Goal: Task Accomplishment & Management: Manage account settings

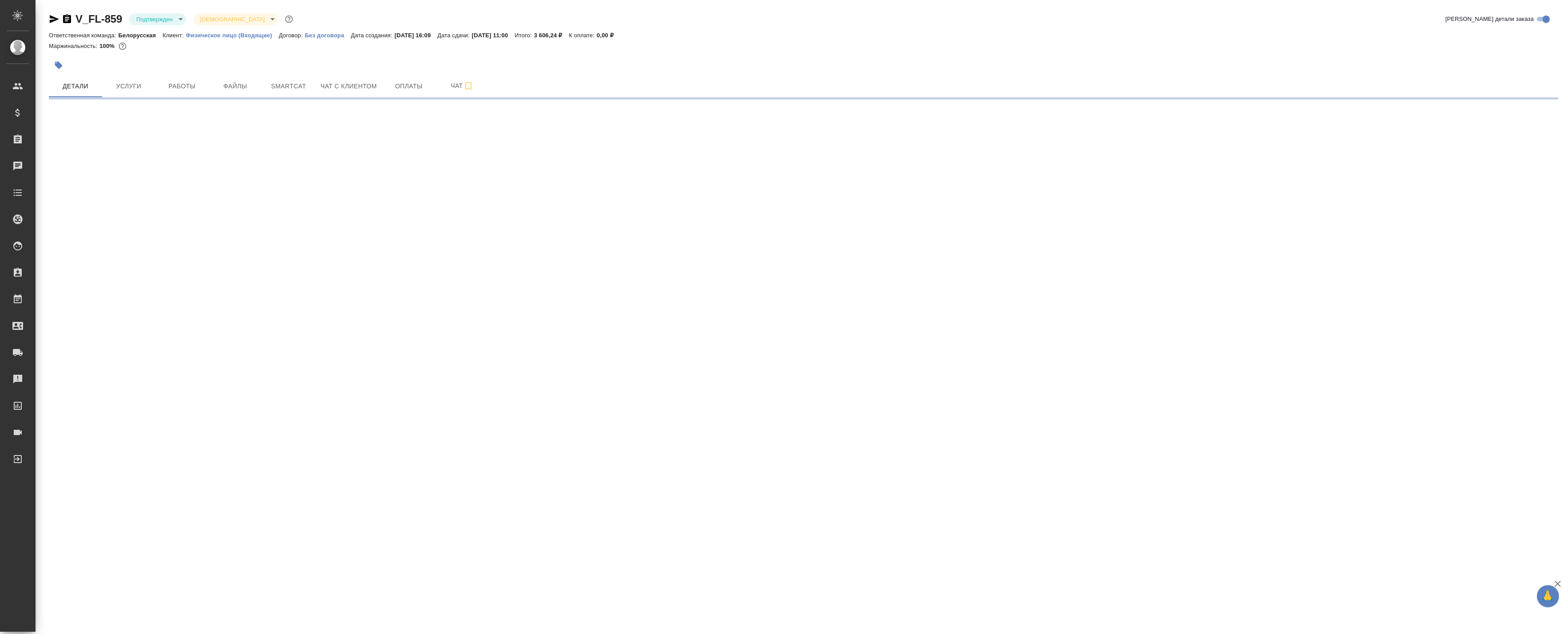
select select "RU"
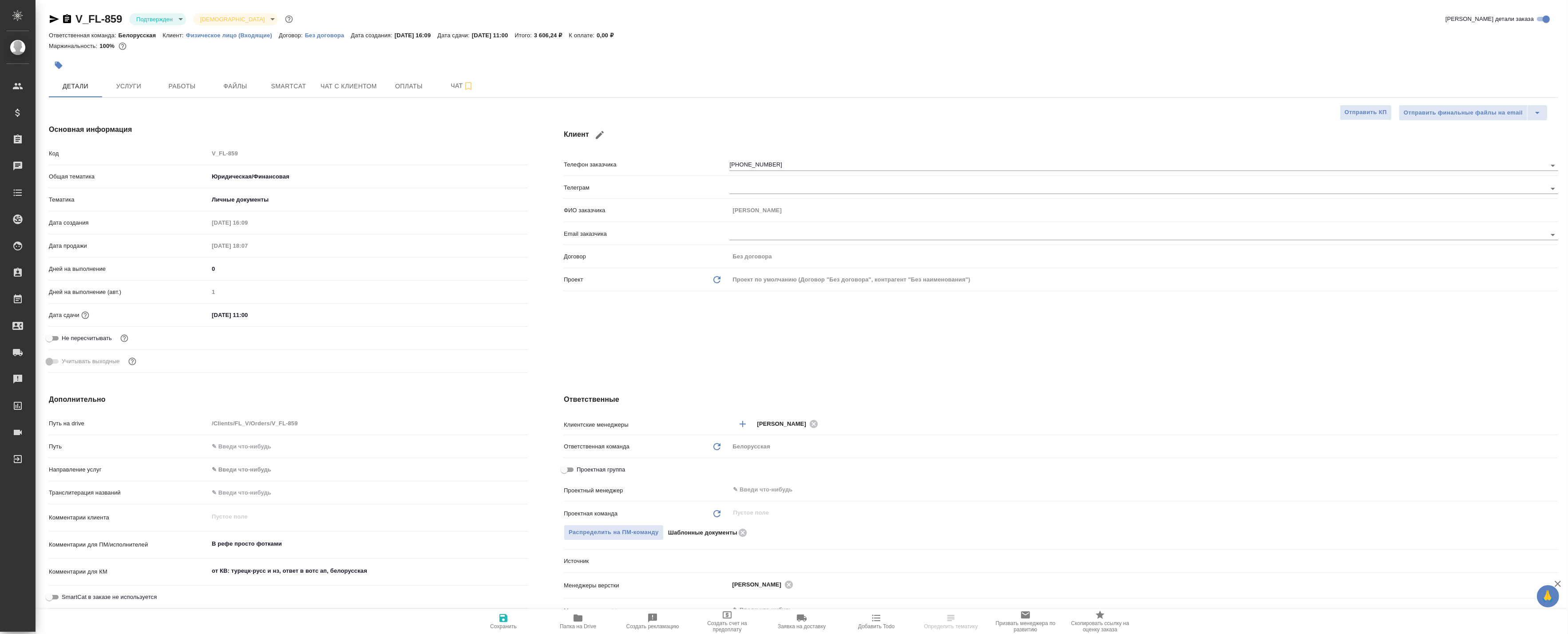
type textarea "x"
type input "Мосина Ирина"
click at [170, 19] on body "🙏 .cls-1 fill:#fff; AWATERA Badanyan Artak Клиенты Спецификации Заказы Чаты Tod…" at bounding box center [784, 317] width 1568 height 634
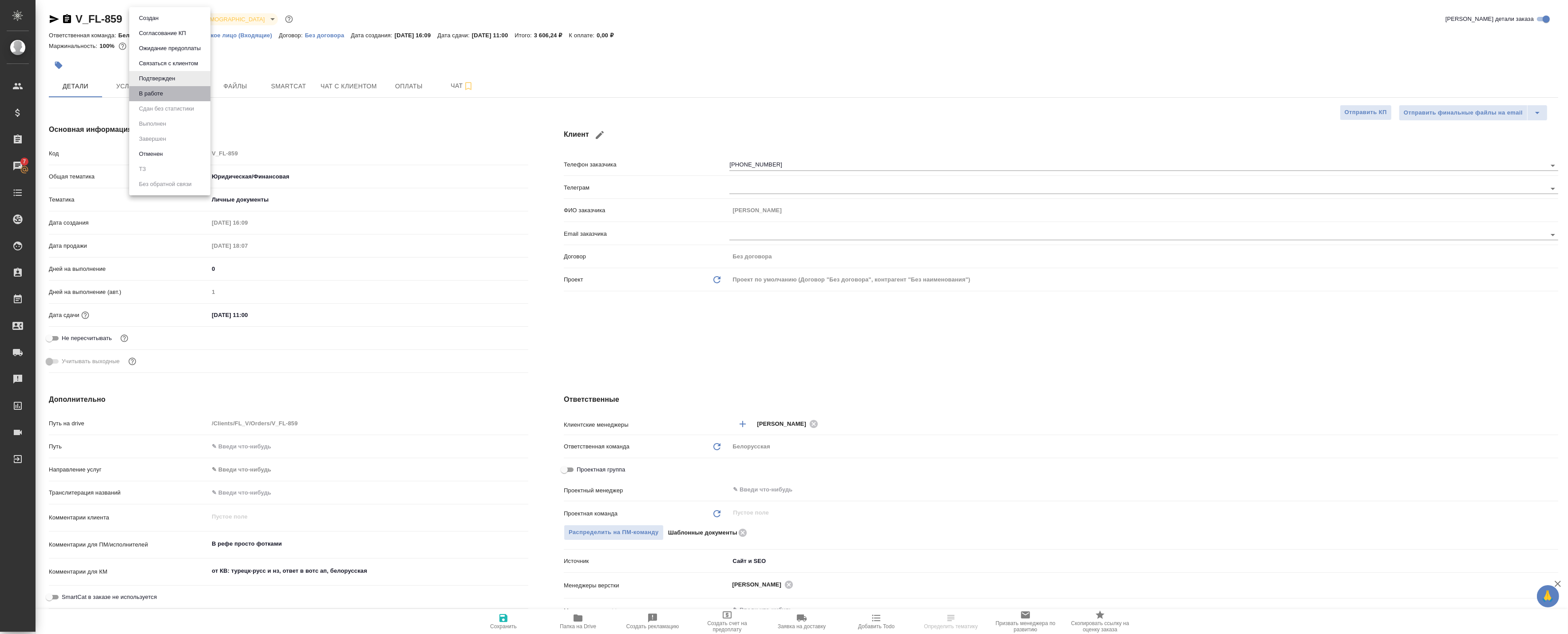
click at [173, 92] on li "В работе" at bounding box center [169, 93] width 81 height 15
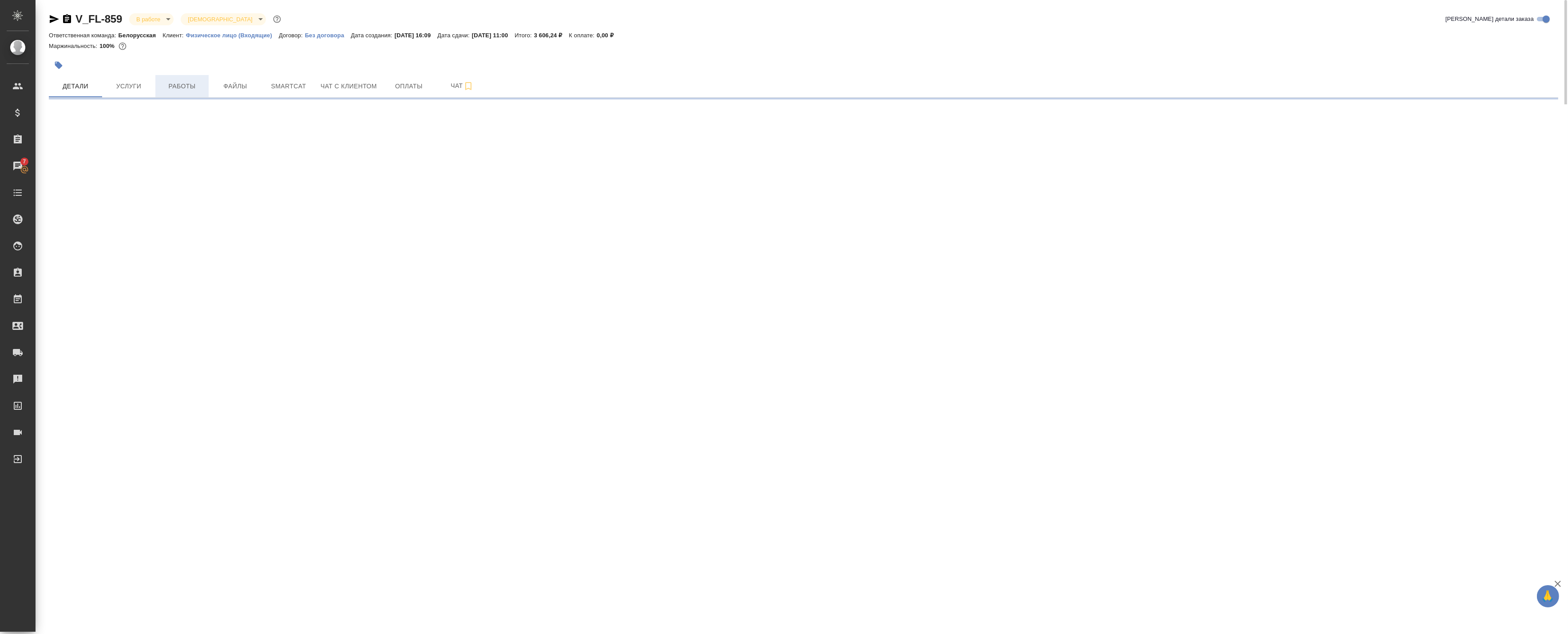
select select "RU"
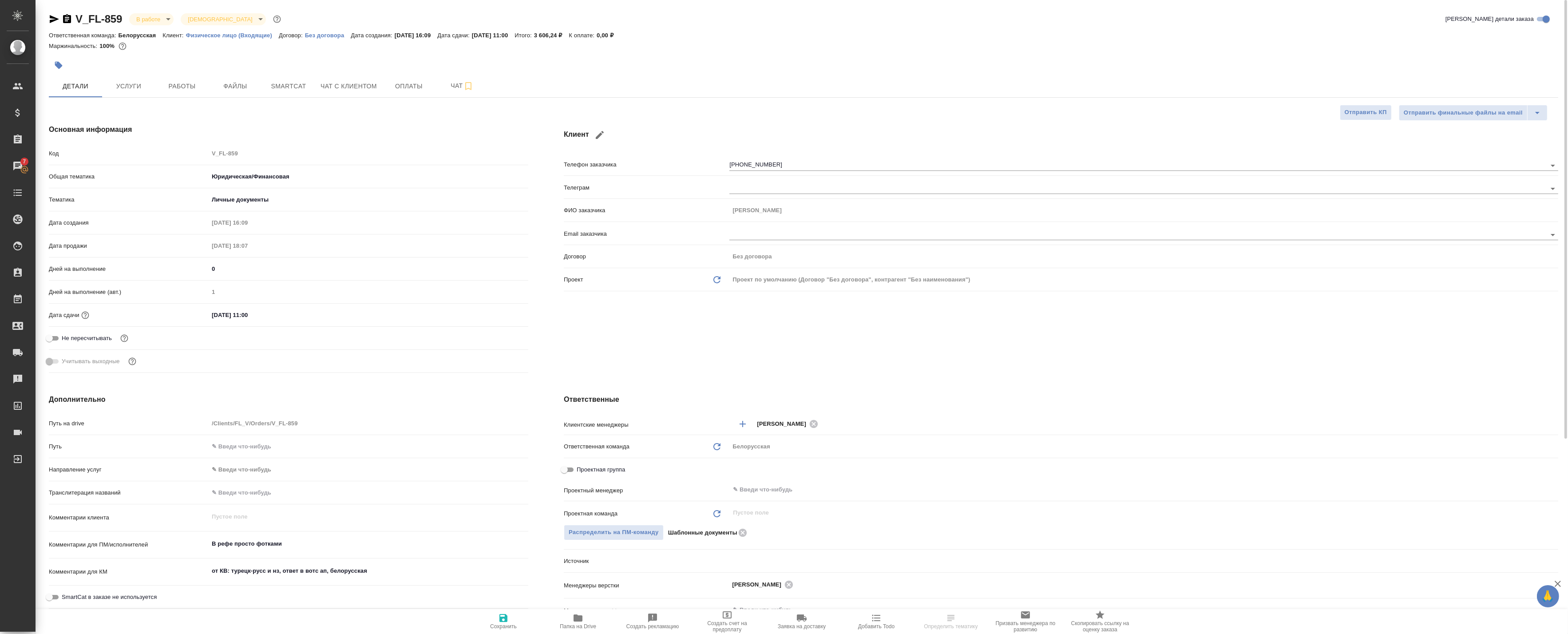
type textarea "x"
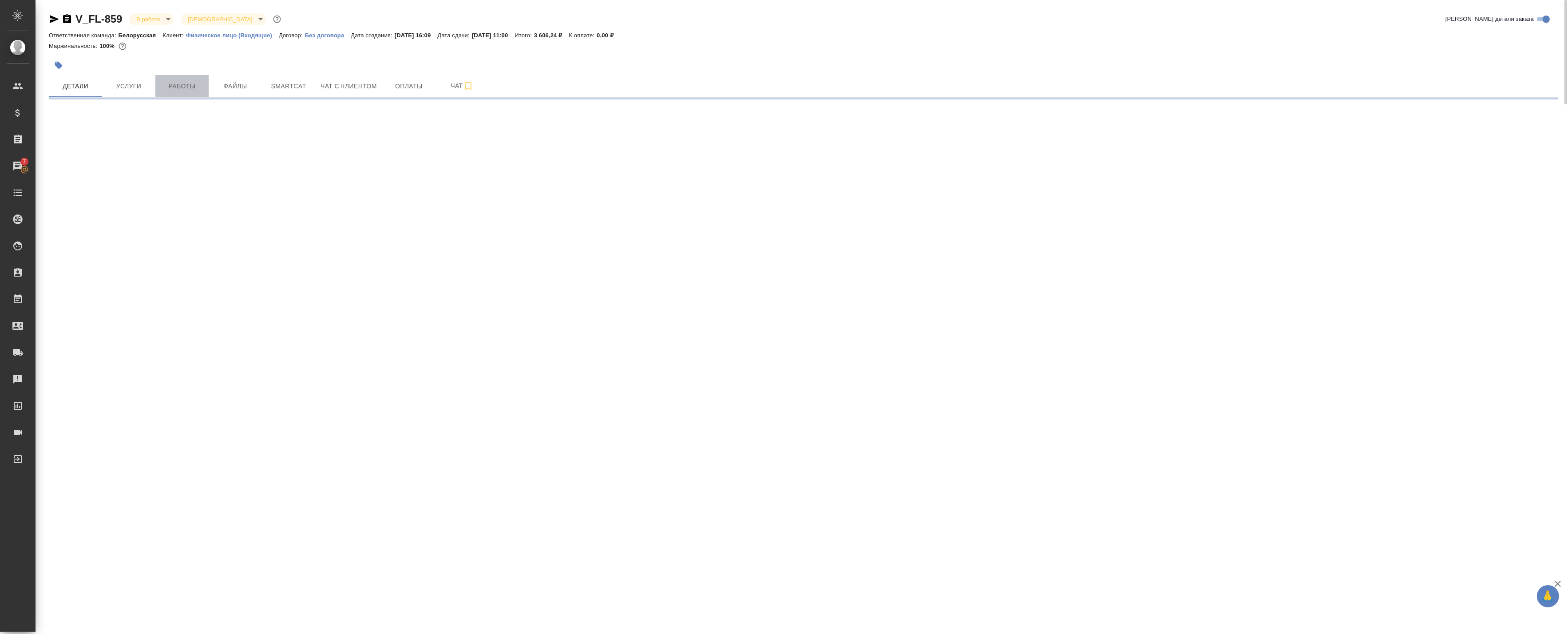
click at [197, 86] on span "Работы" at bounding box center [182, 86] width 43 height 11
select select "RU"
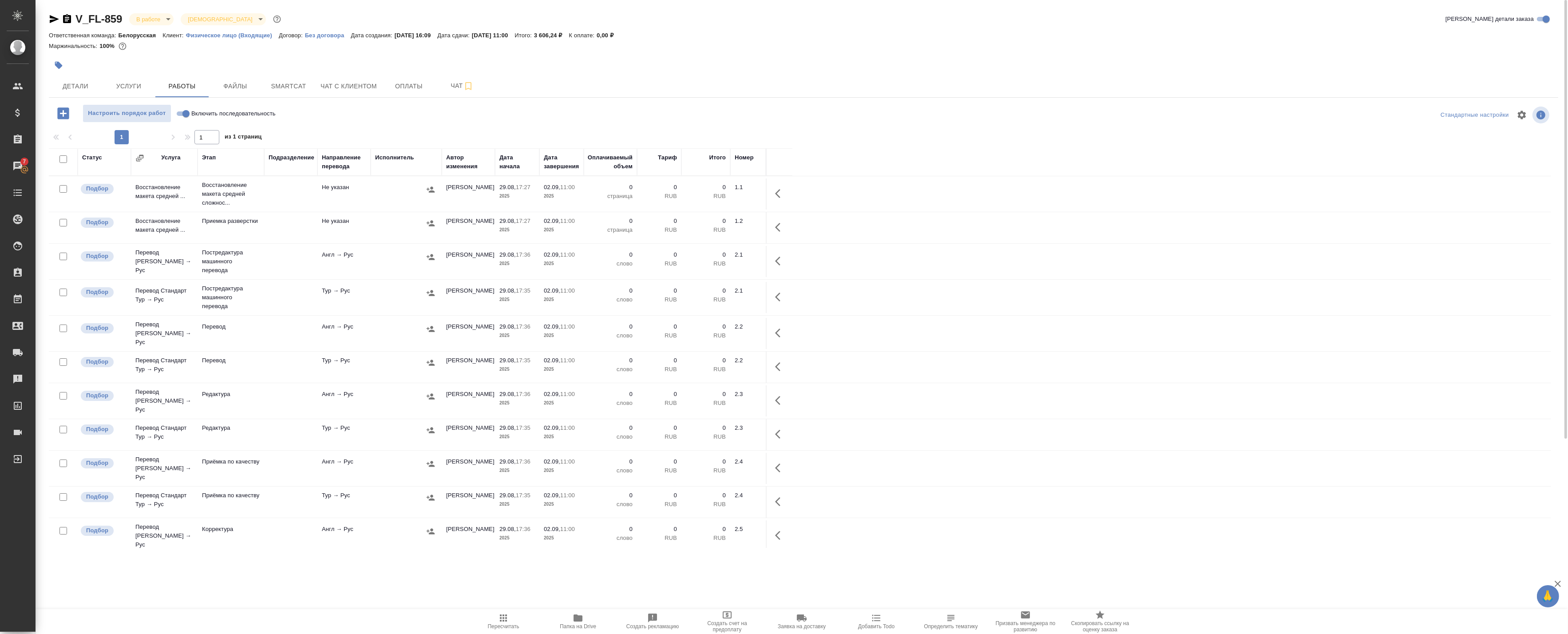
click at [59, 16] on icon "button" at bounding box center [54, 19] width 11 height 11
click at [242, 605] on div ".cls-1 fill:#fff; AWATERA Badanyan Artak Клиенты Спецификации Заказы 7 Чаты Tod…" at bounding box center [784, 317] width 1568 height 634
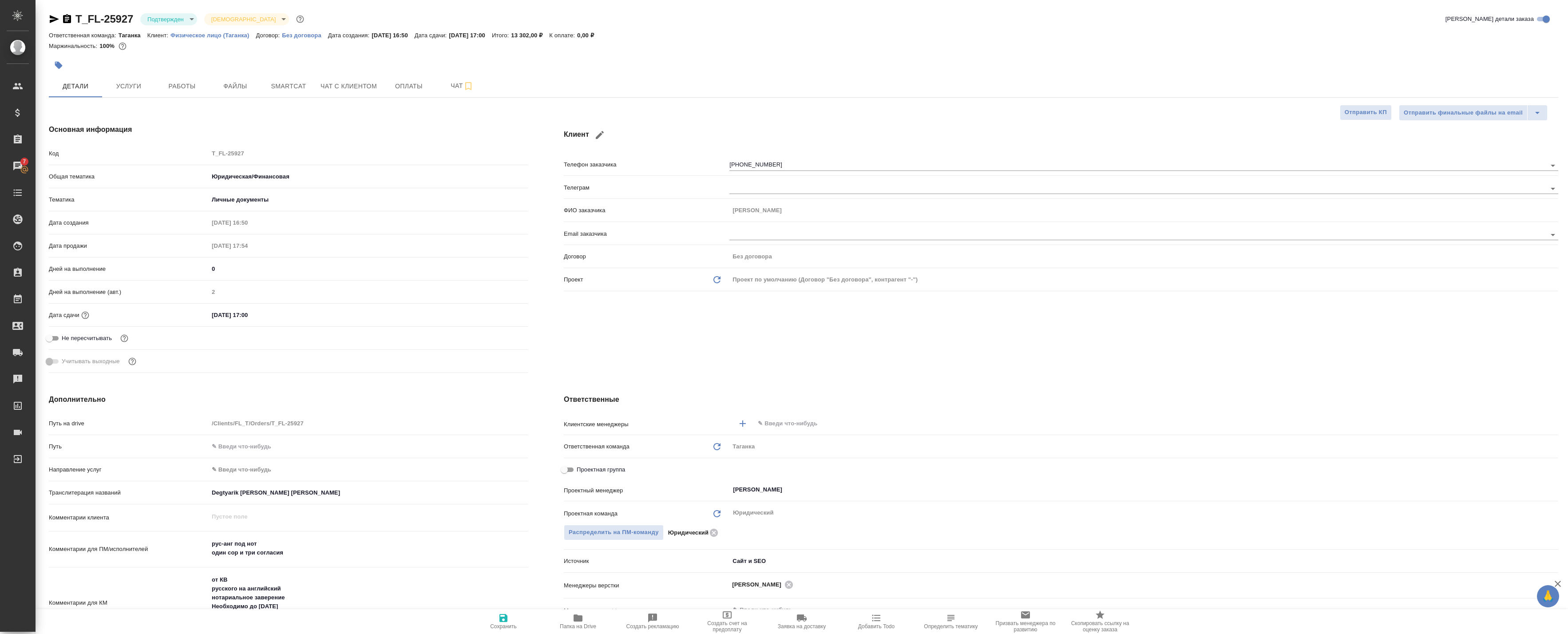
select select "RU"
click at [199, 82] on span "Работы" at bounding box center [182, 86] width 43 height 11
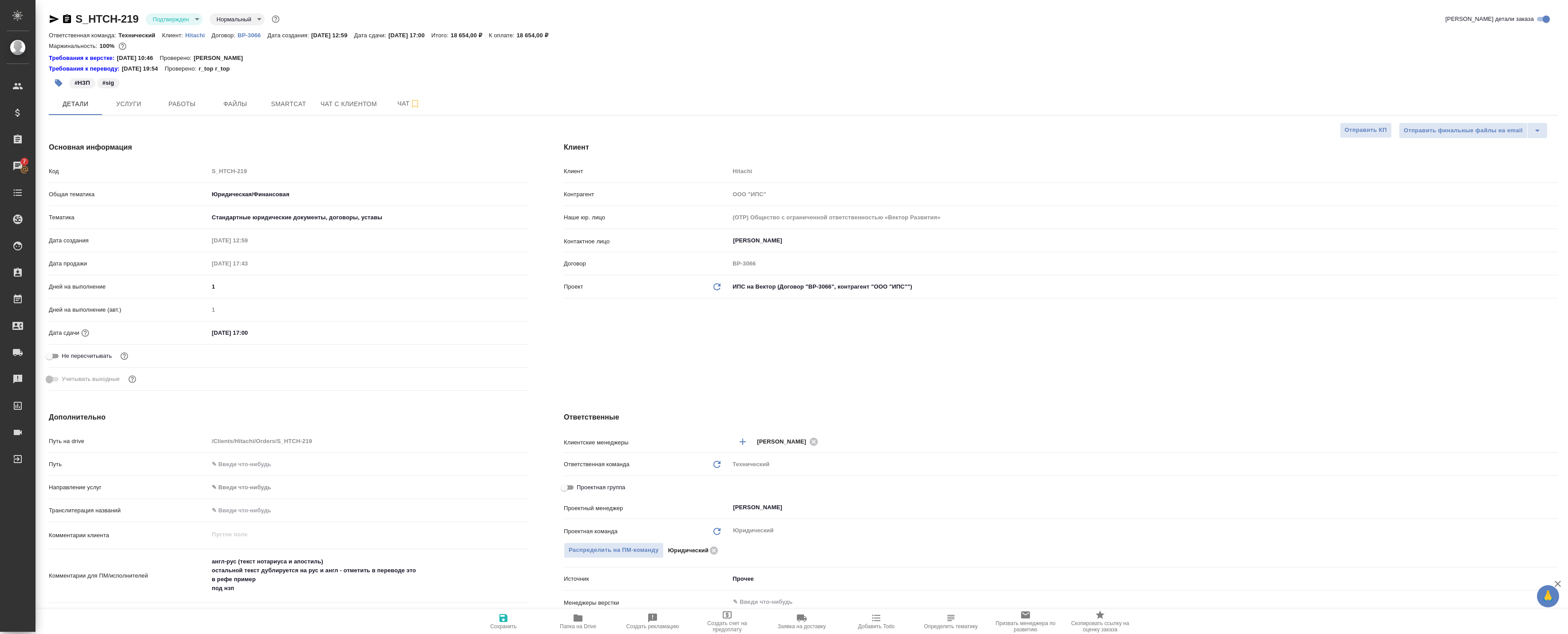
select select "RU"
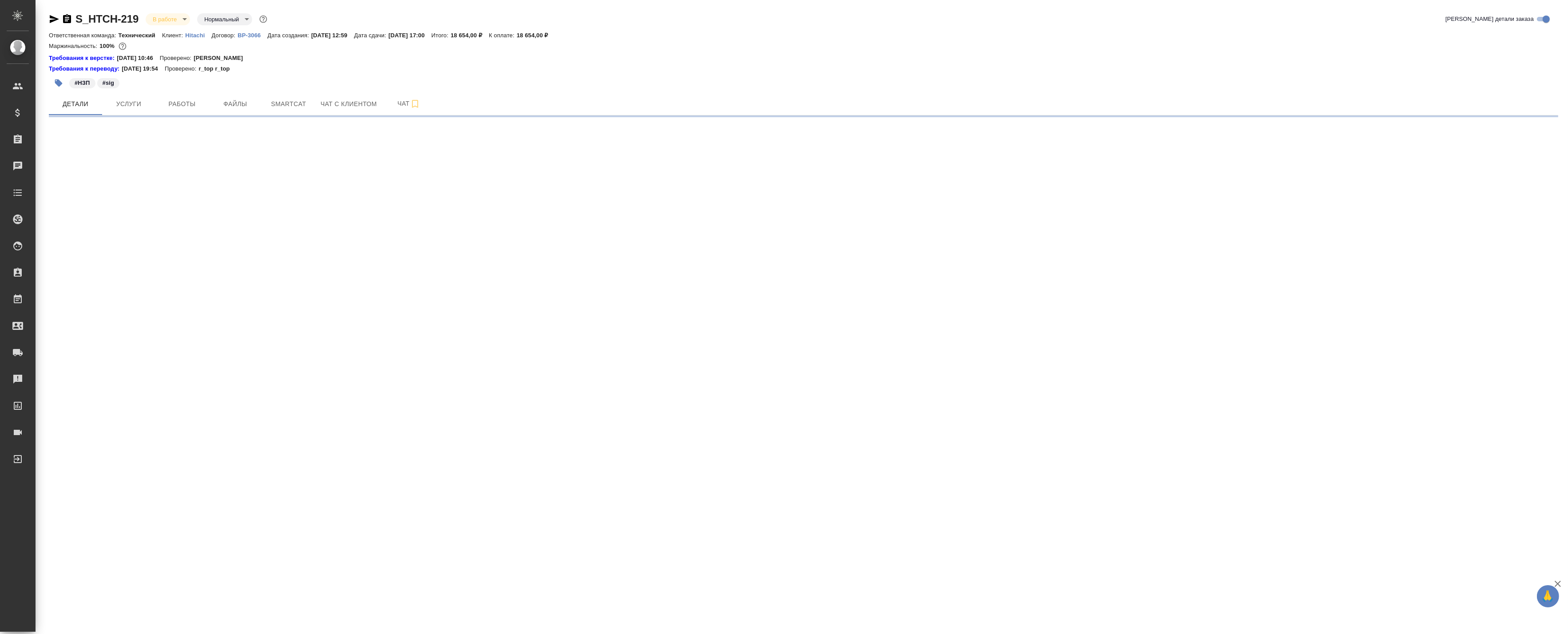
click at [193, 104] on span "Работы" at bounding box center [182, 104] width 43 height 11
select select "RU"
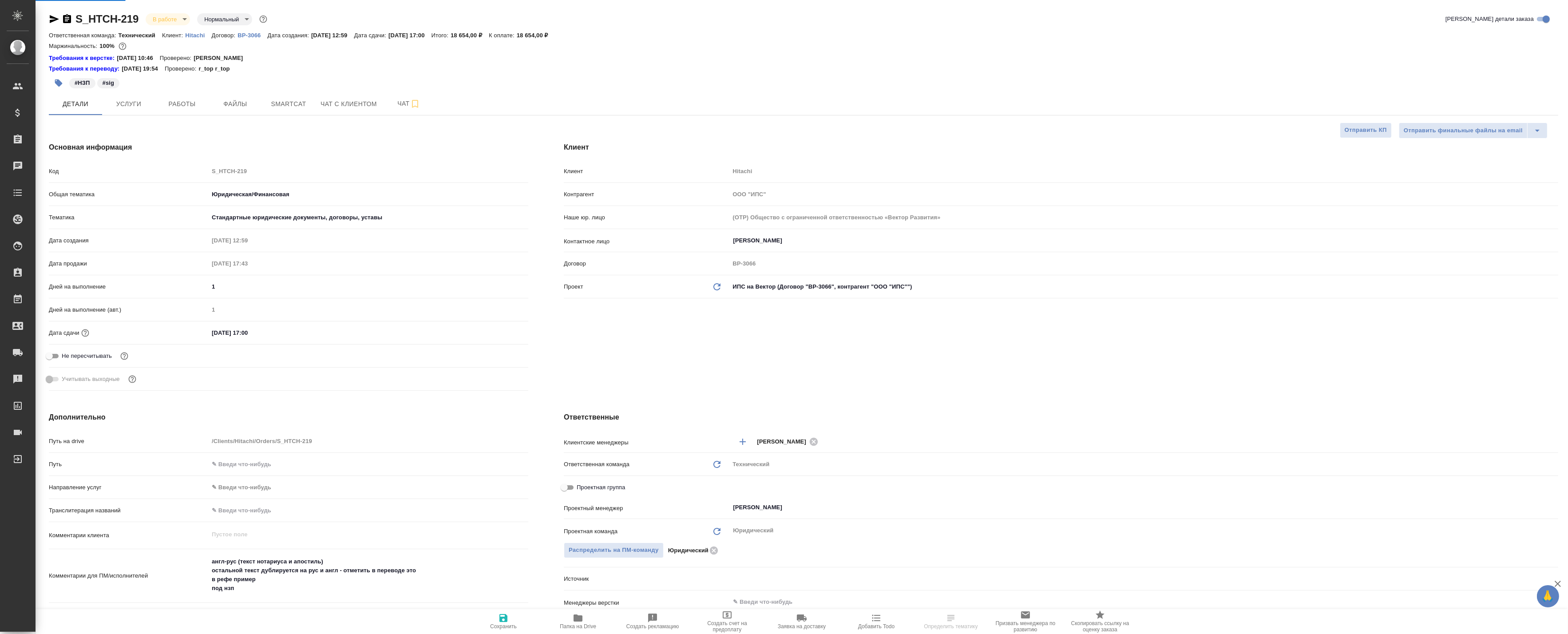
type textarea "x"
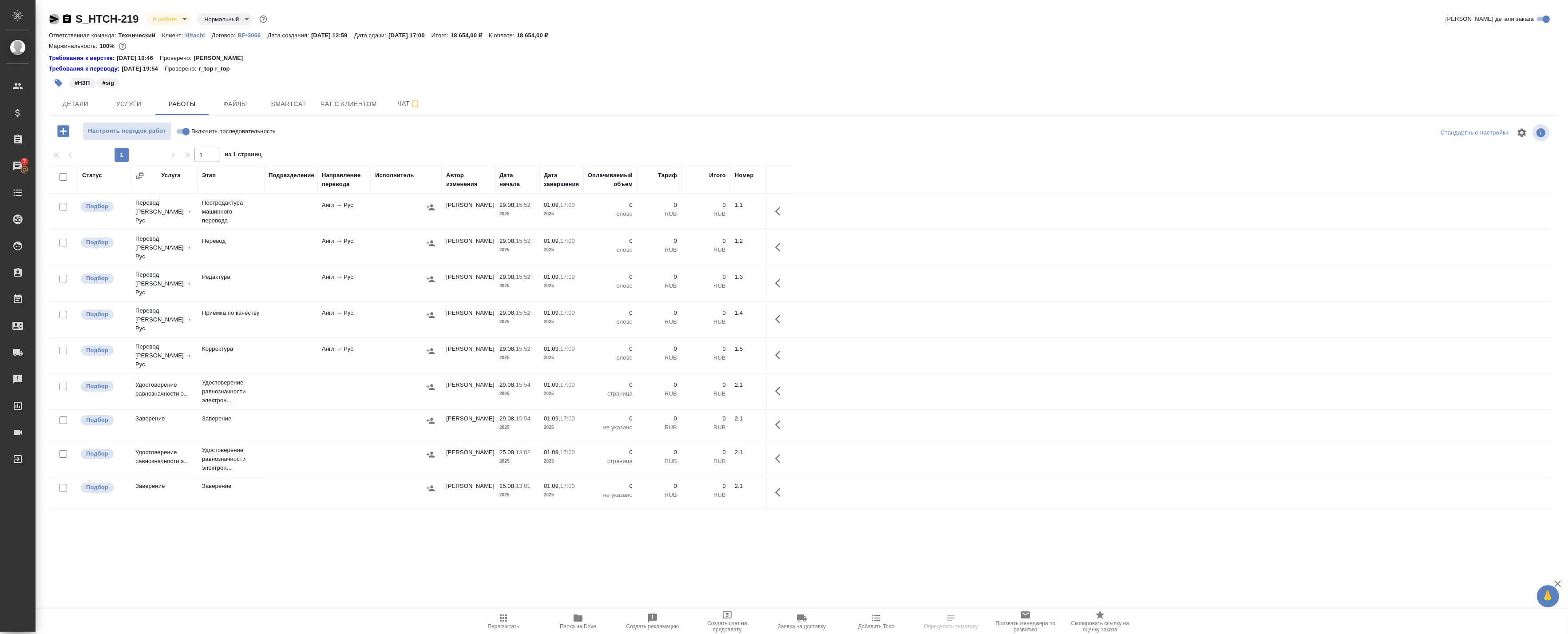
click at [54, 23] on icon "button" at bounding box center [54, 19] width 11 height 11
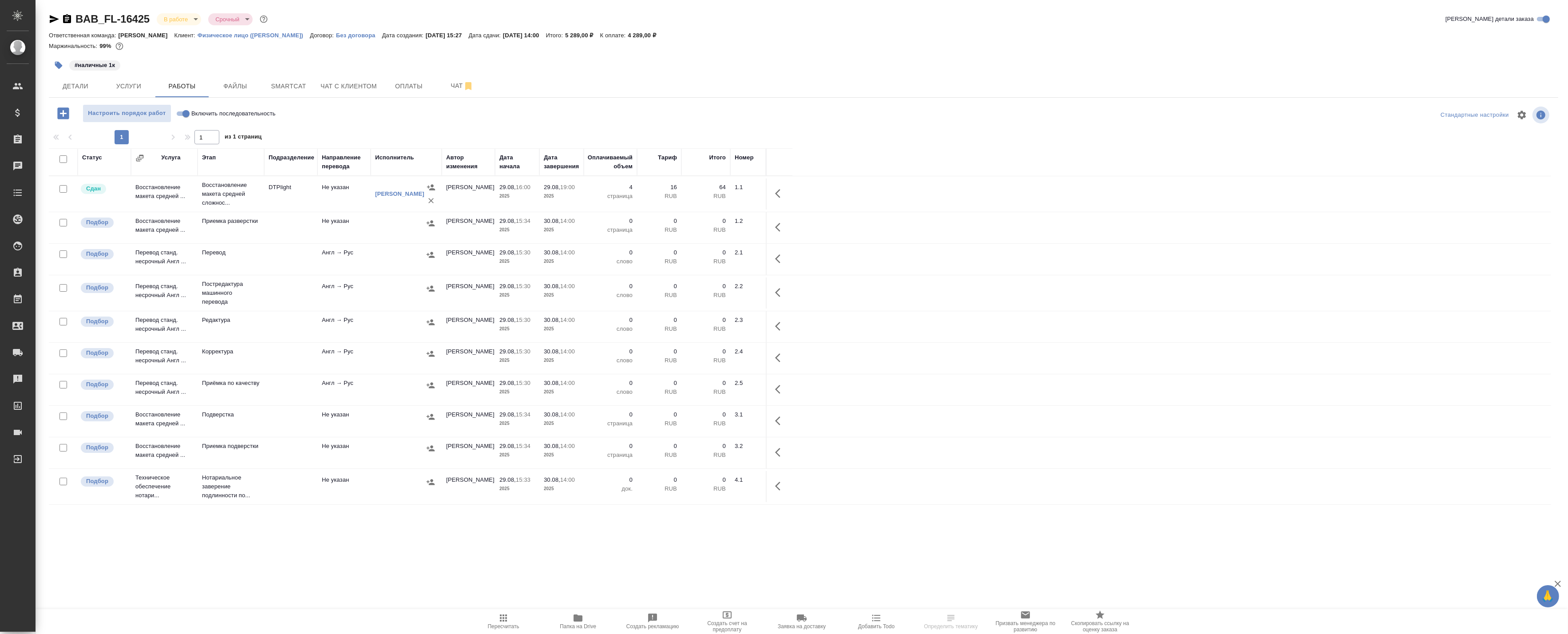
drag, startPoint x: 50, startPoint y: 19, endPoint x: 55, endPoint y: 26, distance: 8.6
click at [50, 19] on icon "button" at bounding box center [54, 19] width 11 height 11
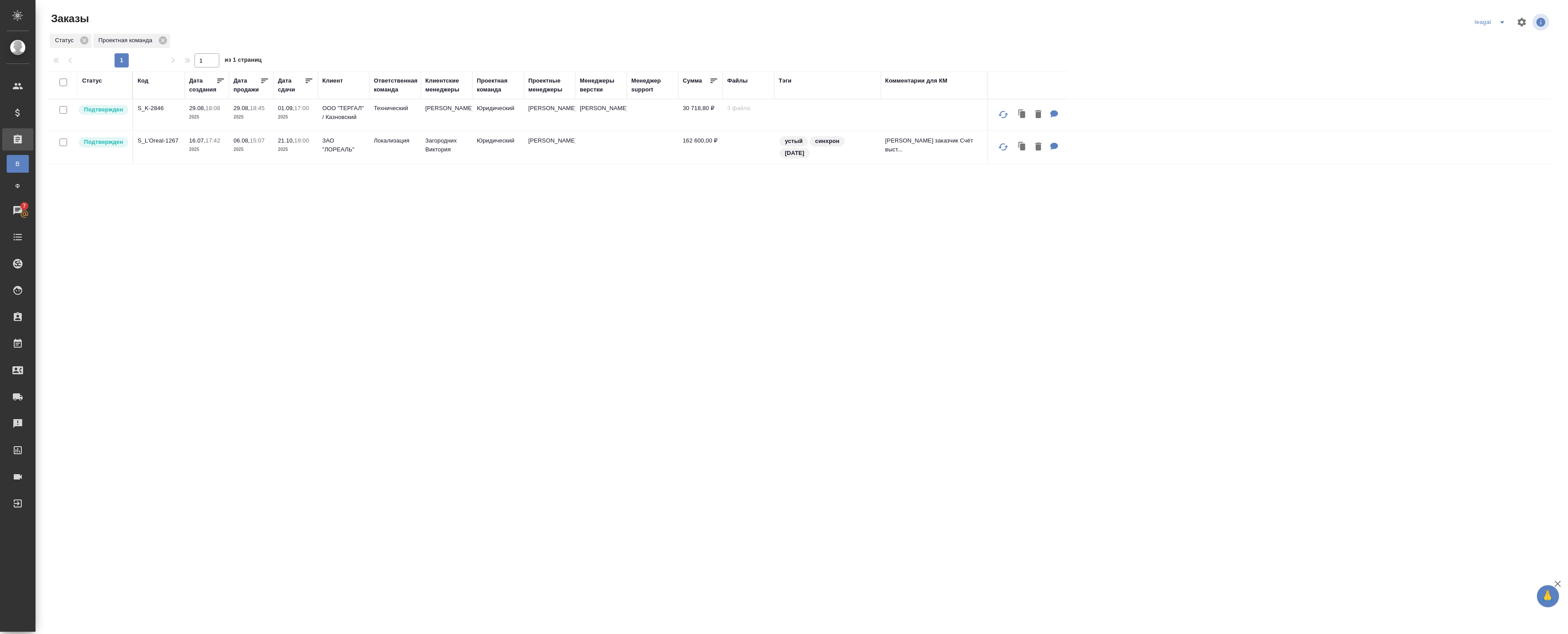
click at [1501, 23] on icon "split button" at bounding box center [1502, 23] width 11 height 11
click at [1488, 44] on li "Артак" at bounding box center [1491, 40] width 38 height 14
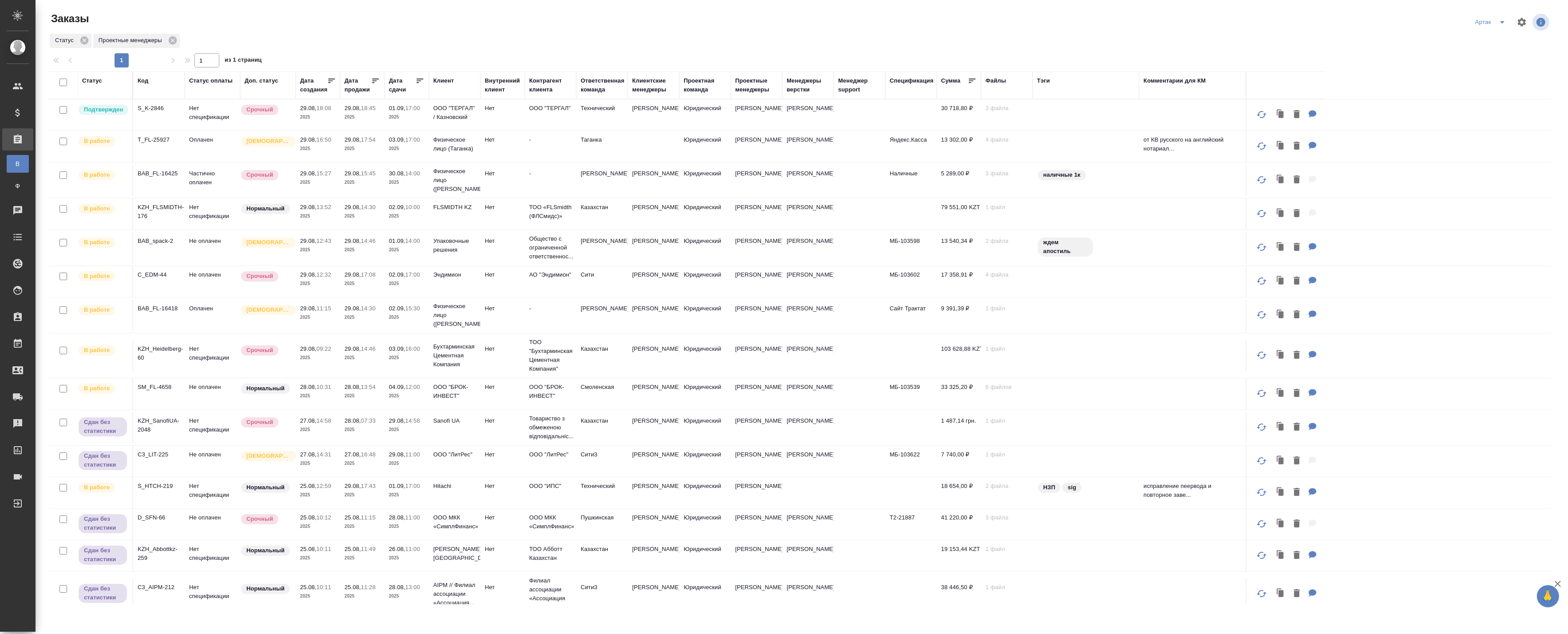
click at [210, 114] on td "Нет спецификации" at bounding box center [212, 114] width 55 height 31
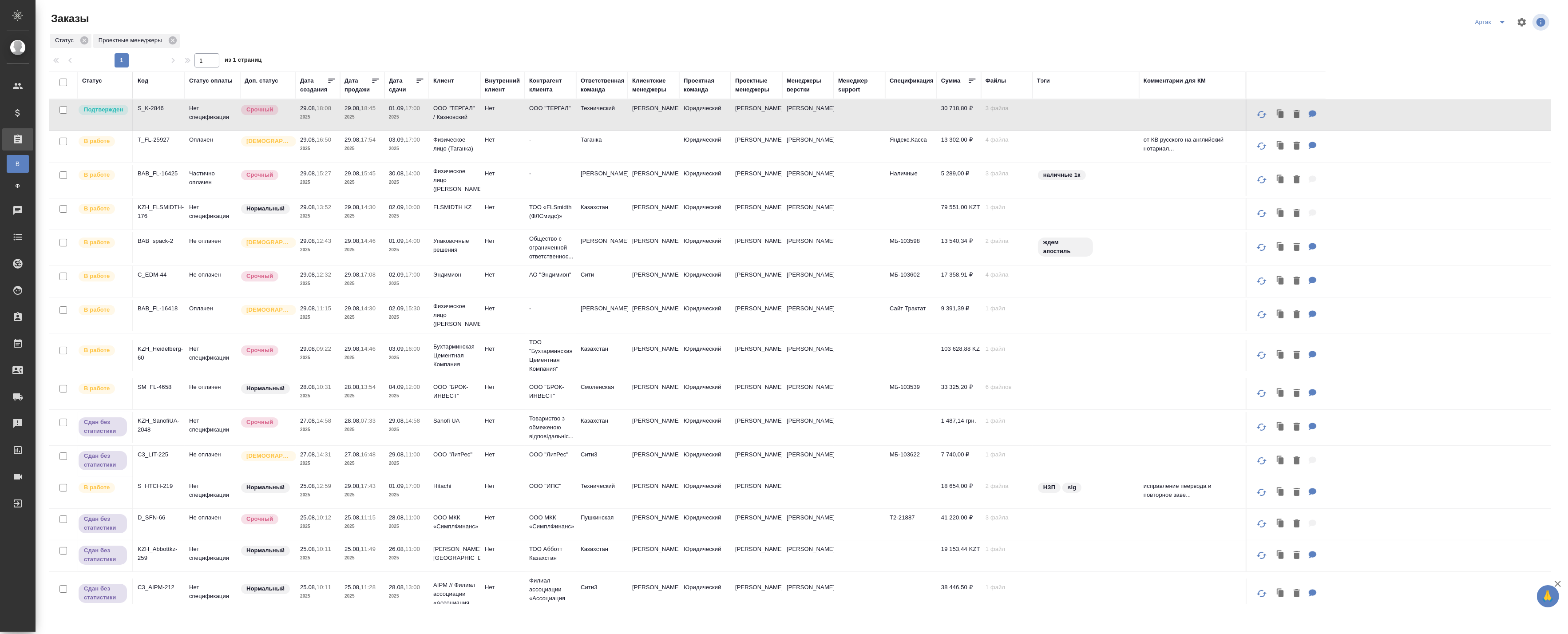
click at [309, 119] on p "2025" at bounding box center [318, 117] width 35 height 9
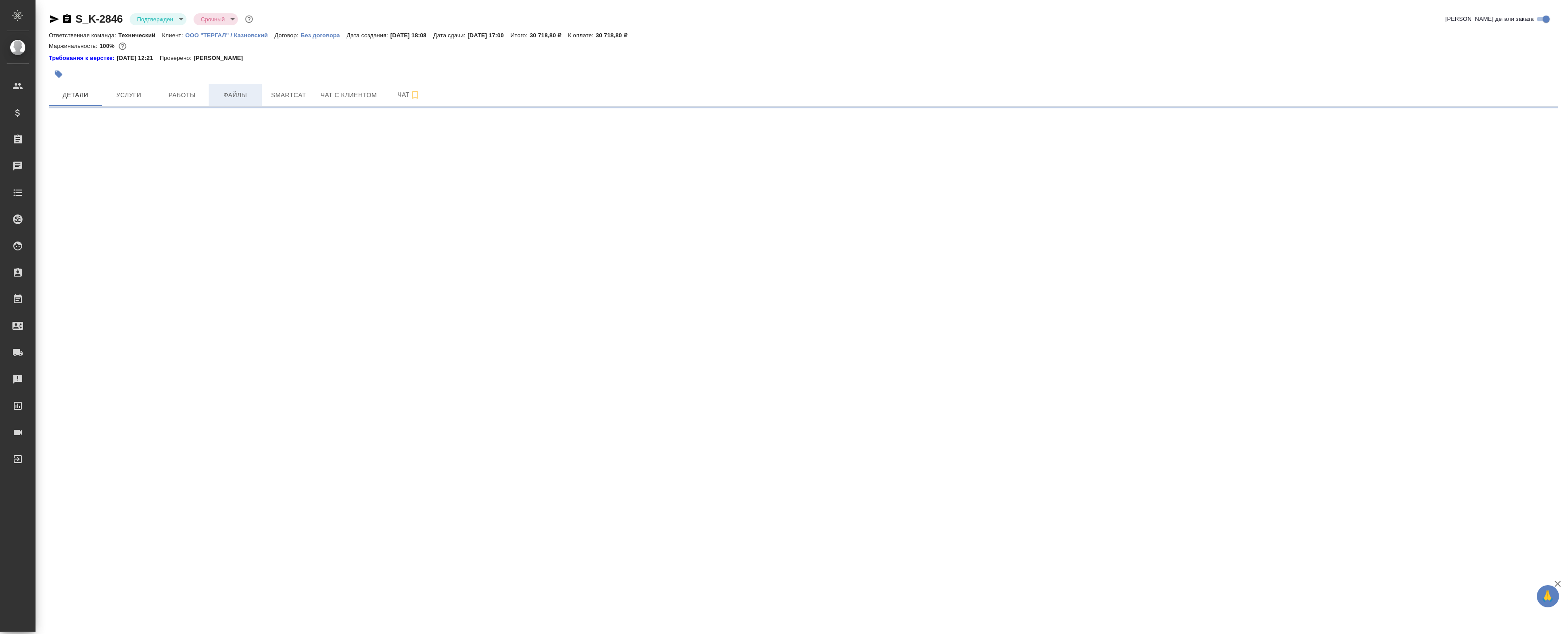
select select "RU"
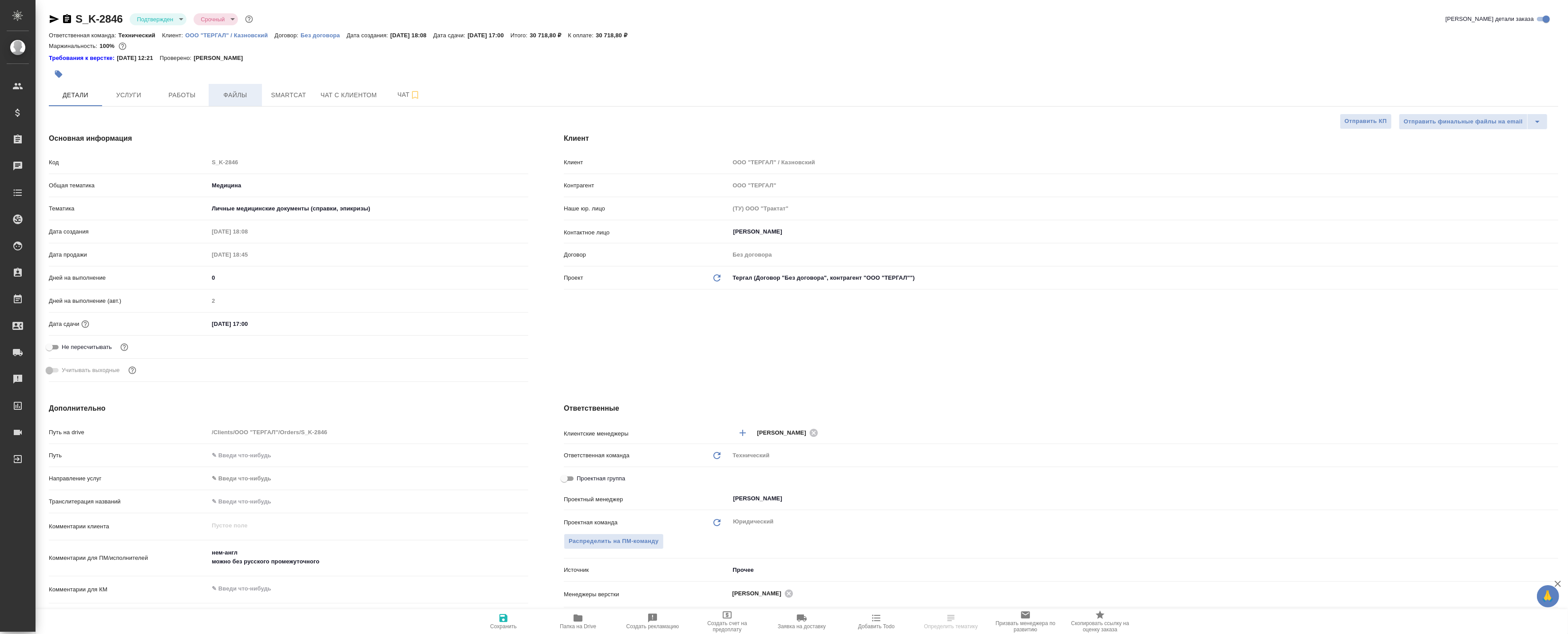
type textarea "x"
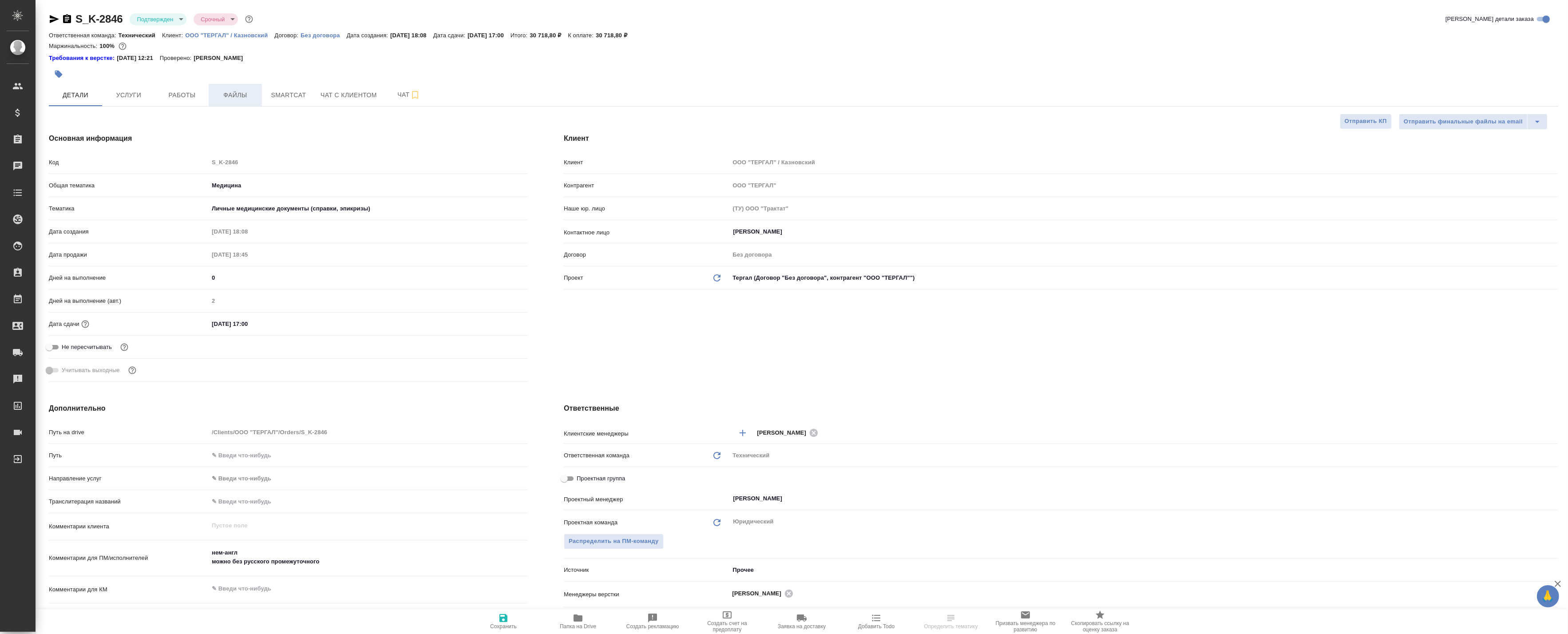
type textarea "x"
click at [180, 90] on span "Работы" at bounding box center [182, 95] width 43 height 11
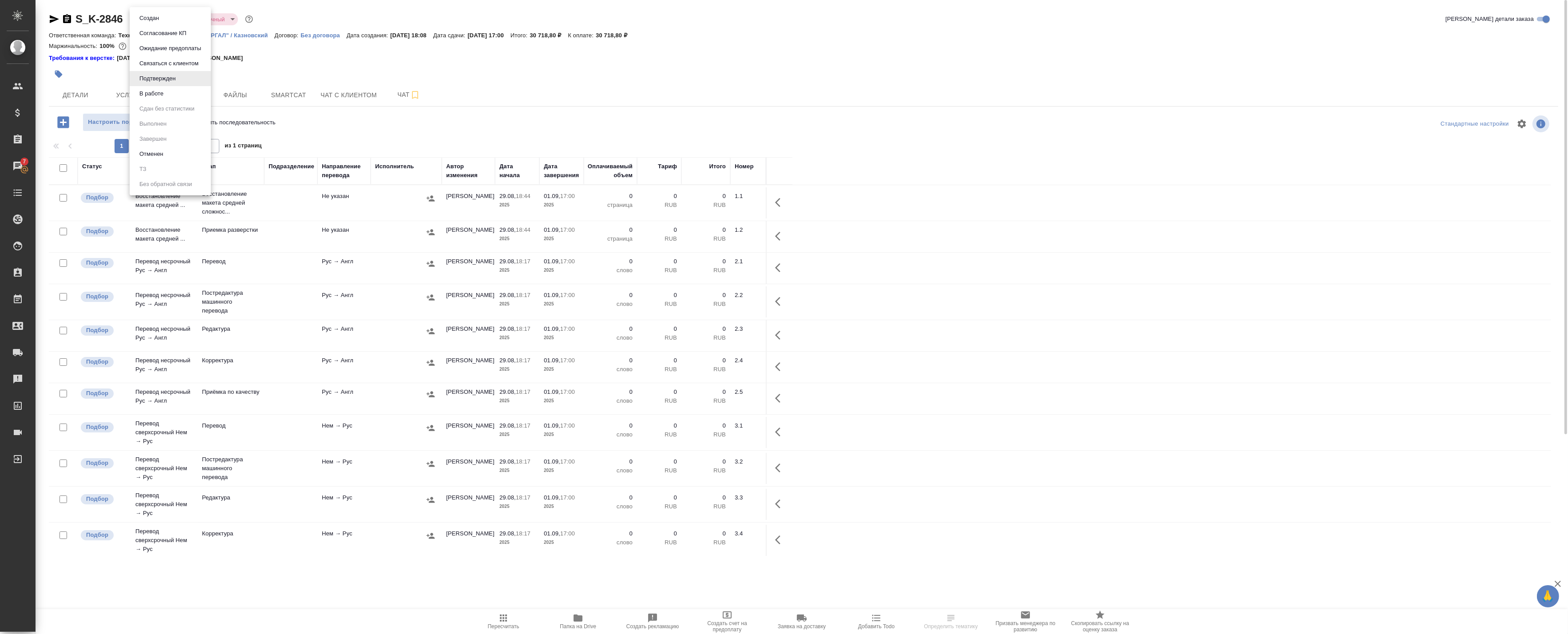
click at [178, 19] on body "🙏 .cls-1 fill:#fff; AWATERA Badanyan Artak Клиенты Спецификации Заказы 7 Чаты T…" at bounding box center [784, 317] width 1568 height 634
click at [171, 91] on li "В работе" at bounding box center [170, 93] width 81 height 15
click at [51, 18] on icon "button" at bounding box center [54, 19] width 9 height 8
click at [313, 607] on div ".cls-1 fill:#fff; AWATERA Badanyan Artak Клиенты Спецификации Заказы 7 Чаты Tod…" at bounding box center [784, 317] width 1568 height 634
click at [370, 557] on div "S_K-2846 В работе inProgress Срочный urgent Кратко детали заказа Ответственная …" at bounding box center [803, 290] width 1519 height 580
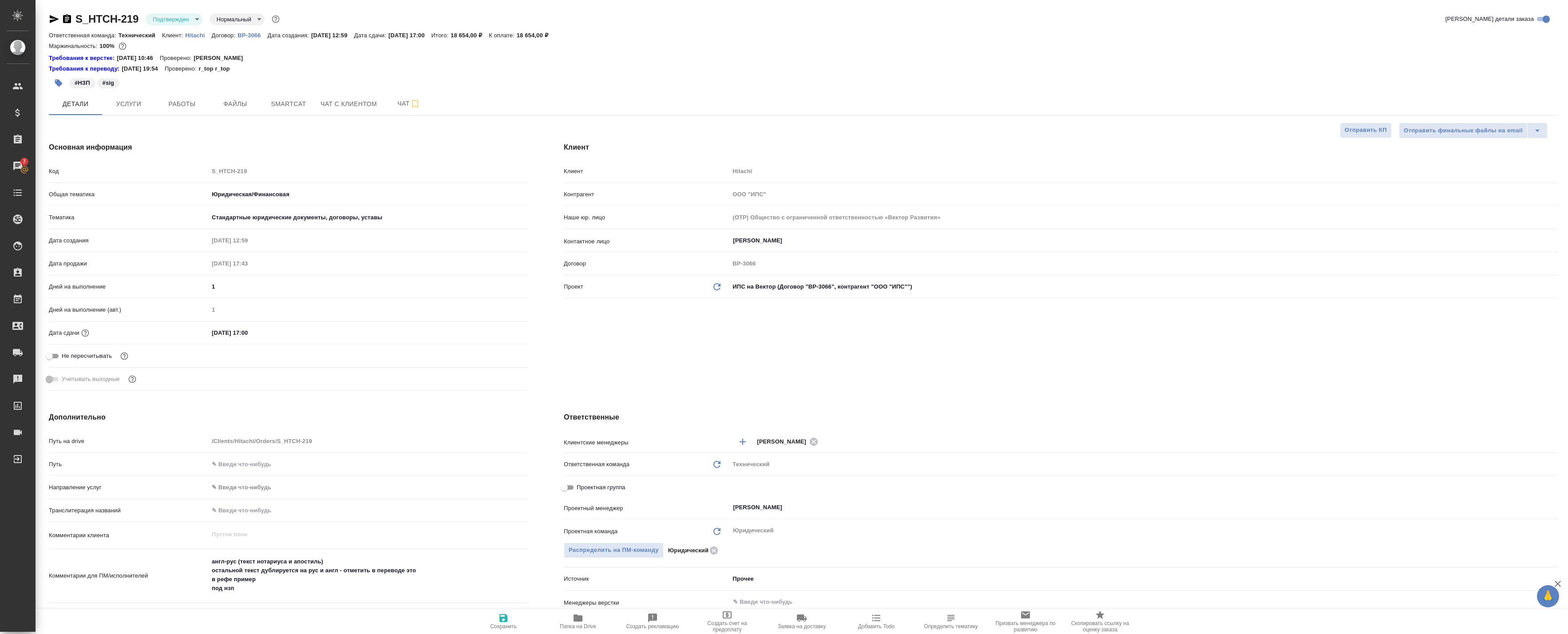
select select "RU"
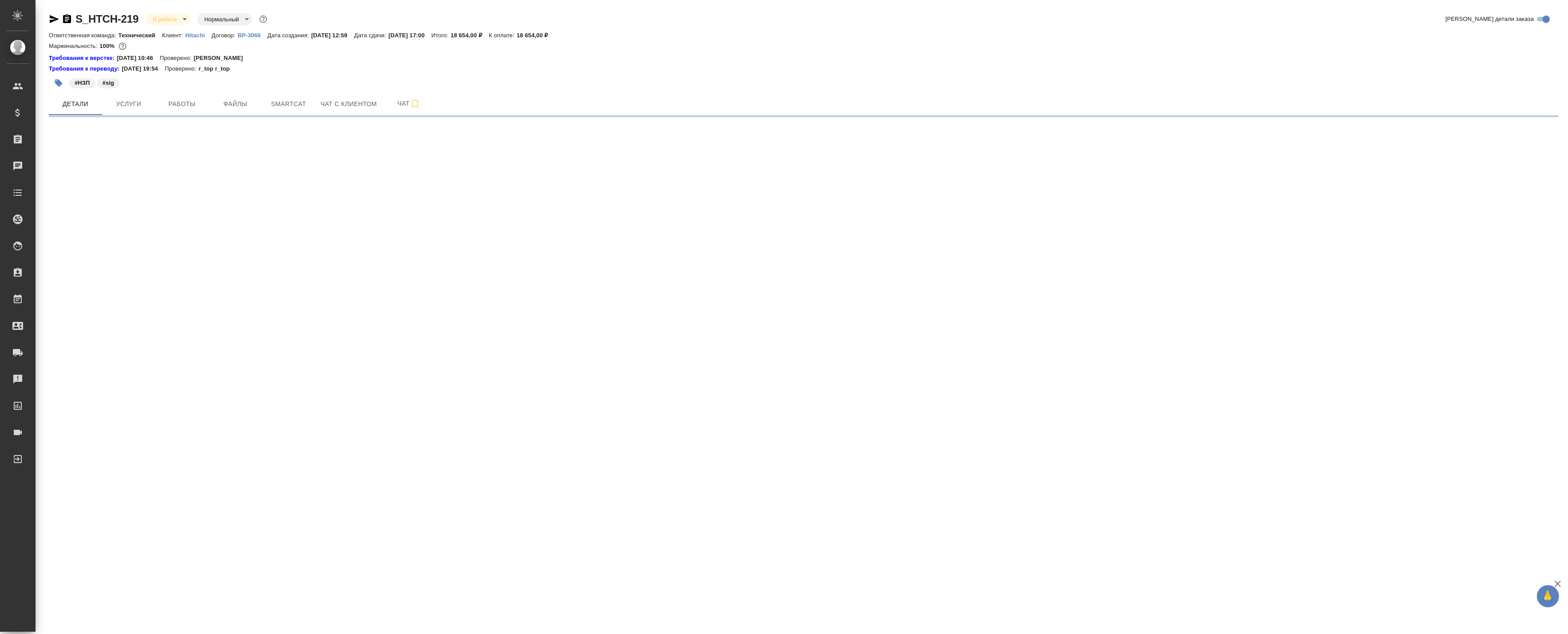
select select "RU"
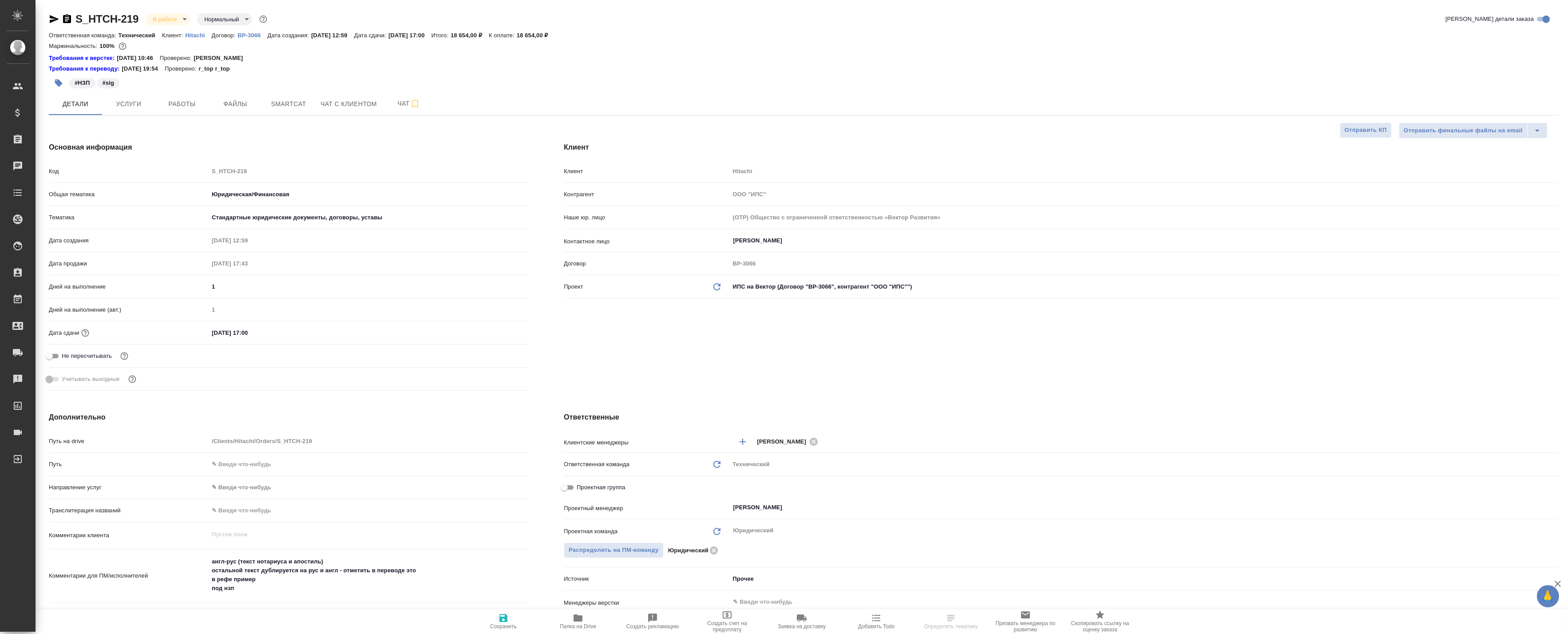
type textarea "x"
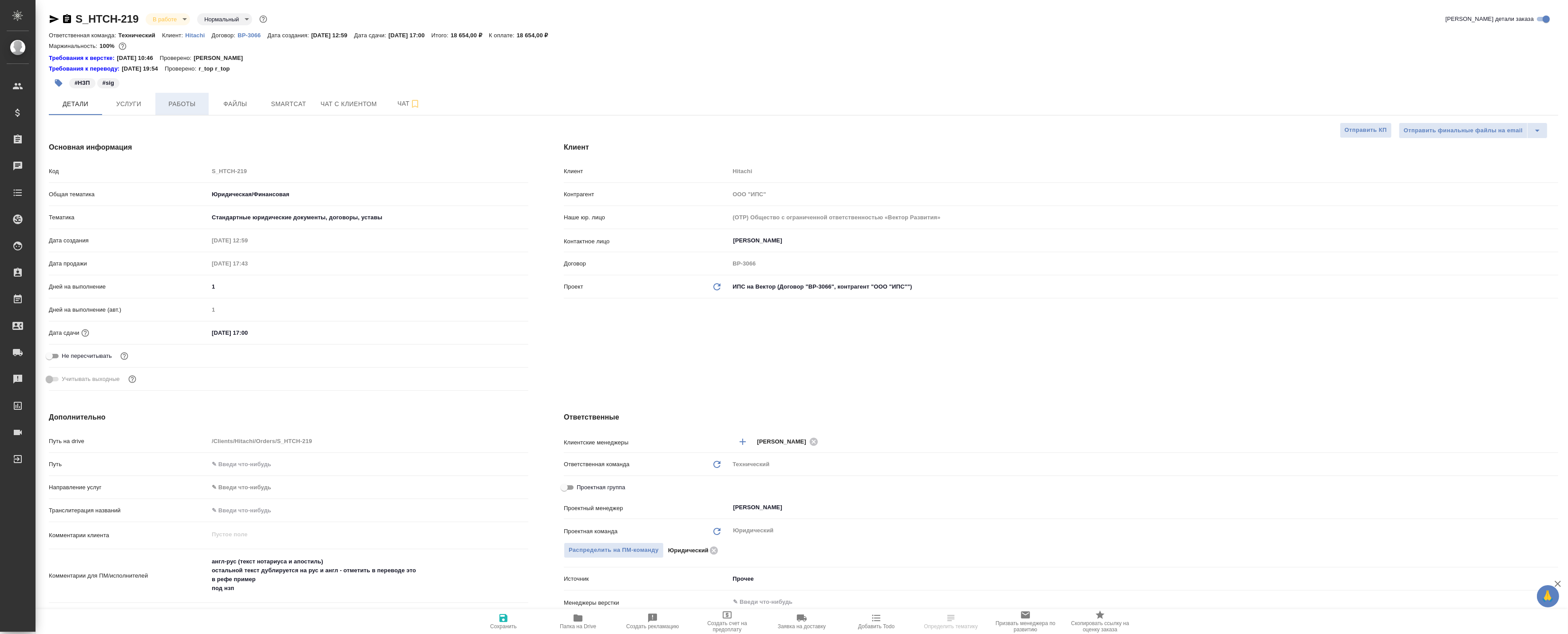
type textarea "x"
click at [178, 95] on button "Работы" at bounding box center [182, 104] width 54 height 22
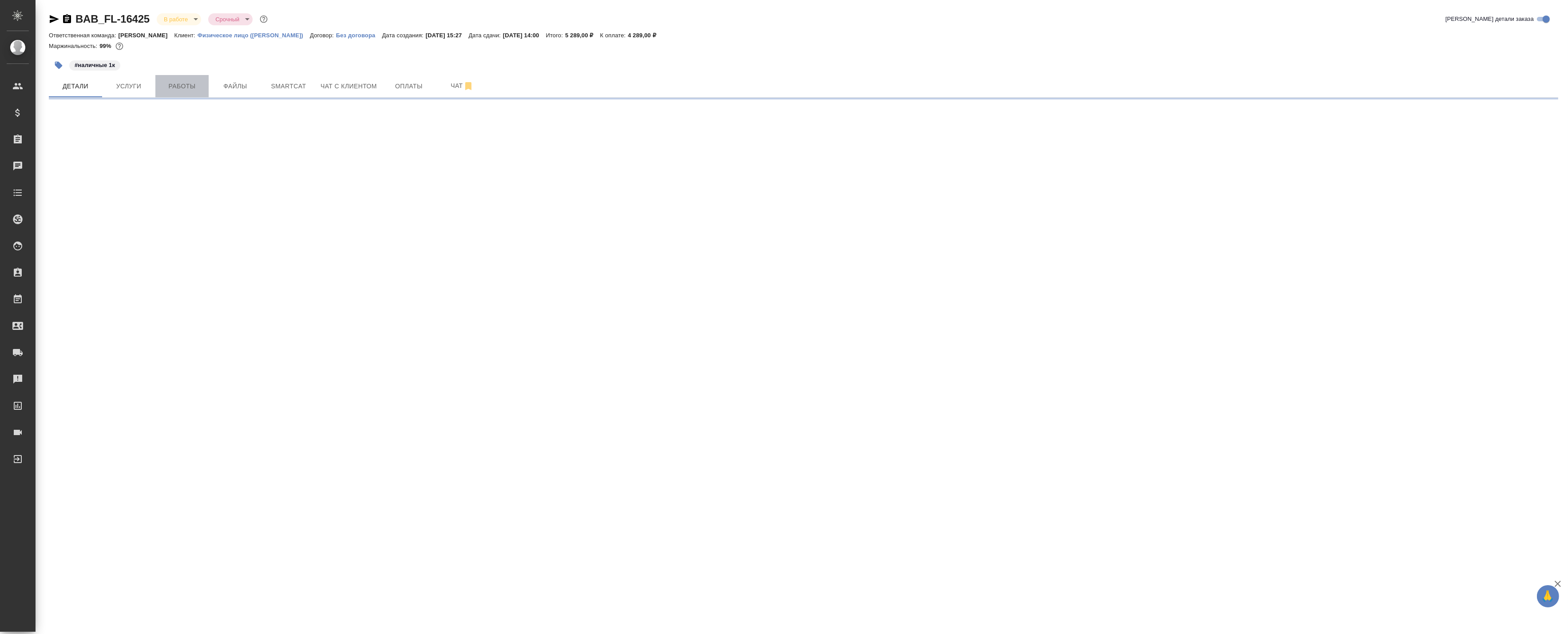
click at [186, 86] on span "Работы" at bounding box center [182, 86] width 43 height 11
click at [170, 87] on span "Работы" at bounding box center [182, 86] width 43 height 11
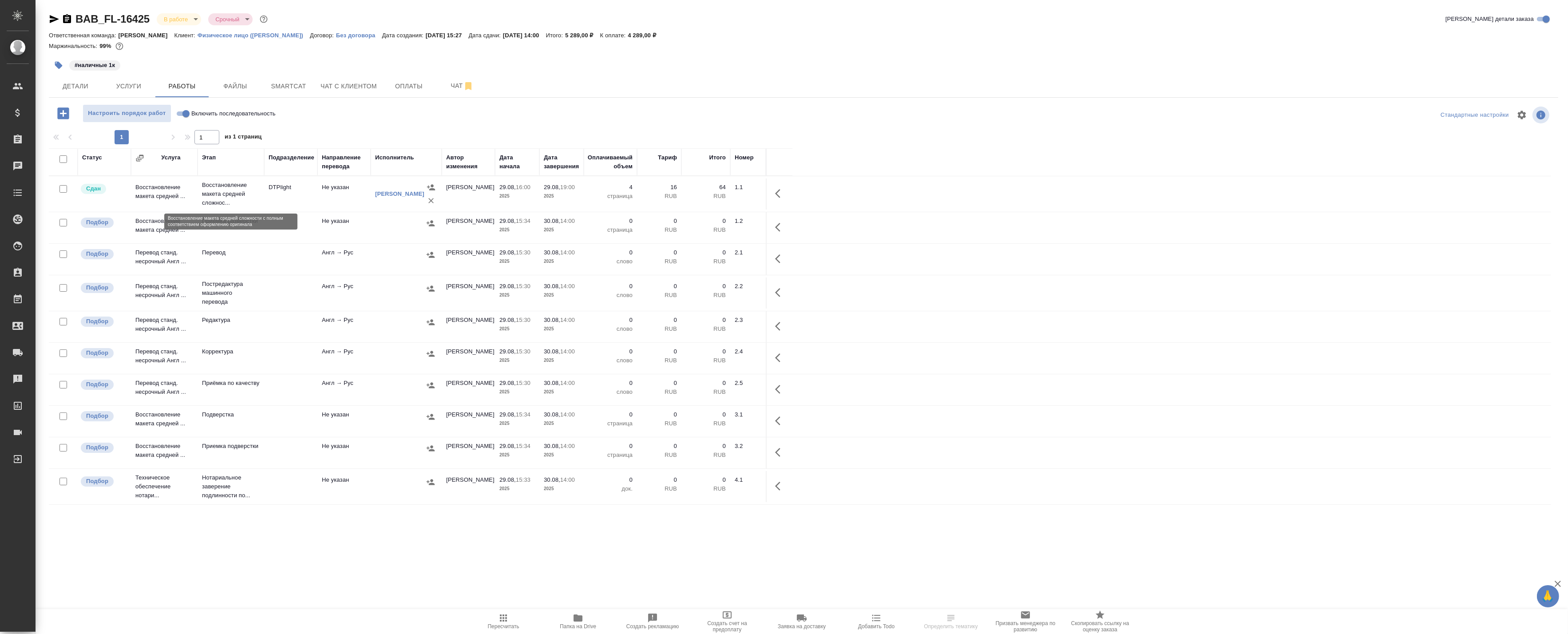
click at [253, 202] on p "Восстановление макета средней сложнос..." at bounding box center [231, 194] width 58 height 27
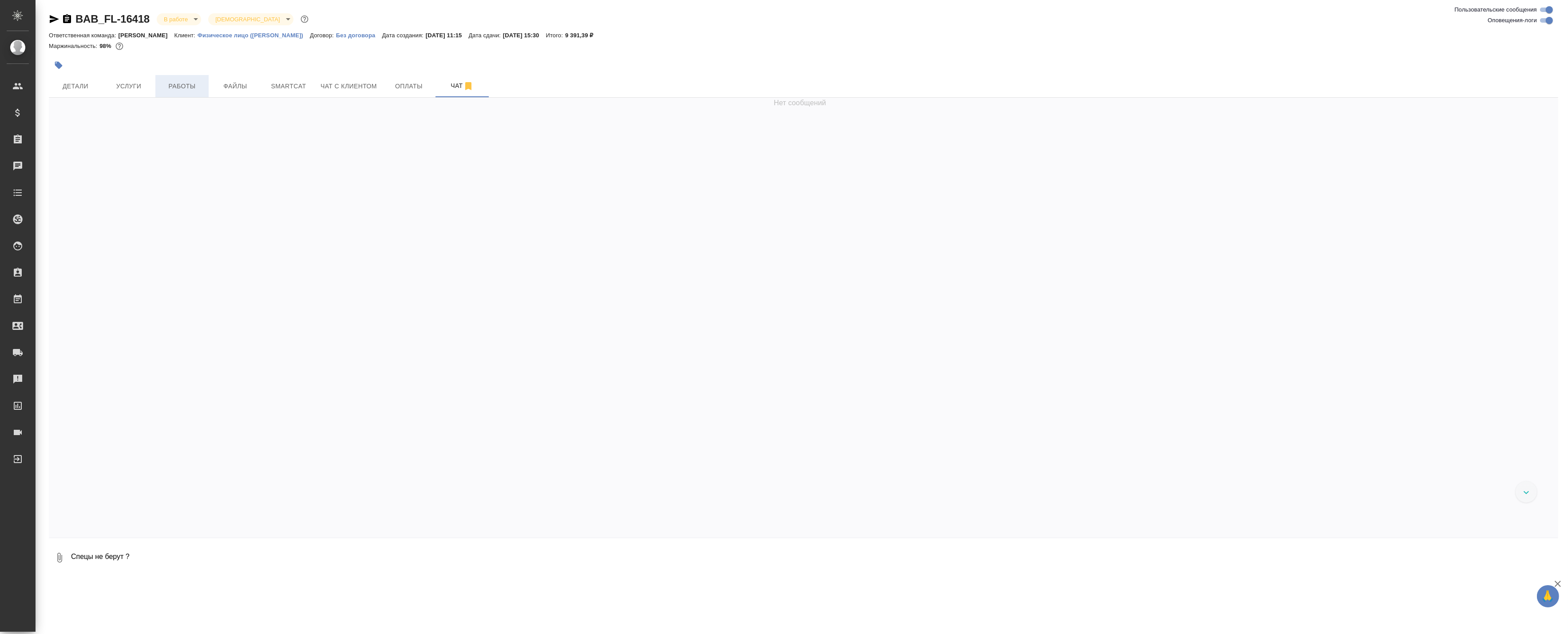
click at [178, 82] on span "Работы" at bounding box center [182, 86] width 43 height 11
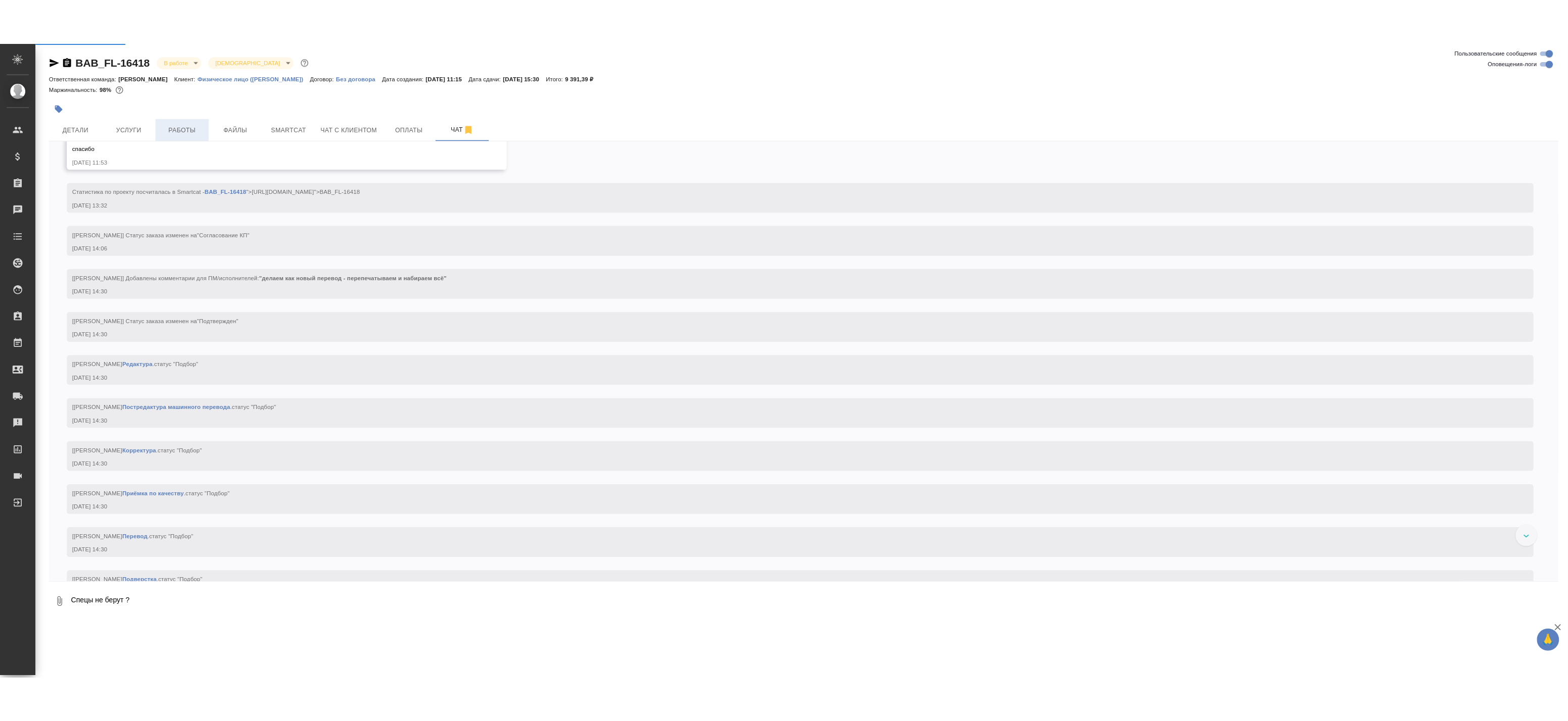
scroll to position [955, 0]
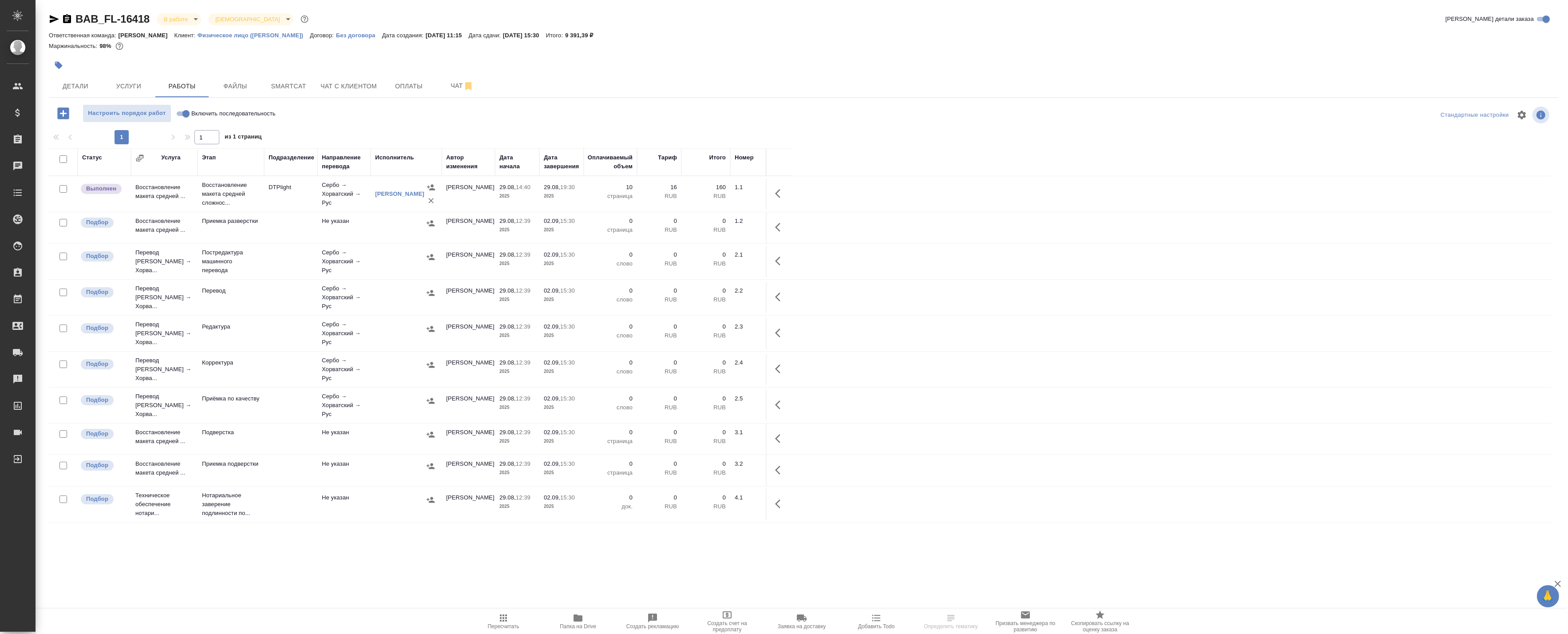
click at [295, 198] on td "DTPlight" at bounding box center [291, 194] width 54 height 31
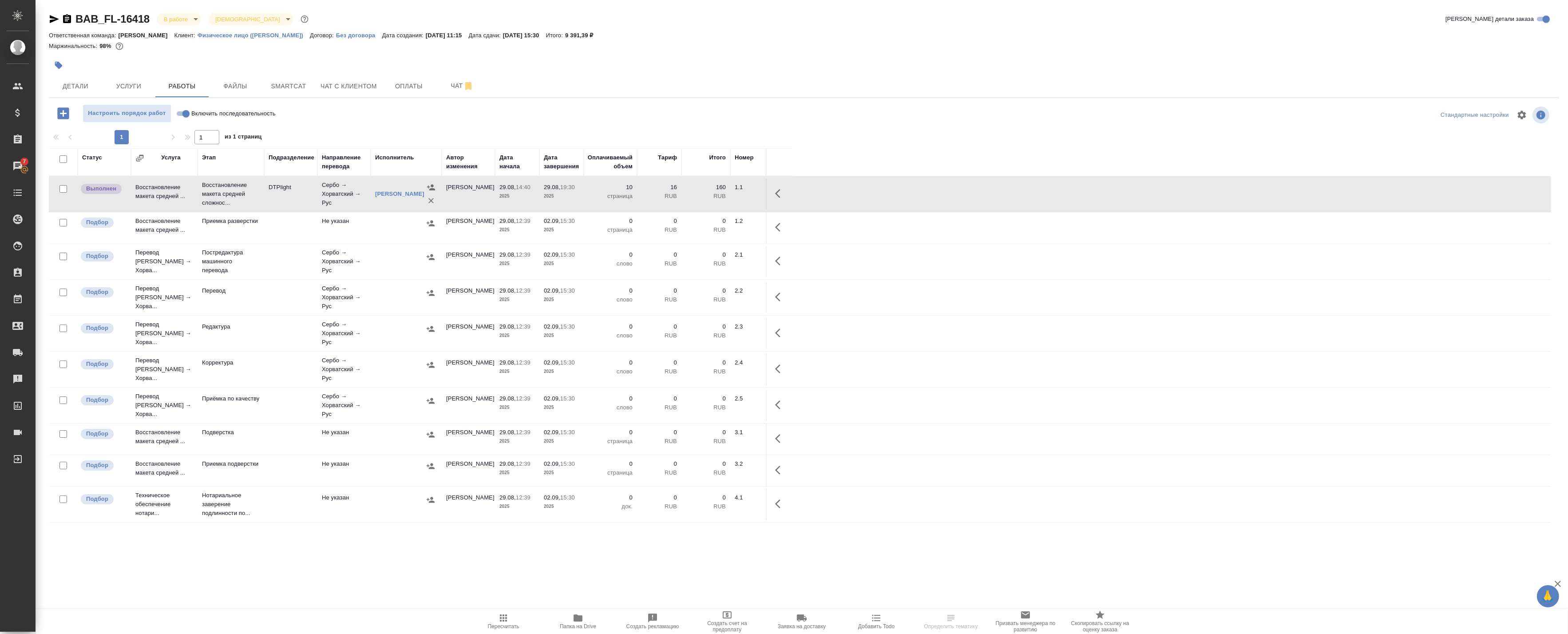
click at [289, 194] on td "DTPlight" at bounding box center [291, 194] width 54 height 31
click at [307, 90] on span "Smartcat" at bounding box center [289, 86] width 43 height 11
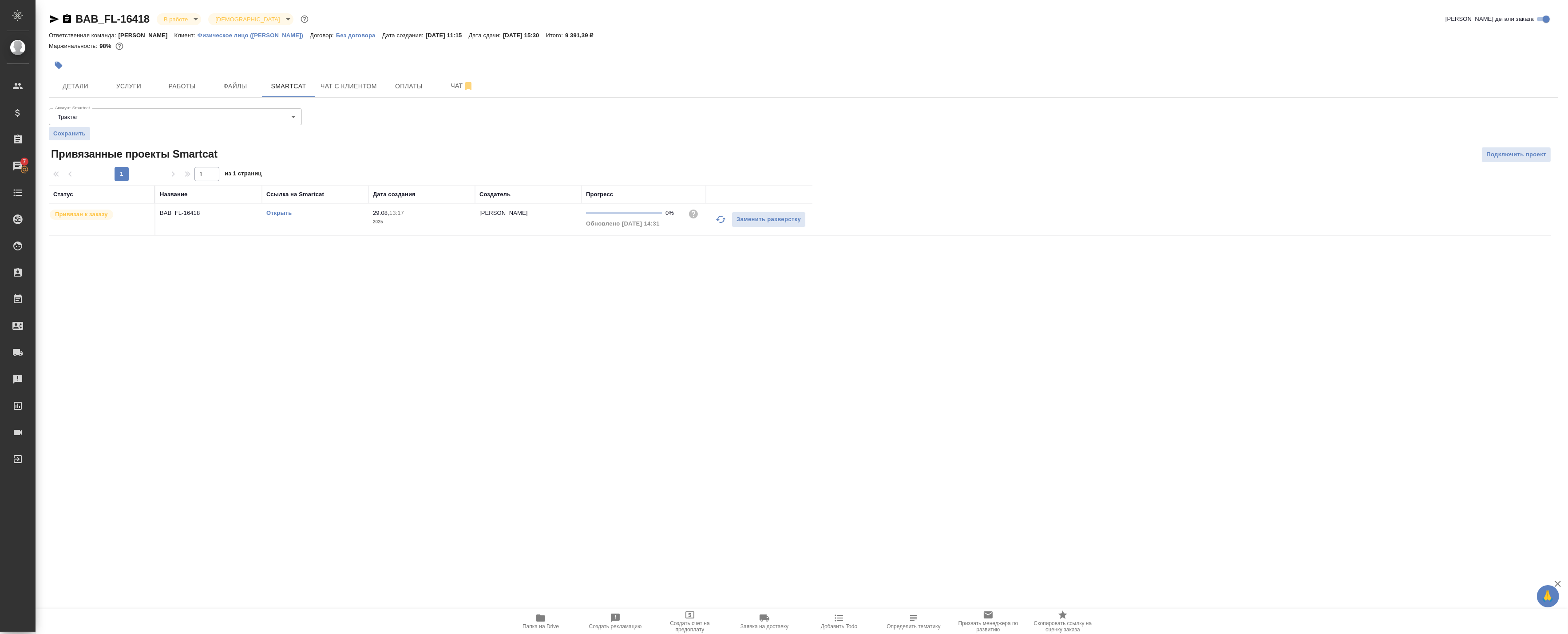
click at [282, 213] on link "Открыть" at bounding box center [279, 213] width 26 height 7
click at [194, 87] on span "Работы" at bounding box center [182, 86] width 43 height 11
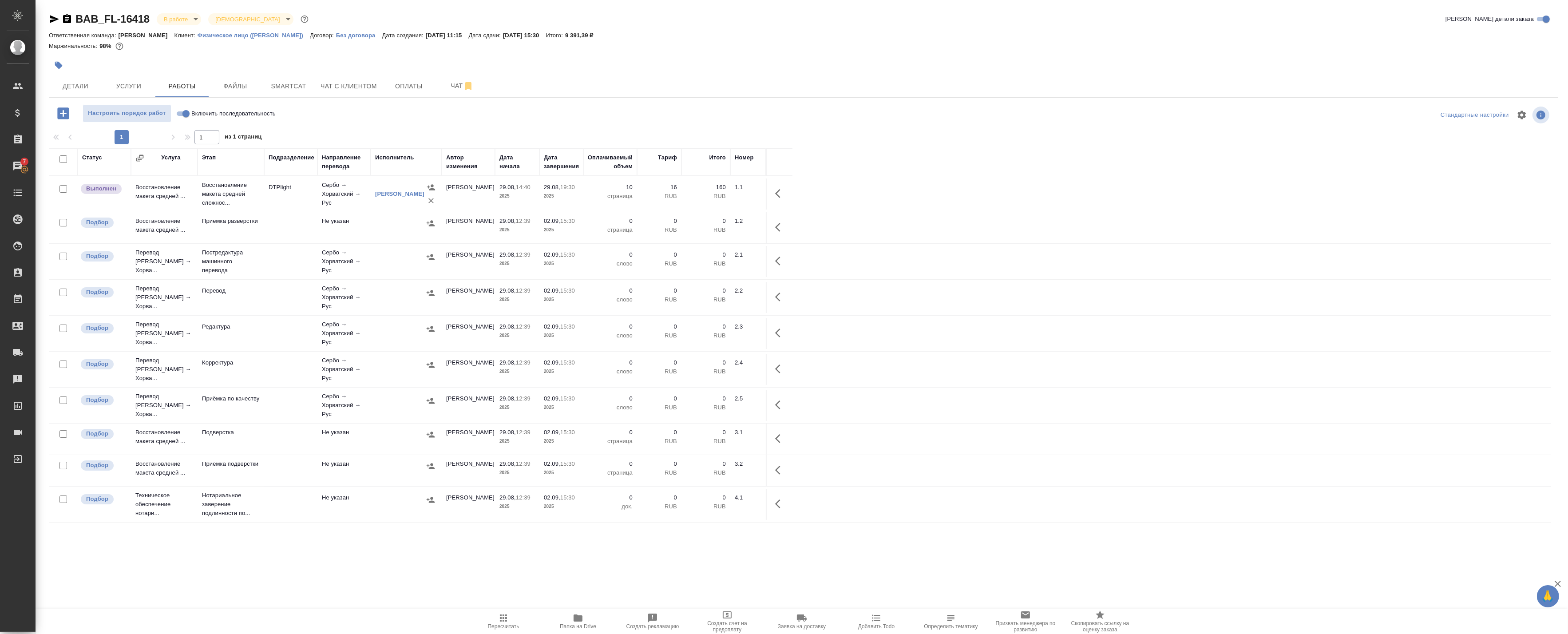
click at [586, 631] on button "Папка на Drive" at bounding box center [578, 622] width 75 height 25
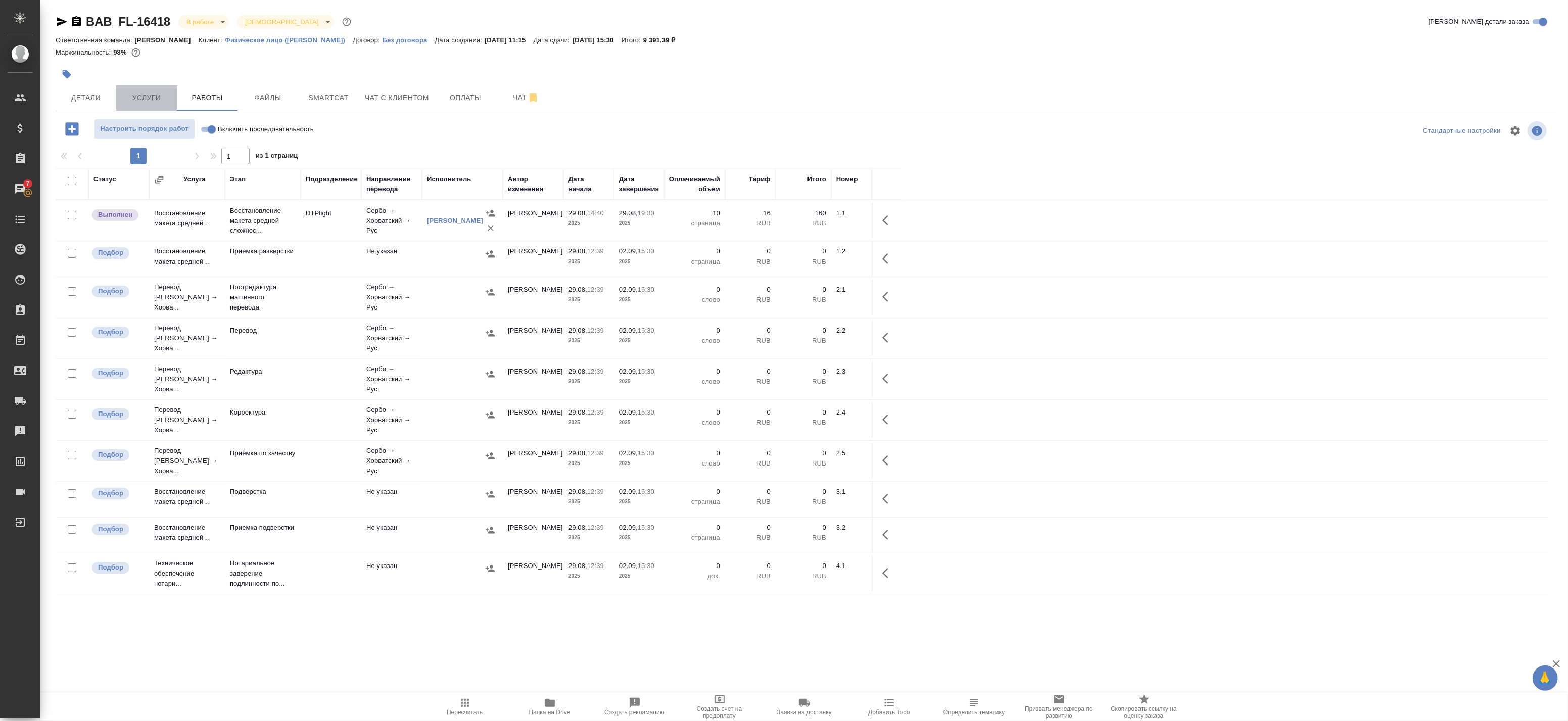
click at [130, 96] on span "Услуги" at bounding box center [146, 98] width 49 height 12
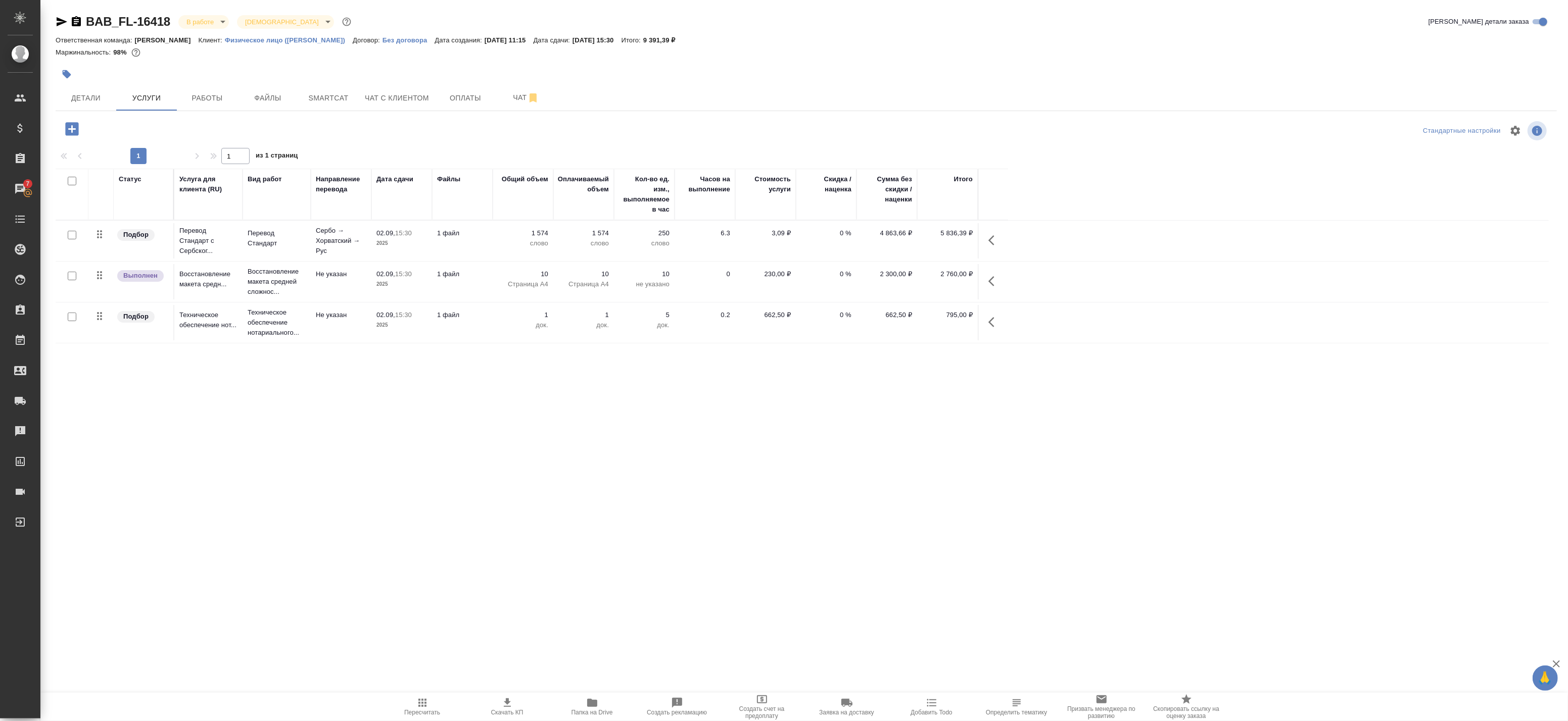
click at [72, 242] on div at bounding box center [72, 235] width 23 height 14
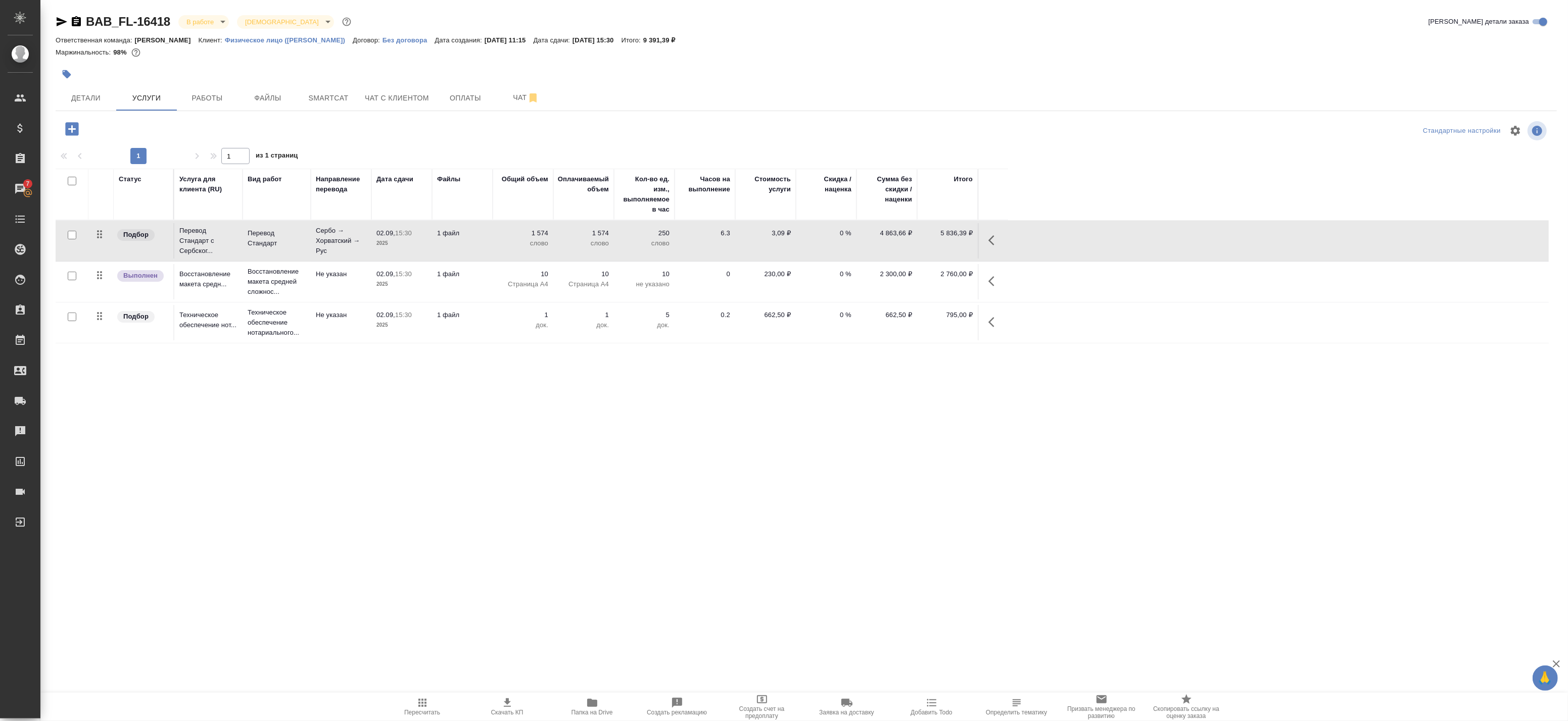
click at [68, 235] on input "checkbox" at bounding box center [72, 235] width 8 height 8
checkbox input "true"
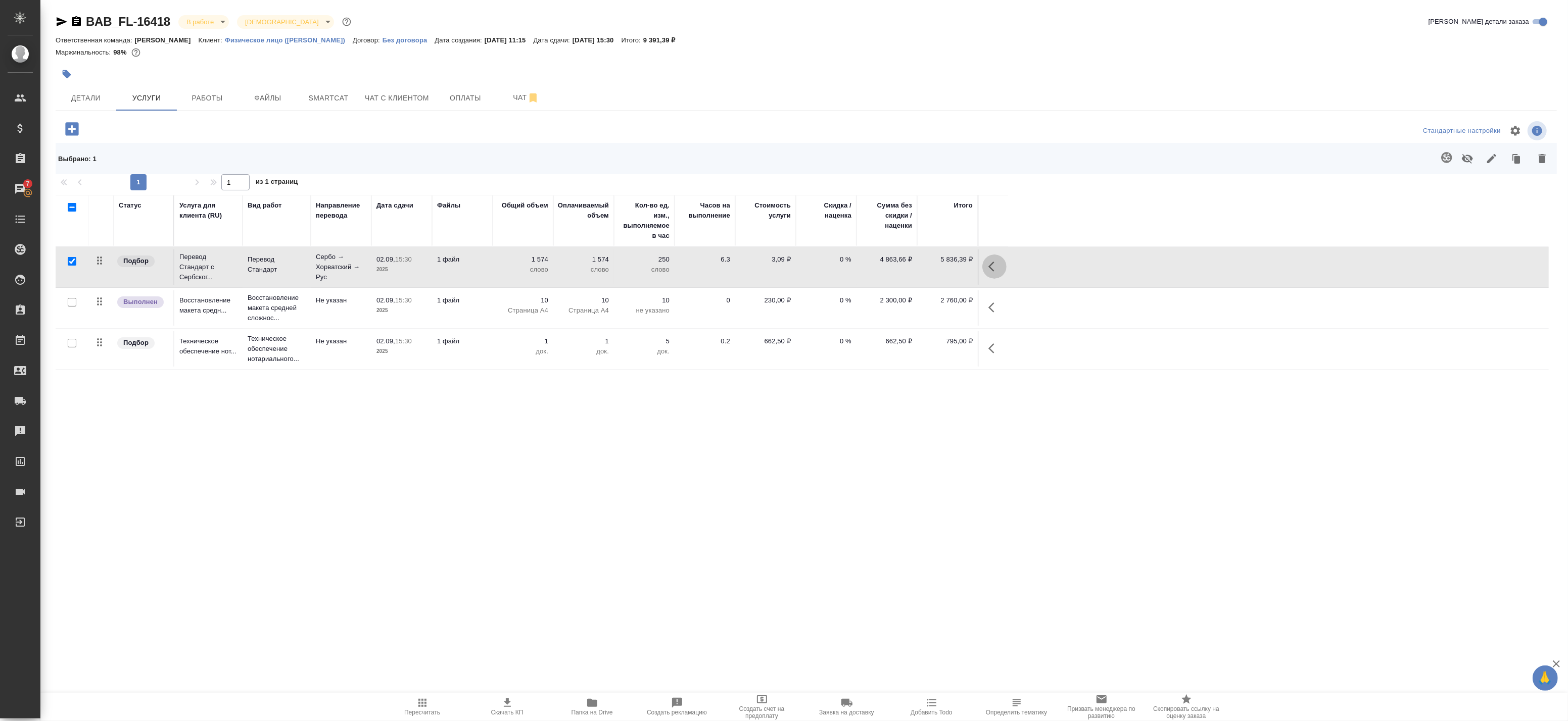
click at [998, 269] on icon "button" at bounding box center [995, 267] width 12 height 12
click at [900, 265] on icon "button" at bounding box center [896, 267] width 12 height 12
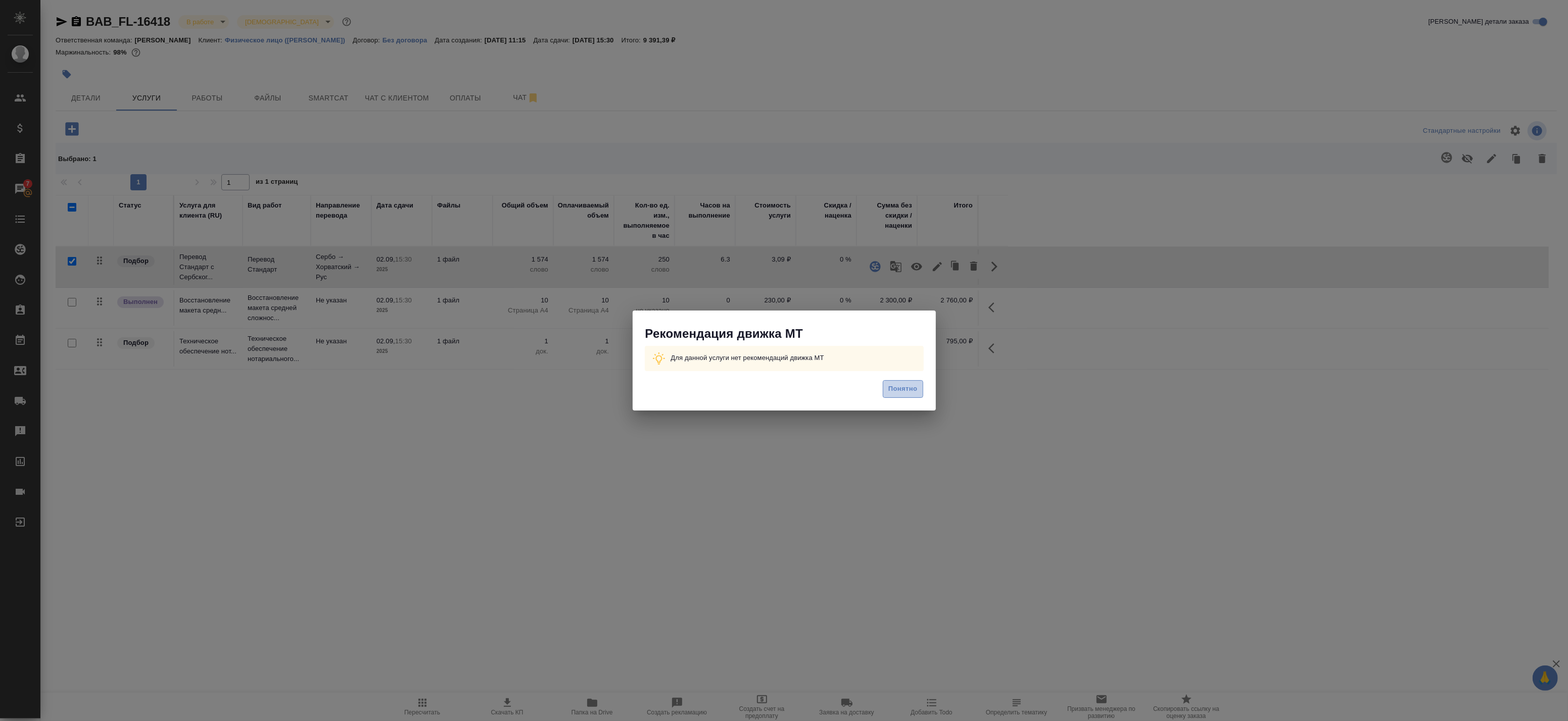
click at [922, 391] on button "Понятно" at bounding box center [903, 389] width 40 height 18
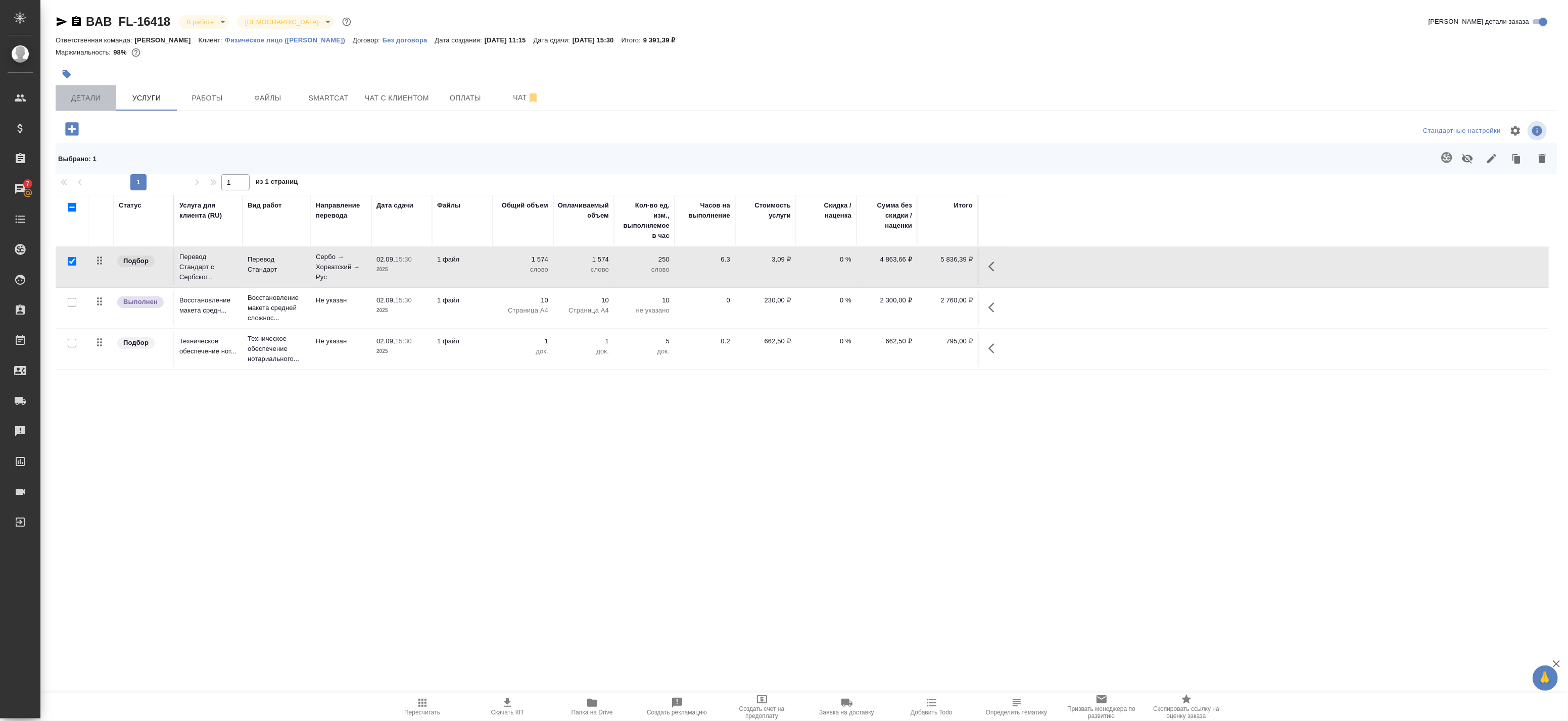
click at [80, 96] on span "Детали" at bounding box center [86, 98] width 49 height 12
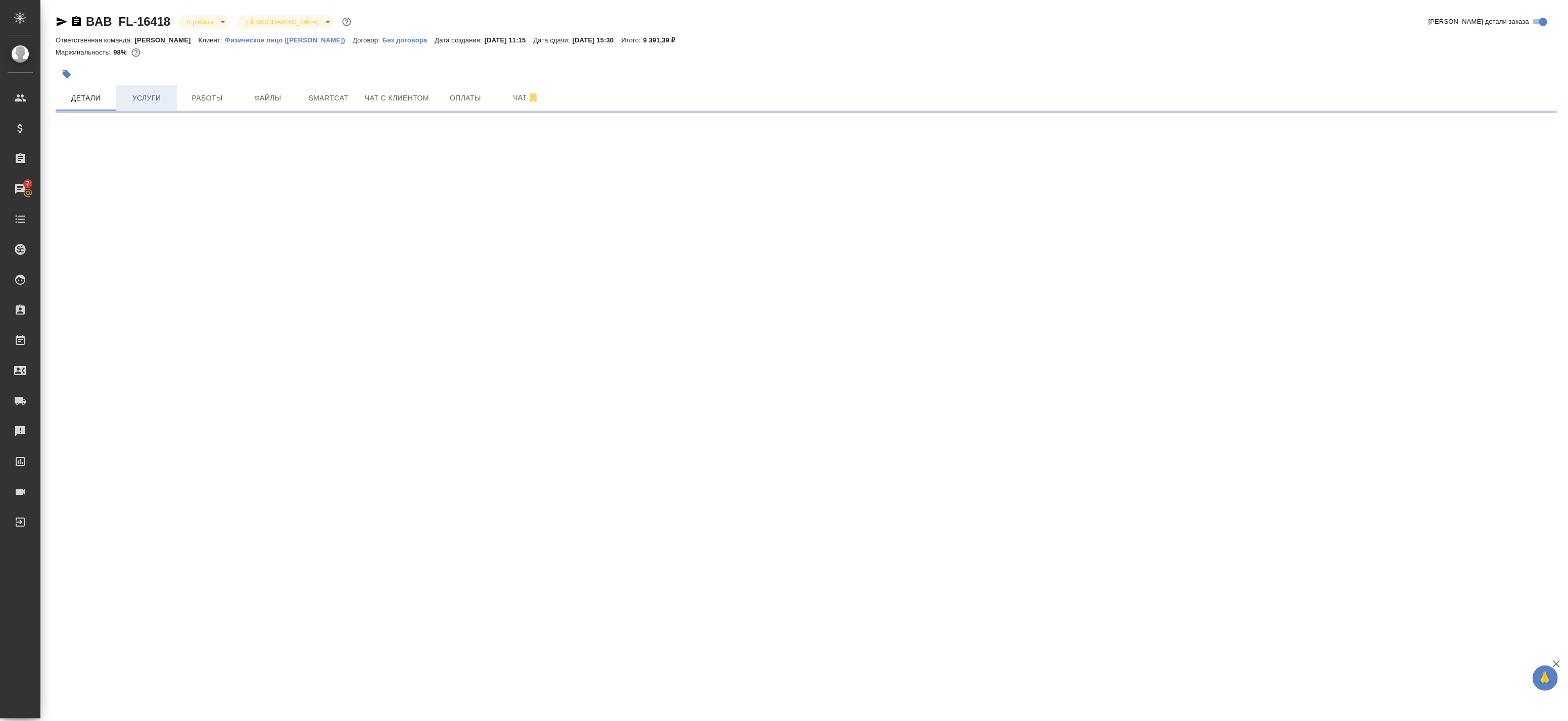
select select "RU"
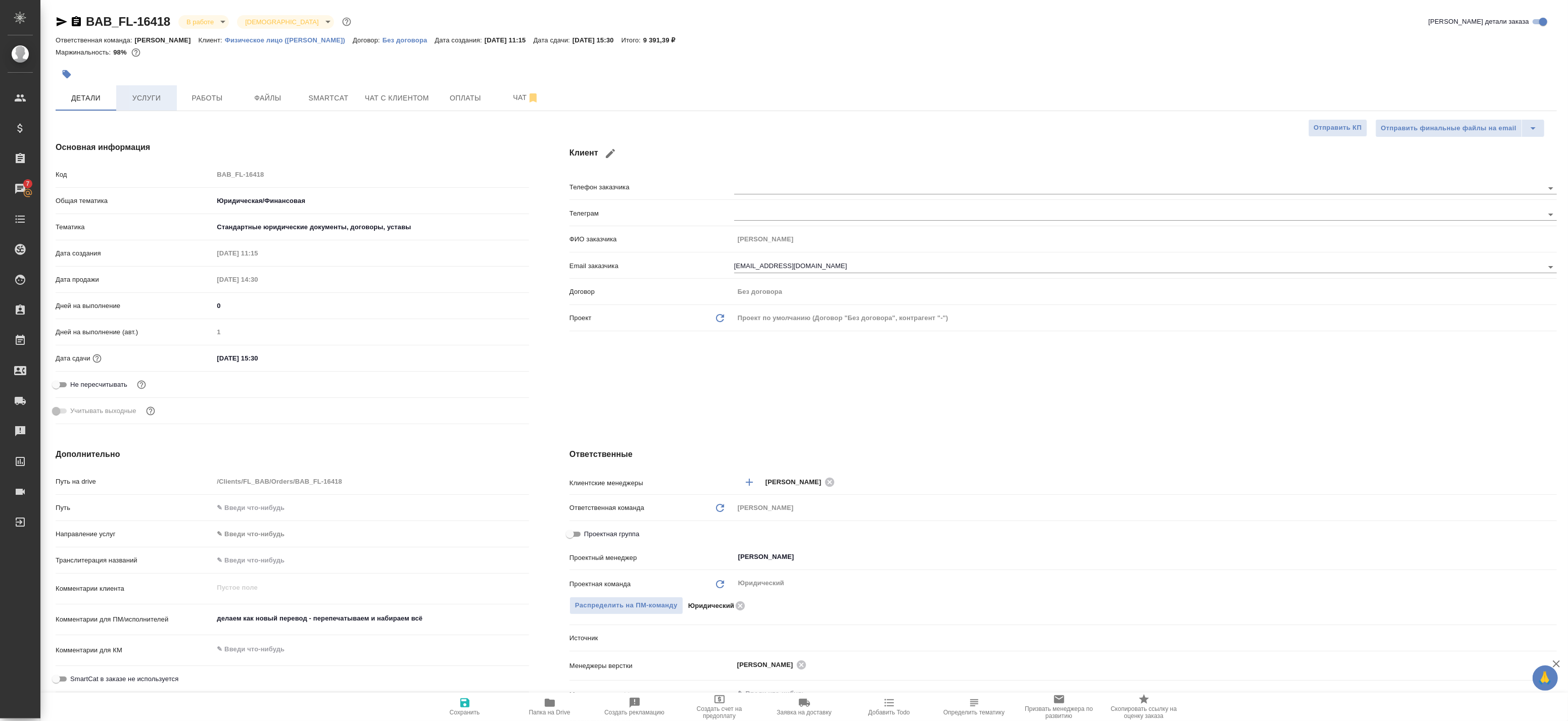
type textarea "x"
click at [193, 92] on span "Работы" at bounding box center [207, 98] width 49 height 12
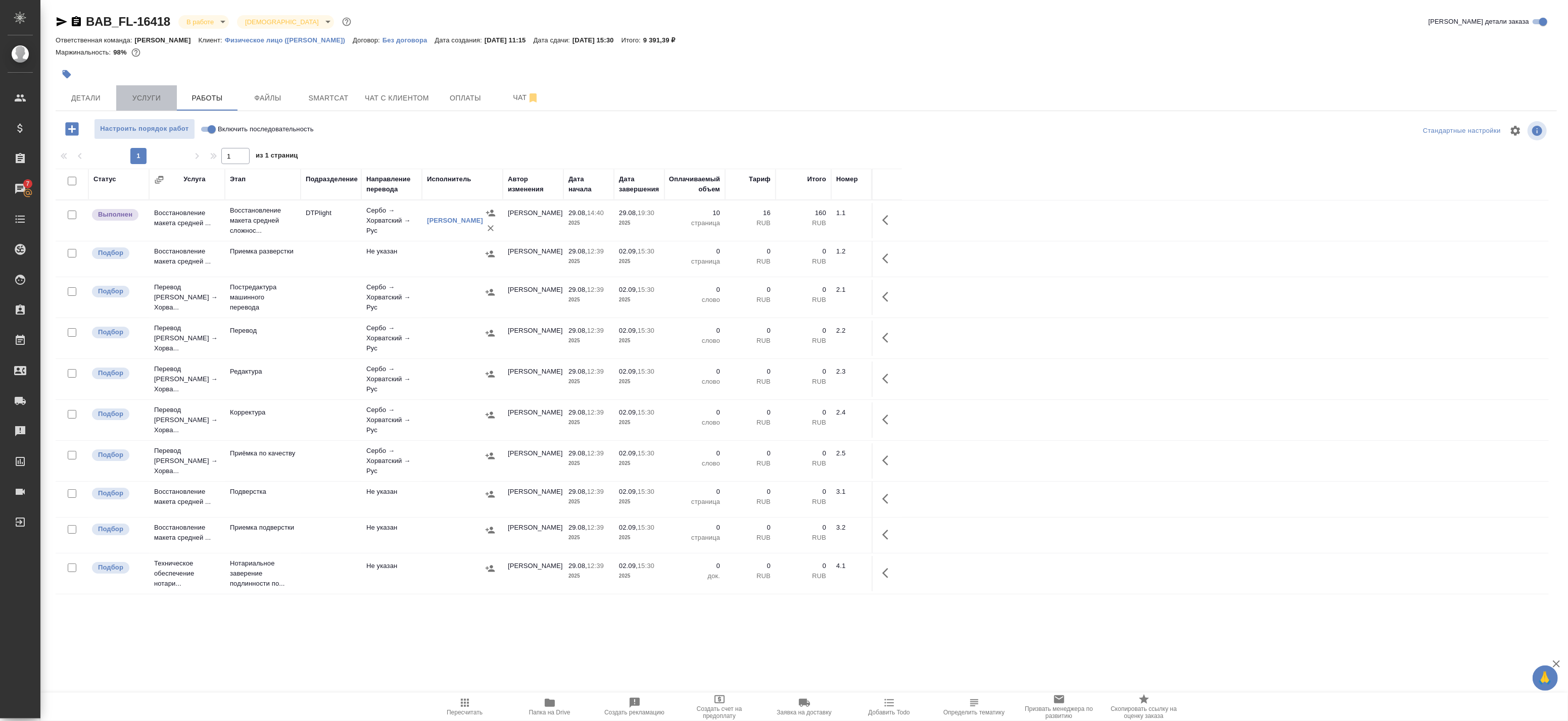
click at [152, 97] on span "Услуги" at bounding box center [146, 98] width 49 height 12
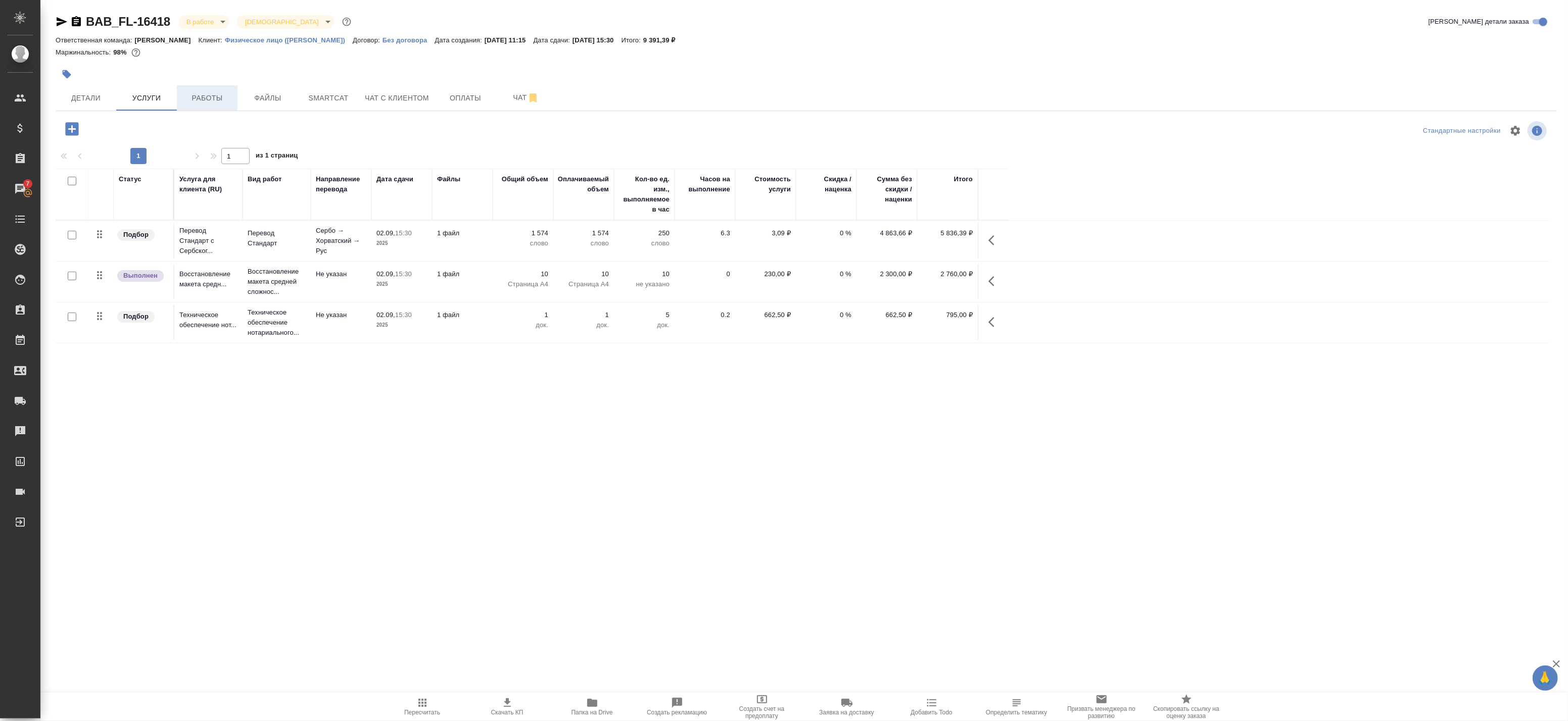
click at [206, 104] on span "Работы" at bounding box center [207, 98] width 49 height 12
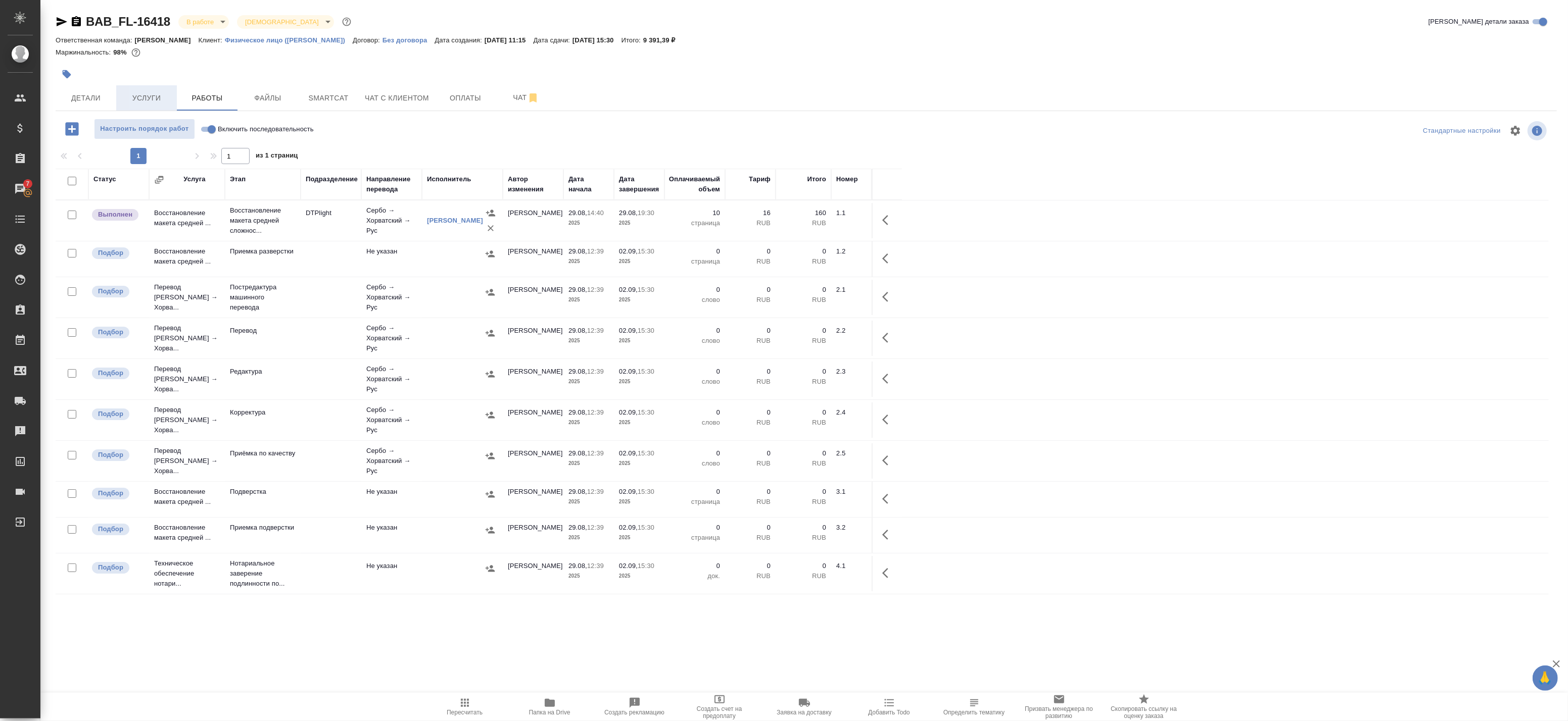
click at [156, 106] on button "Услуги" at bounding box center [147, 98] width 61 height 25
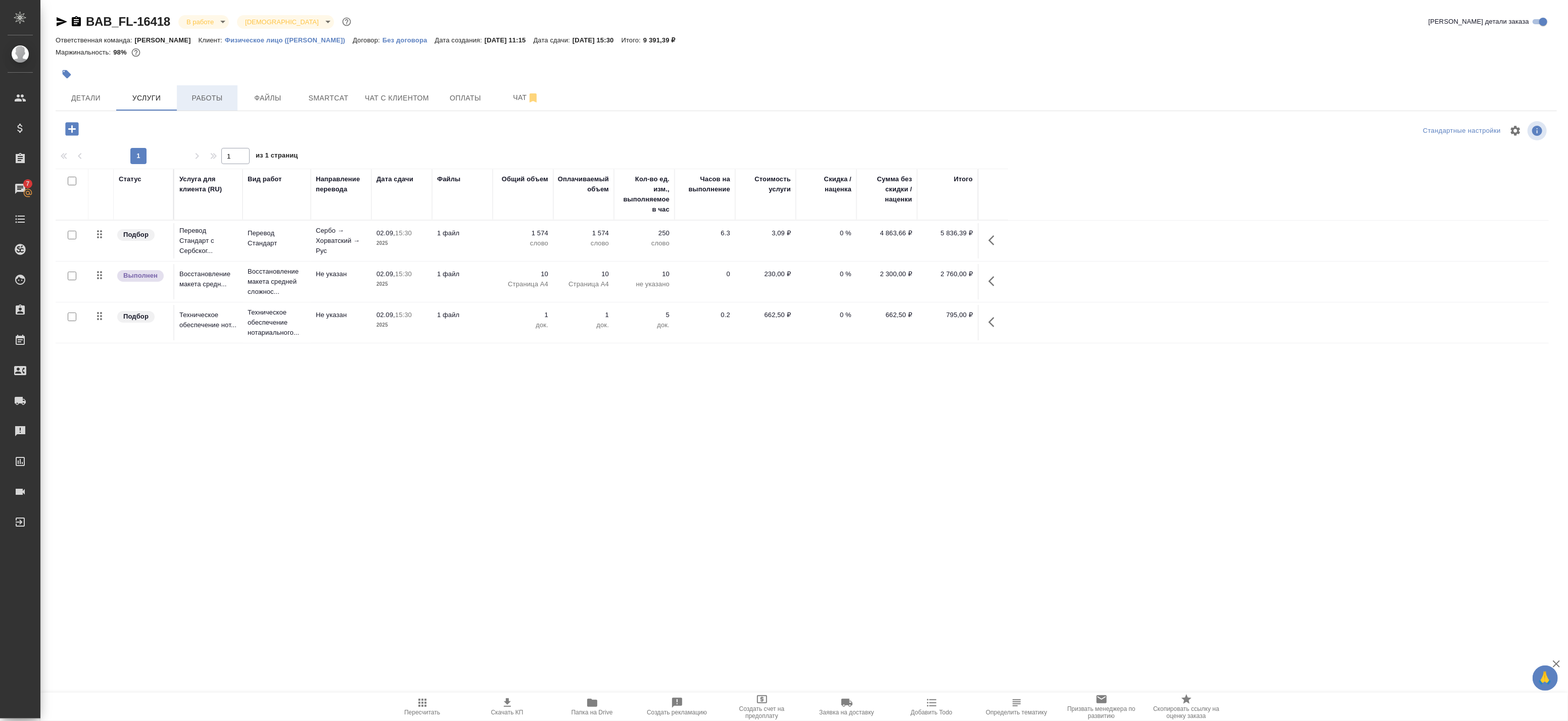
click at [215, 105] on button "Работы" at bounding box center [207, 98] width 61 height 25
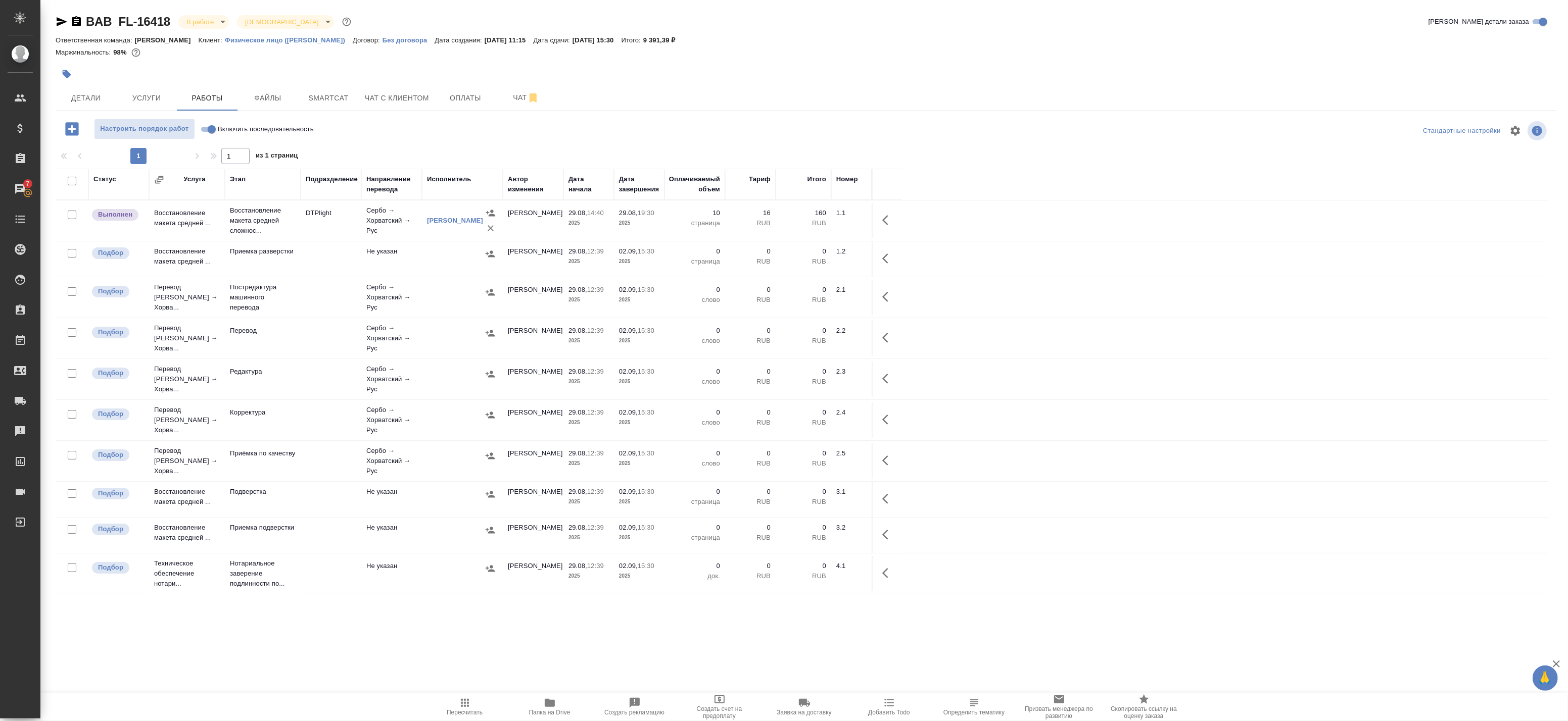
click at [407, 241] on td "Сербо → Хорватский → Рус" at bounding box center [391, 221] width 61 height 40
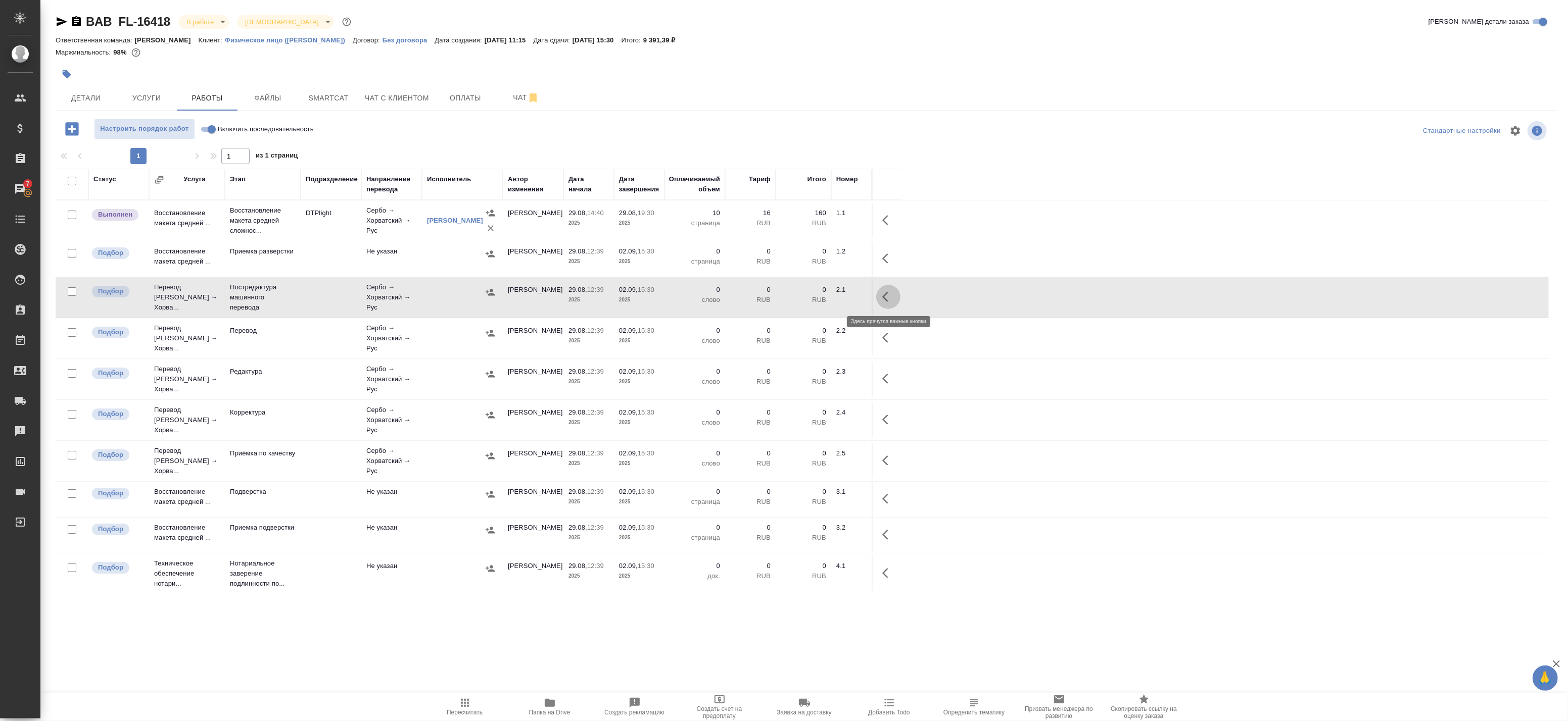
click at [890, 294] on icon "button" at bounding box center [888, 297] width 12 height 12
click at [818, 296] on icon "button" at bounding box center [814, 297] width 12 height 12
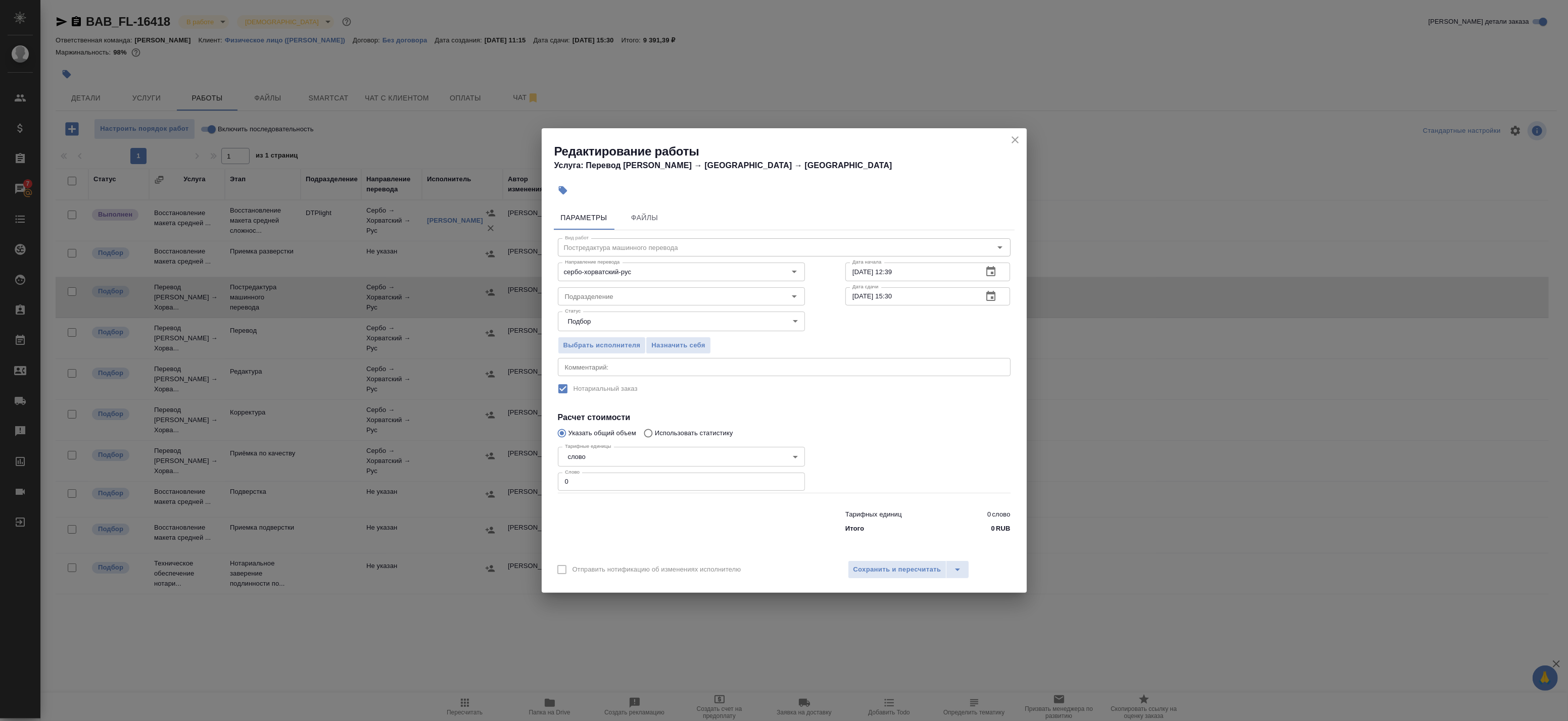
drag, startPoint x: 522, startPoint y: 482, endPoint x: 516, endPoint y: 474, distance: 10.0
click at [517, 481] on div "Редактирование работы Услуга: Перевод Стандарт Сербо → Хорватский → Рус Парамет…" at bounding box center [784, 360] width 1568 height 721
paste input "1264"
type input "1264"
click at [685, 514] on div at bounding box center [681, 519] width 288 height 40
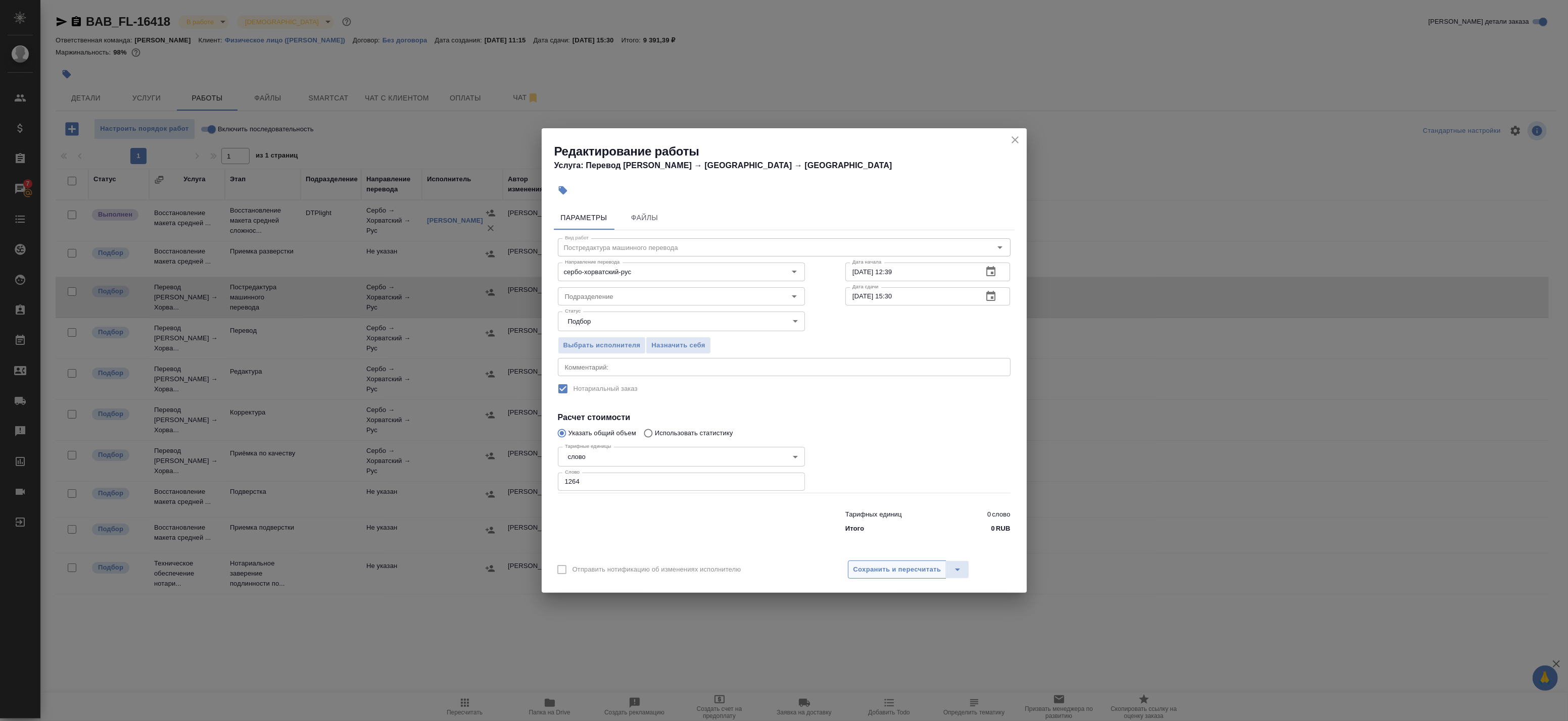
click at [867, 570] on span "Сохранить и пересчитать" at bounding box center [897, 570] width 88 height 12
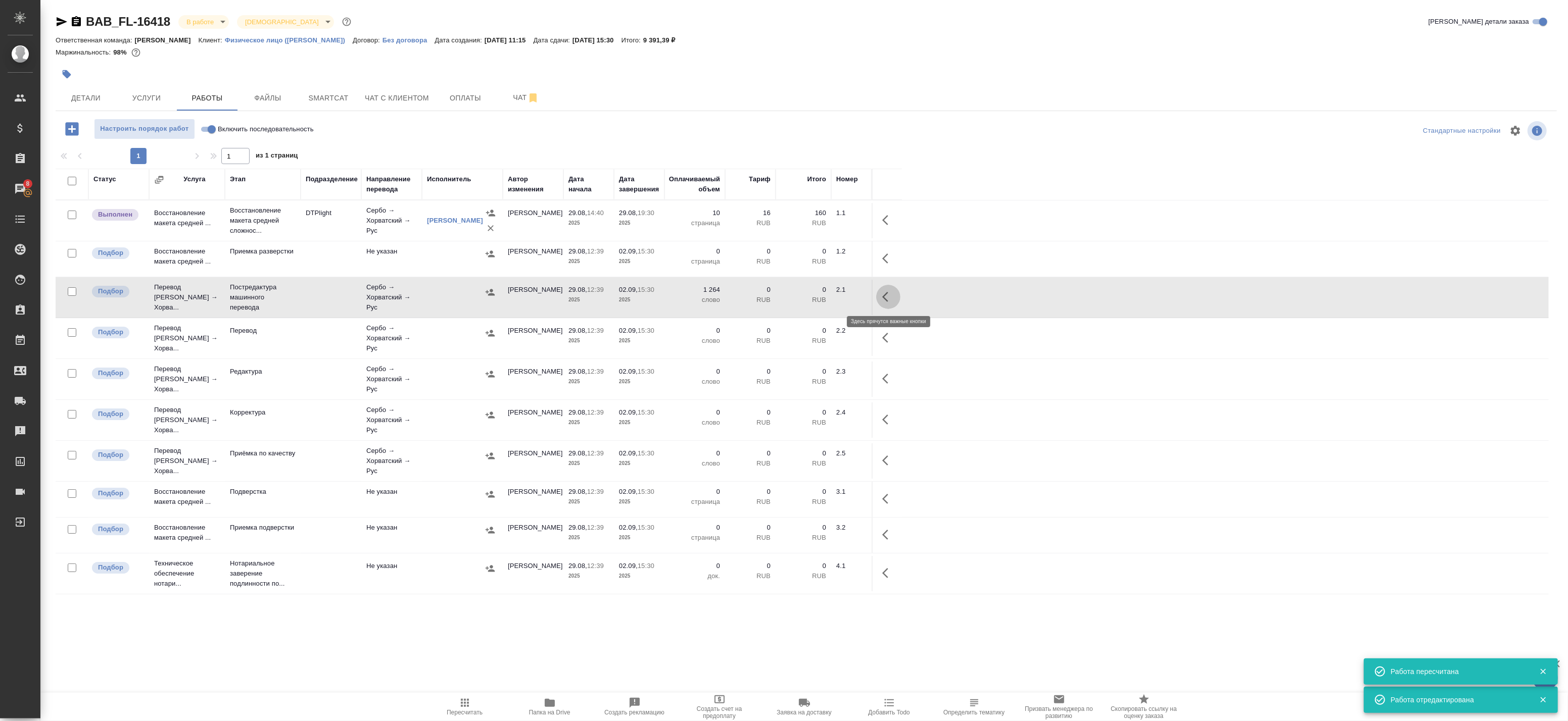
click at [890, 296] on icon "button" at bounding box center [888, 297] width 12 height 12
click at [819, 296] on icon "button" at bounding box center [814, 297] width 12 height 12
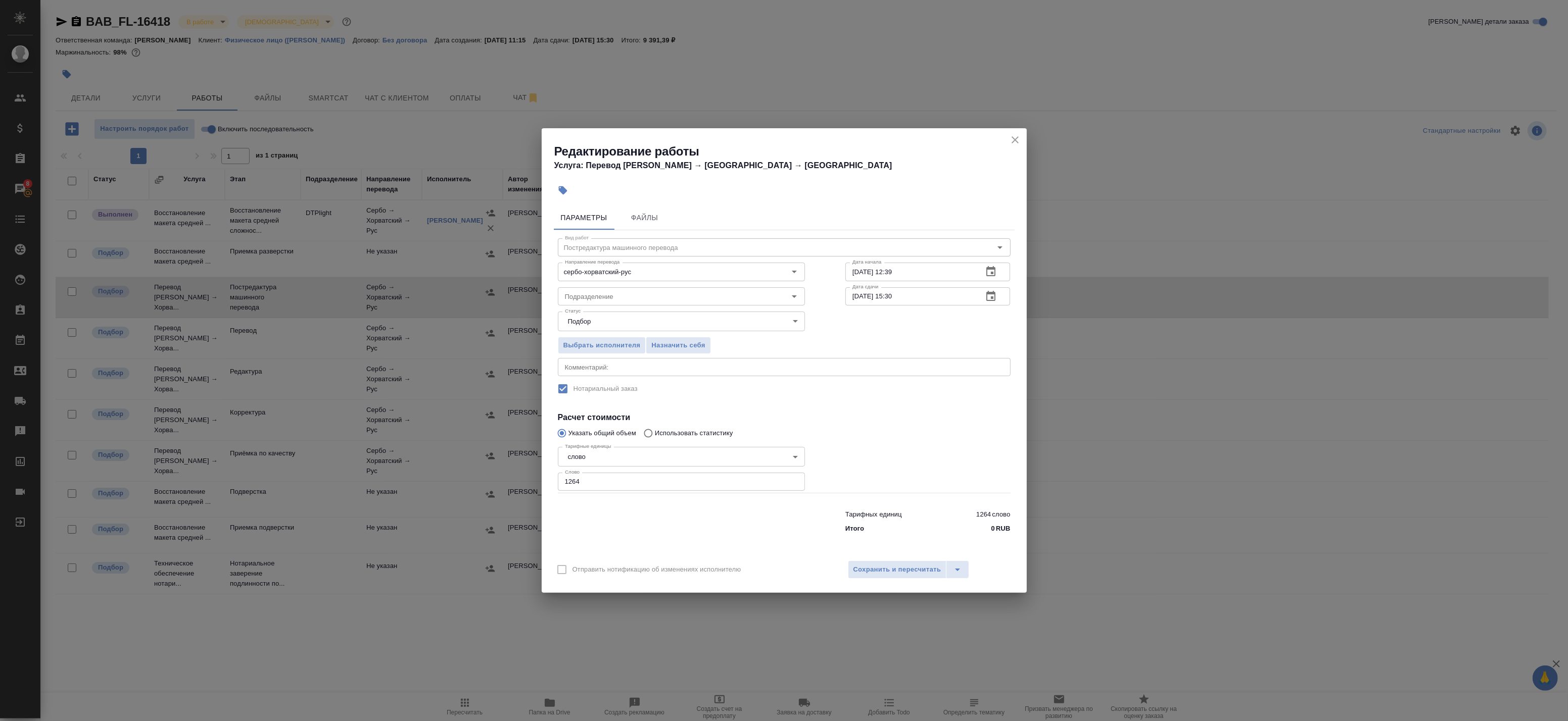
click at [611, 359] on div "x Комментарий:" at bounding box center [784, 367] width 452 height 18
type textarea "Под нот"
click at [874, 572] on span "Сохранить и пересчитать" at bounding box center [897, 570] width 88 height 12
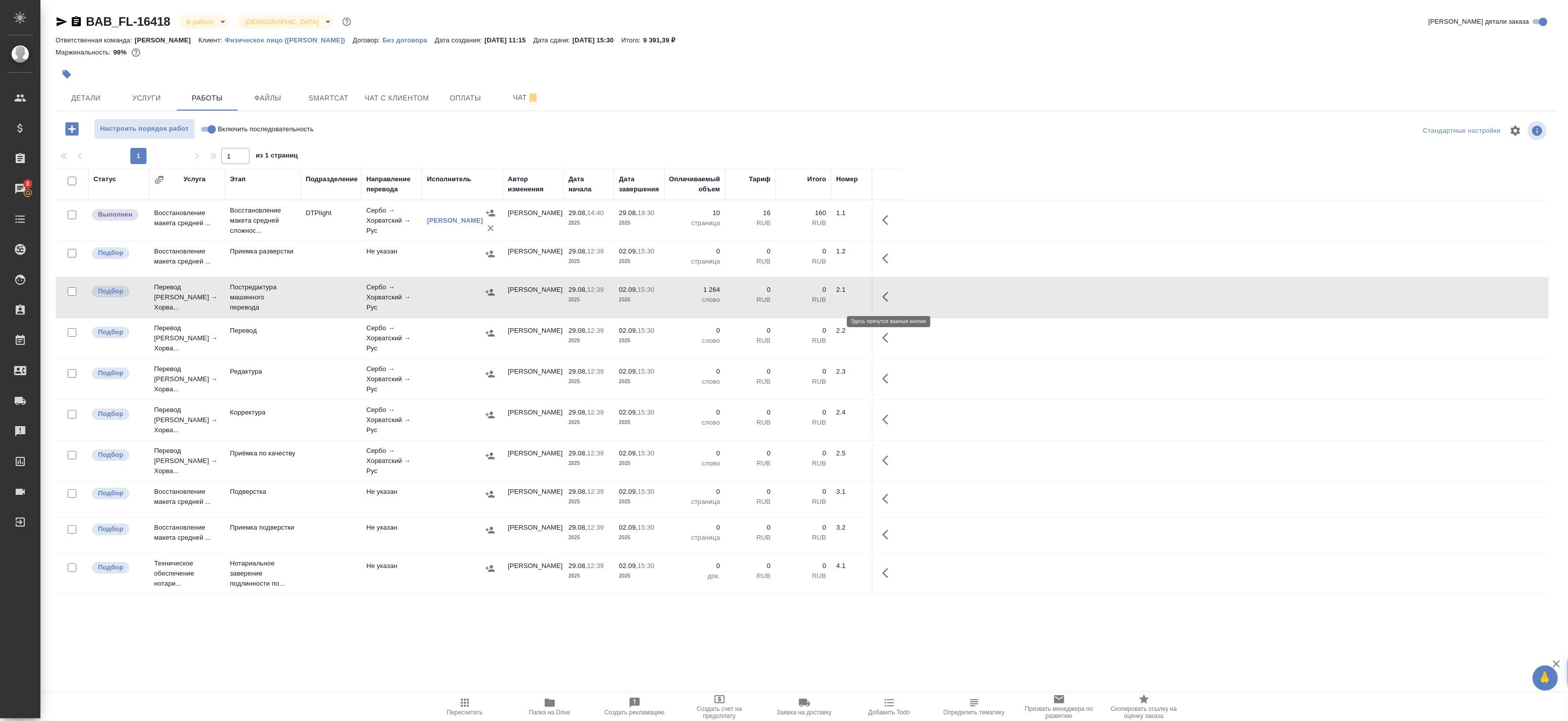
click at [890, 290] on button "button" at bounding box center [888, 296] width 24 height 24
click at [816, 300] on icon "button" at bounding box center [814, 297] width 12 height 12
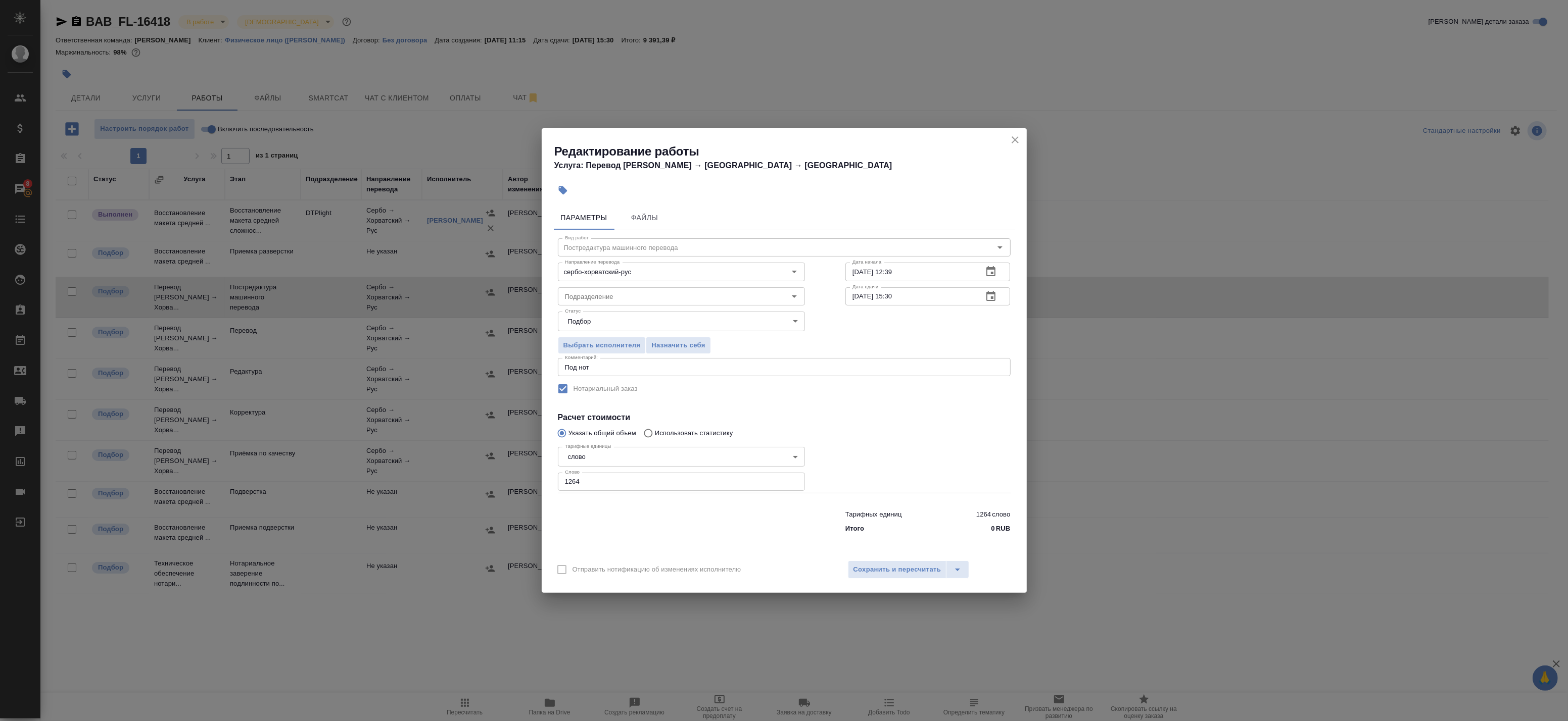
click at [602, 307] on div "Статус Подбор recruiting Статус" at bounding box center [681, 320] width 288 height 66
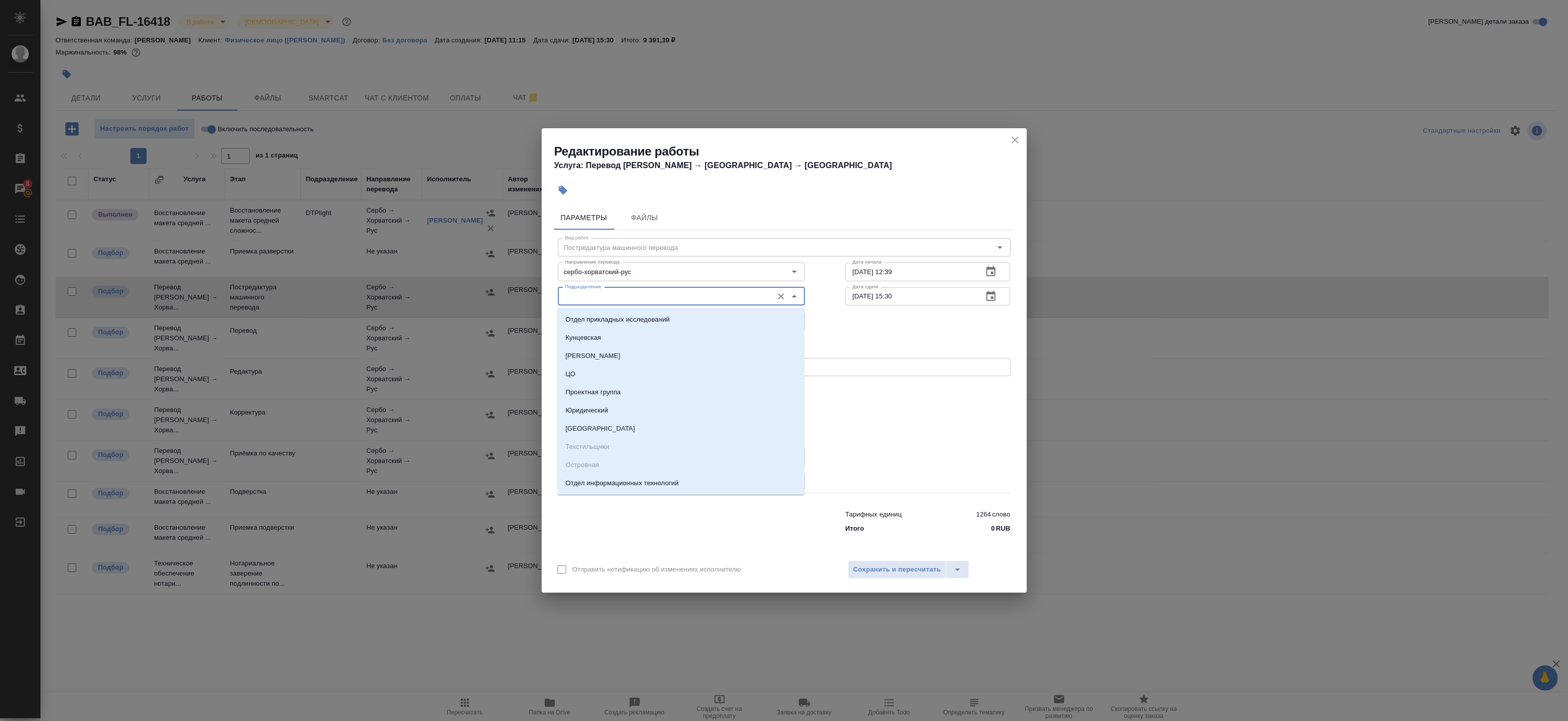
click at [608, 296] on input "Подразделение" at bounding box center [664, 296] width 207 height 12
click at [855, 364] on textarea "Под нот" at bounding box center [784, 367] width 439 height 8
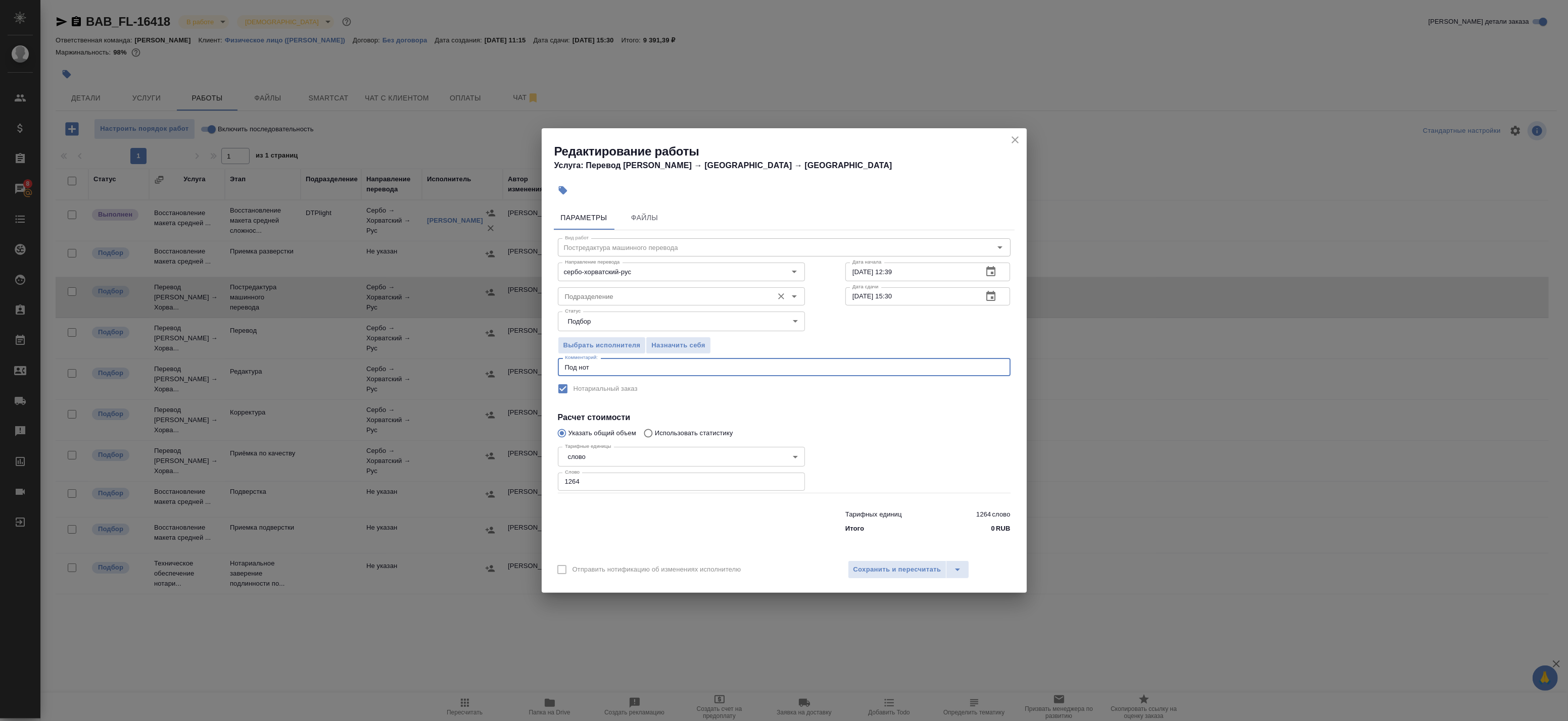
click at [615, 298] on input "Подразделение" at bounding box center [664, 296] width 207 height 12
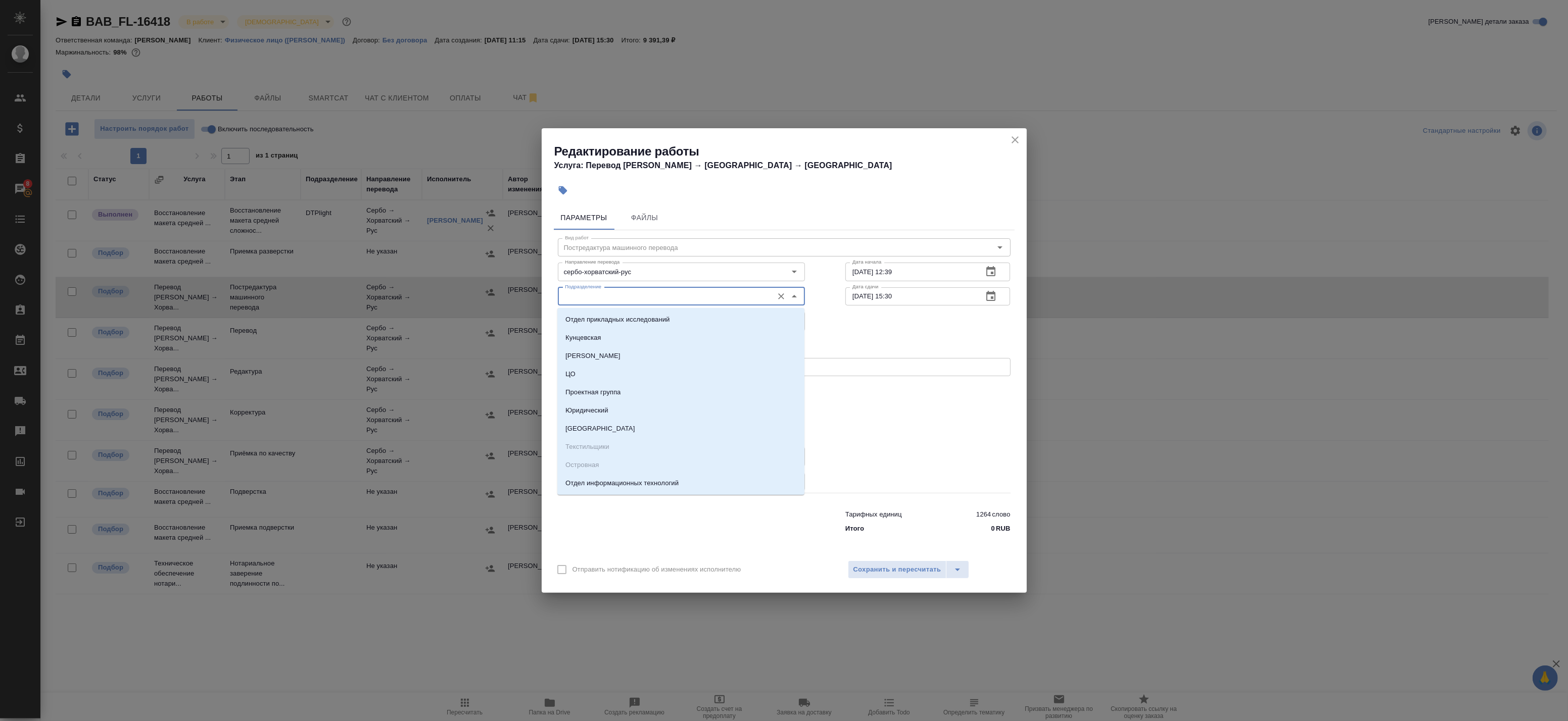
type input "А"
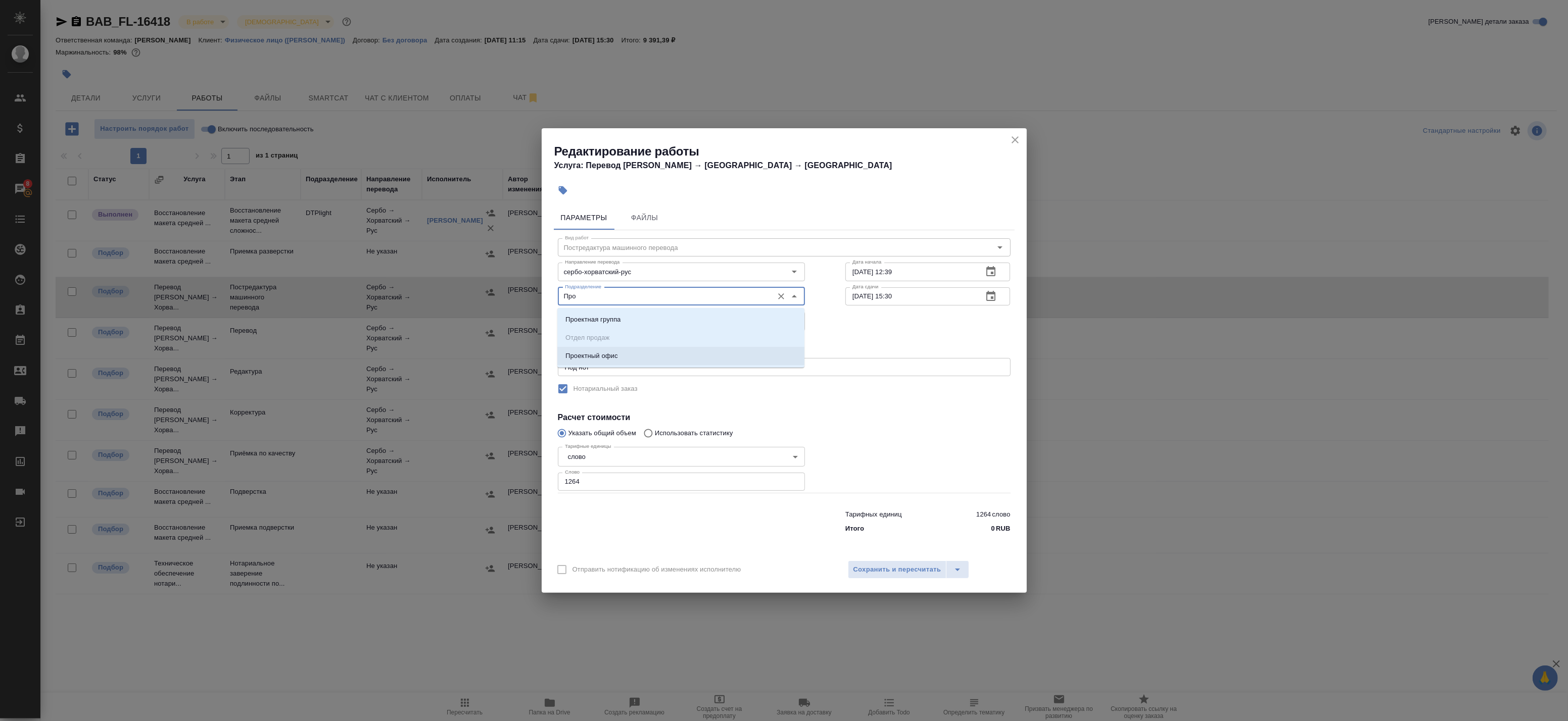
click at [619, 353] on li "Проектный офис" at bounding box center [680, 356] width 247 height 18
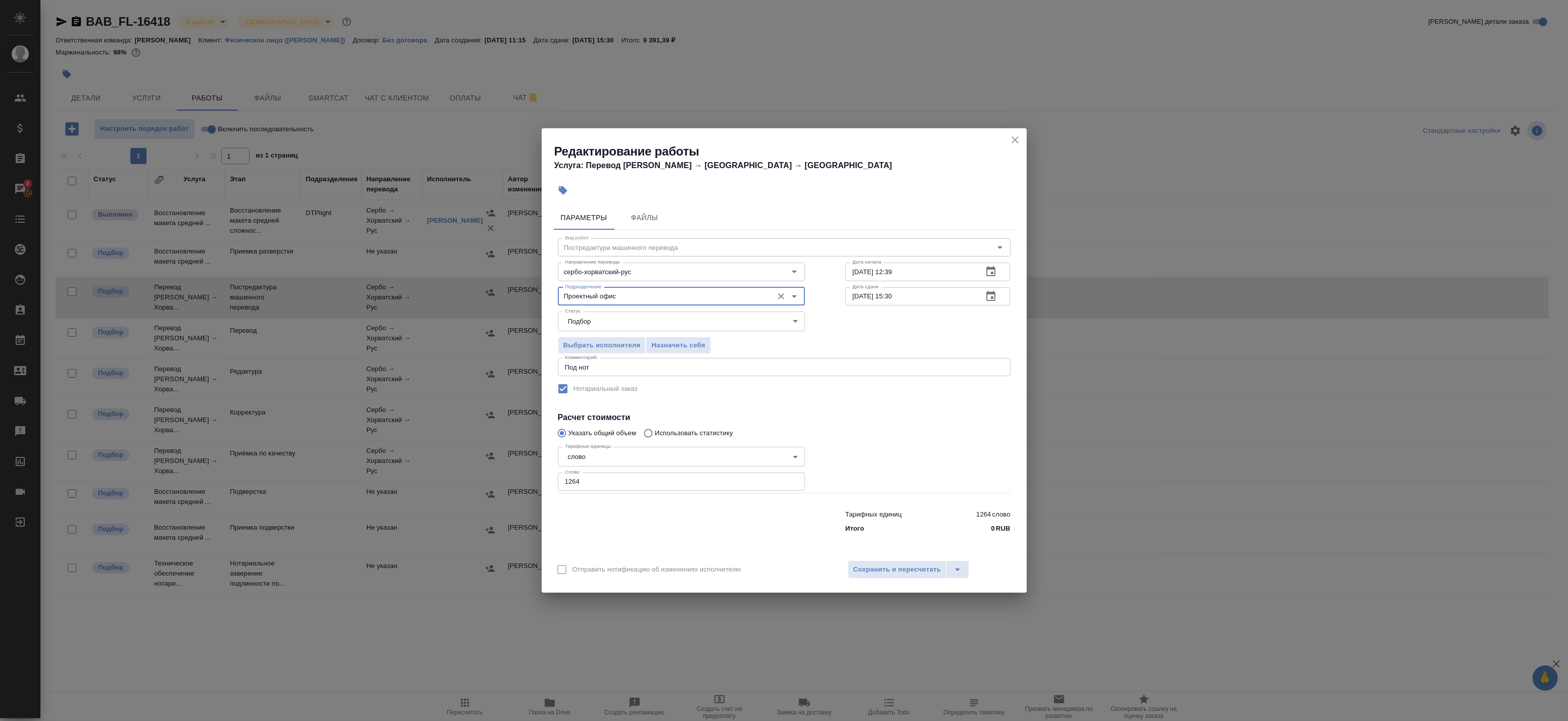
type input "Проектный офис"
click at [607, 371] on textarea "Под нот" at bounding box center [784, 367] width 439 height 8
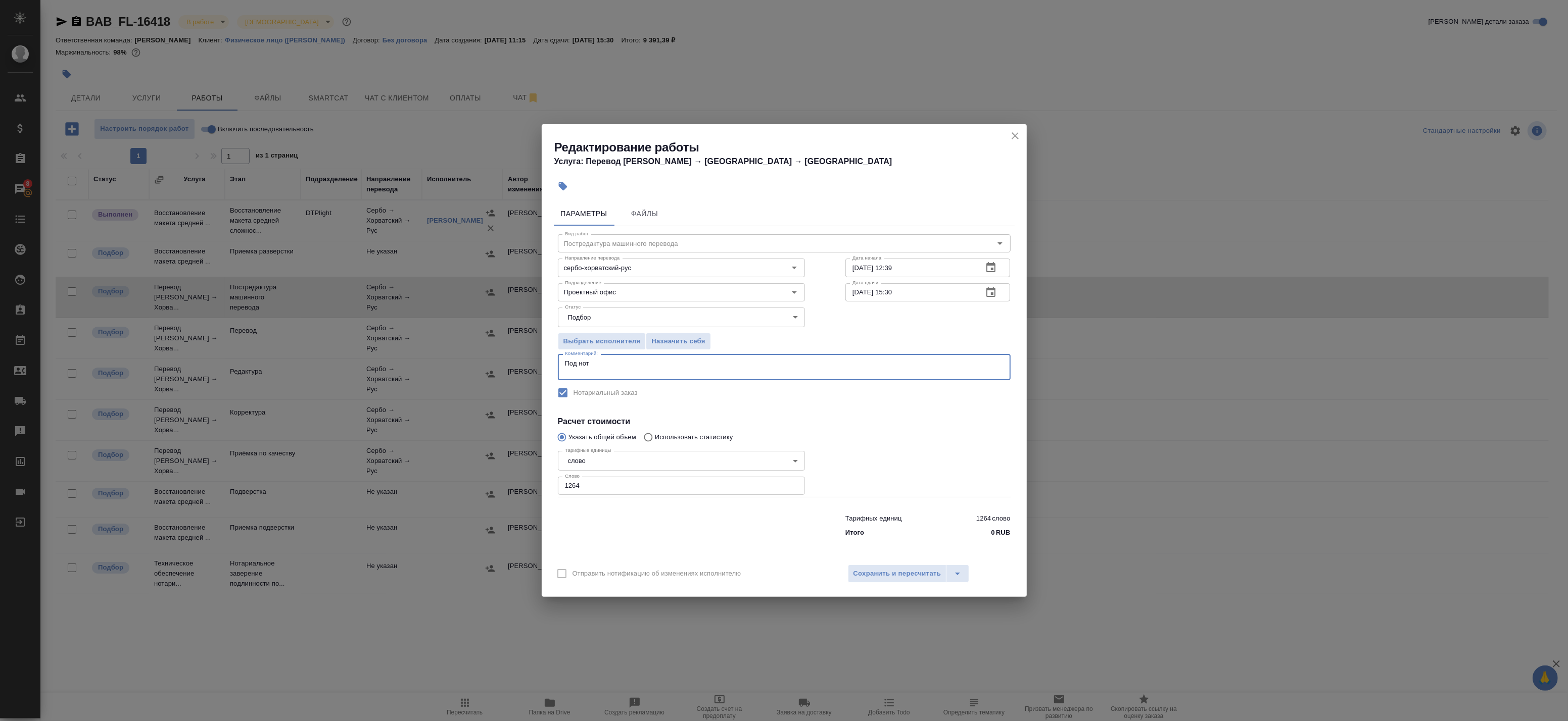
paste textarea "https://drive.awatera.com/s/XPrtNZ8d2JAHW2F"
click at [563, 373] on div "Под нот https://drive.awatera.com/s/XPrtNZ8d2JAHW2F x Комментарий:" at bounding box center [784, 367] width 452 height 26
paste textarea "https://drive.awatera.com/s/XPrtNZ8d2JAHW2F"
click at [633, 371] on textarea "Под нот Оригинал для сверки:https://drive.awatera.com/s/XPrtNZ8d2JAHW2F" at bounding box center [784, 367] width 439 height 16
click at [784, 364] on textarea "Под нот Оригинал для сверки: https://drive.awatera.com/s/XPrtNZ8d2JAHW2F" at bounding box center [784, 367] width 439 height 16
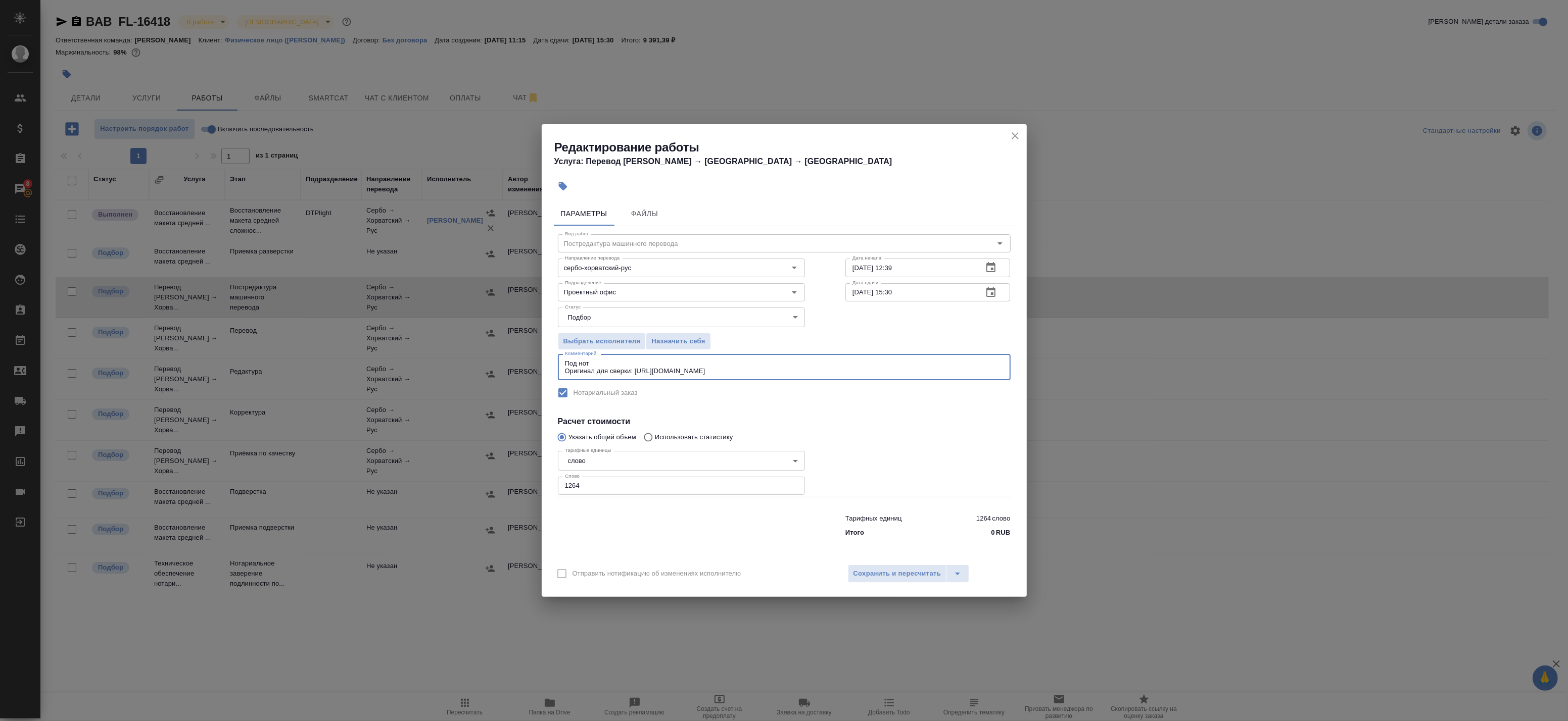
type textarea "Под нот Оригинал для сверки: https://drive.awatera.com/s/XPrtNZ8d2JAHW2F"
click at [993, 288] on icon "button" at bounding box center [991, 293] width 12 height 12
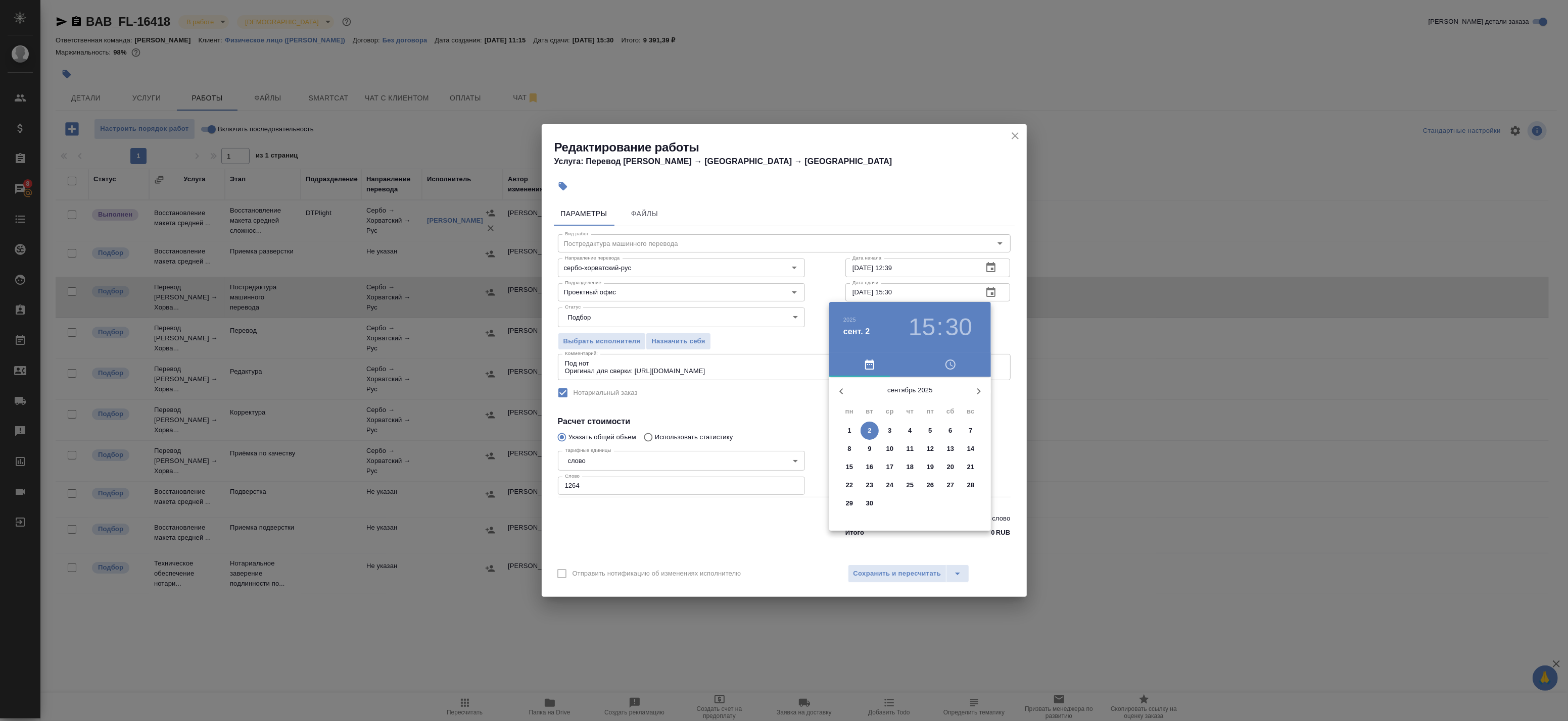
click at [847, 382] on button "button" at bounding box center [841, 391] width 24 height 24
drag, startPoint x: 843, startPoint y: 385, endPoint x: 943, endPoint y: 497, distance: 150.1
click at [929, 483] on div "август 2025 пн вт ср чт пт сб вс 28 29 30 31 1 2 3 4 5 6 7 8 9 10 11 12 13 14 1…" at bounding box center [910, 454] width 161 height 154
click at [953, 502] on p "30" at bounding box center [951, 504] width 8 height 10
click at [911, 400] on div at bounding box center [910, 456] width 132 height 132
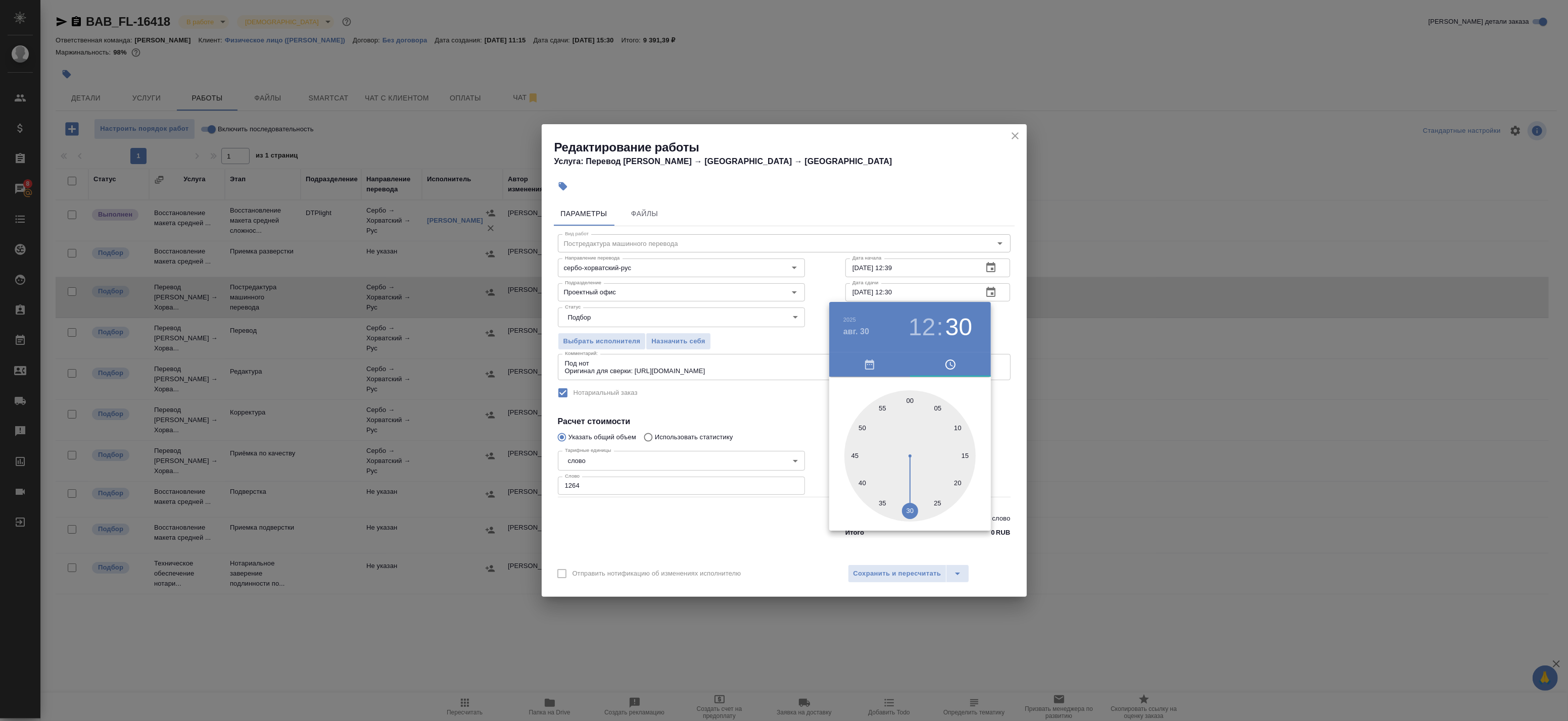
click at [910, 400] on div at bounding box center [910, 456] width 132 height 132
type input "30.08.2025 12:00"
click at [1002, 317] on div at bounding box center [784, 360] width 1568 height 721
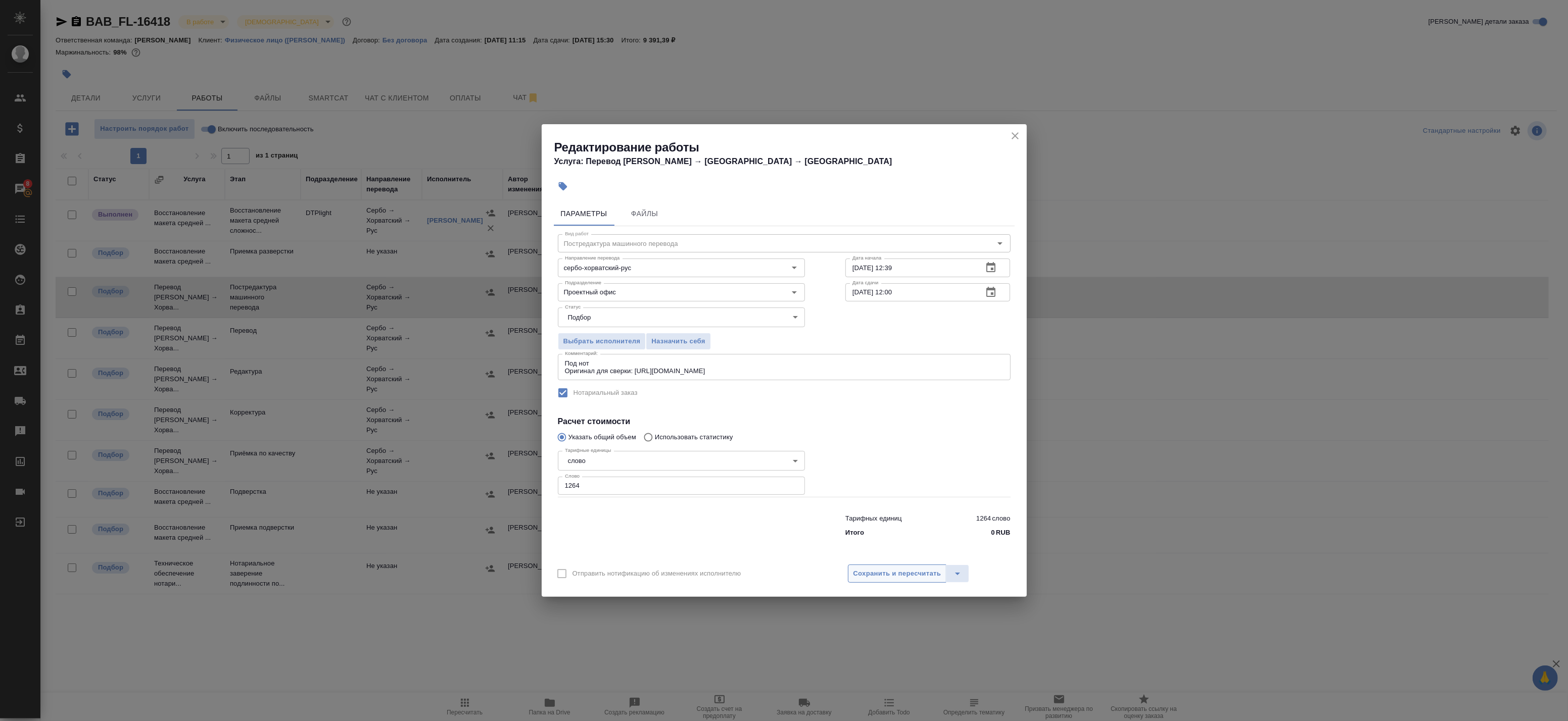
click at [873, 569] on span "Сохранить и пересчитать" at bounding box center [897, 573] width 88 height 12
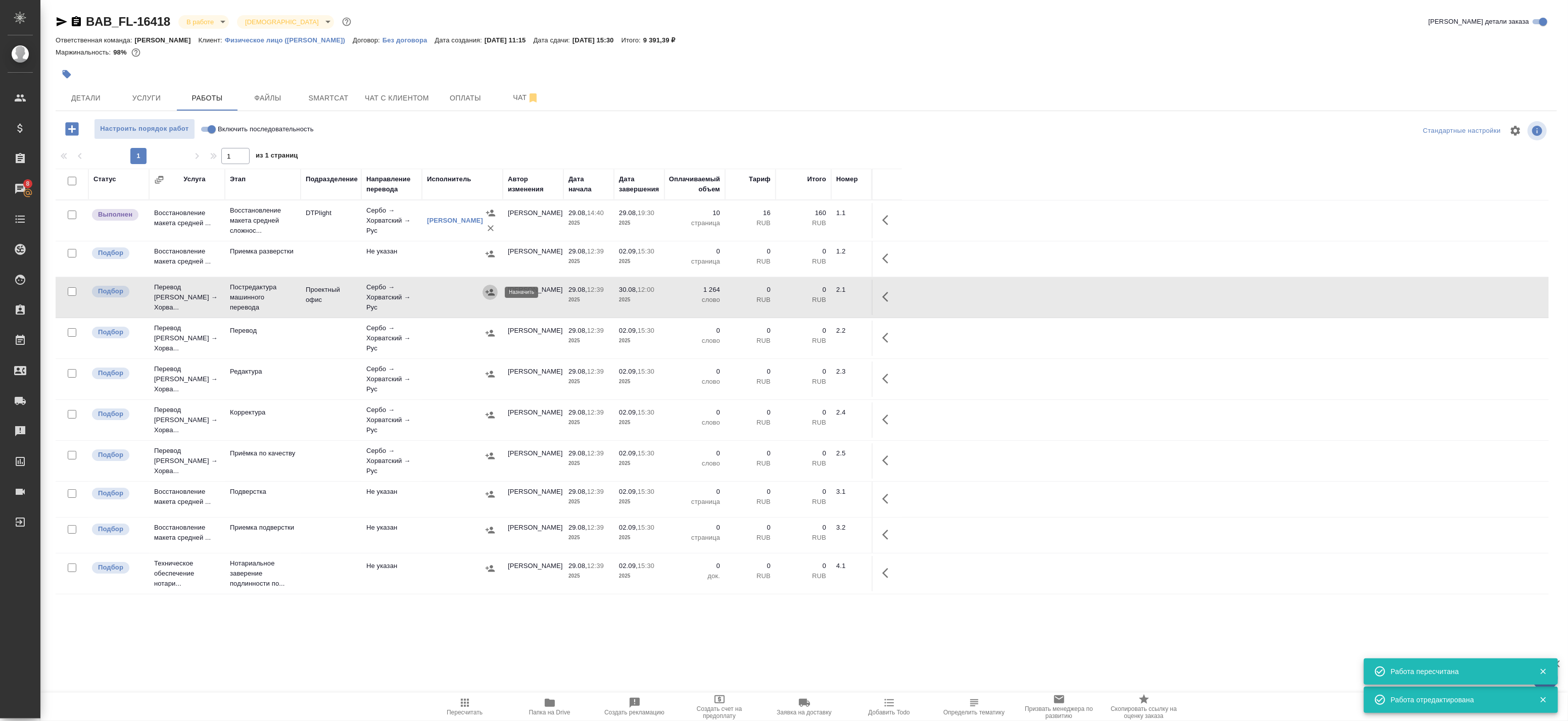
click at [491, 293] on icon "button" at bounding box center [490, 292] width 10 height 10
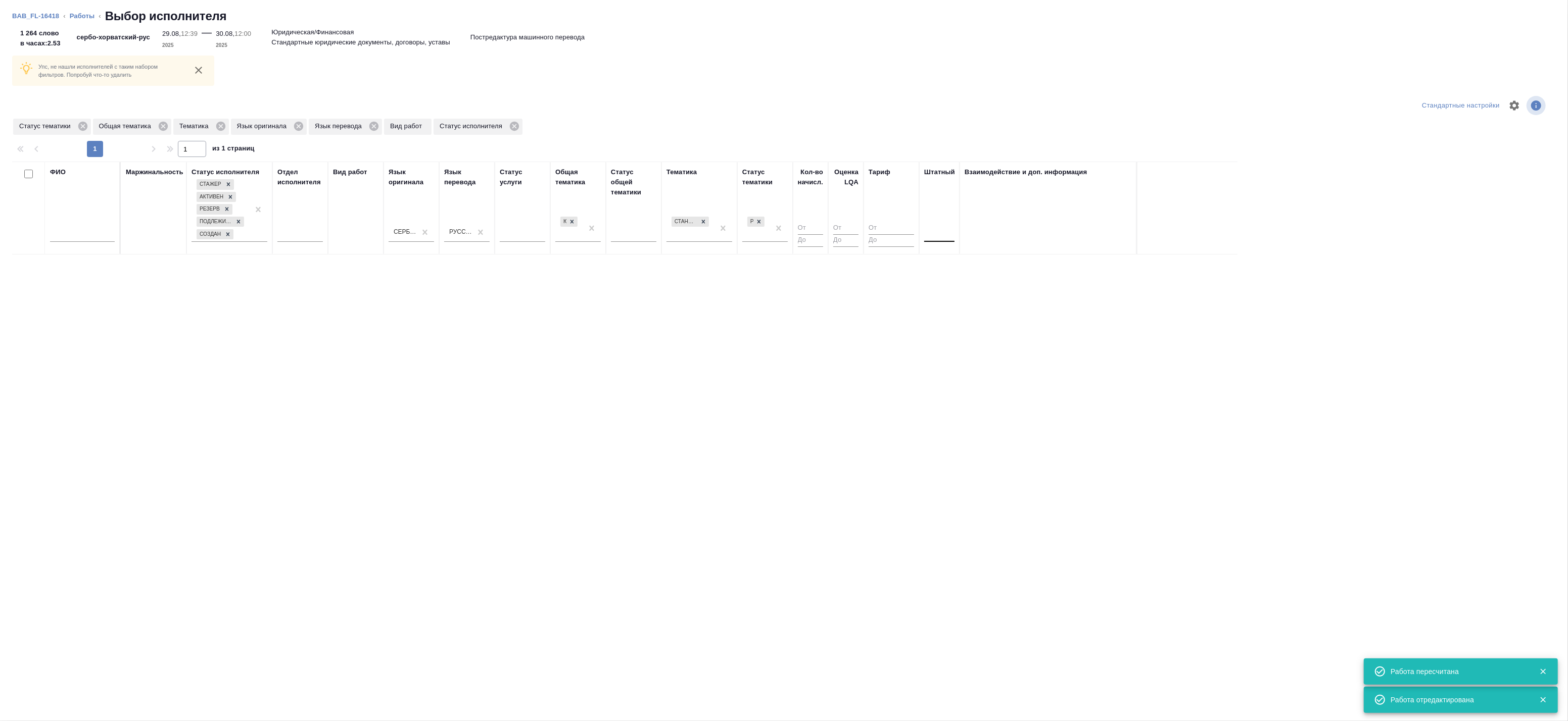
click at [944, 231] on div at bounding box center [940, 232] width 30 height 15
click at [933, 262] on div "Нет" at bounding box center [1000, 264] width 152 height 18
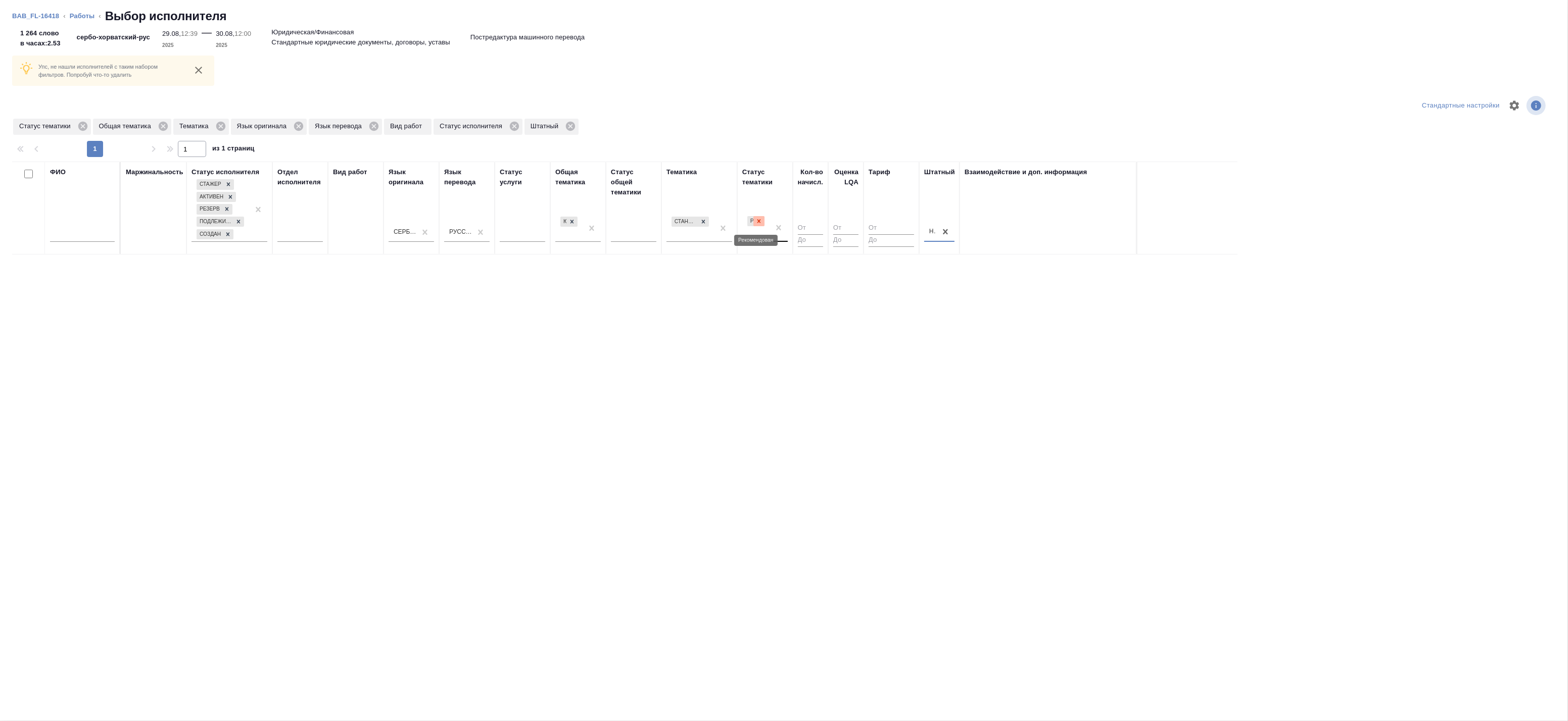
click at [763, 220] on div at bounding box center [759, 221] width 11 height 10
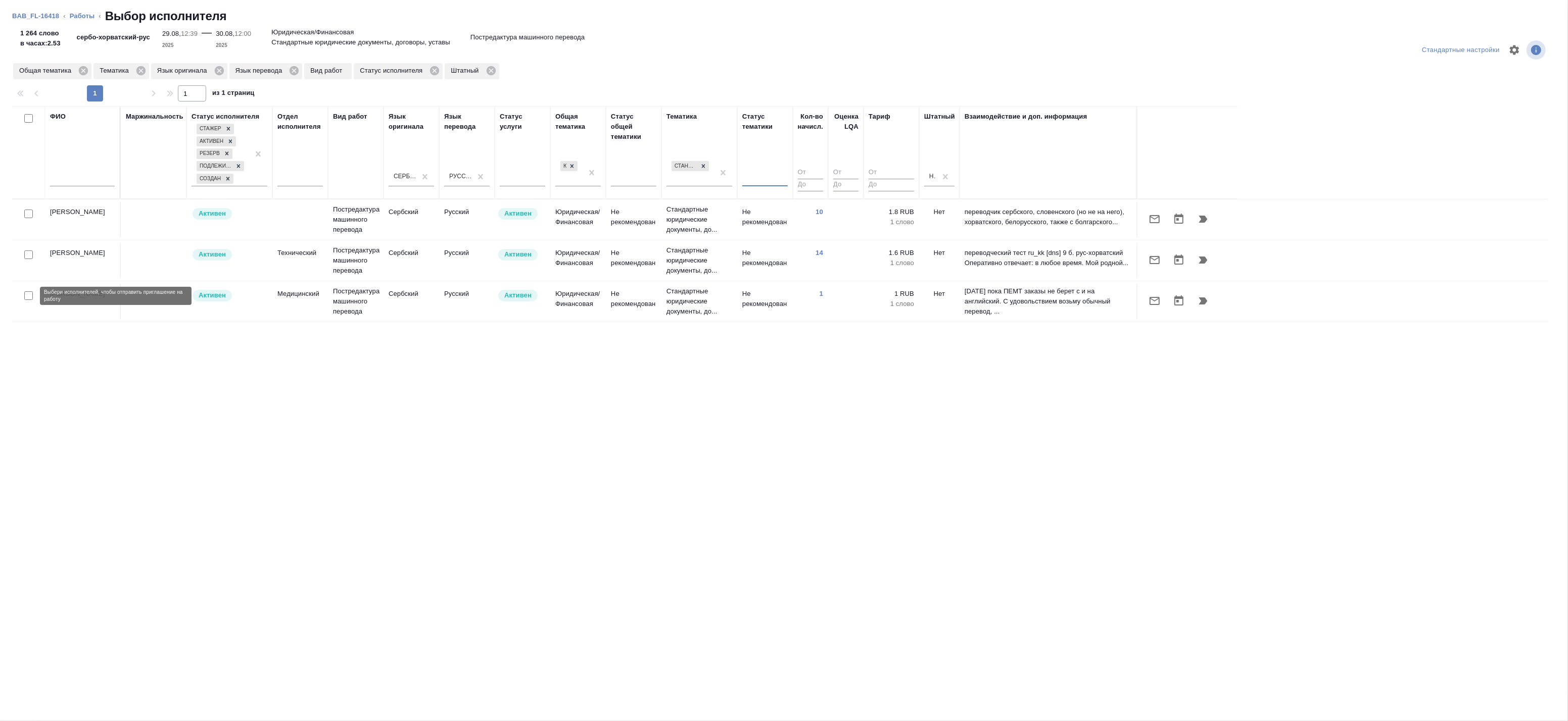
click at [27, 294] on input "checkbox" at bounding box center [28, 296] width 8 height 8
checkbox input "true"
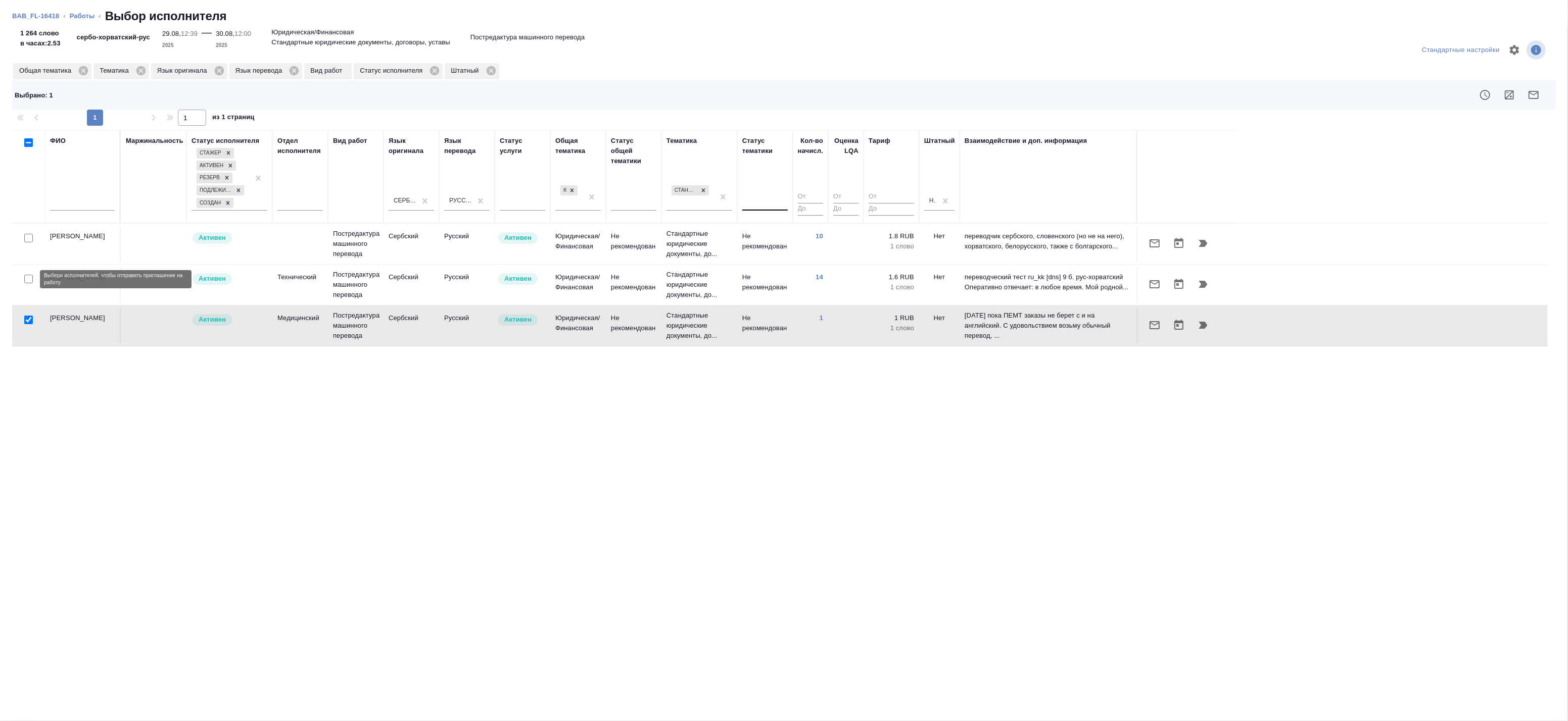
click at [27, 278] on input "checkbox" at bounding box center [28, 279] width 8 height 8
checkbox input "true"
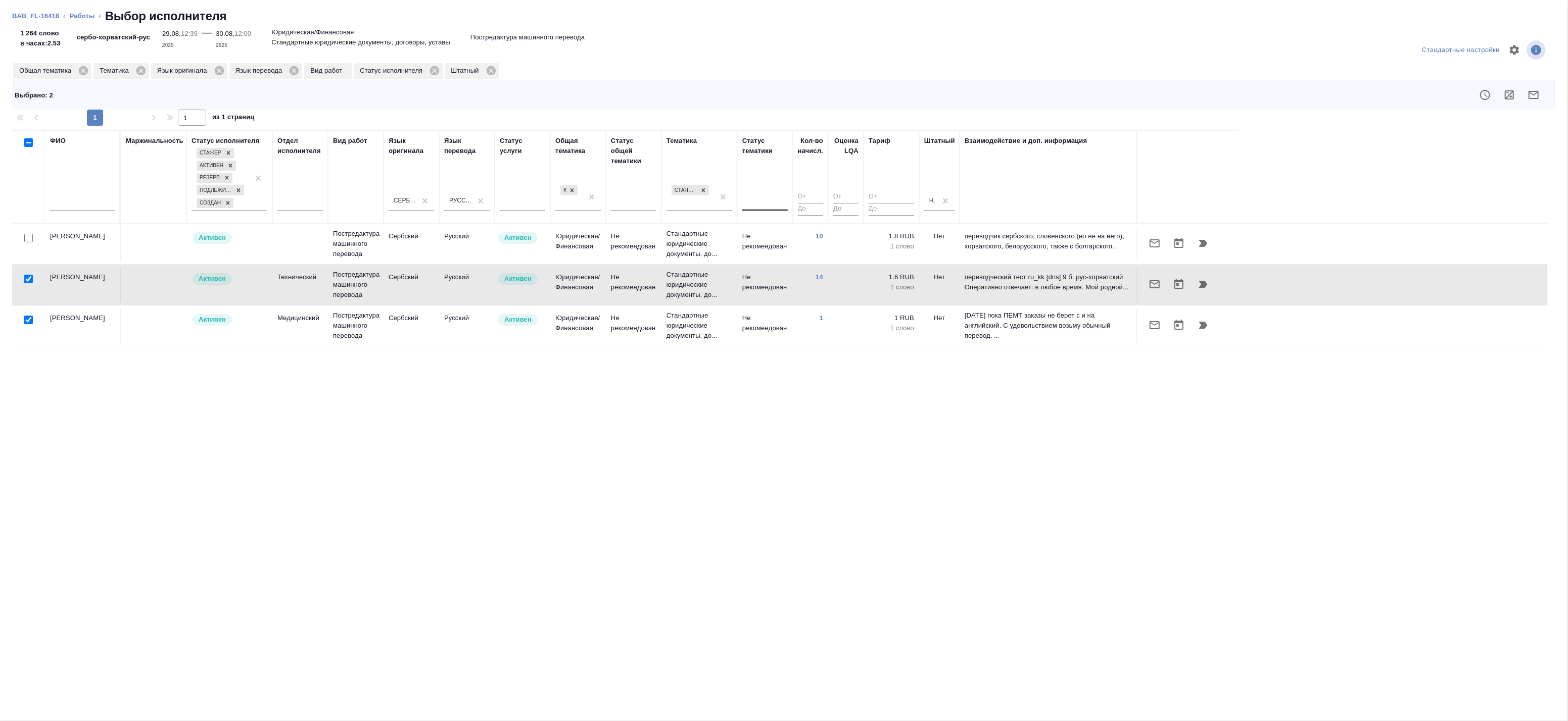
click at [24, 238] on input "checkbox" at bounding box center [28, 238] width 8 height 8
checkbox input "true"
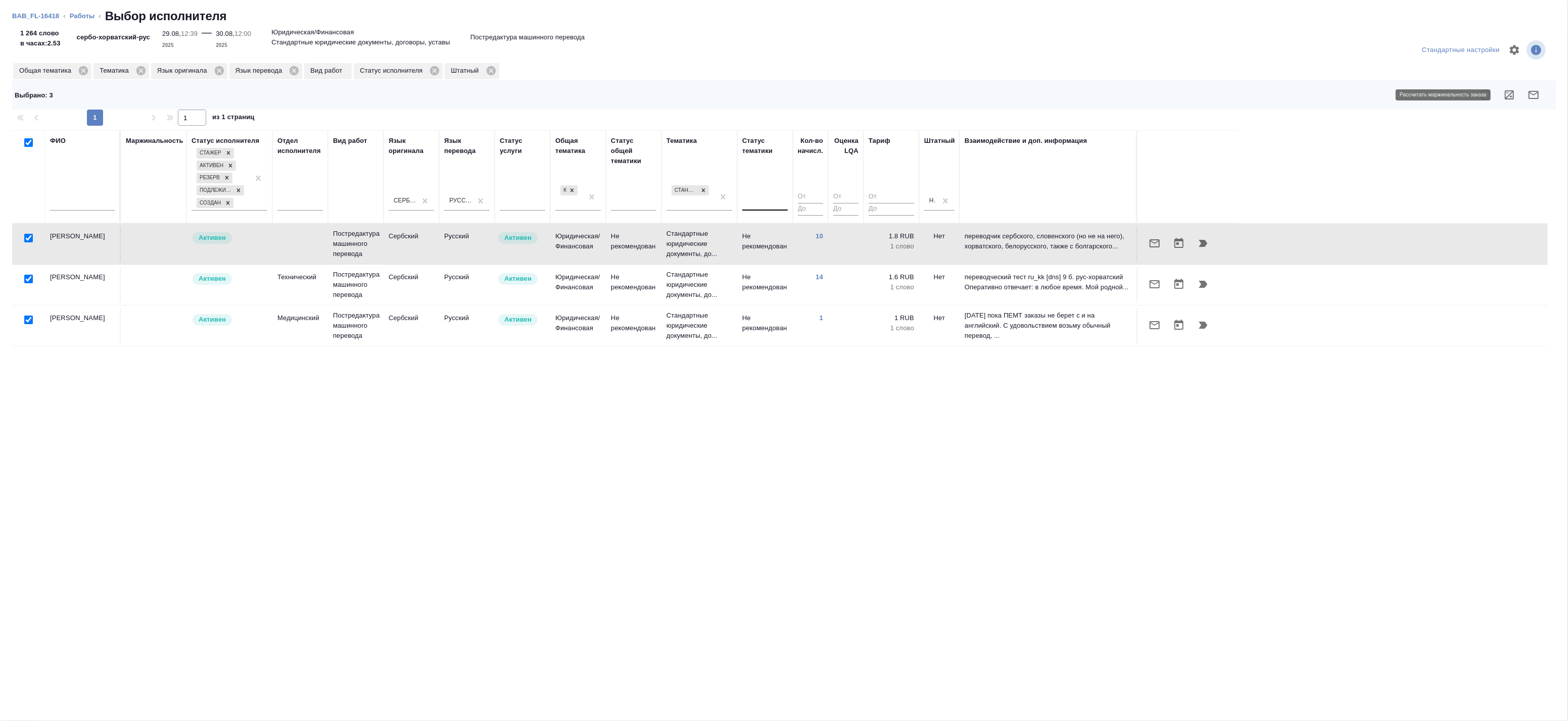
click at [1513, 92] on icon "button" at bounding box center [1509, 95] width 9 height 9
click at [27, 236] on input "checkbox" at bounding box center [28, 238] width 8 height 8
checkbox input "false"
click at [1533, 94] on icon "button" at bounding box center [1534, 95] width 12 height 12
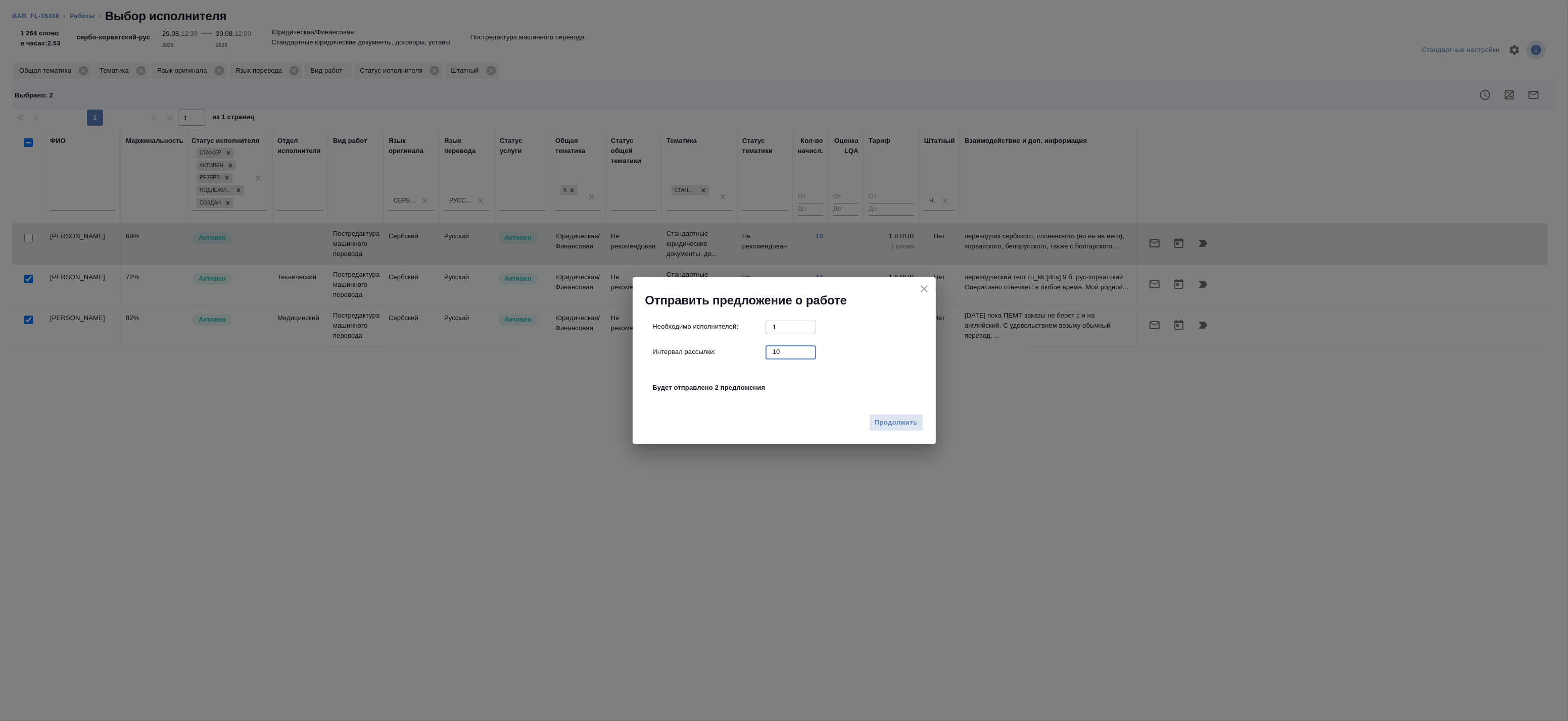
drag, startPoint x: 789, startPoint y: 355, endPoint x: 686, endPoint y: 349, distance: 103.2
click at [691, 352] on div "Интервал рассылки: 10 ​" at bounding box center [788, 352] width 271 height 12
type input "0"
click at [897, 417] on span "Продолжить" at bounding box center [895, 422] width 42 height 12
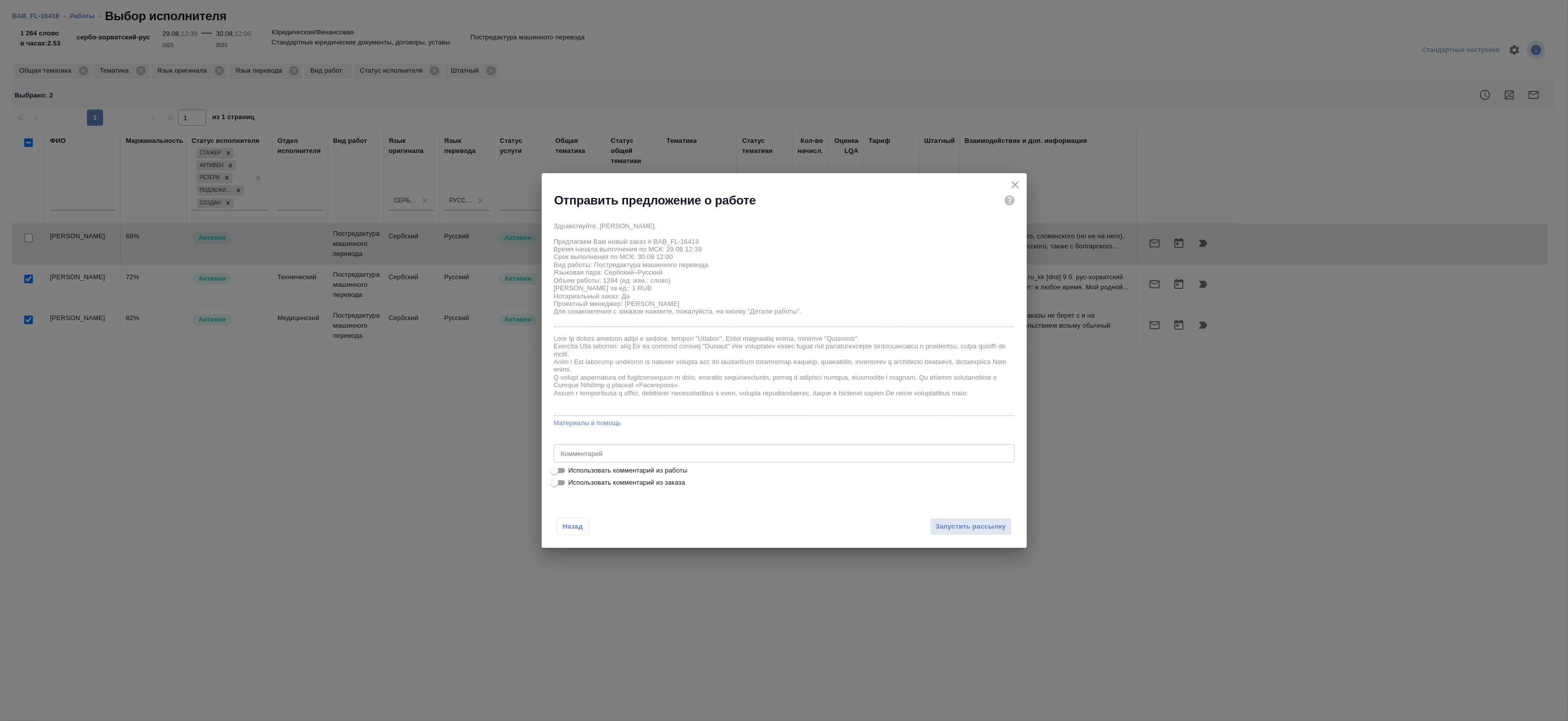
click at [594, 471] on span "Использовать комментарий из работы" at bounding box center [628, 470] width 119 height 10
click at [572, 471] on input "Использовать комментарий из работы" at bounding box center [554, 471] width 37 height 12
checkbox input "true"
type textarea "Под нот Оригинал для сверки: https://drive.awatera.com/s/XPrtNZ8d2JAHW2F"
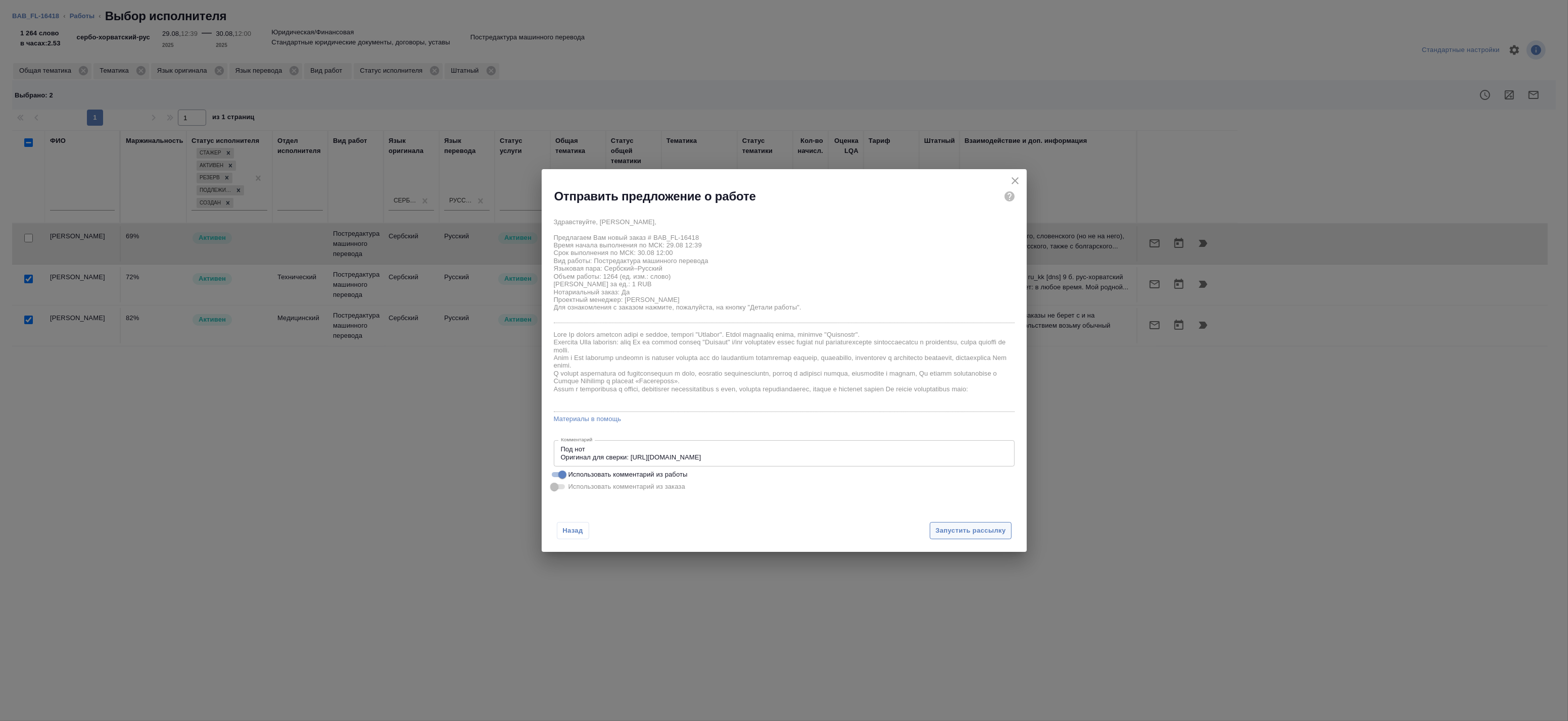
click at [942, 527] on span "Запустить рассылку" at bounding box center [970, 531] width 70 height 12
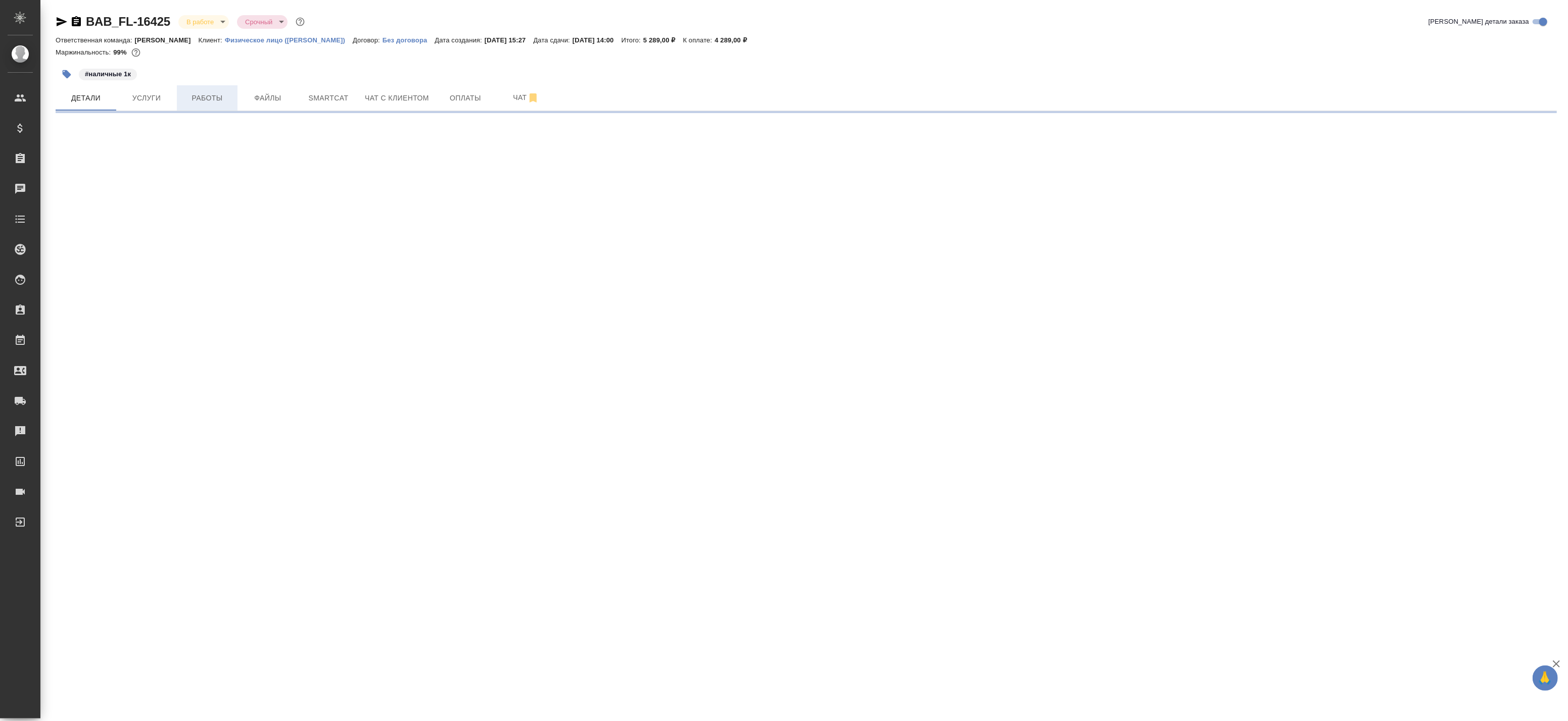
click at [202, 96] on span "Работы" at bounding box center [207, 98] width 49 height 12
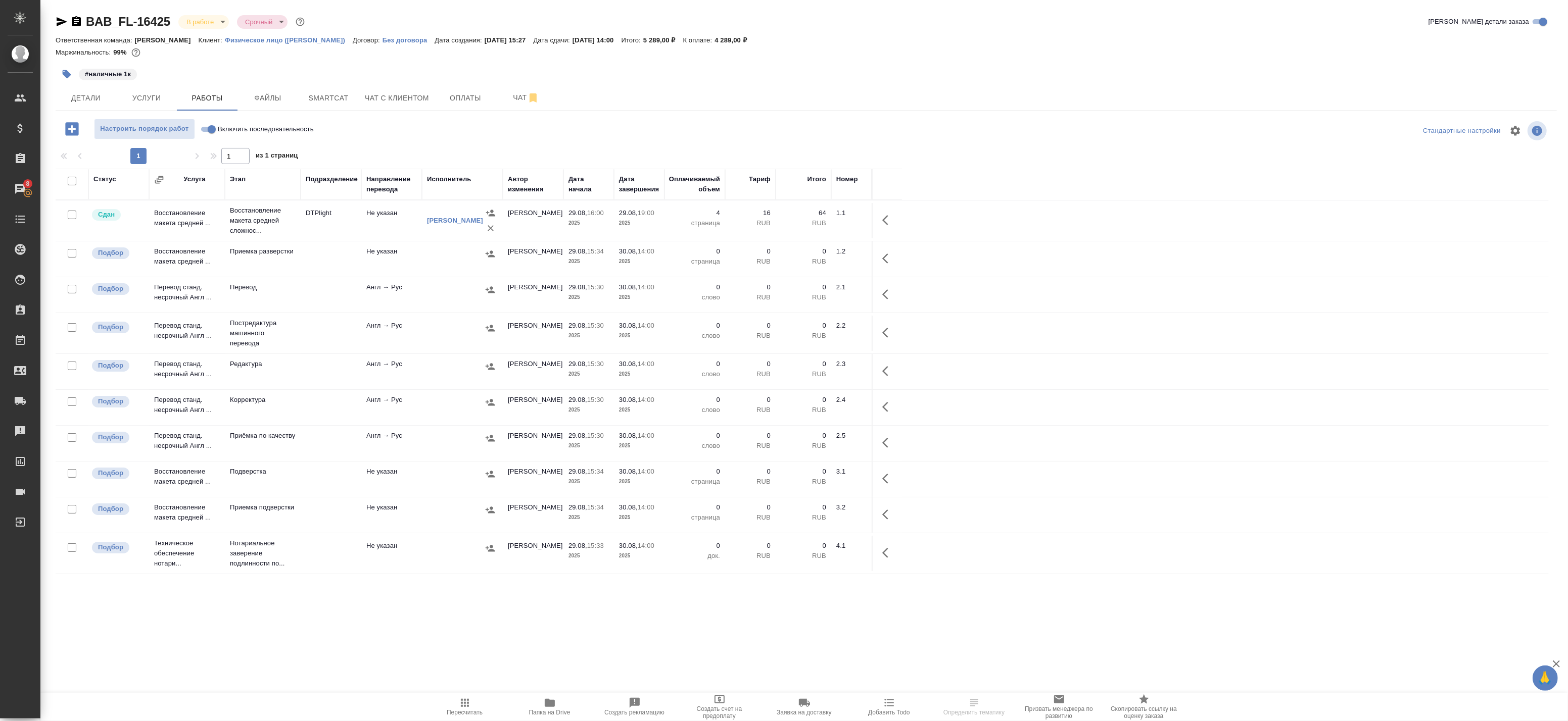
click at [355, 223] on td "DTPlight" at bounding box center [331, 220] width 61 height 35
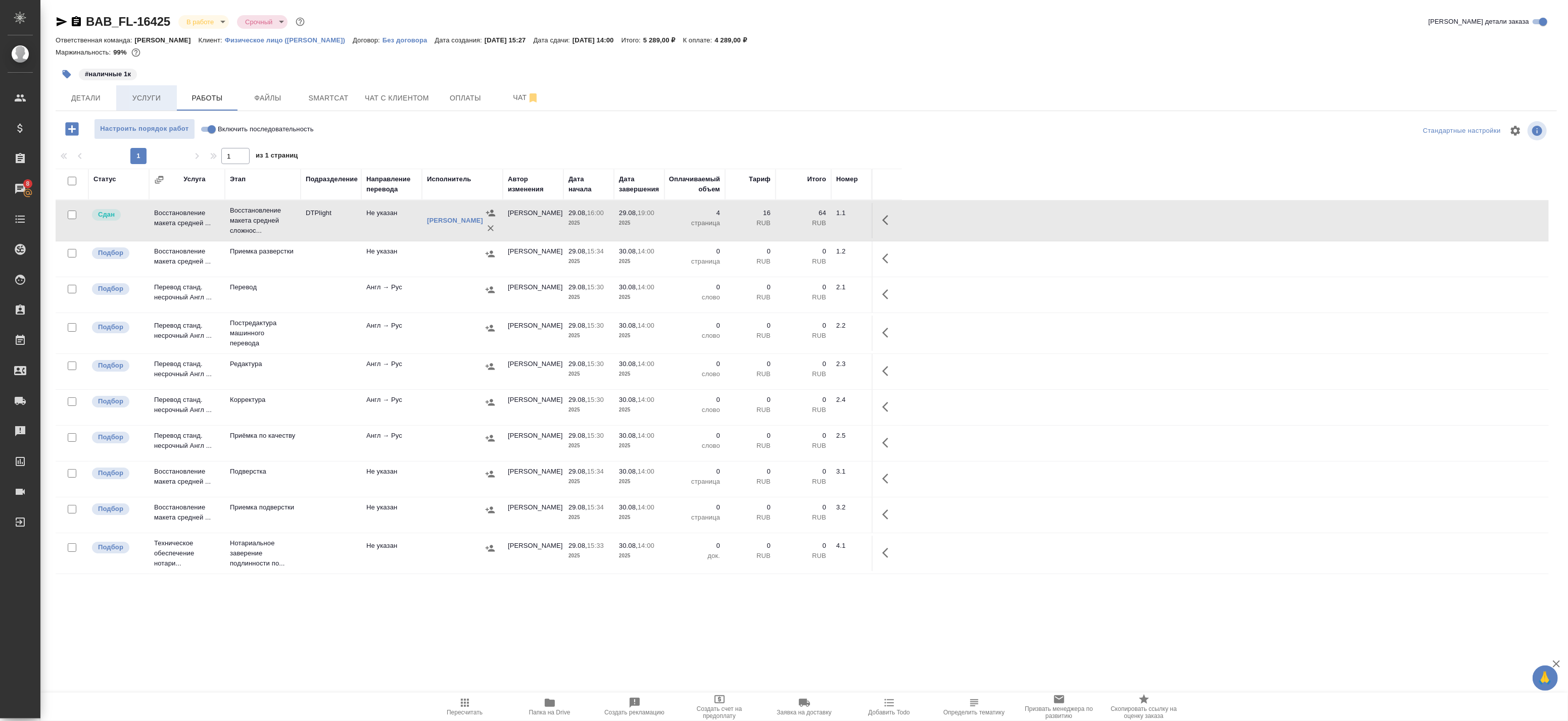
click at [149, 98] on span "Услуги" at bounding box center [146, 98] width 49 height 12
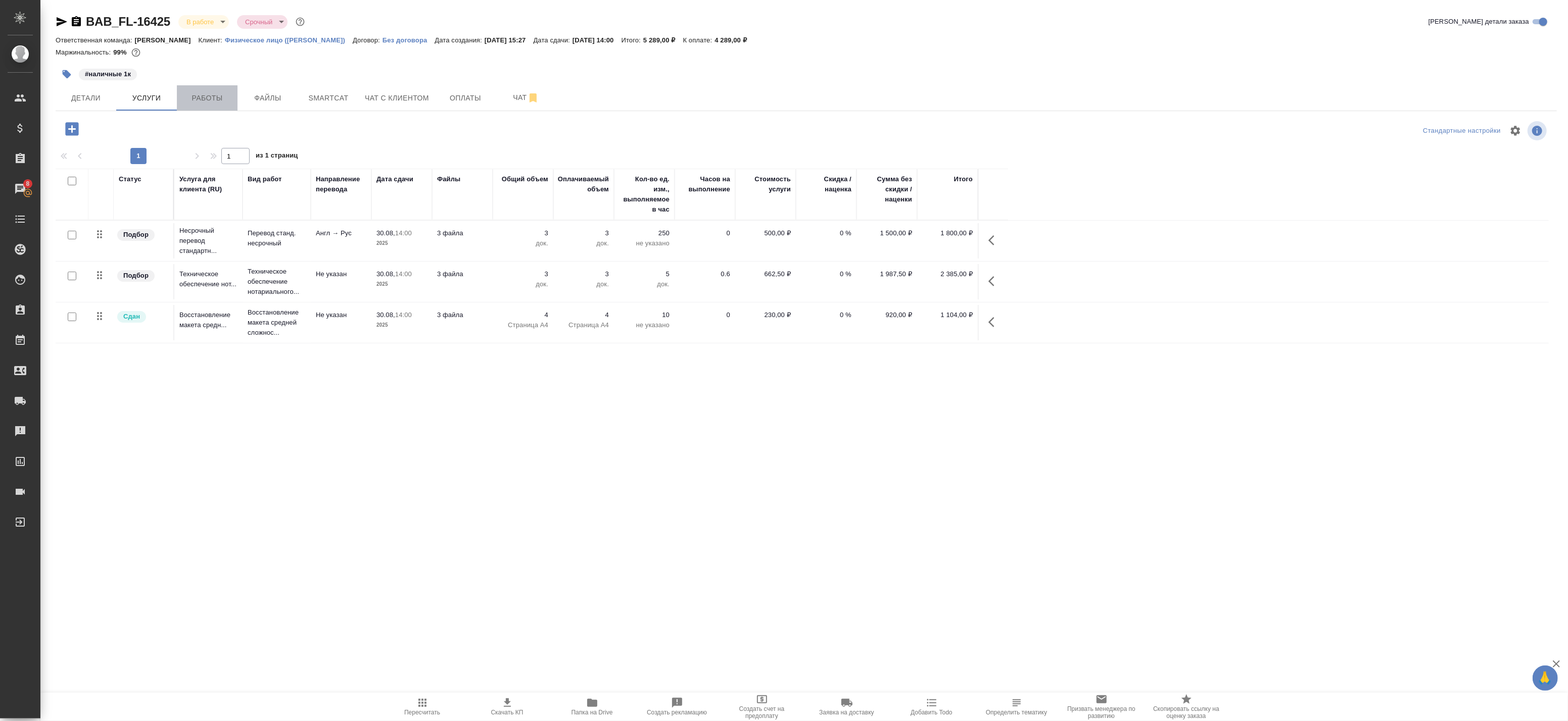
click at [206, 92] on span "Работы" at bounding box center [207, 98] width 49 height 12
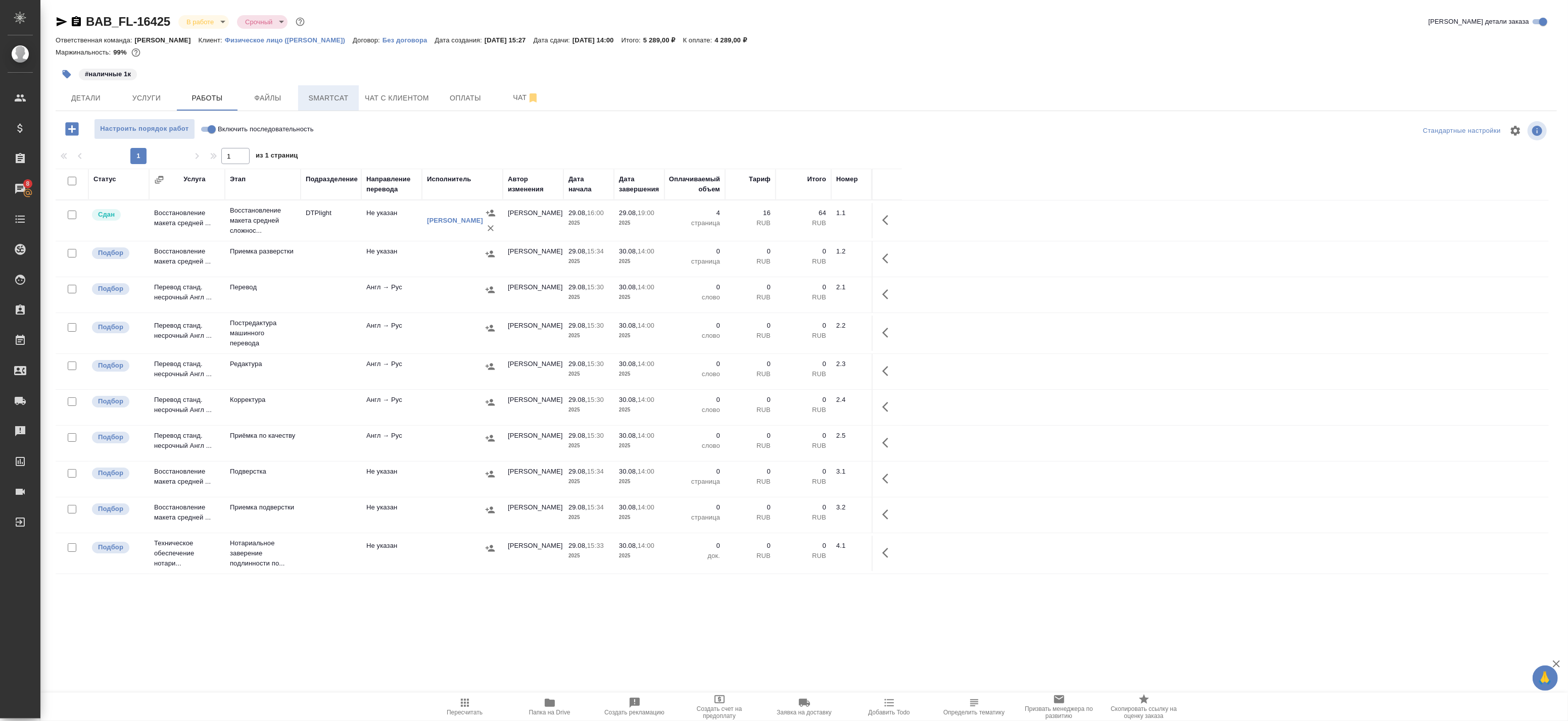
click at [313, 96] on span "Smartcat" at bounding box center [328, 98] width 49 height 12
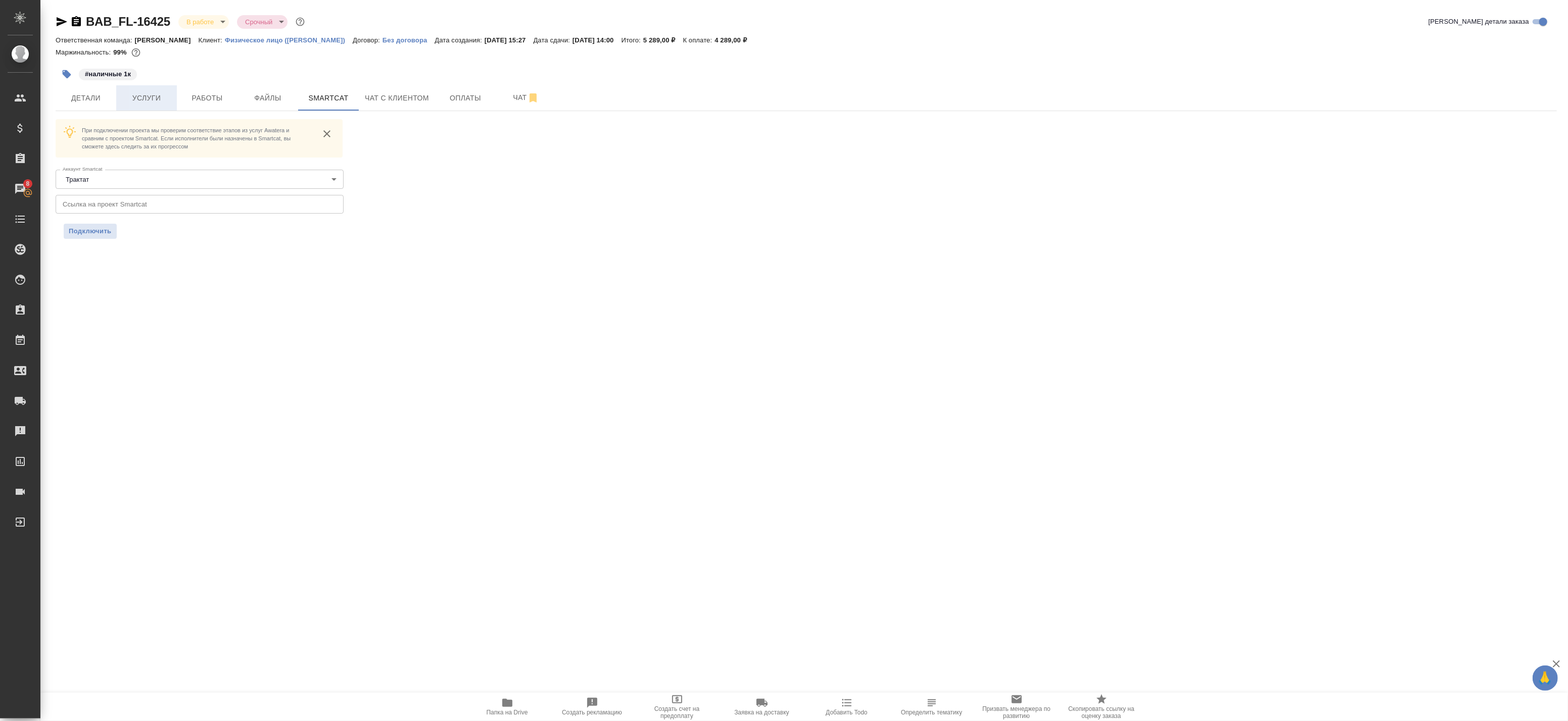
click at [152, 104] on span "Услуги" at bounding box center [146, 98] width 49 height 12
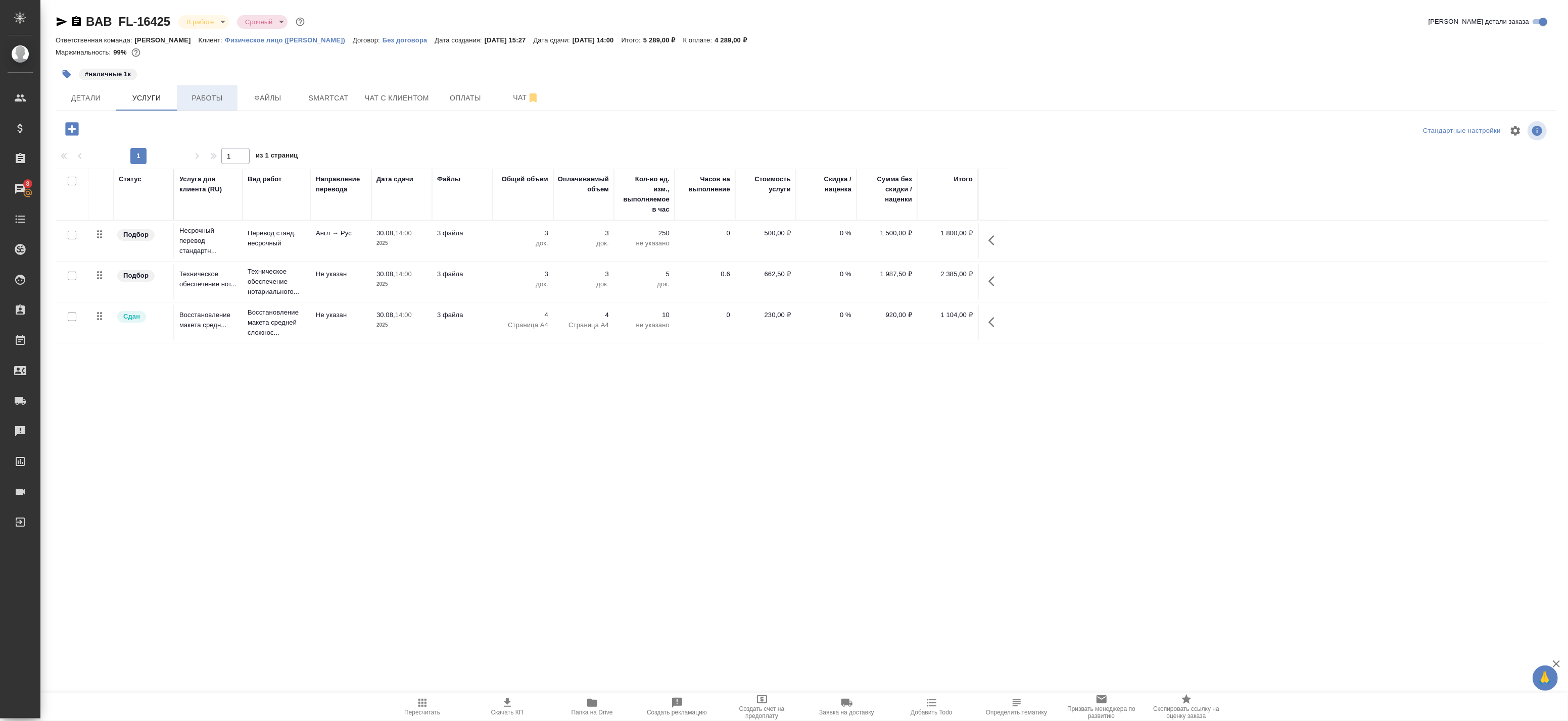
click at [188, 94] on span "Работы" at bounding box center [207, 98] width 49 height 12
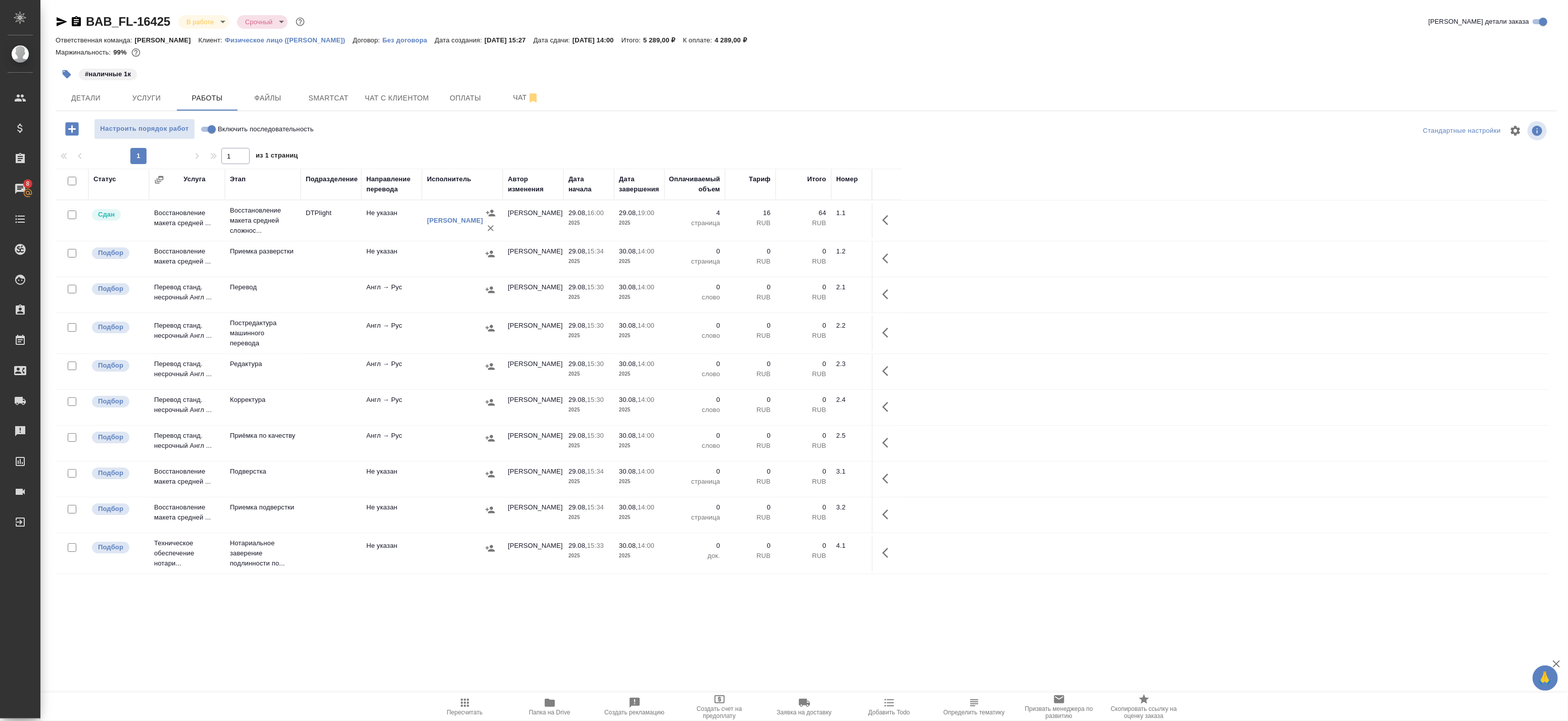
click at [551, 707] on icon "button" at bounding box center [549, 703] width 10 height 8
click at [162, 100] on span "Услуги" at bounding box center [146, 98] width 49 height 12
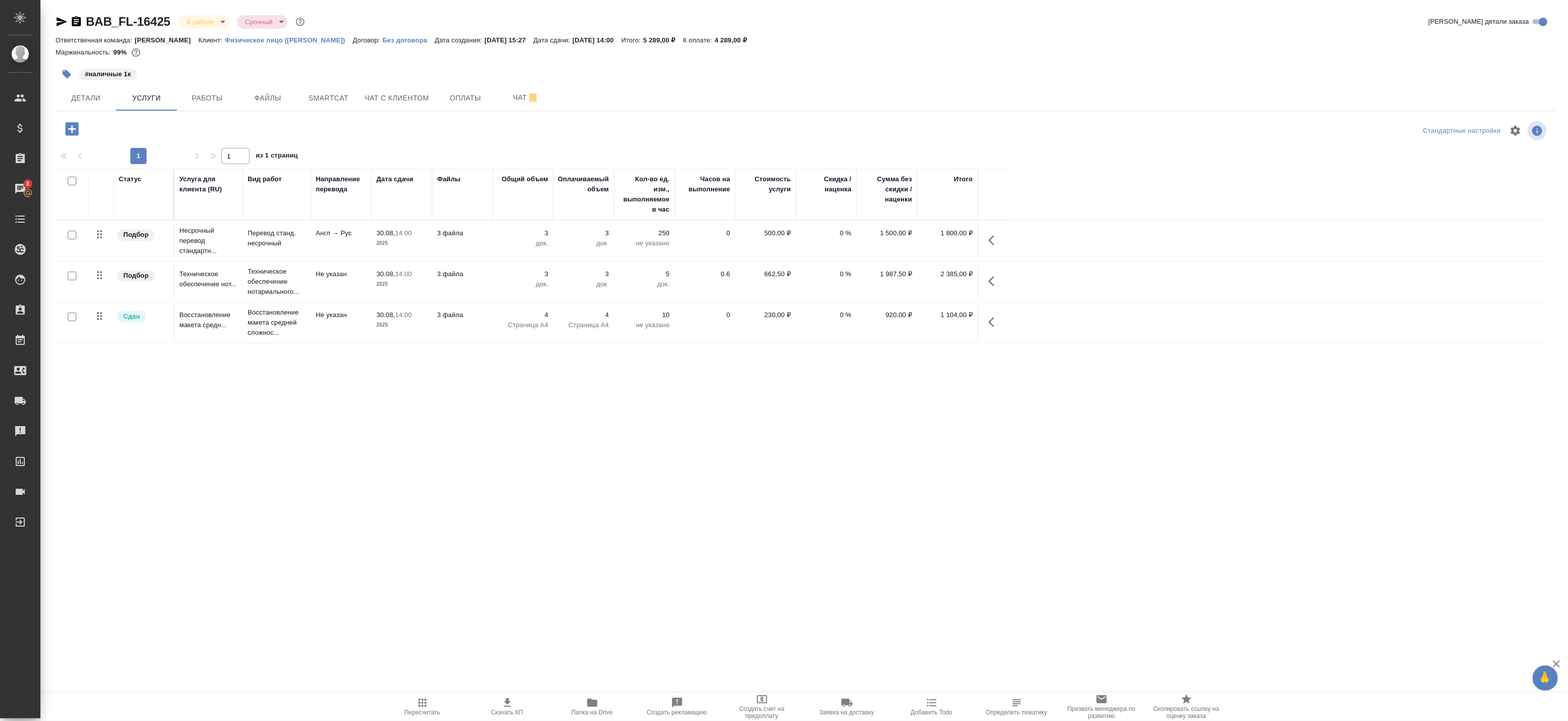
click at [71, 235] on input "checkbox" at bounding box center [72, 235] width 8 height 8
checkbox input "true"
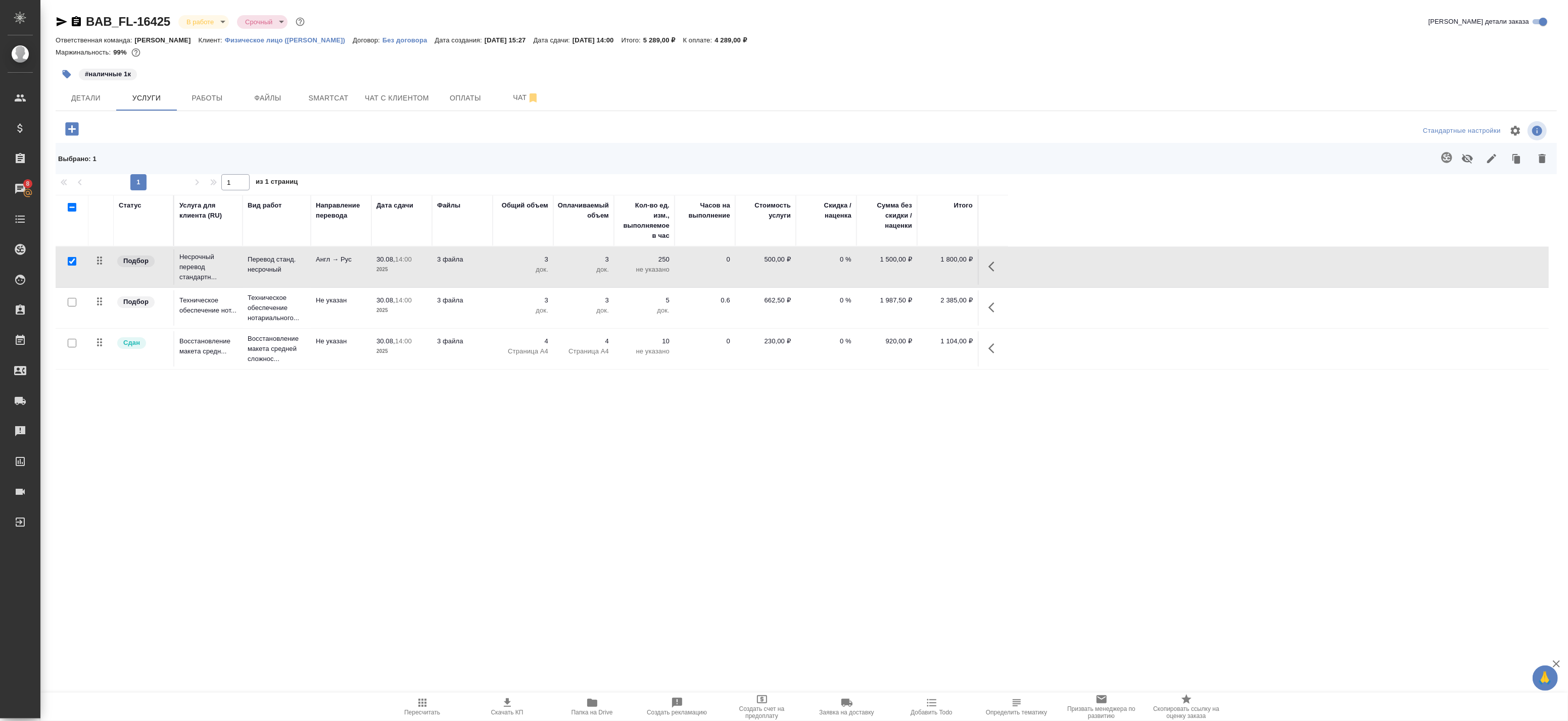
click at [1451, 155] on icon "button" at bounding box center [1446, 157] width 10 height 10
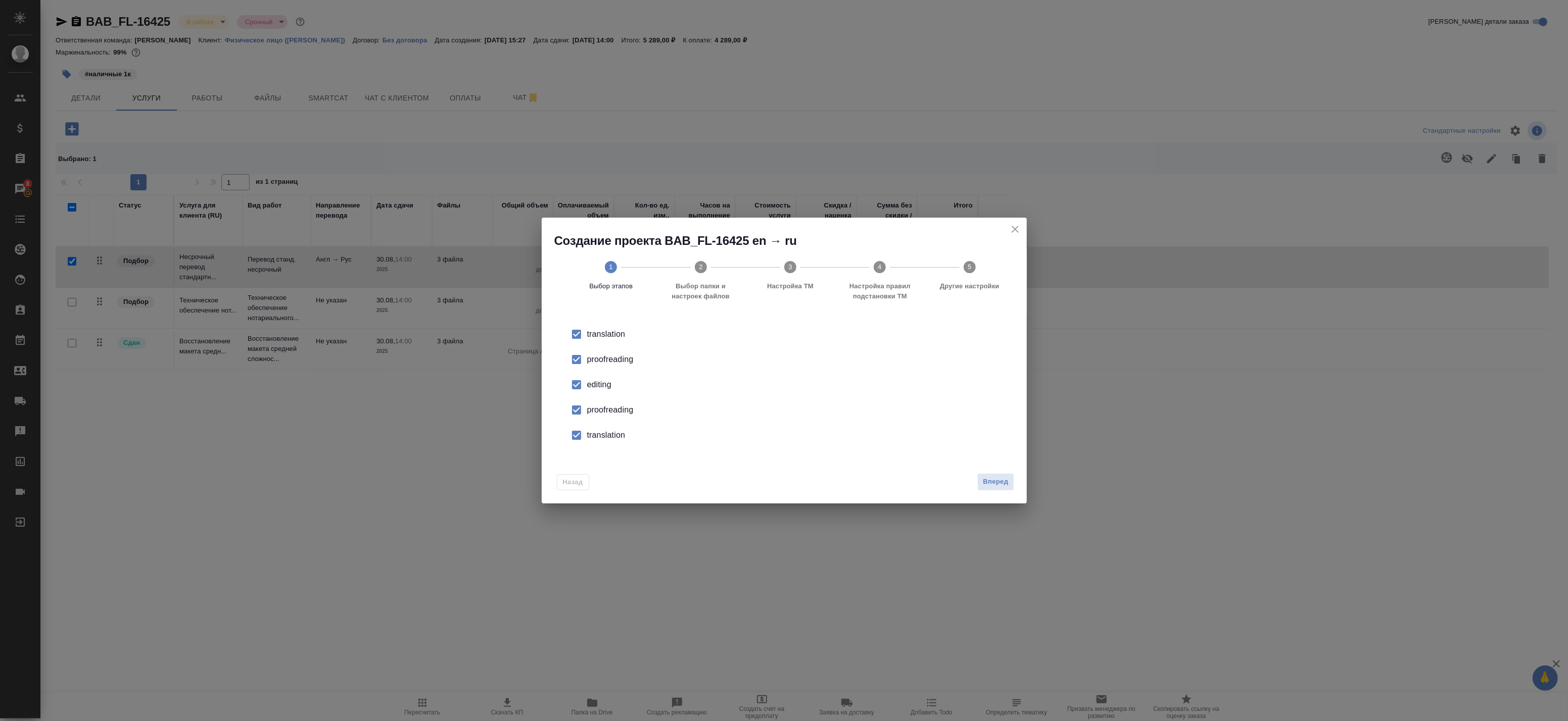
click at [588, 356] on div "proofreading" at bounding box center [795, 360] width 416 height 12
click at [589, 389] on div "editing" at bounding box center [795, 385] width 416 height 12
click at [583, 417] on input "checkbox" at bounding box center [576, 410] width 21 height 21
click at [583, 438] on input "checkbox" at bounding box center [576, 435] width 21 height 21
click at [1002, 483] on span "Вперед" at bounding box center [996, 482] width 25 height 12
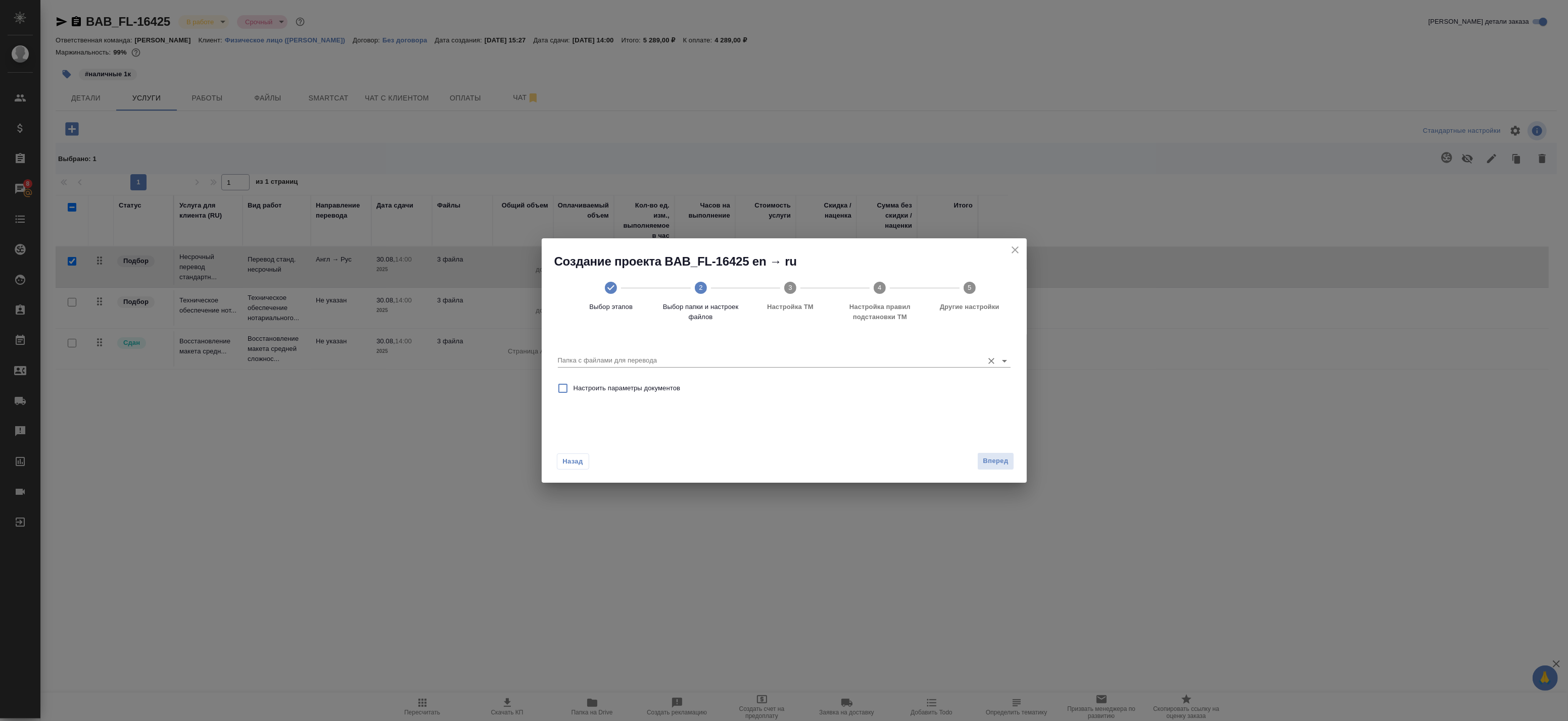
click at [644, 363] on input "Папка с файлами для перевода" at bounding box center [768, 361] width 421 height 12
click at [644, 361] on input "Папка с файлами для перевода" at bounding box center [768, 361] width 421 height 12
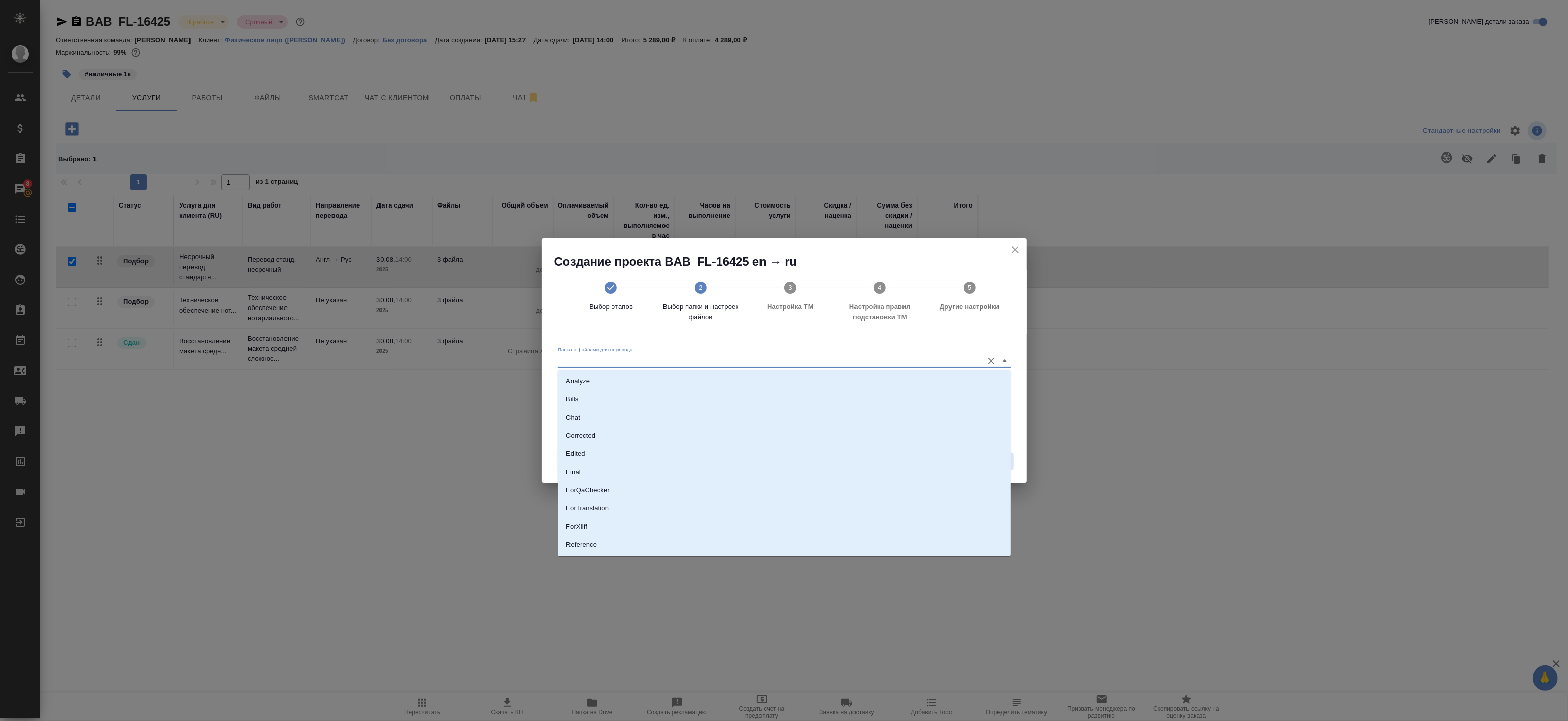
click at [688, 357] on input "Папка с файлами для перевода" at bounding box center [768, 361] width 421 height 12
click at [623, 452] on li "ForTranslation" at bounding box center [784, 456] width 452 height 18
type input "ForTranslation"
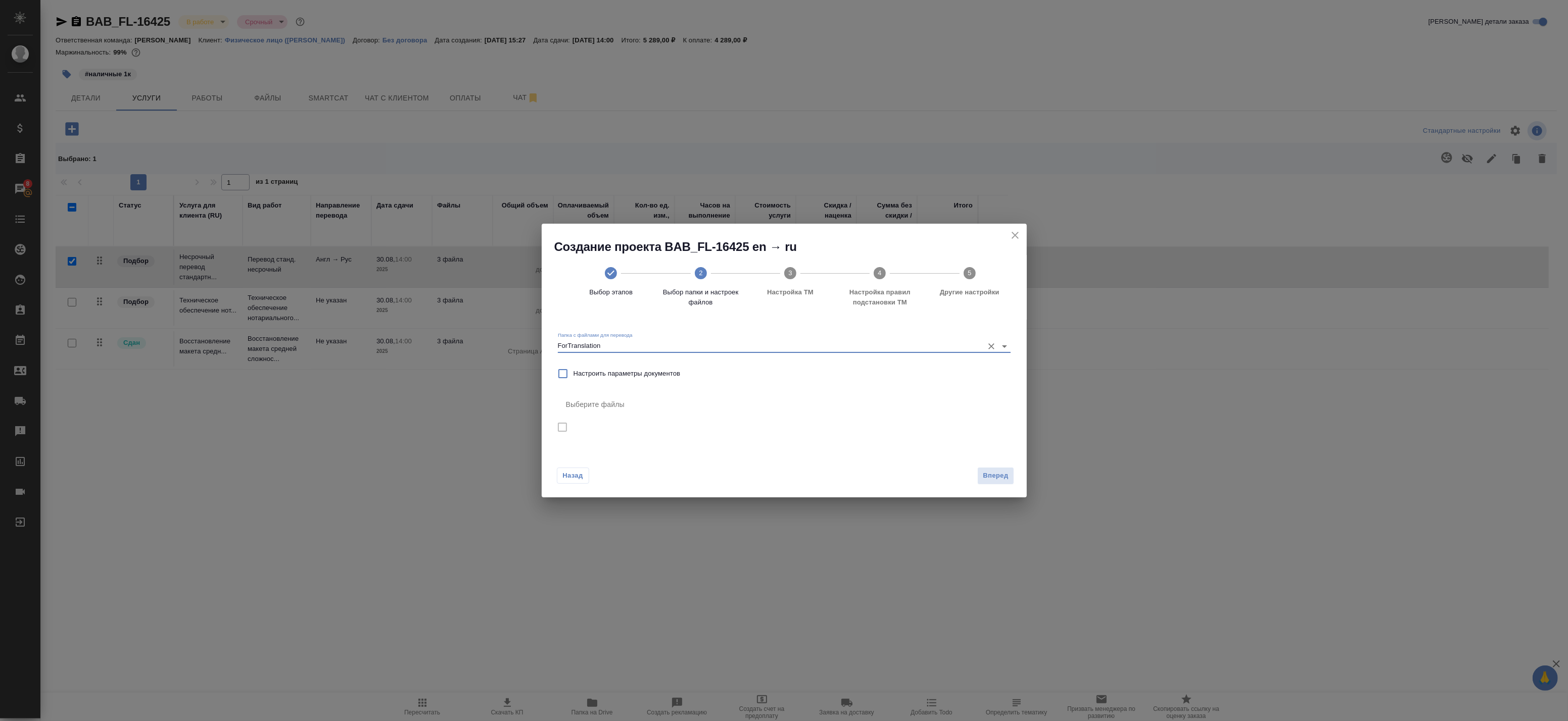
click at [647, 348] on input "ForTranslation" at bounding box center [768, 346] width 421 height 12
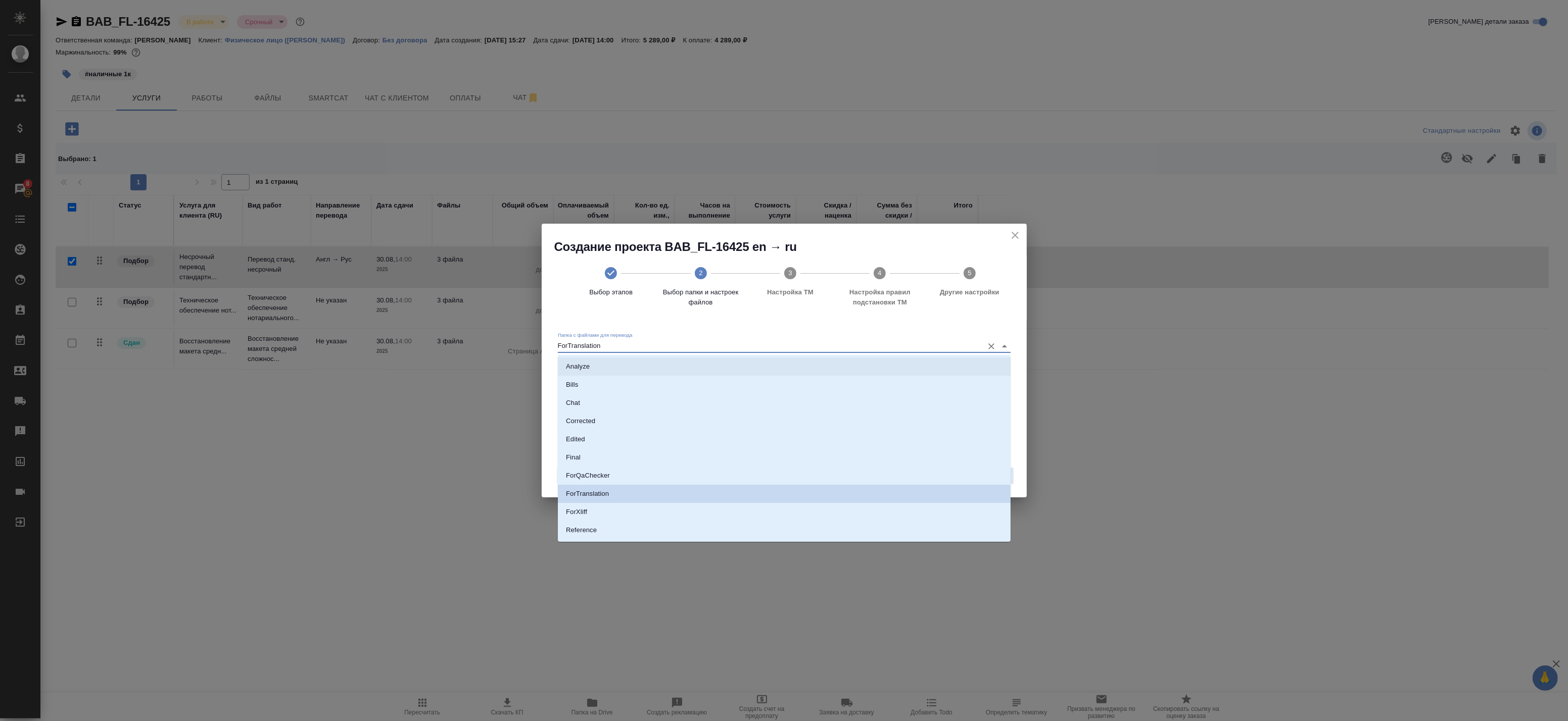
click at [1016, 239] on icon "close" at bounding box center [1015, 235] width 12 height 12
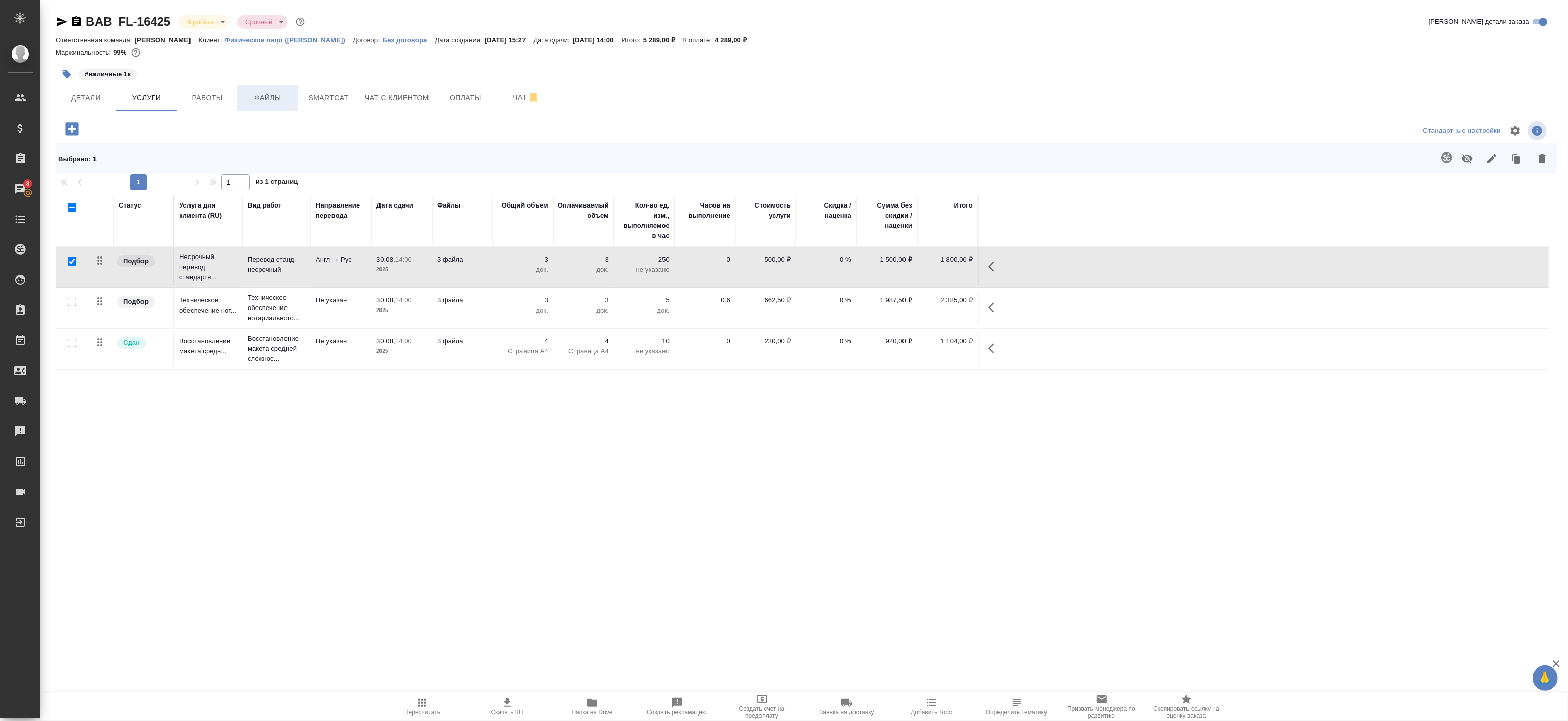
click at [254, 98] on span "Файлы" at bounding box center [268, 98] width 49 height 12
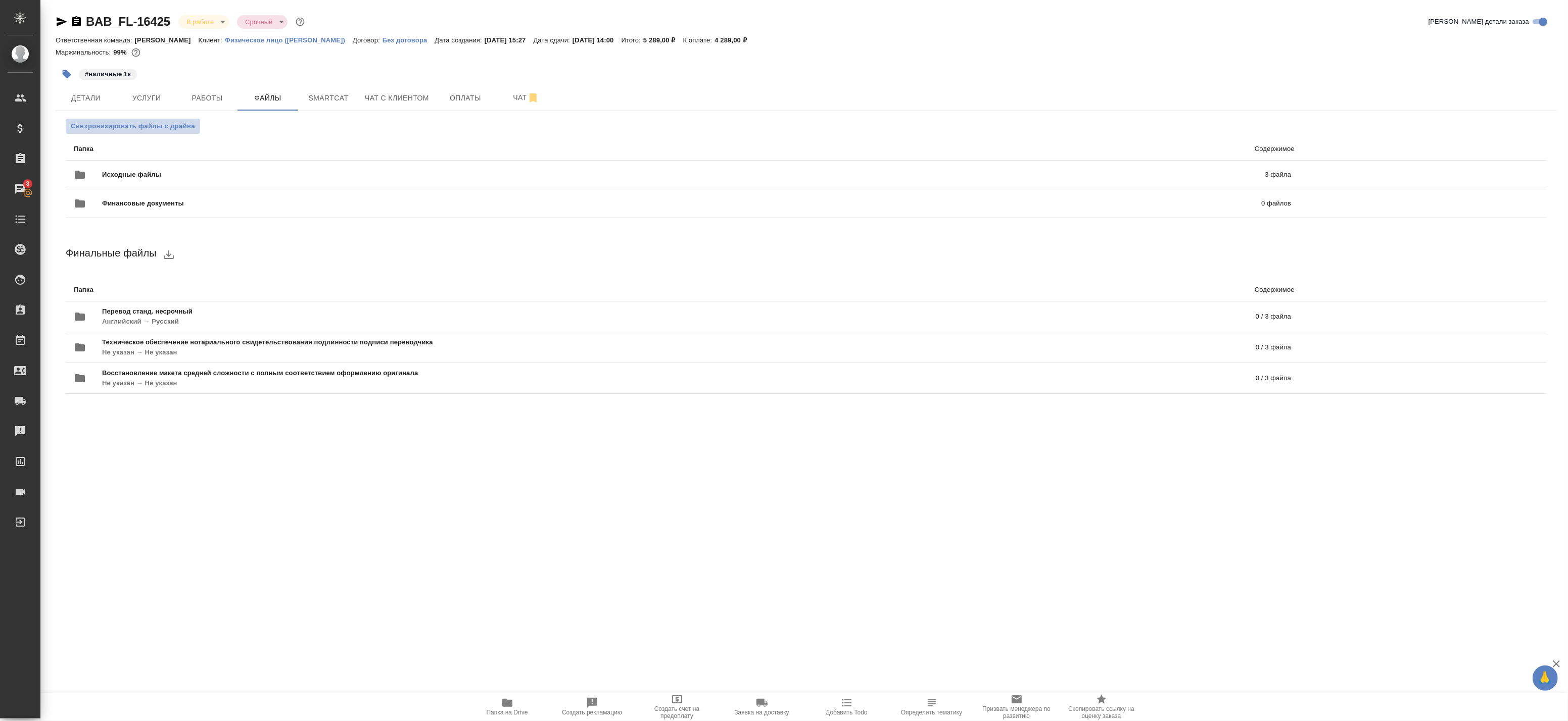
click at [141, 126] on span "Синхронизировать файлы с драйва" at bounding box center [132, 126] width 124 height 10
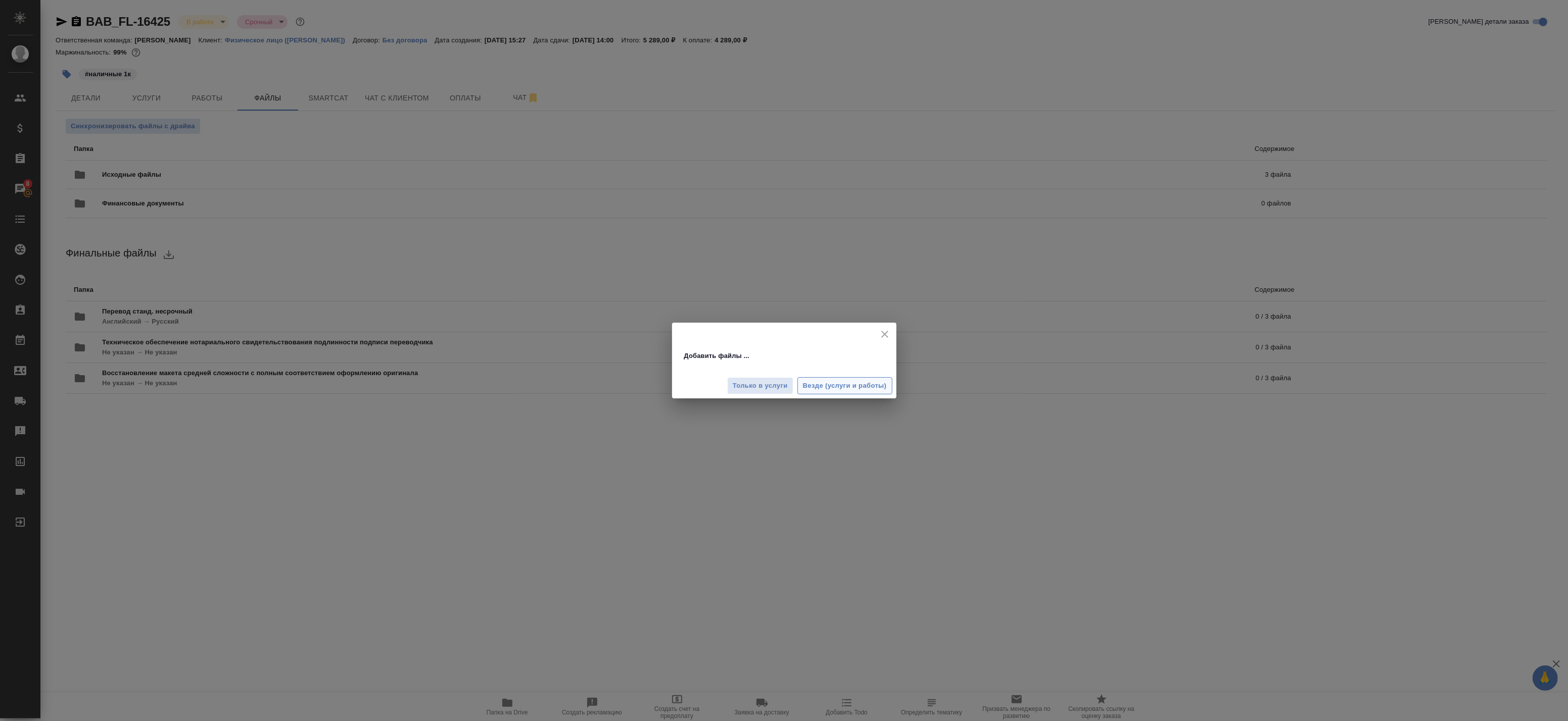
click at [824, 391] on span "Везде (услуги и работы)" at bounding box center [845, 386] width 84 height 12
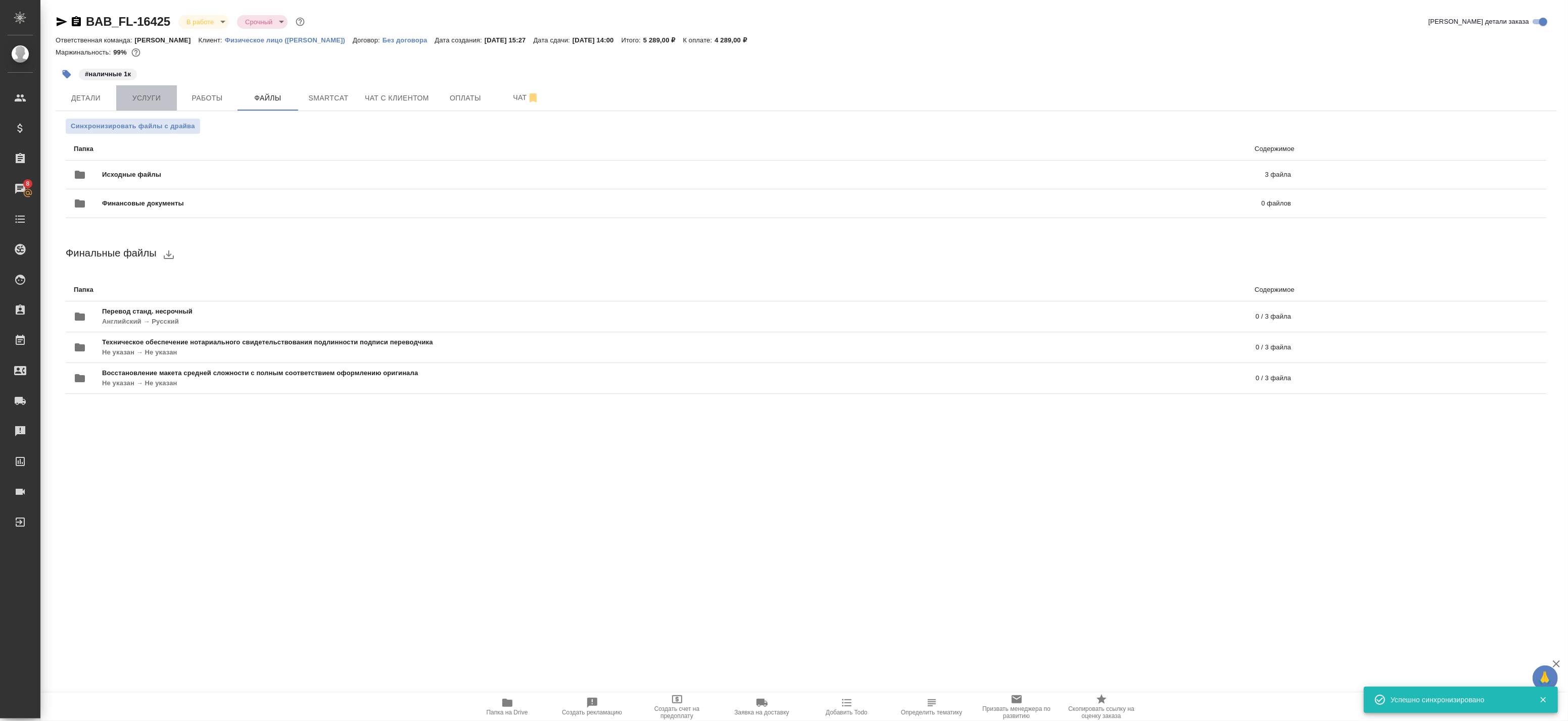
click at [159, 94] on span "Услуги" at bounding box center [146, 98] width 49 height 12
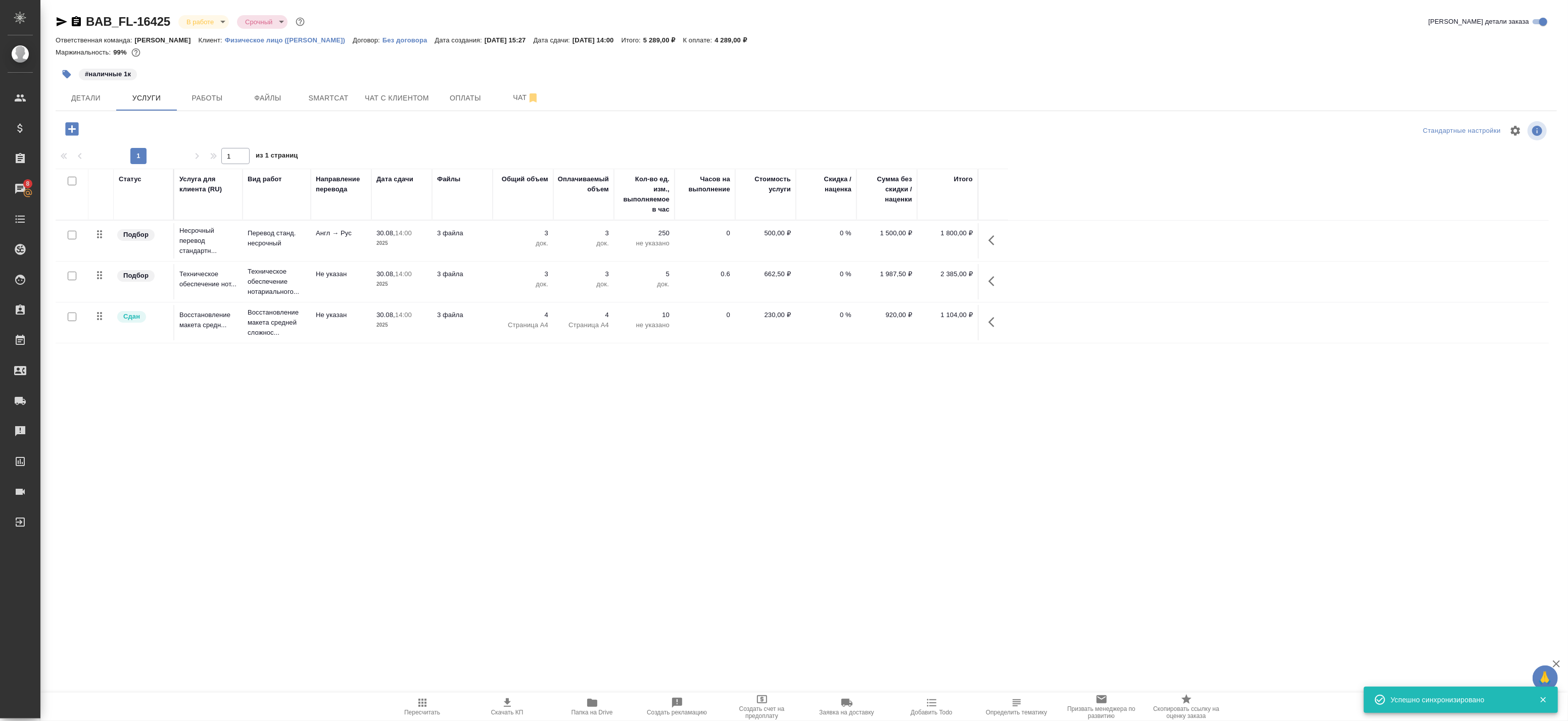
click at [76, 231] on div at bounding box center [72, 235] width 23 height 14
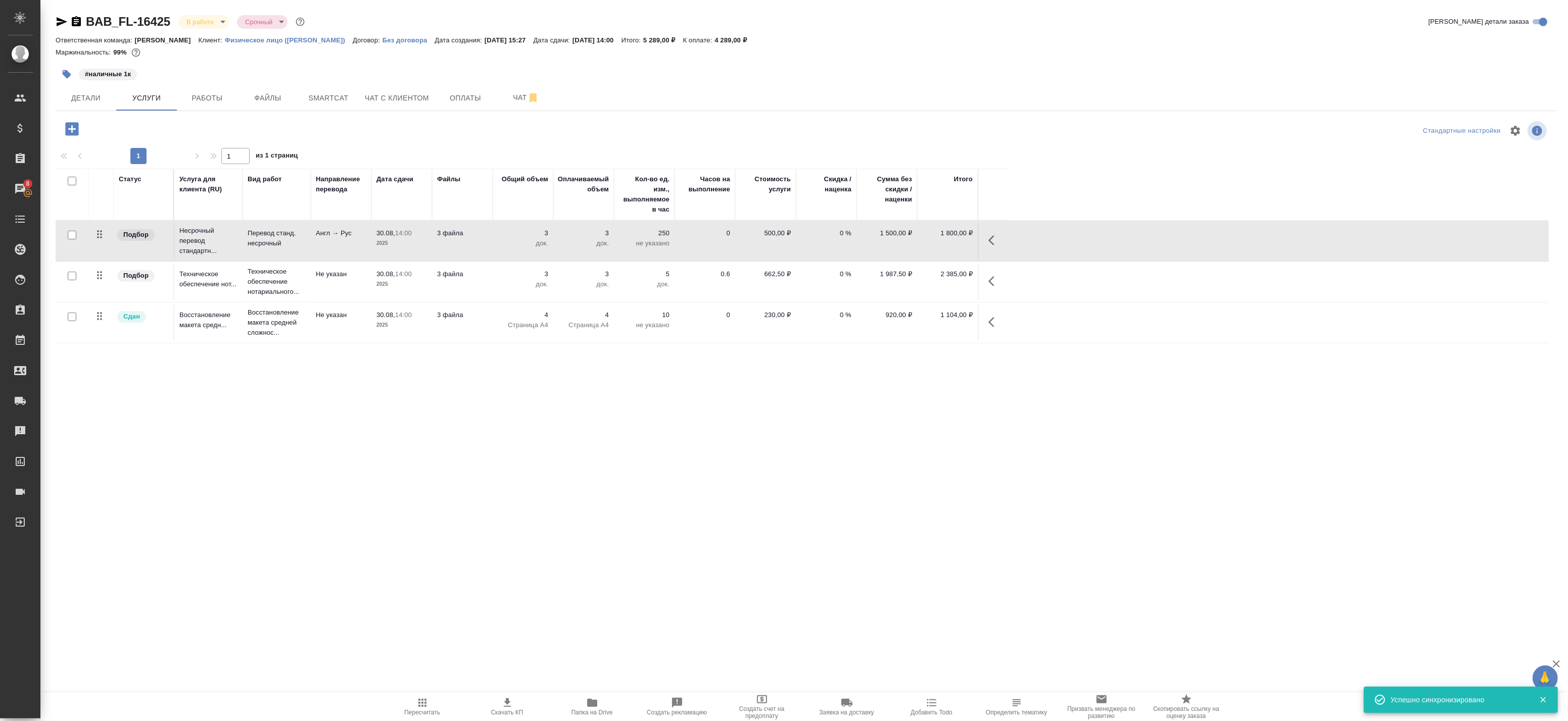
click at [72, 233] on input "checkbox" at bounding box center [72, 235] width 8 height 8
checkbox input "true"
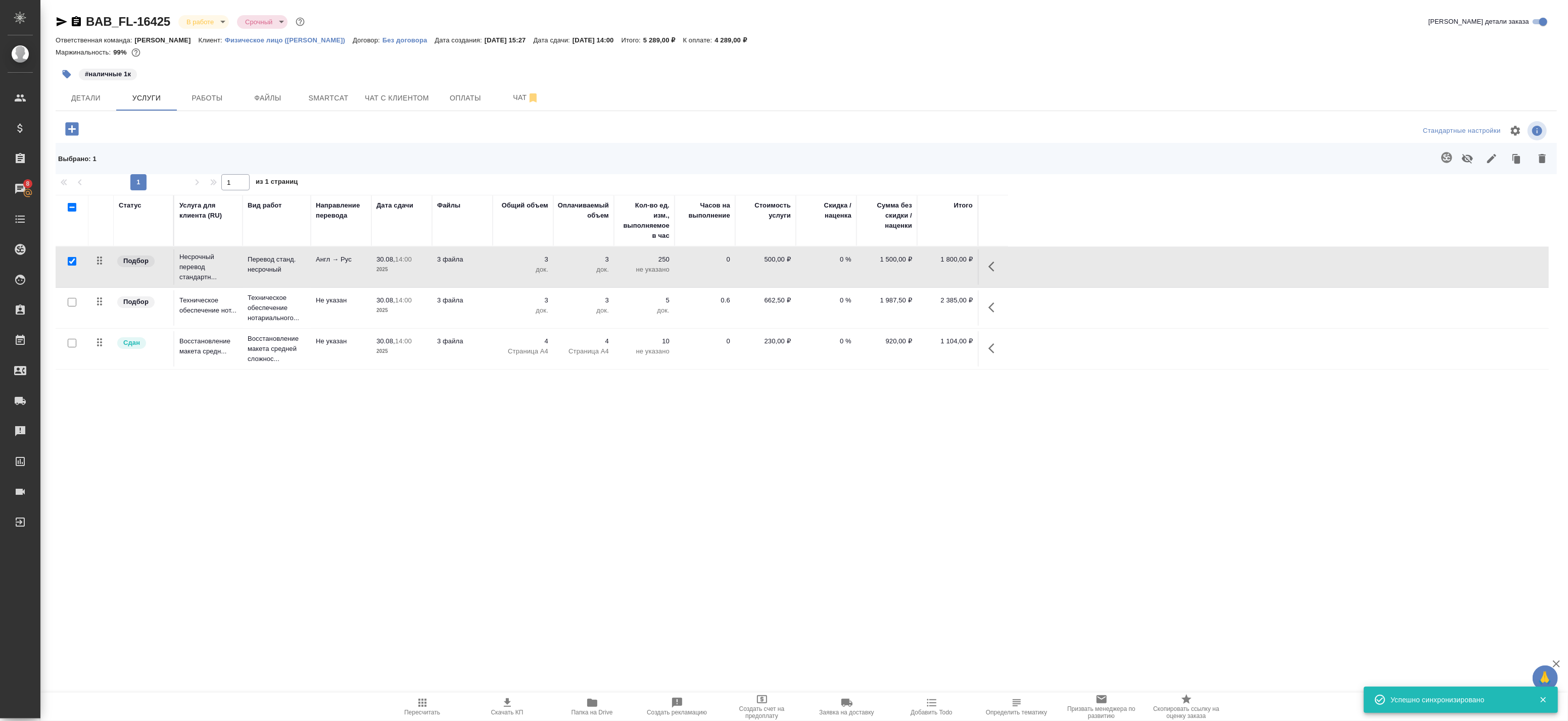
click at [1443, 159] on icon "button" at bounding box center [1446, 157] width 10 height 10
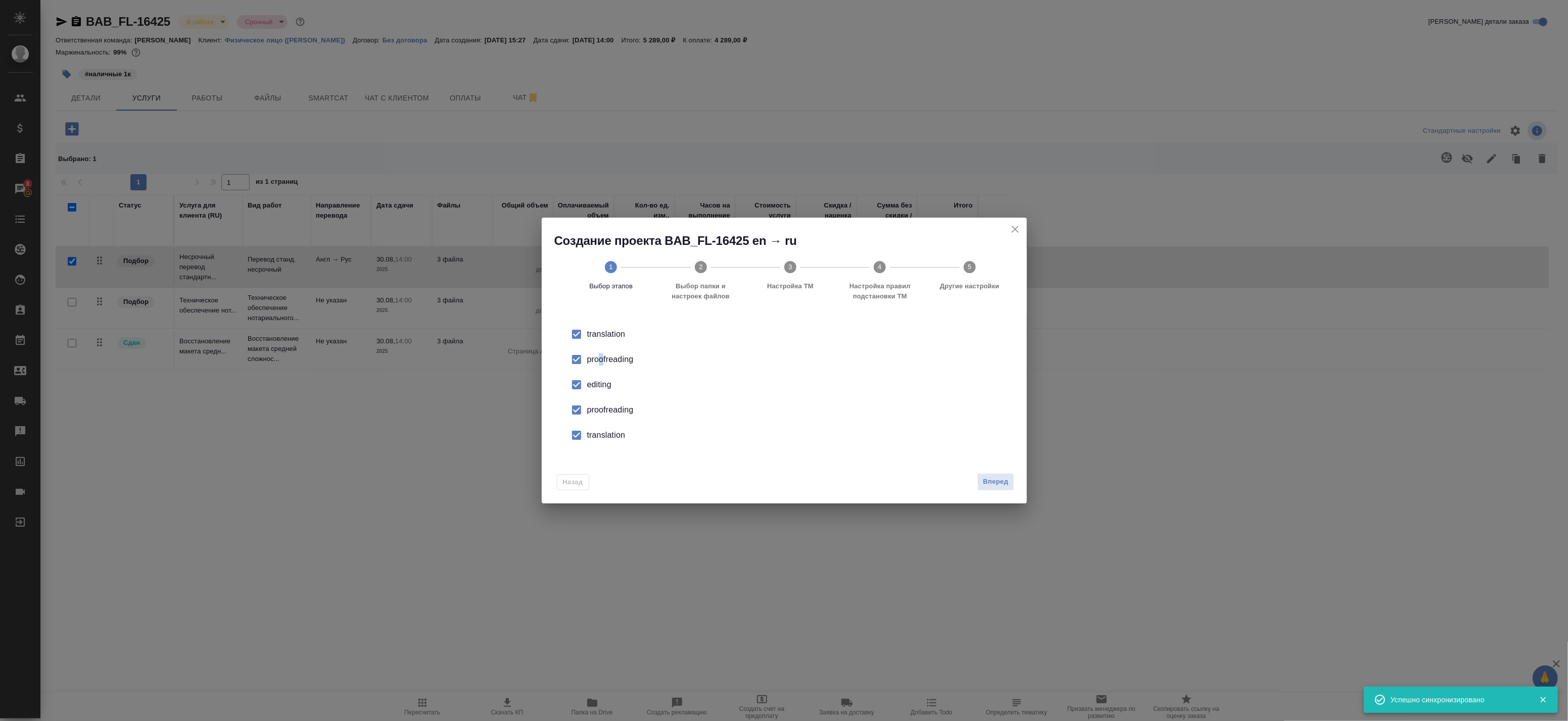
click at [600, 354] on div "proofreading" at bounding box center [795, 360] width 416 height 12
click at [583, 391] on input "checkbox" at bounding box center [576, 384] width 21 height 21
drag, startPoint x: 583, startPoint y: 391, endPoint x: 579, endPoint y: 421, distance: 30.3
click at [579, 421] on input "checkbox" at bounding box center [576, 410] width 21 height 21
click at [583, 436] on input "checkbox" at bounding box center [576, 435] width 21 height 21
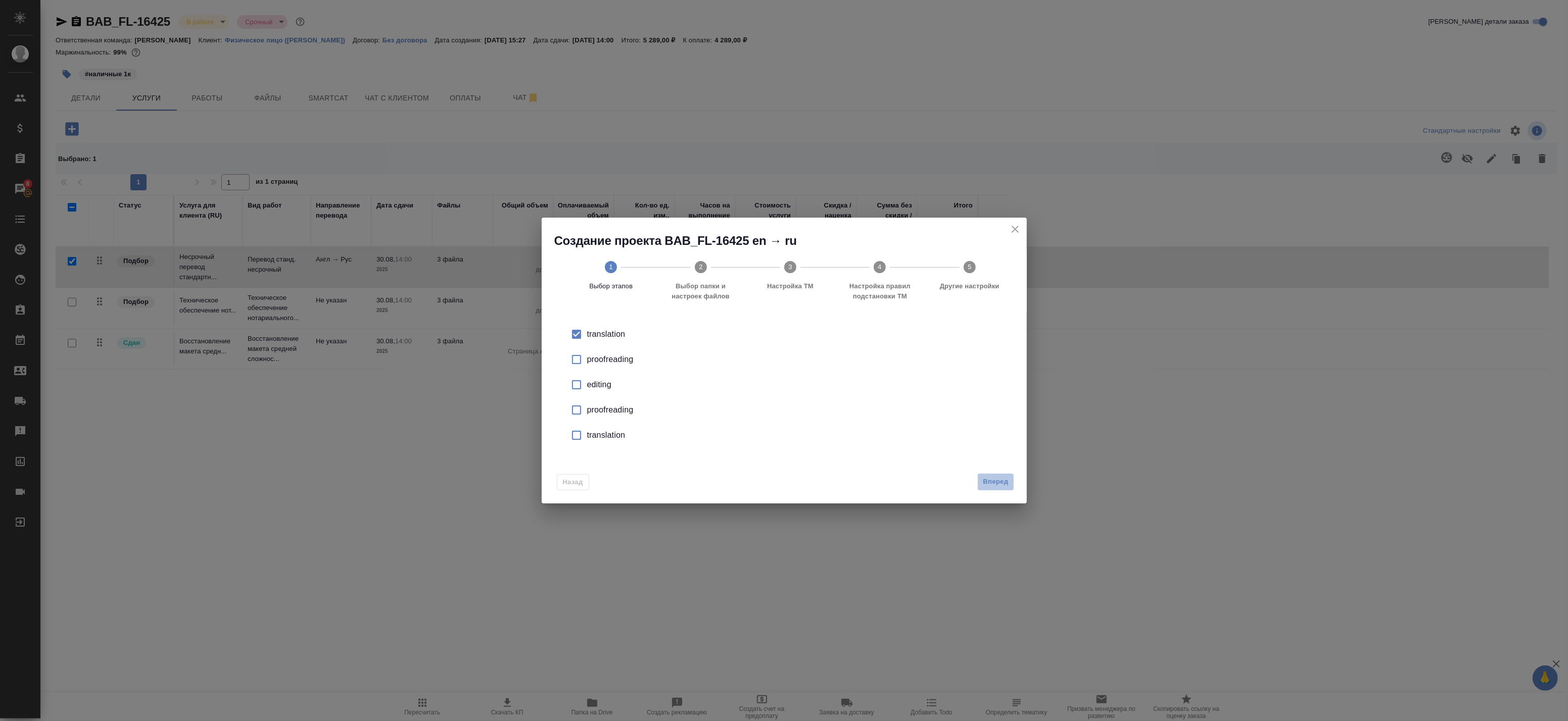
click at [1005, 483] on span "Вперед" at bounding box center [996, 482] width 25 height 12
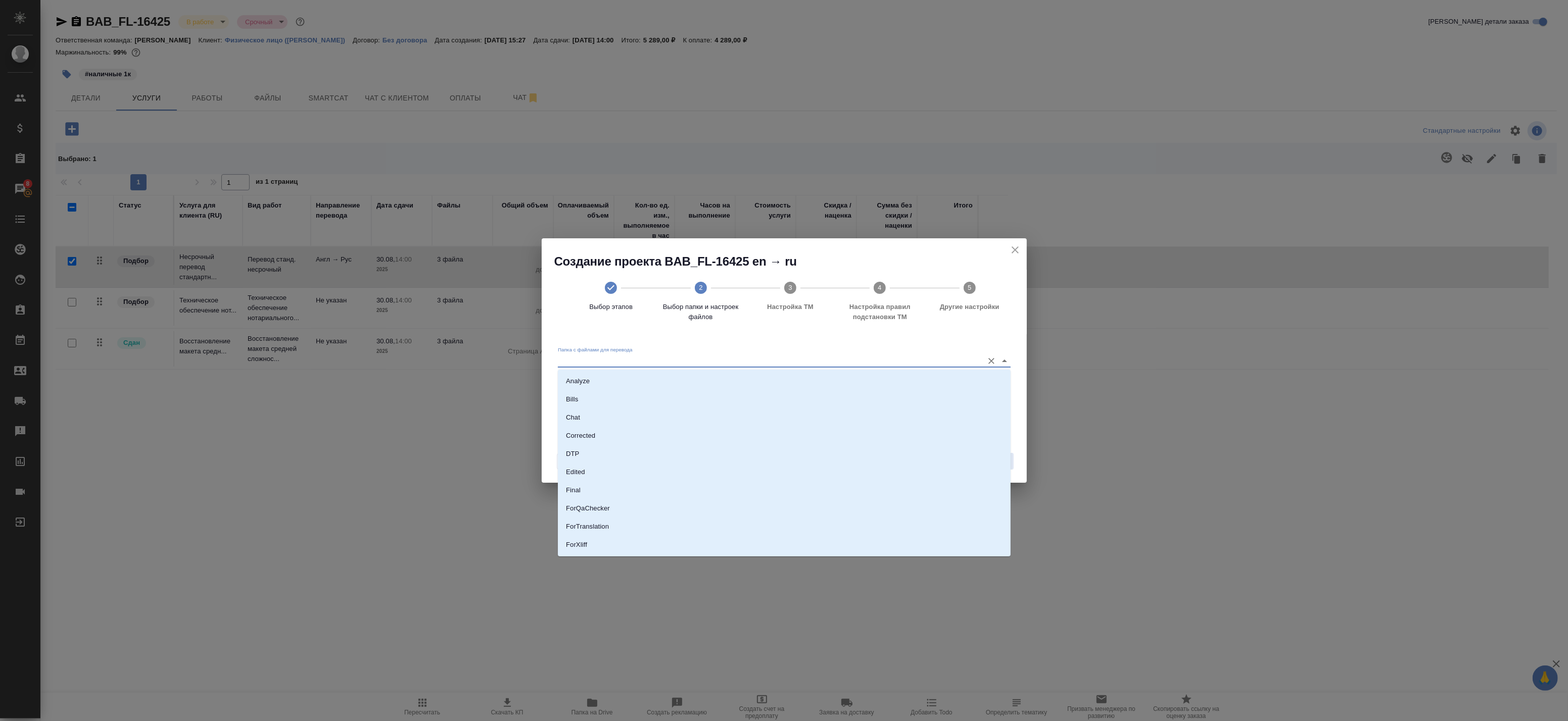
click at [653, 357] on input "Папка с файлами для перевода" at bounding box center [768, 361] width 421 height 12
click at [613, 437] on li "ForTranslation" at bounding box center [784, 438] width 452 height 18
type input "ForTranslation"
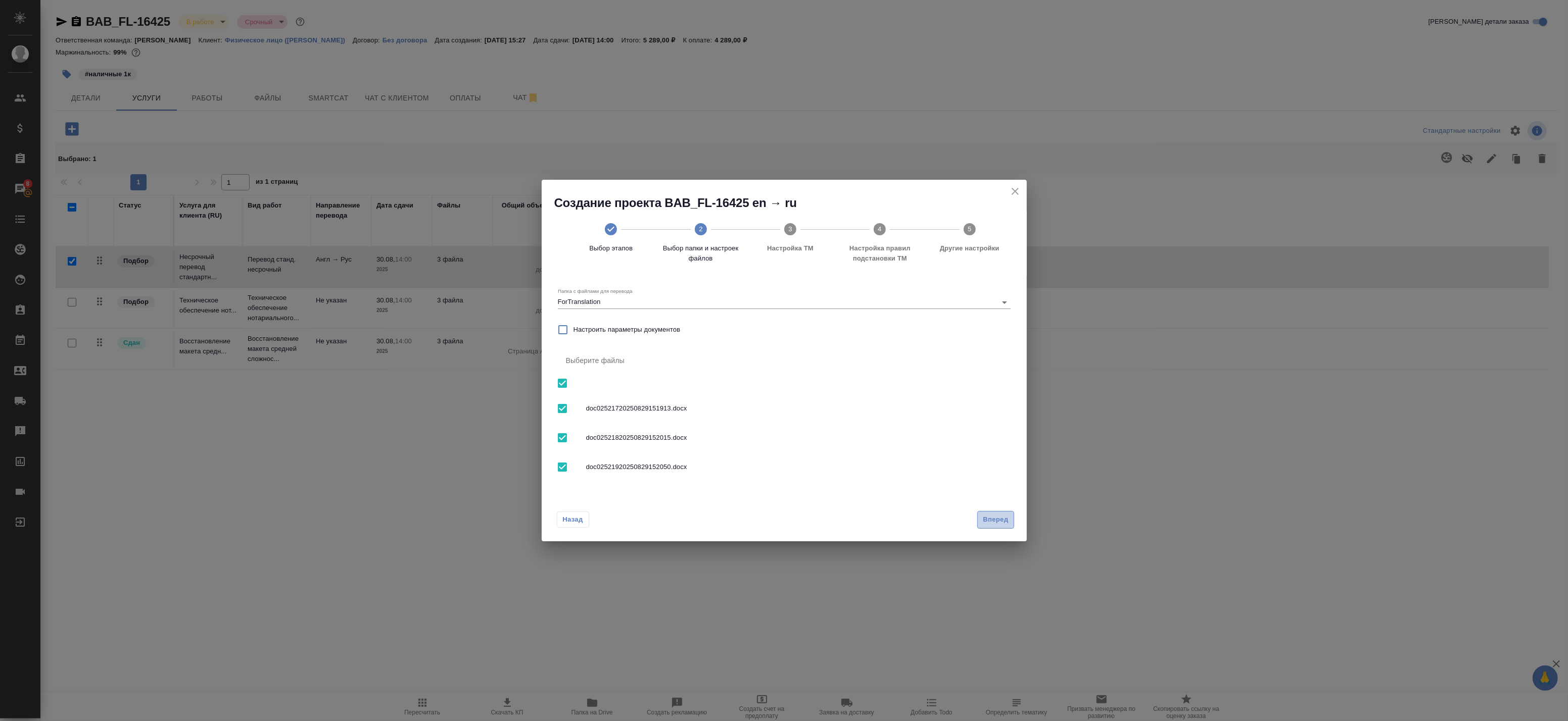
click at [996, 519] on span "Вперед" at bounding box center [996, 519] width 25 height 12
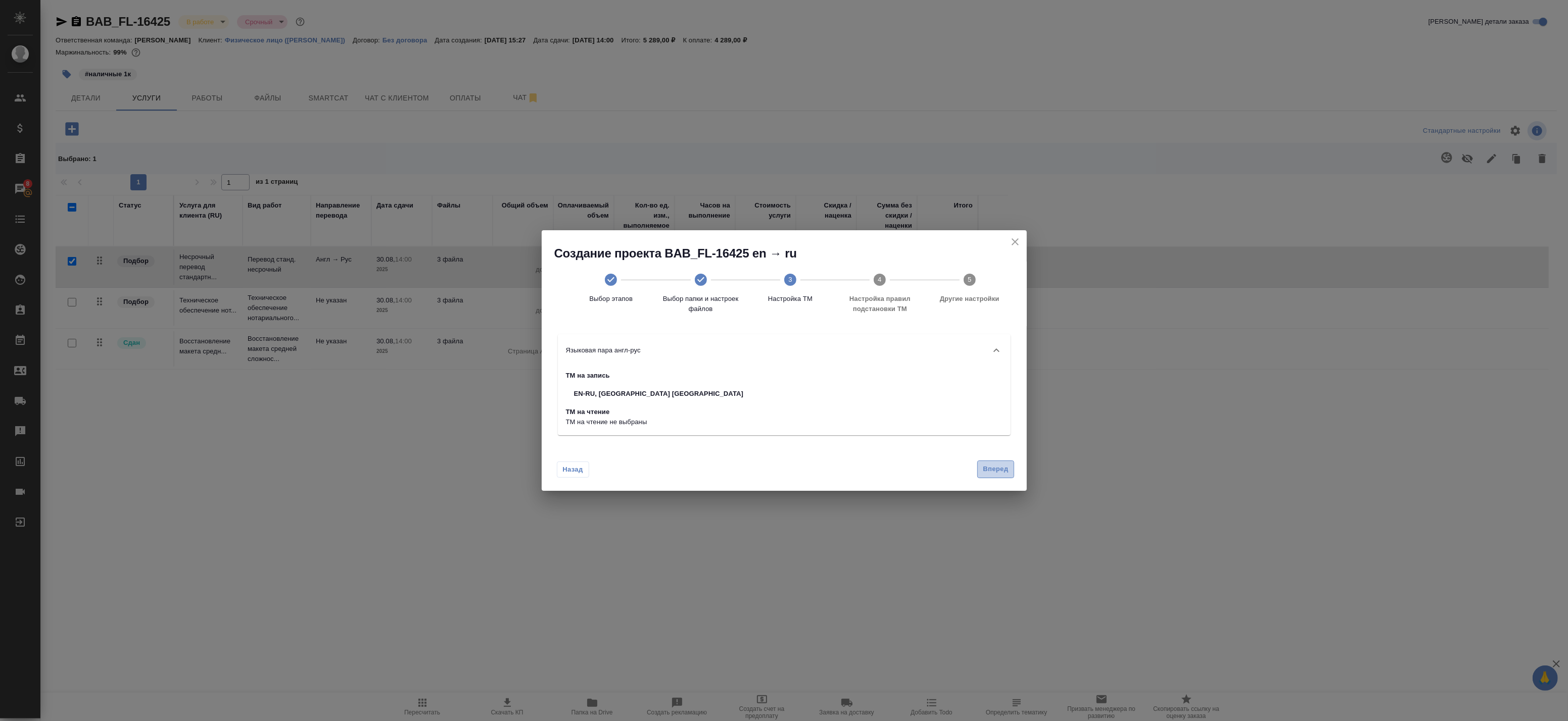
click at [996, 471] on span "Вперед" at bounding box center [996, 470] width 25 height 12
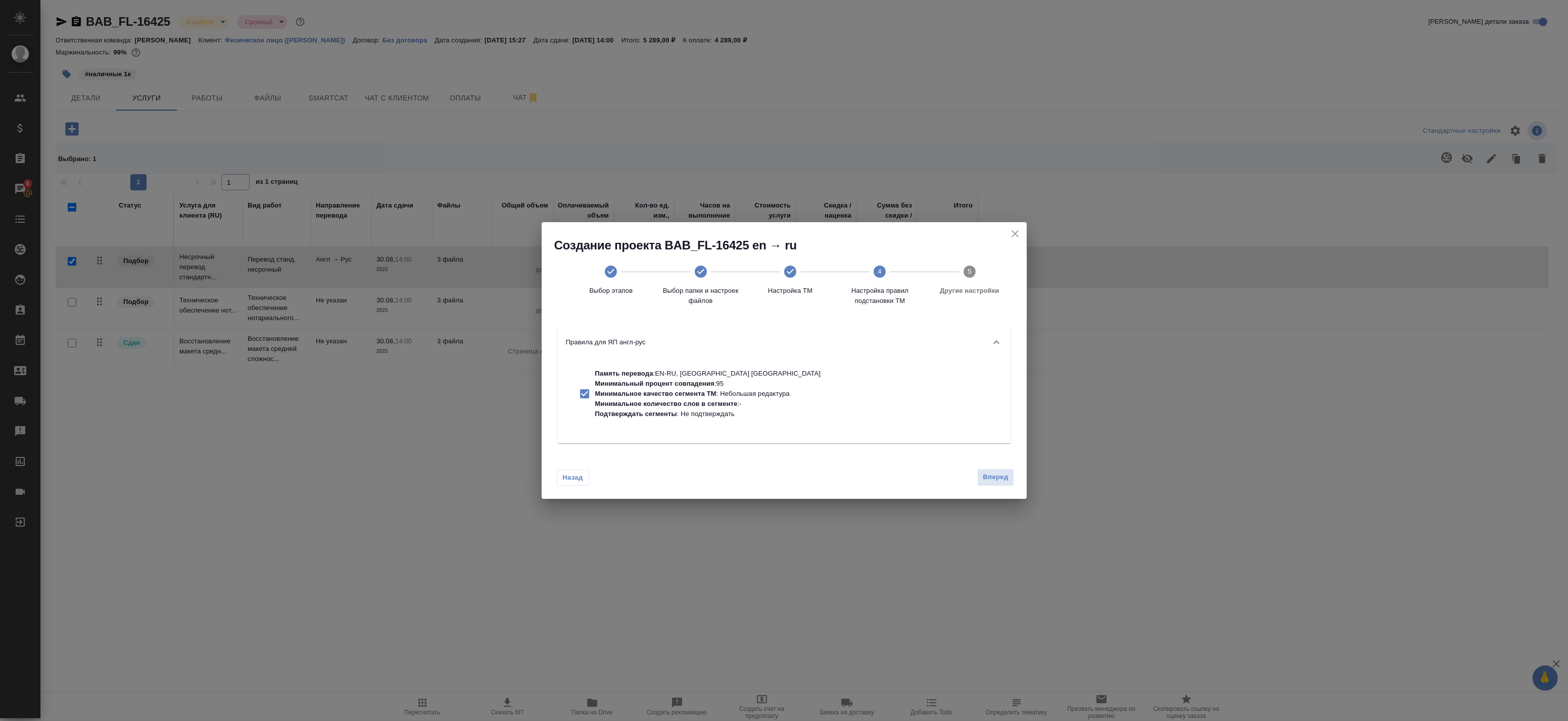
click at [1009, 471] on button "Вперед" at bounding box center [996, 478] width 37 height 18
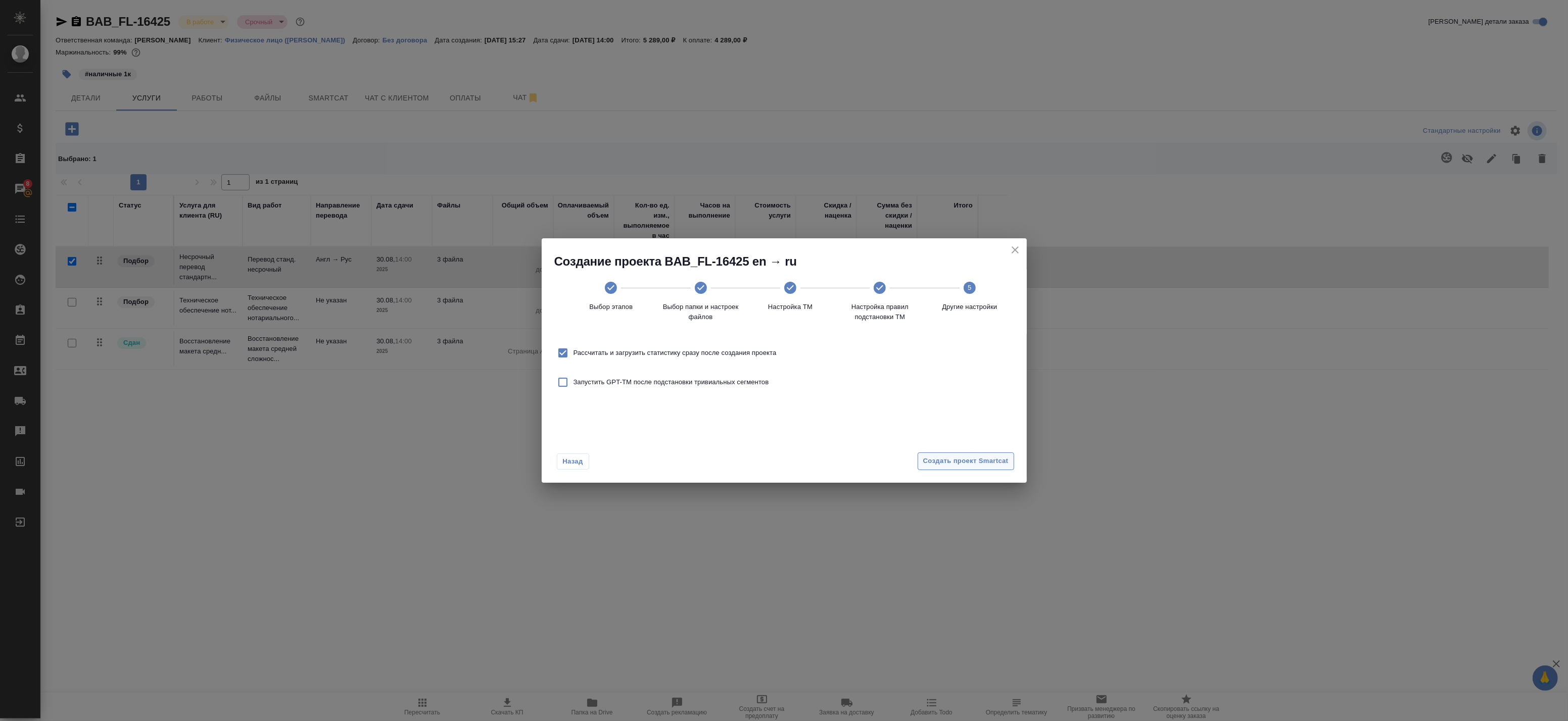
click at [984, 468] on button "Создать проект Smartcat" at bounding box center [965, 461] width 96 height 18
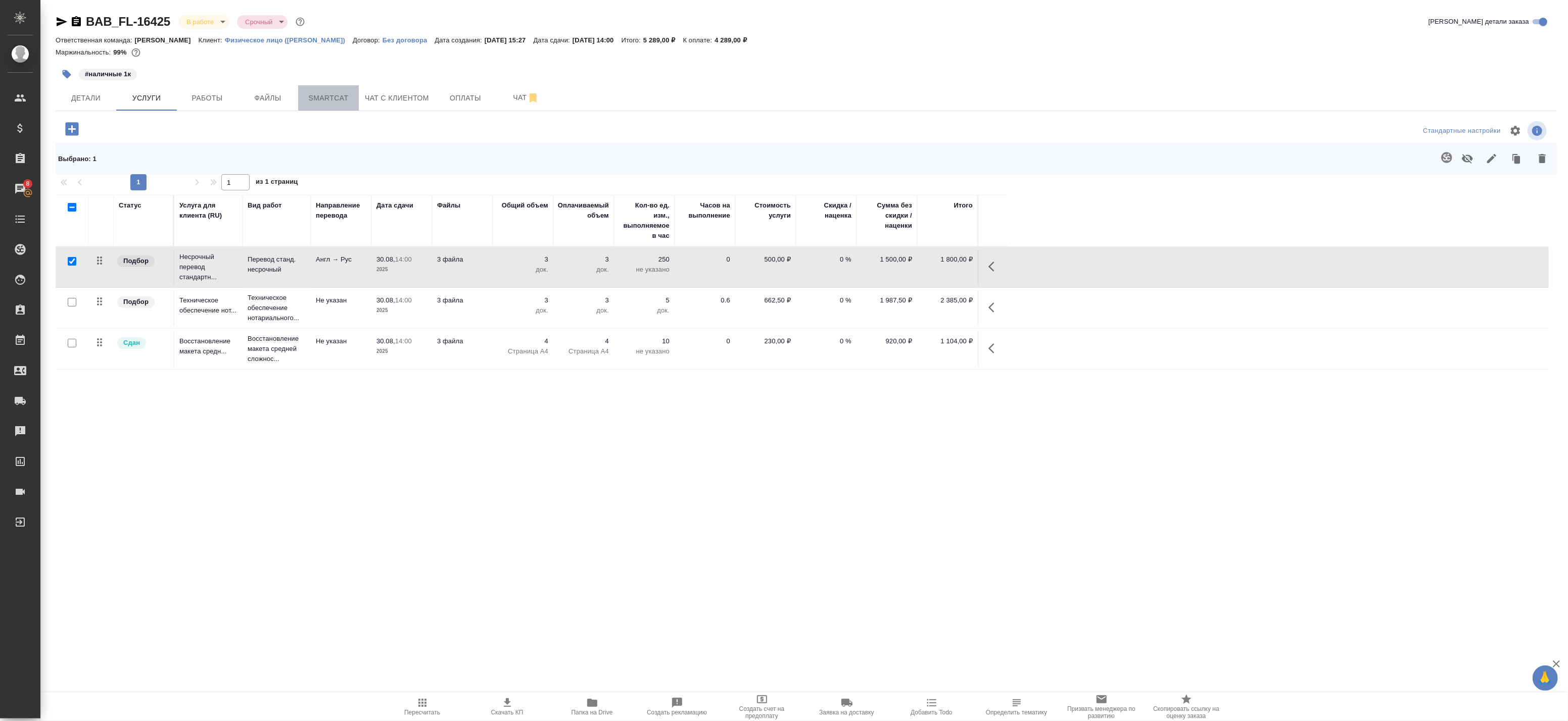
click at [328, 94] on span "Smartcat" at bounding box center [328, 98] width 49 height 12
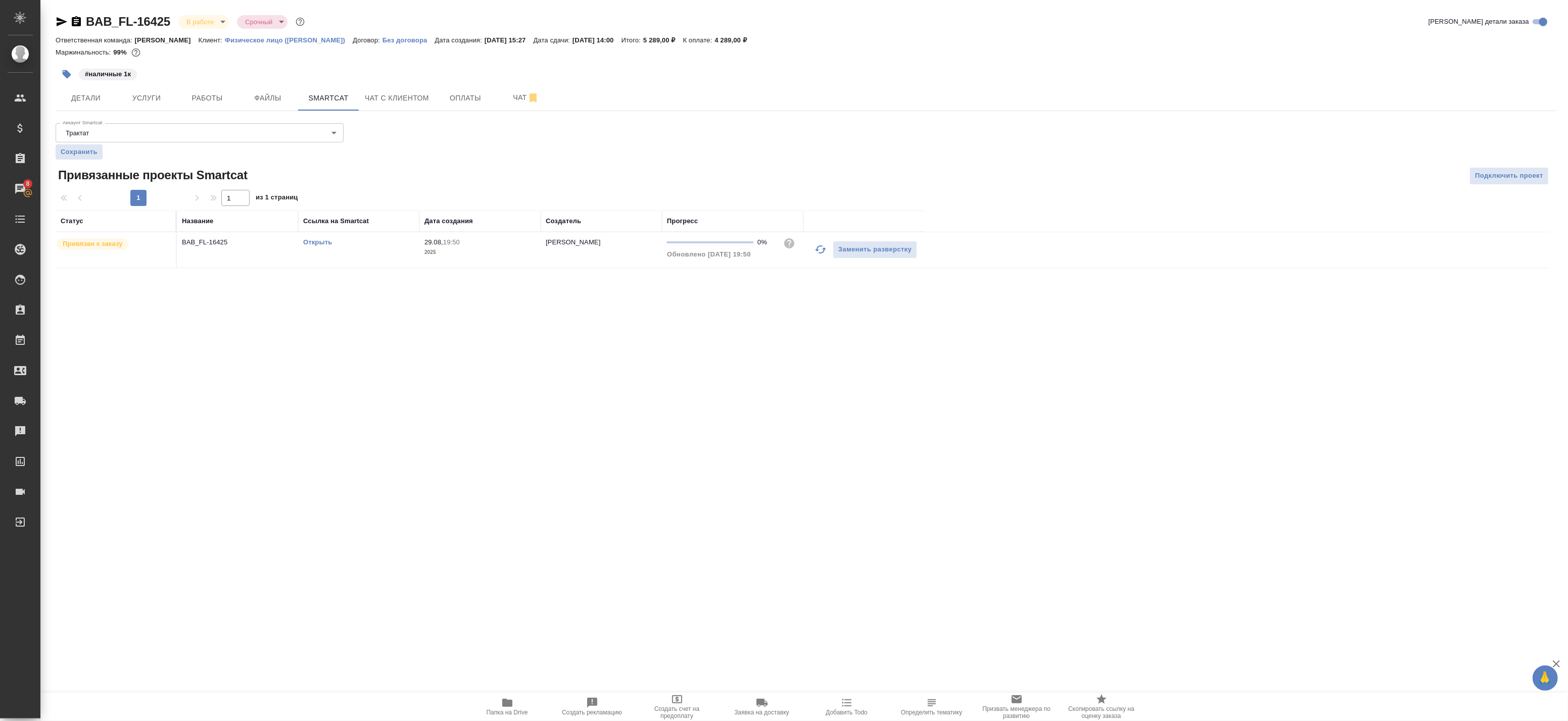
click at [311, 244] on link "Открыть" at bounding box center [318, 242] width 29 height 8
click at [199, 105] on button "Работы" at bounding box center [207, 98] width 61 height 25
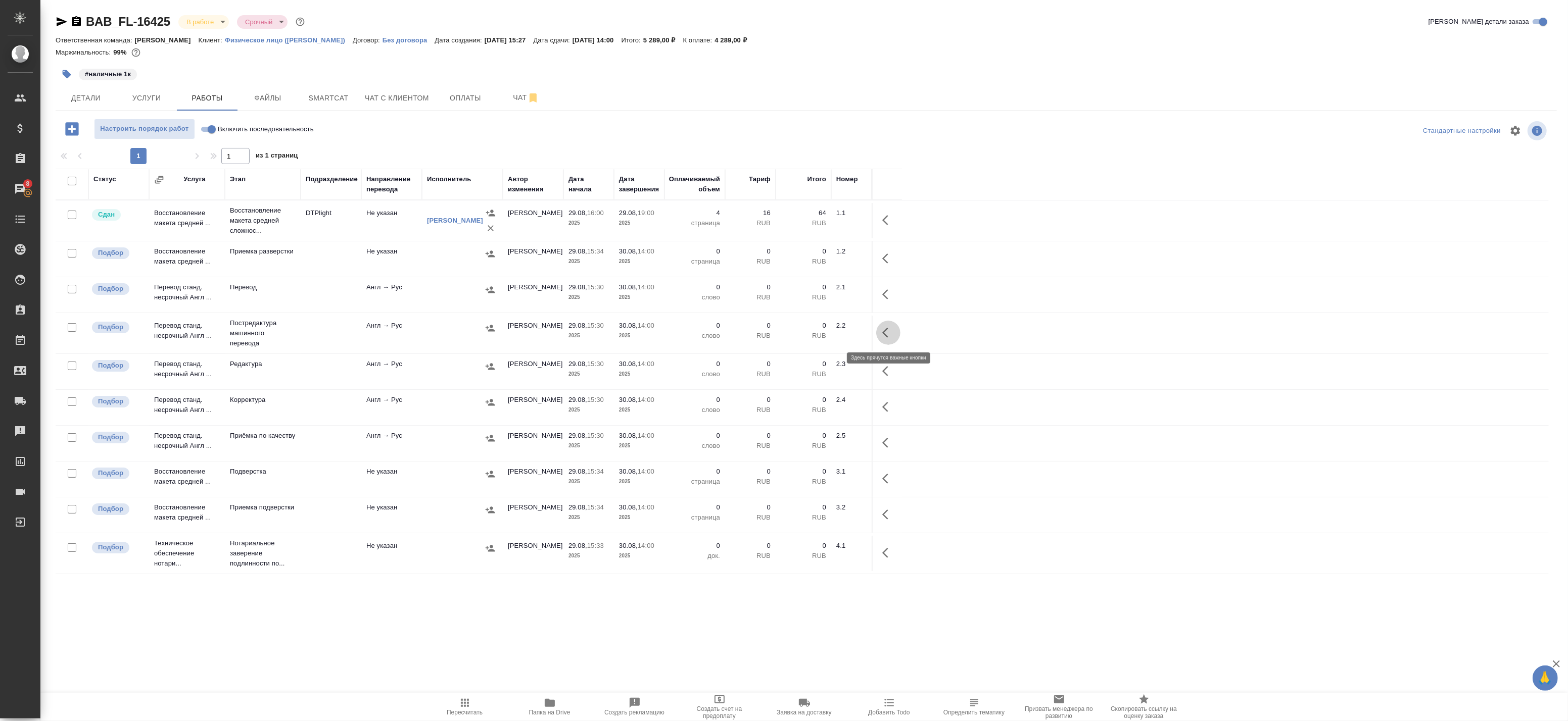
drag, startPoint x: 888, startPoint y: 331, endPoint x: 877, endPoint y: 332, distance: 11.0
click at [887, 330] on icon "button" at bounding box center [888, 333] width 12 height 12
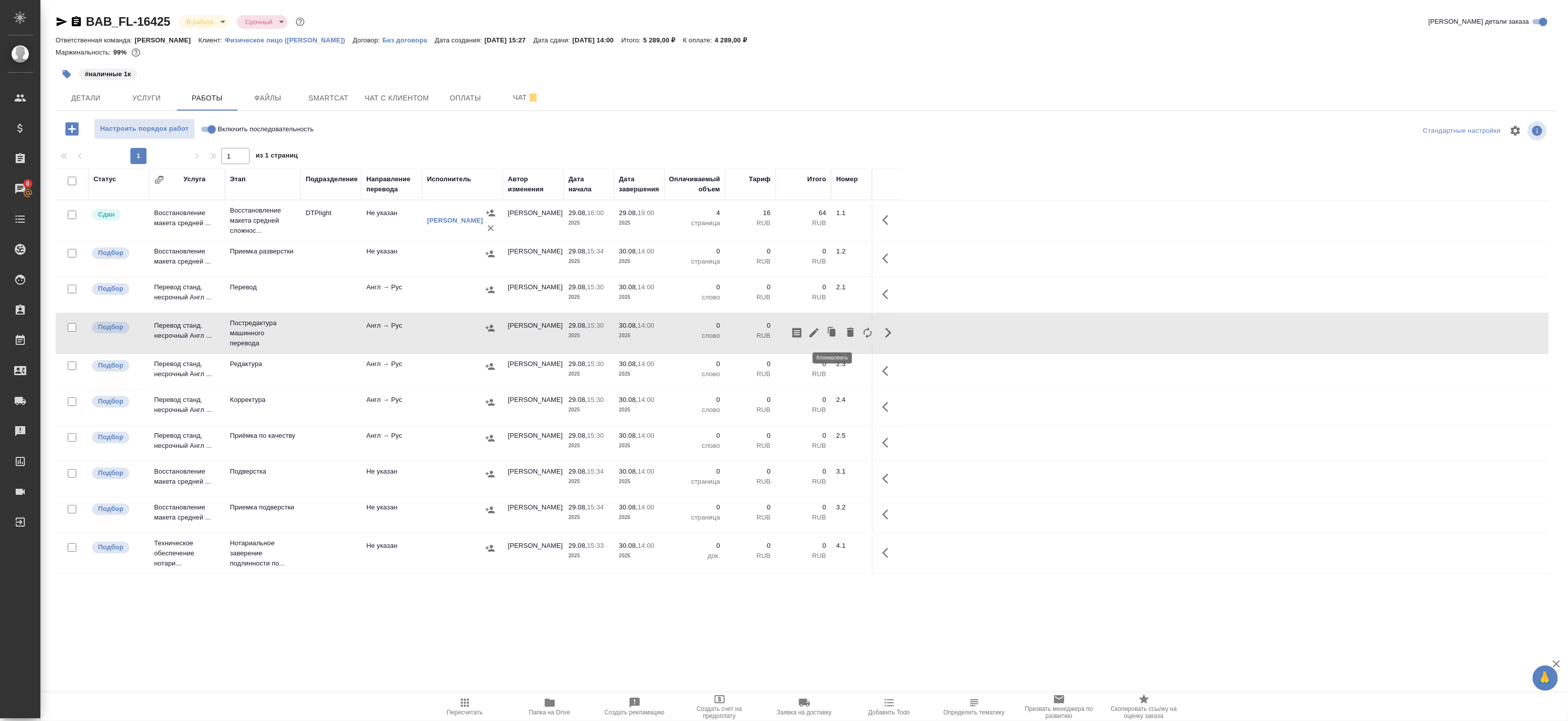
click at [819, 332] on icon "button" at bounding box center [814, 333] width 12 height 12
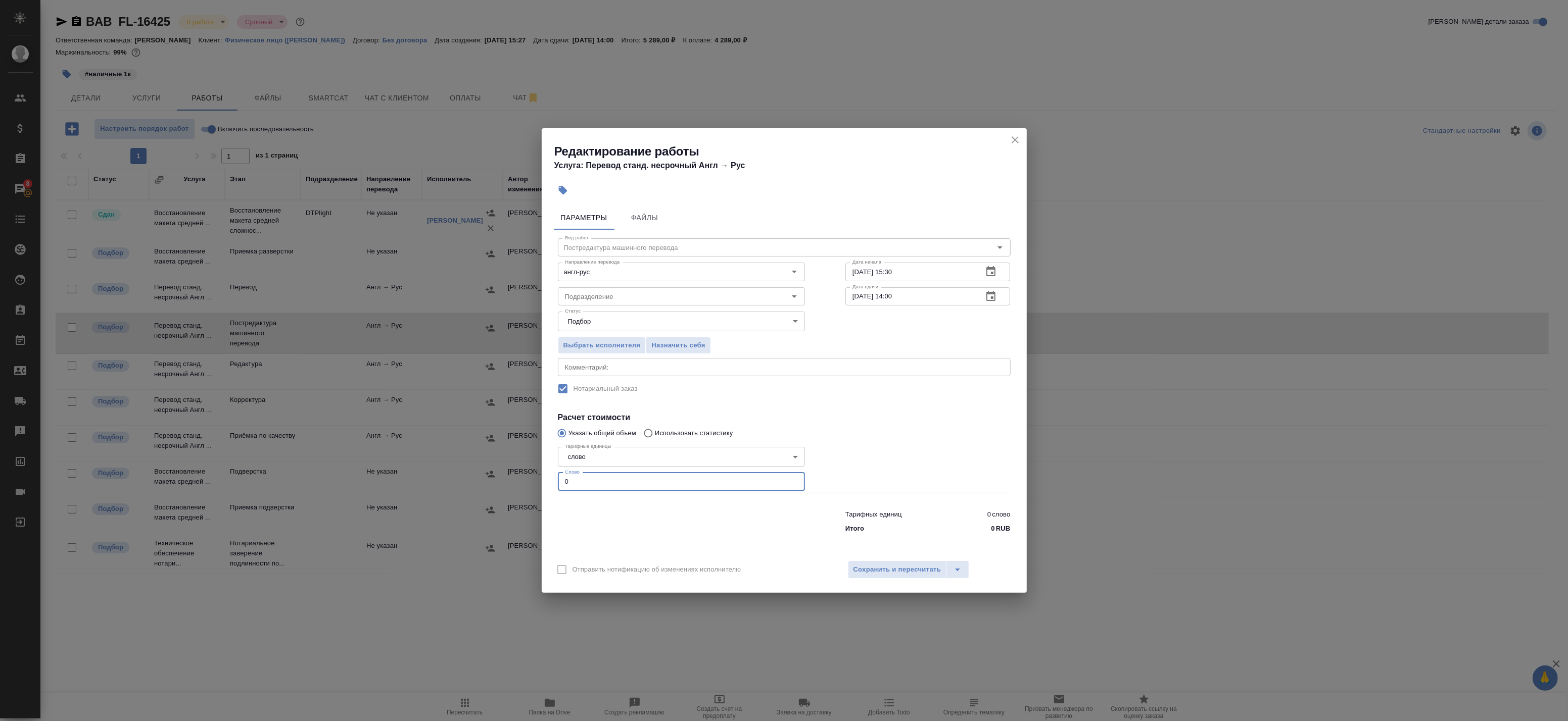
drag, startPoint x: 571, startPoint y: 480, endPoint x: 532, endPoint y: 474, distance: 39.5
click at [536, 476] on div "Редактирование работы Услуга: Перевод станд. несрочный Англ → Рус Параметры Фай…" at bounding box center [784, 360] width 1568 height 721
paste input "362"
type input "362"
click at [594, 368] on textarea at bounding box center [784, 367] width 439 height 8
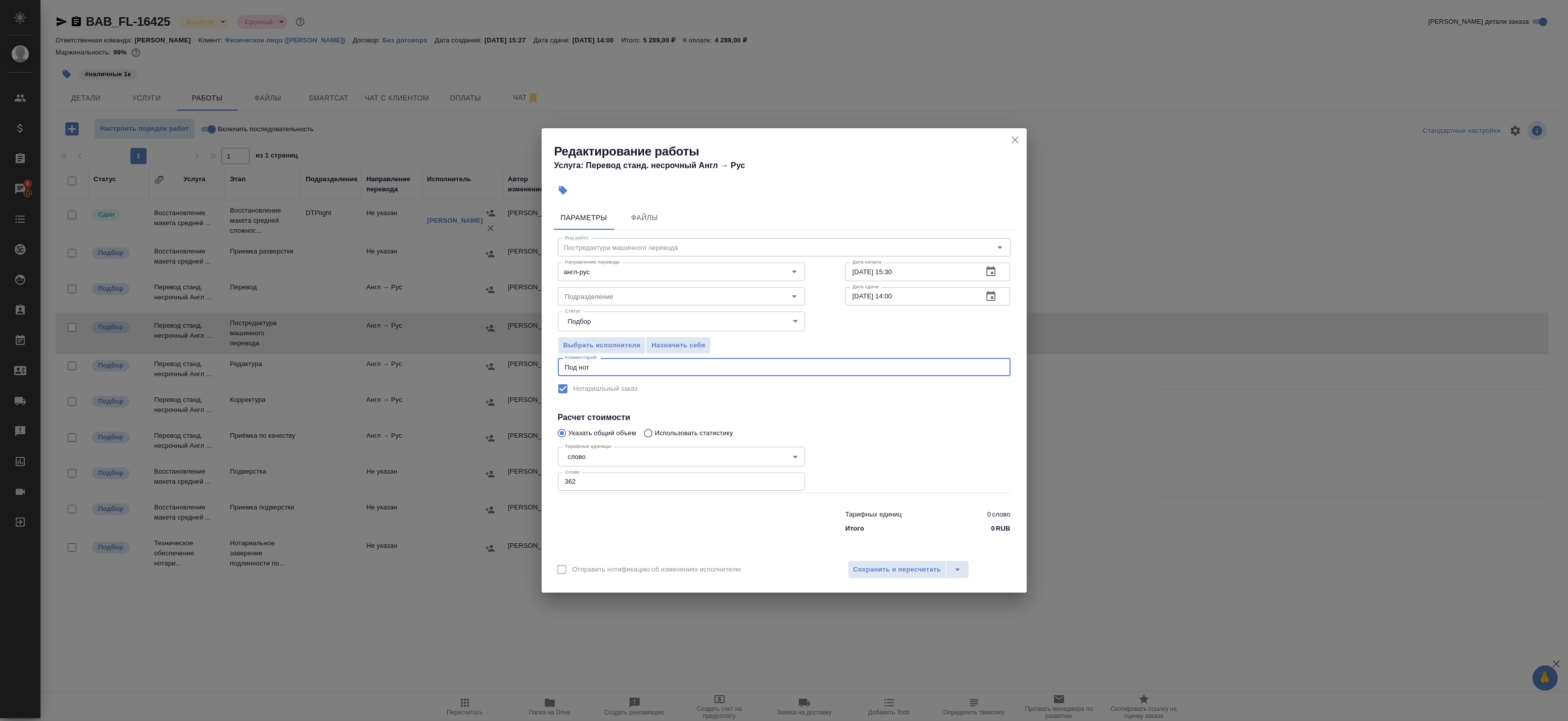
type textarea "Под нот"
click at [989, 299] on icon "button" at bounding box center [991, 296] width 12 height 12
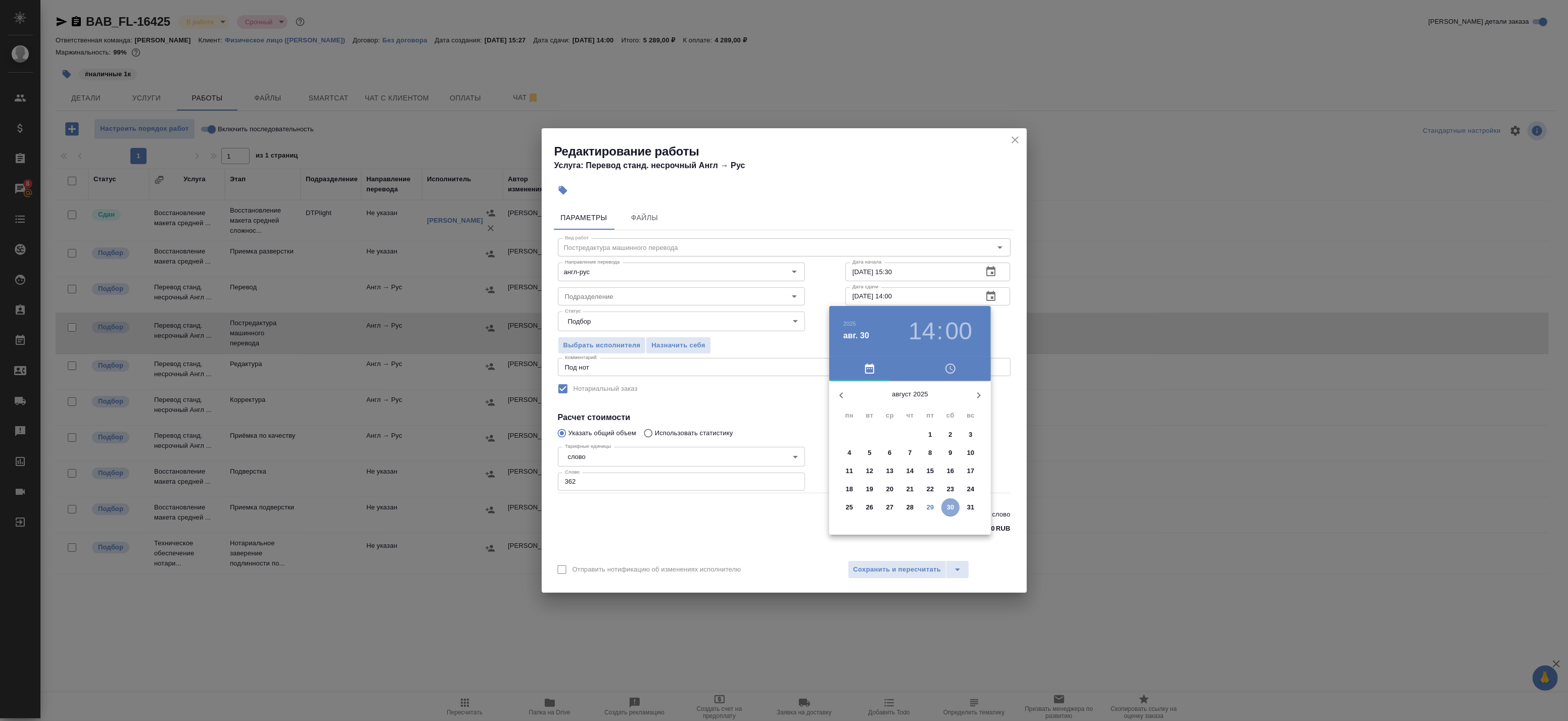
click at [949, 506] on p "30" at bounding box center [951, 508] width 8 height 10
click at [911, 406] on div at bounding box center [910, 461] width 132 height 132
type input "30.08.2025 12:00"
drag, startPoint x: 990, startPoint y: 389, endPoint x: 992, endPoint y: 395, distance: 6.3
click at [990, 389] on div "00 05 10 15 20 25 30 35 40 45 50 55" at bounding box center [910, 458] width 161 height 154
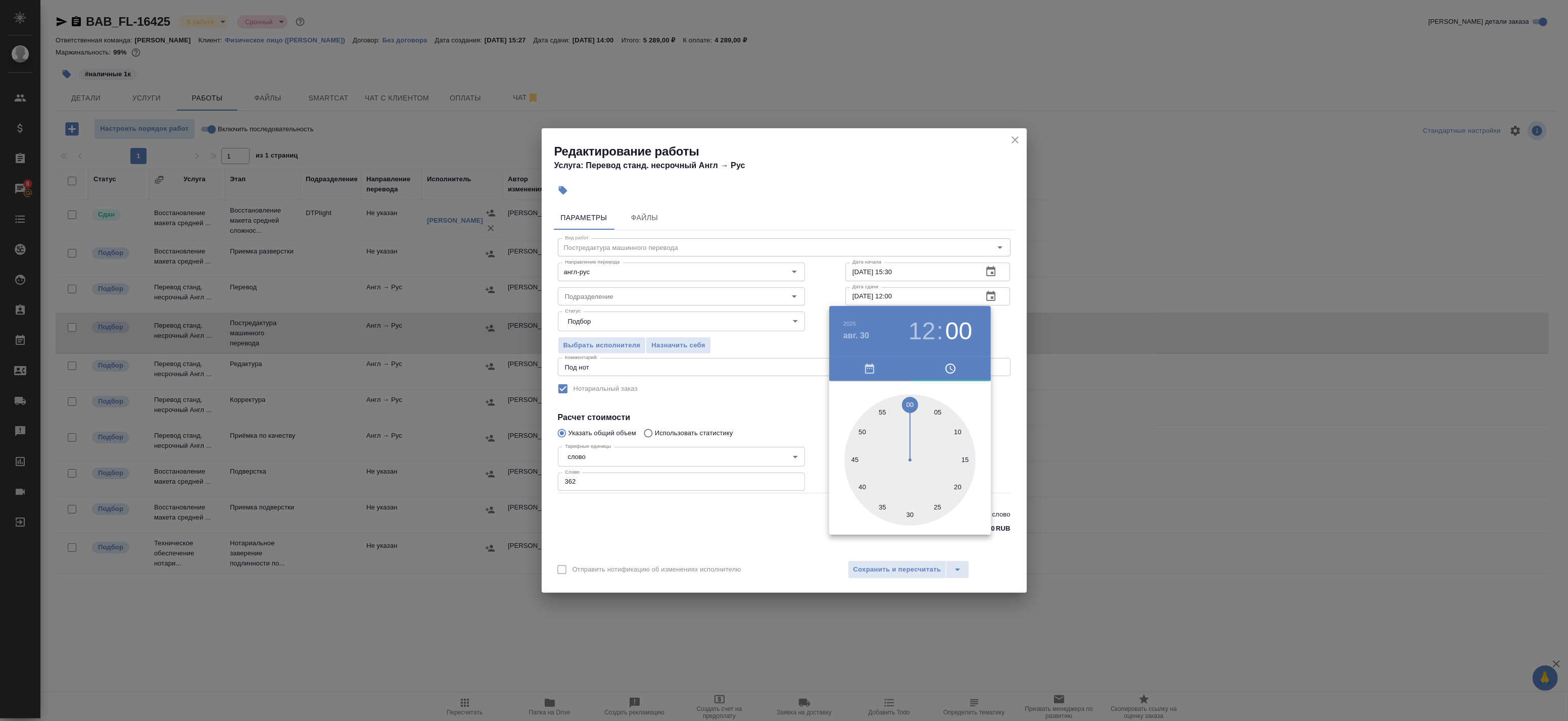
click at [999, 406] on div at bounding box center [784, 360] width 1568 height 721
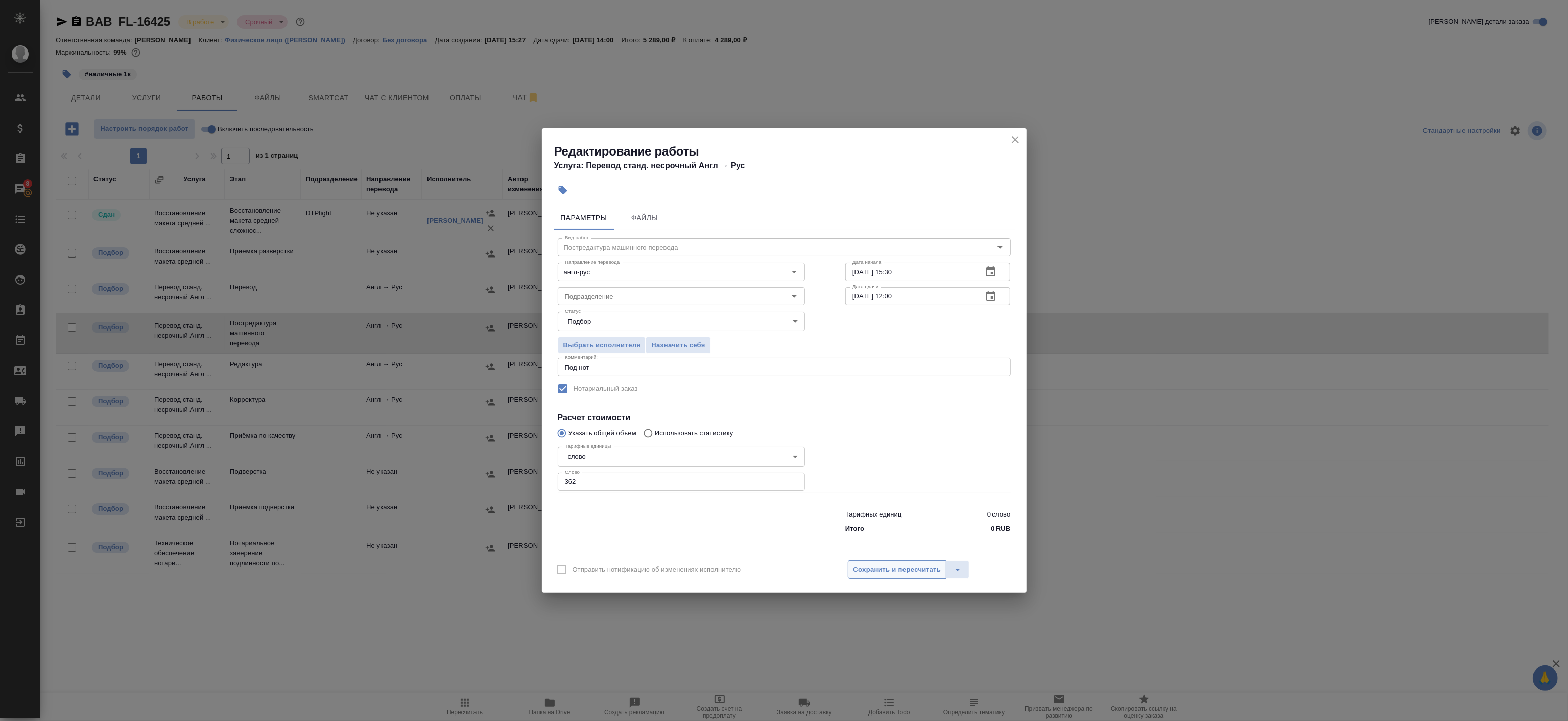
click at [885, 567] on span "Сохранить и пересчитать" at bounding box center [897, 570] width 88 height 12
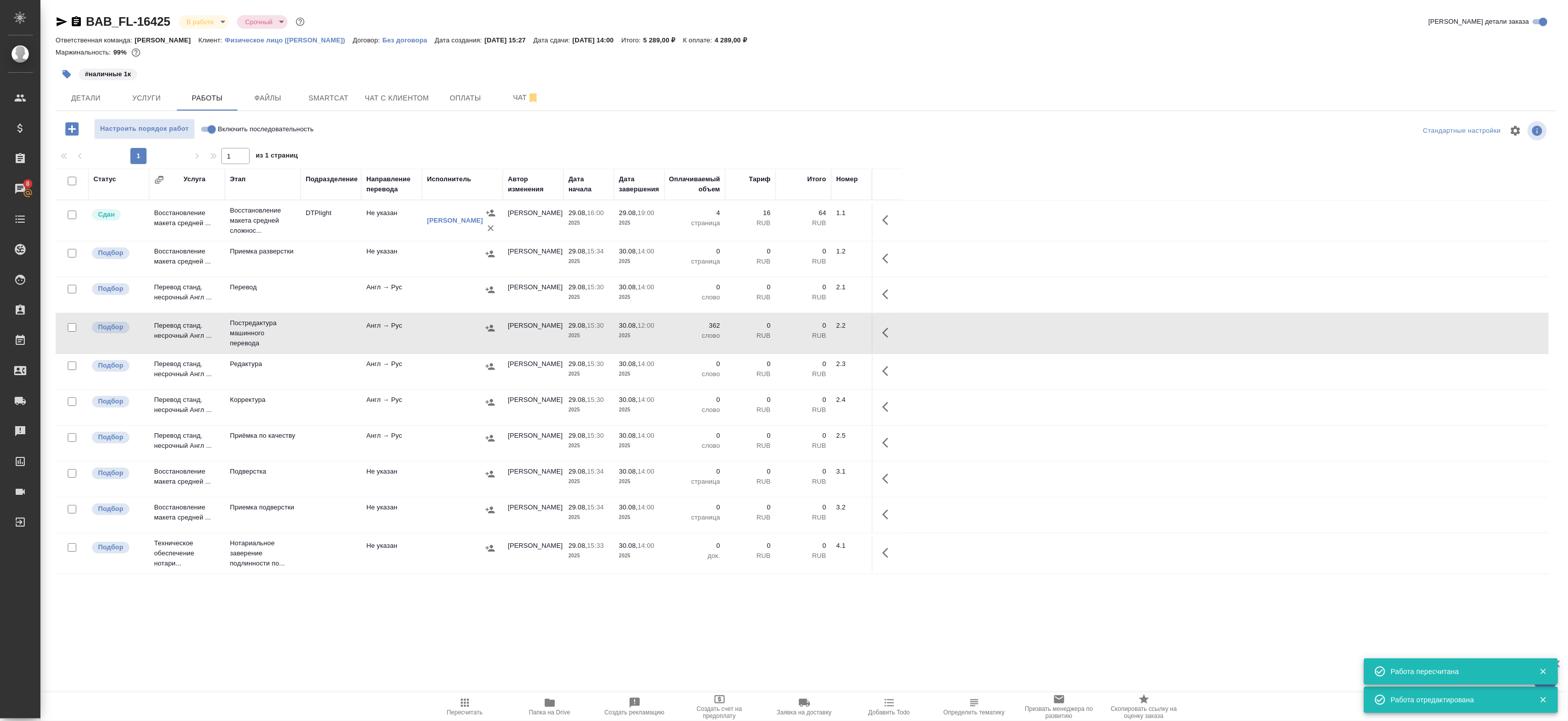
click at [898, 335] on button "button" at bounding box center [888, 332] width 24 height 24
drag, startPoint x: 825, startPoint y: 330, endPoint x: 816, endPoint y: 335, distance: 10.3
click at [816, 335] on div at bounding box center [832, 332] width 88 height 24
click at [816, 335] on icon "button" at bounding box center [814, 333] width 12 height 12
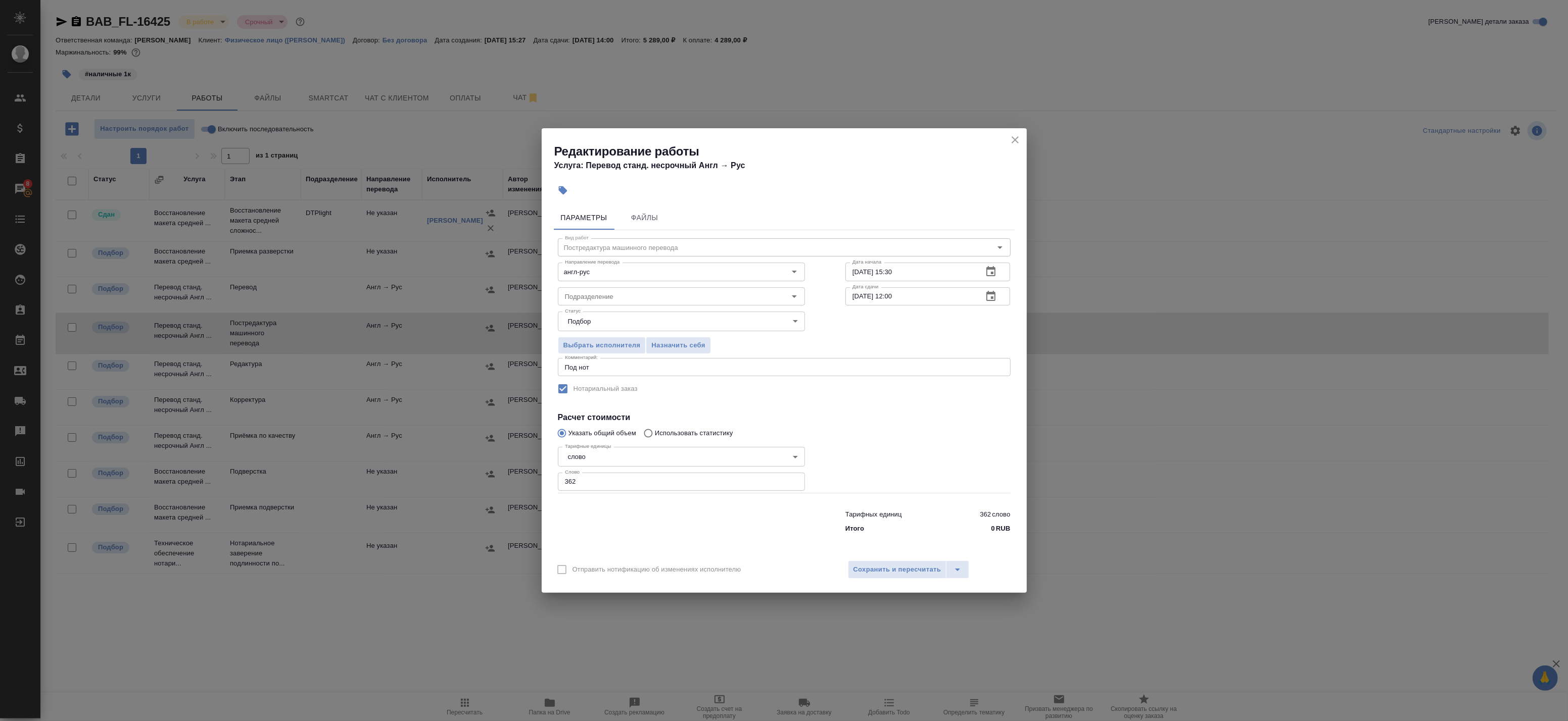
click at [658, 382] on label "Нотариальный заказ" at bounding box center [777, 389] width 451 height 21
click at [654, 377] on div "Вид работ Постредактура машинного перевода Вид работ Направление перевода англ-…" at bounding box center [784, 384] width 461 height 308
click at [664, 368] on textarea "Под нот" at bounding box center [784, 367] width 439 height 8
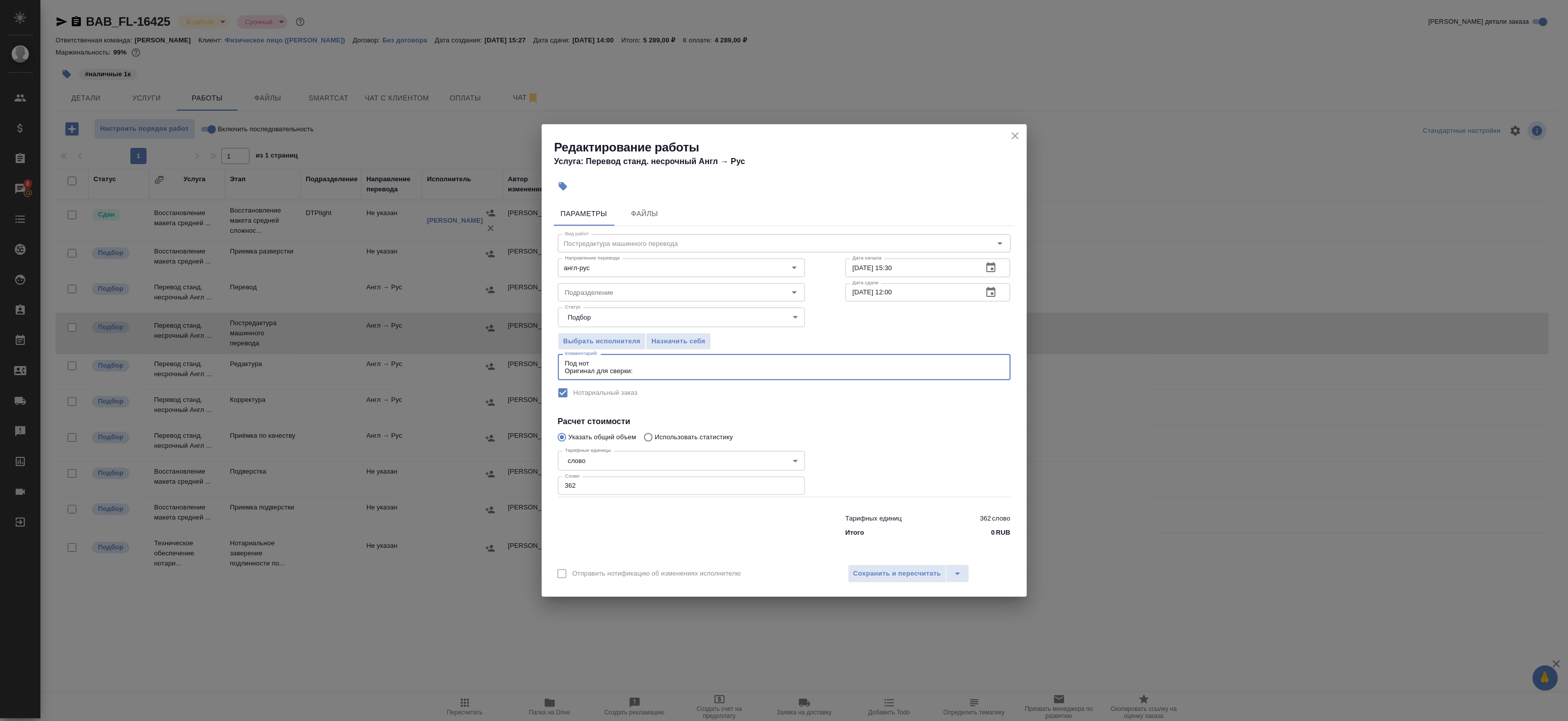
paste textarea "https://drive.awatera.com/s/k8NCbrZqCmAQyzz"
type textarea "Под нот Оригинал для сверки: https://drive.awatera.com/s/k8NCbrZqCmAQyzz"
click at [623, 291] on input "Подразделение" at bounding box center [664, 293] width 207 height 12
click at [655, 326] on li "Проектный офис" at bounding box center [680, 334] width 247 height 18
type input "Проектный офис"
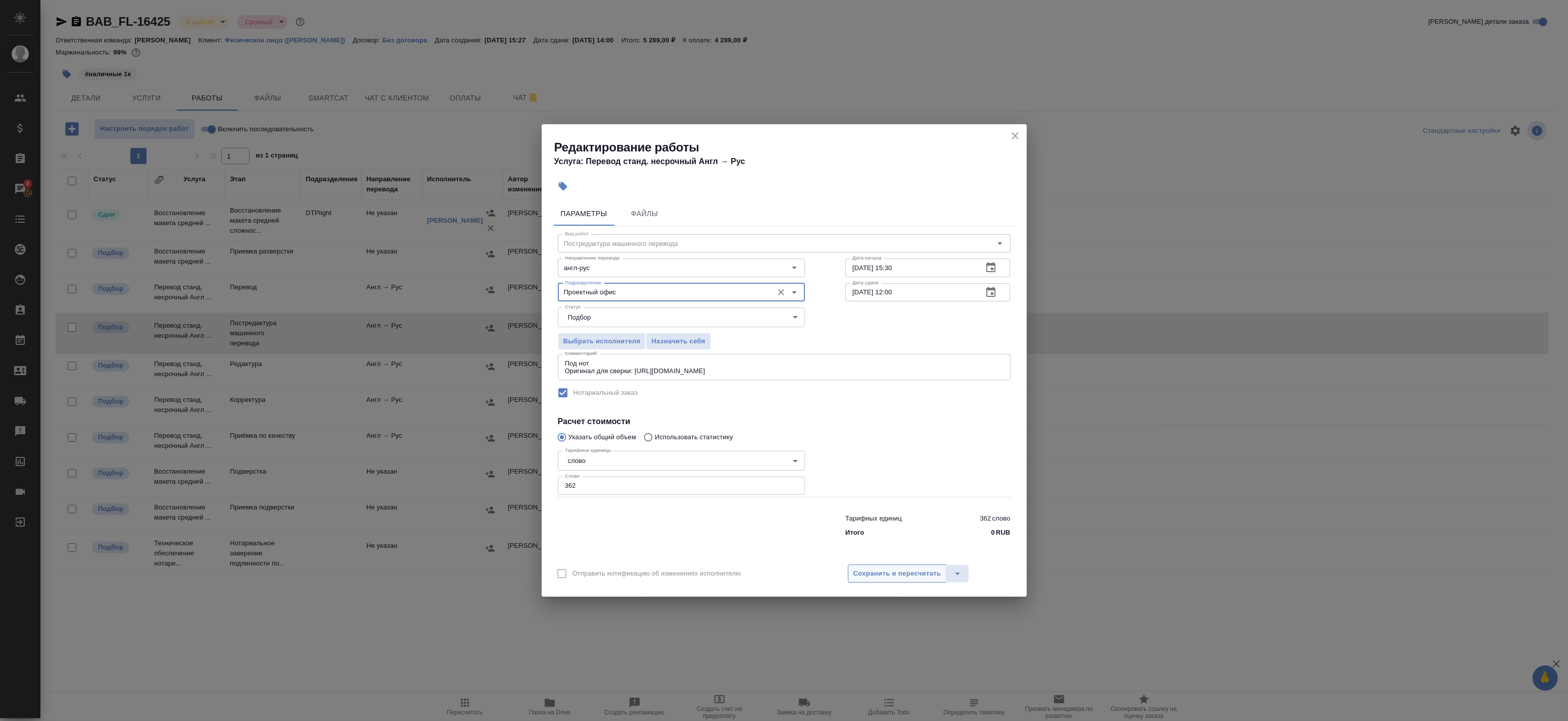
click at [896, 567] on button "Сохранить и пересчитать" at bounding box center [897, 573] width 99 height 18
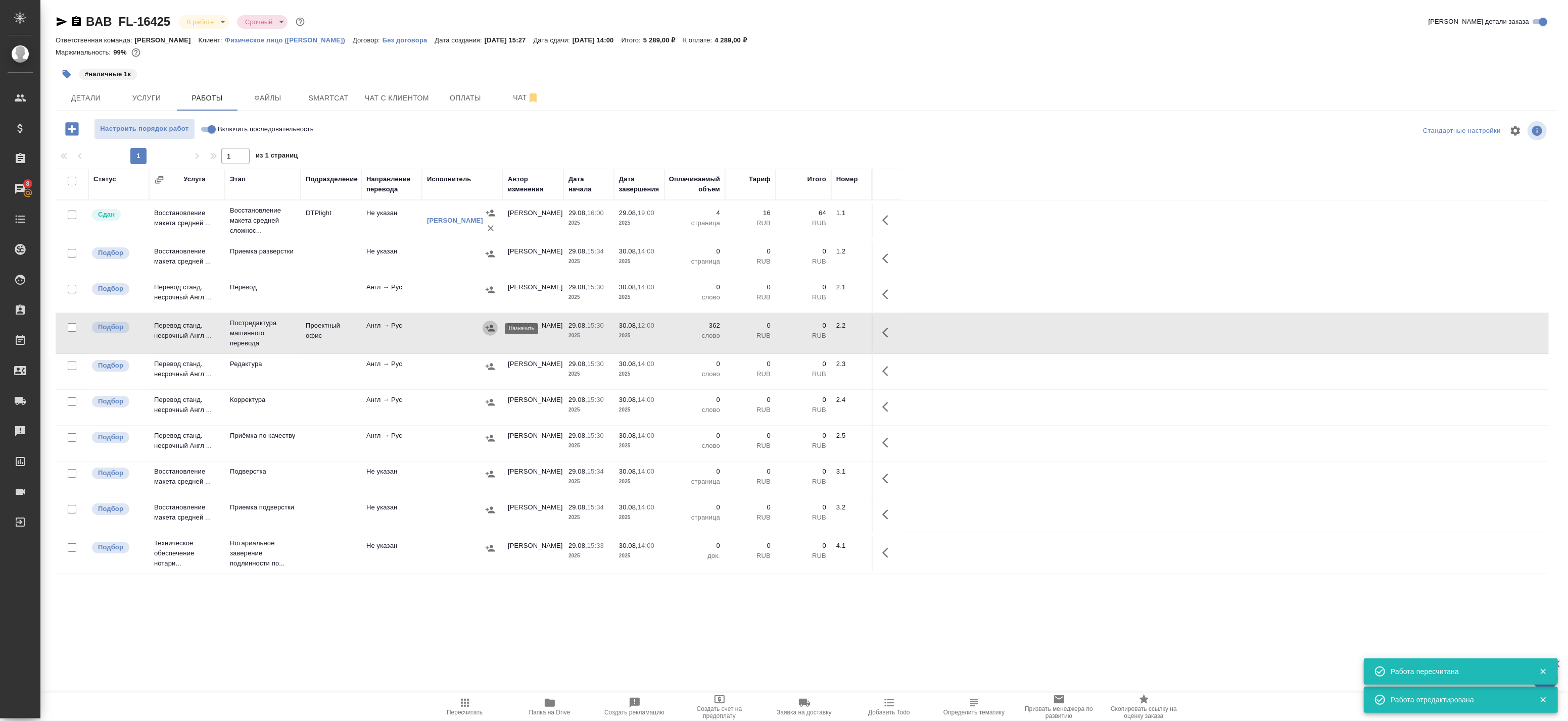
click at [490, 328] on icon "button" at bounding box center [490, 328] width 10 height 10
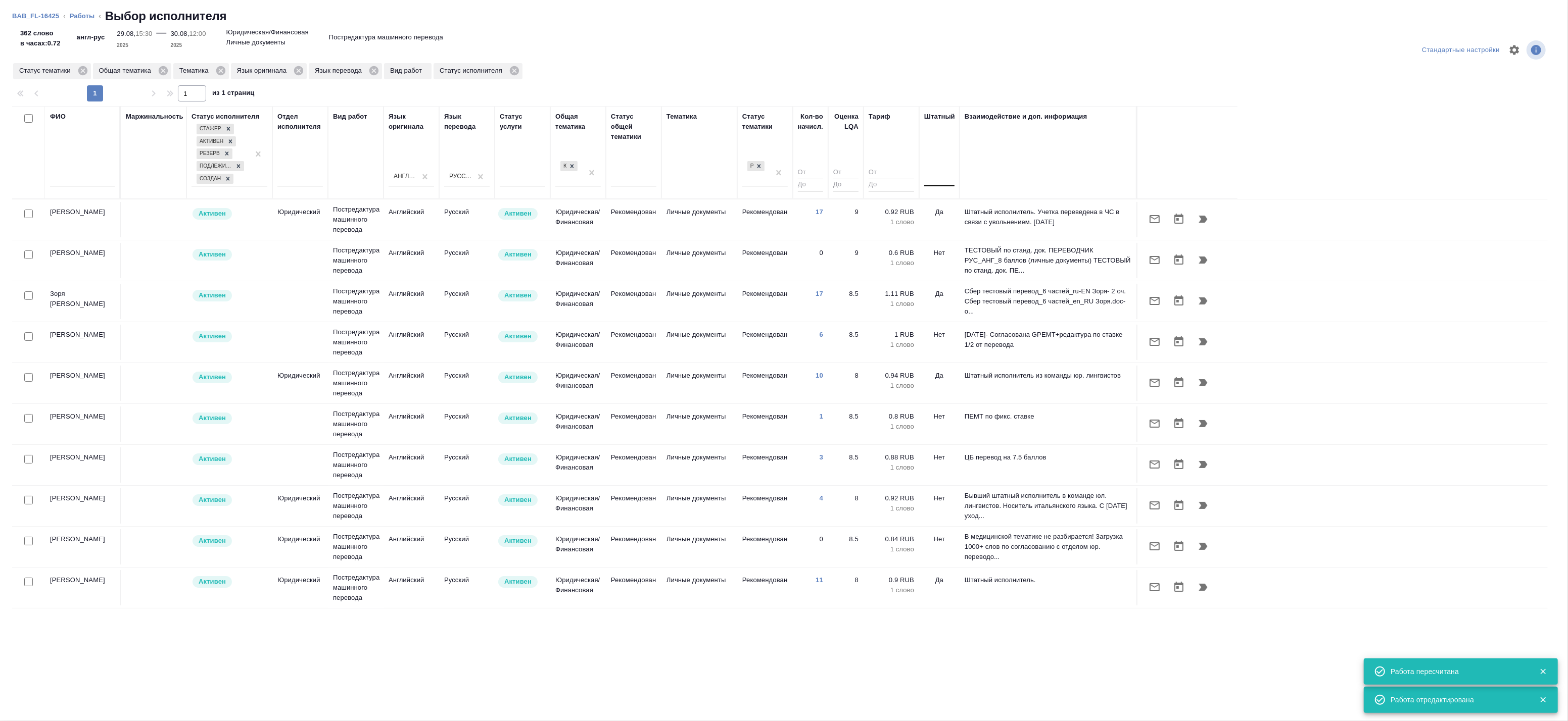
click at [933, 184] on div at bounding box center [940, 177] width 30 height 19
drag, startPoint x: 932, startPoint y: 197, endPoint x: 932, endPoint y: 204, distance: 7.0
click at [932, 199] on th "Штатный option Нет focused, 1 of 2. 2 results available. Use Up and Down to cho…" at bounding box center [940, 152] width 40 height 93
click at [937, 186] on div at bounding box center [940, 180] width 30 height 26
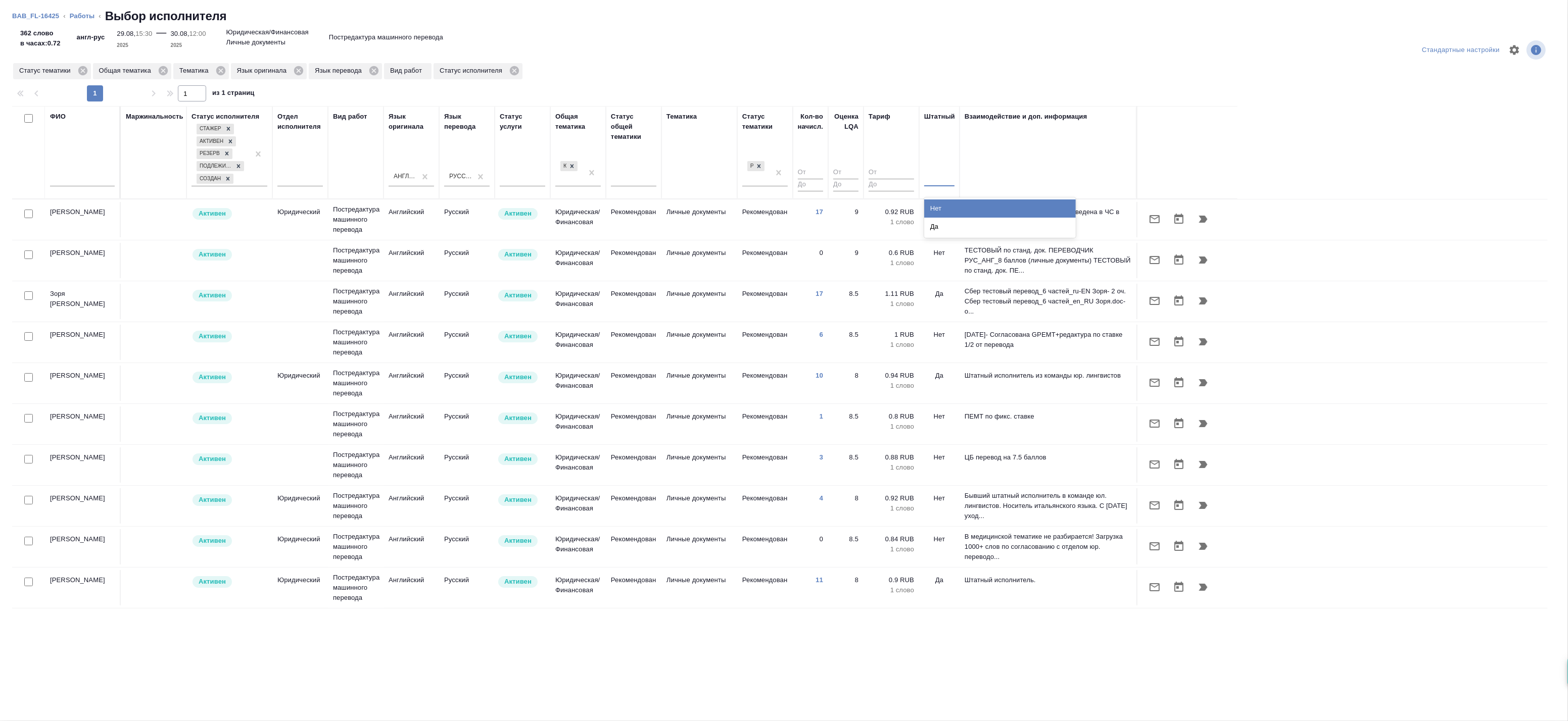
drag, startPoint x: 935, startPoint y: 184, endPoint x: 935, endPoint y: 208, distance: 24.0
click at [935, 185] on div at bounding box center [940, 177] width 30 height 19
click at [936, 208] on div "Нет" at bounding box center [1000, 208] width 152 height 18
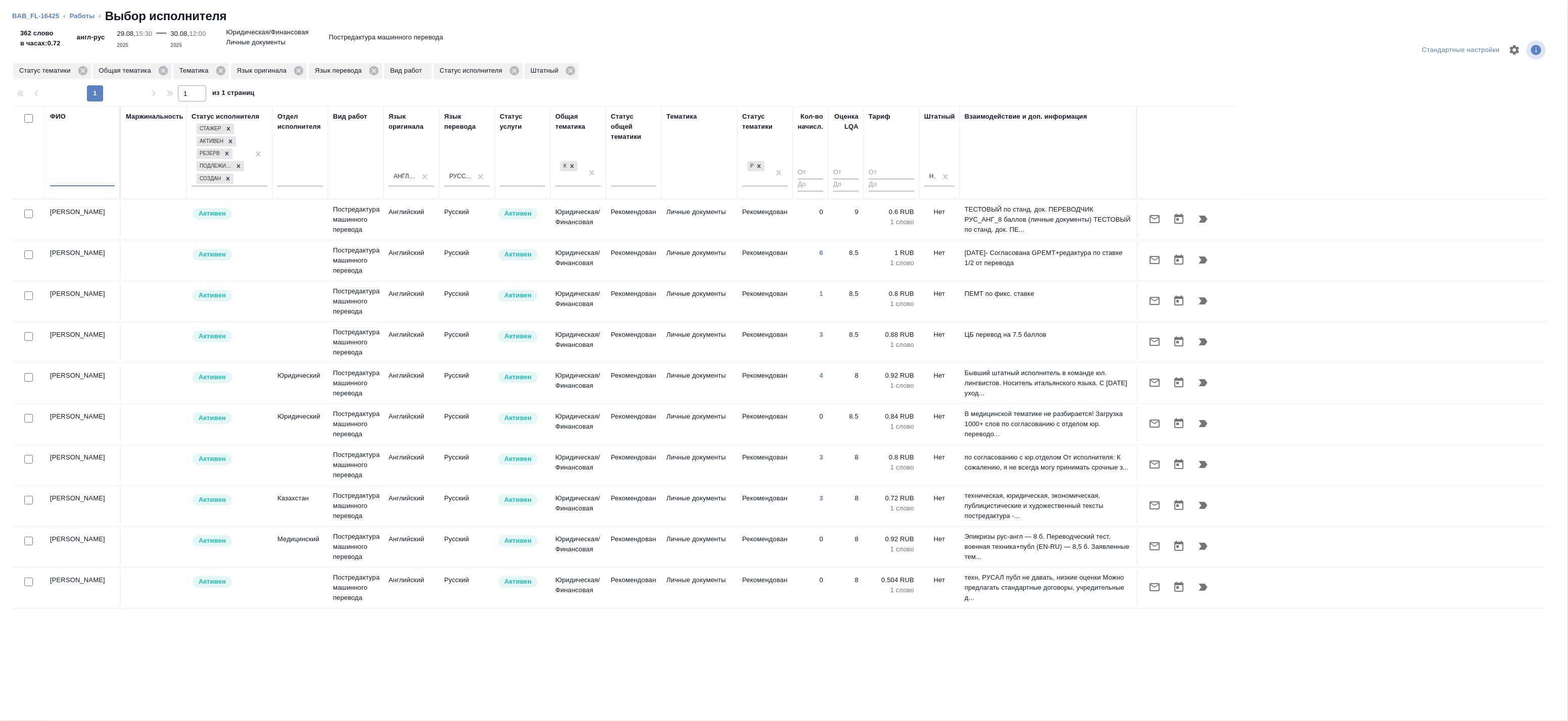
click at [67, 184] on input "text" at bounding box center [82, 180] width 64 height 12
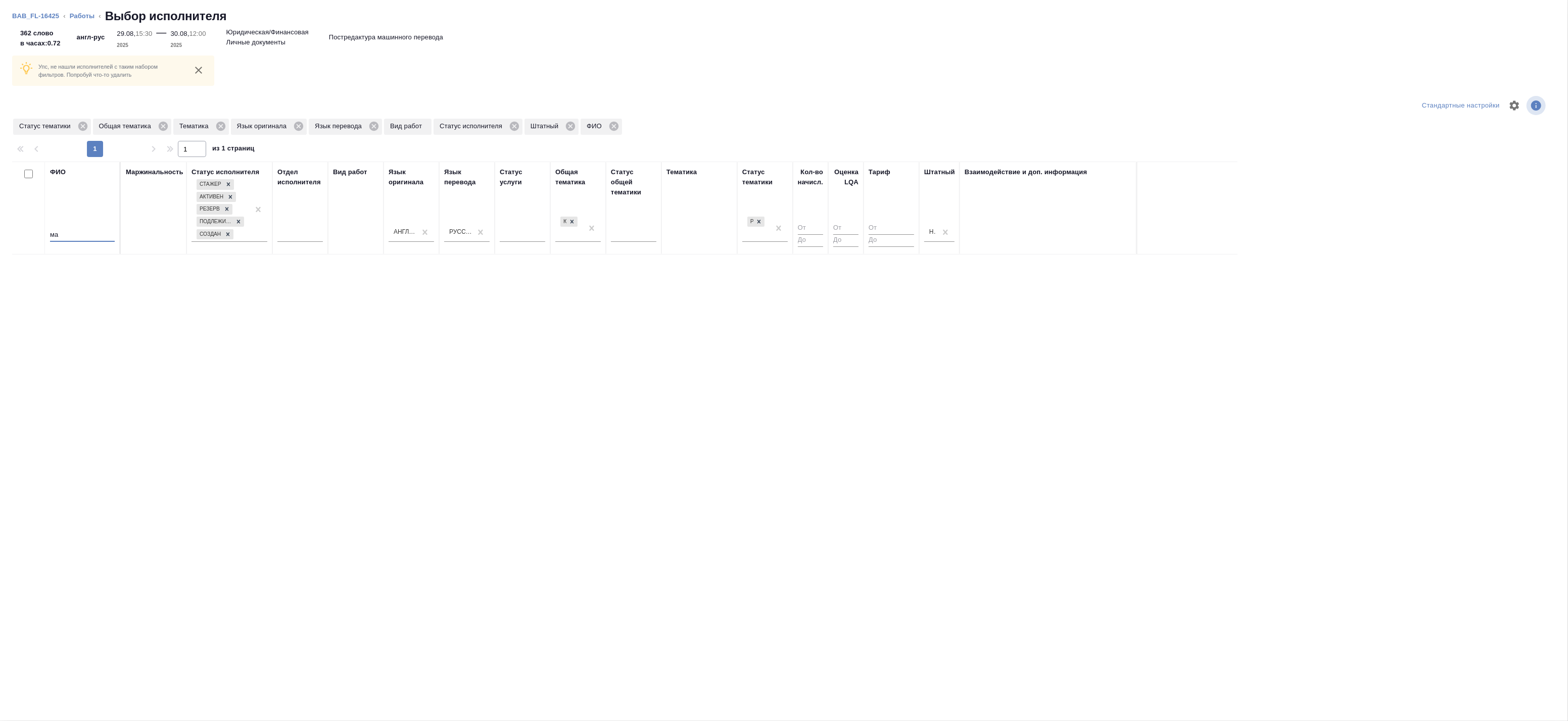
type input "м"
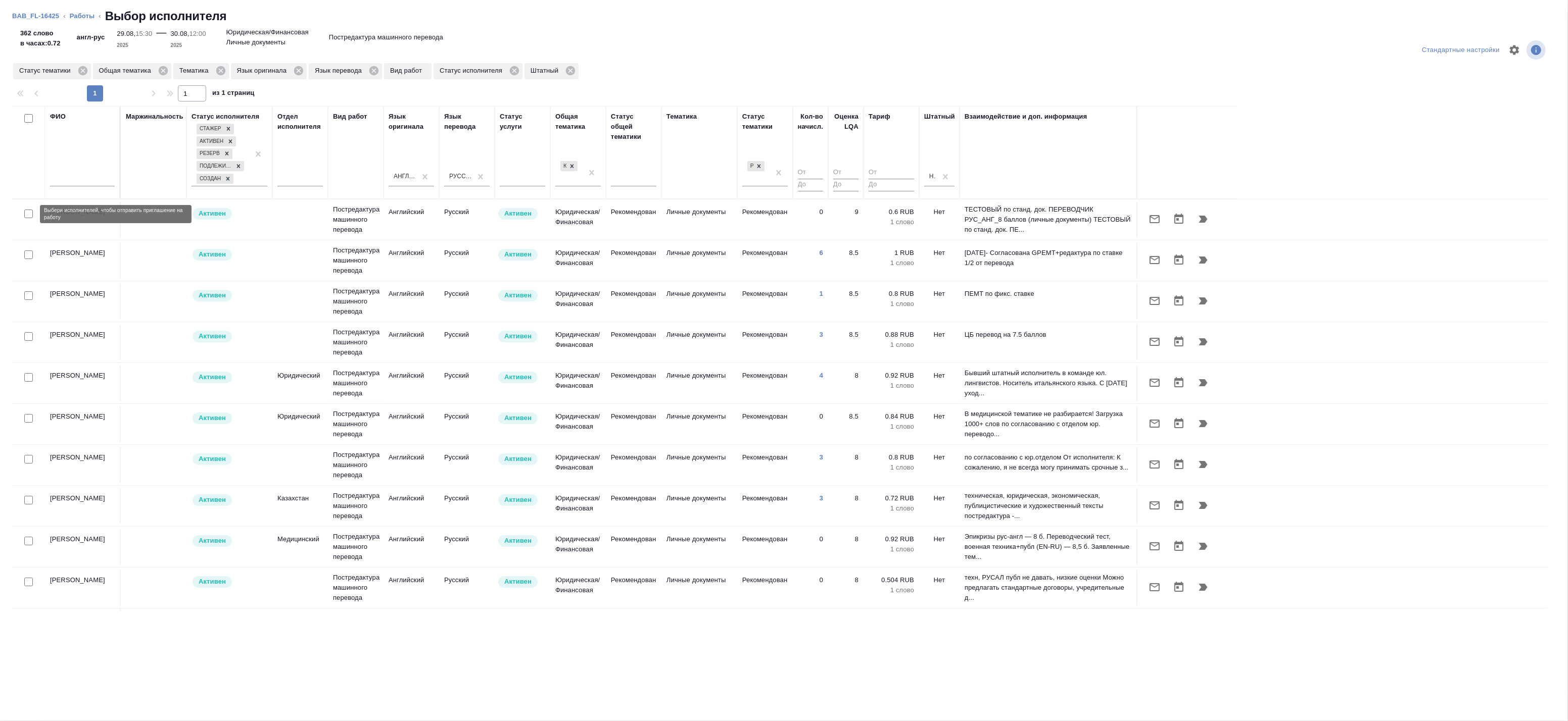
drag, startPoint x: 26, startPoint y: 254, endPoint x: 26, endPoint y: 220, distance: 34.0
click at [29, 215] on tbody "Барышникова Анна Артемовна Активен Постредактура машинного перевода Английский …" at bounding box center [780, 528] width 1535 height 658
click at [25, 214] on input "checkbox" at bounding box center [28, 214] width 8 height 8
checkbox input "true"
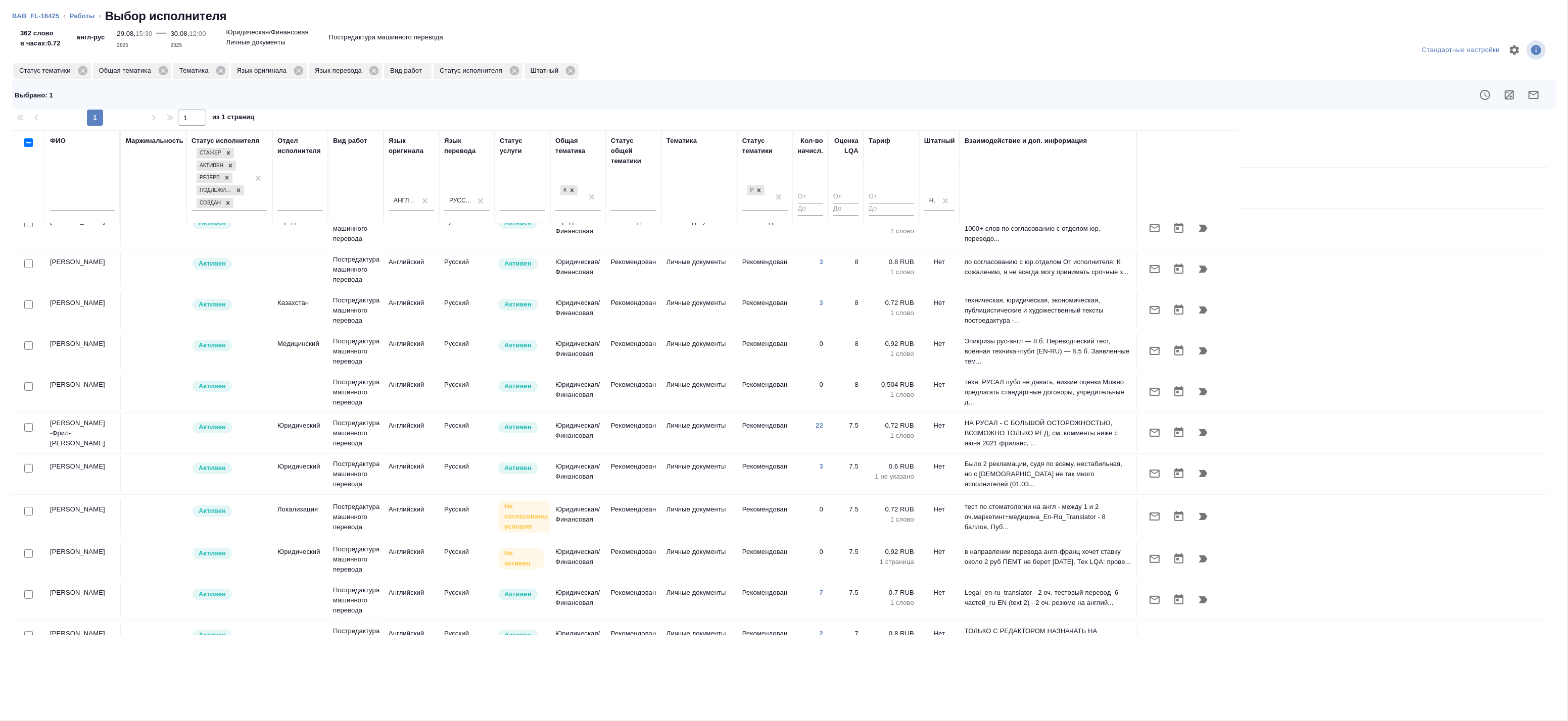
scroll to position [224, 0]
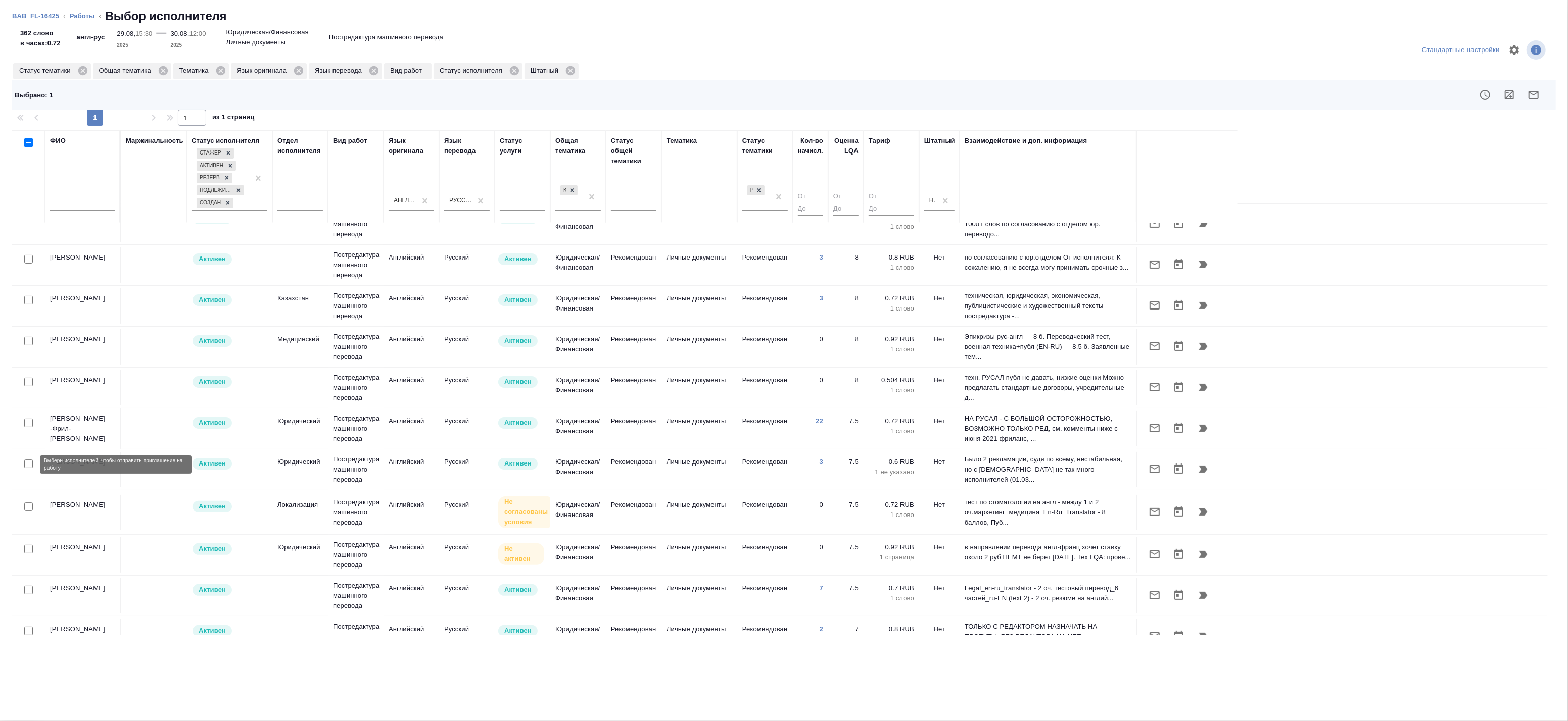
click at [29, 467] on input "checkbox" at bounding box center [28, 464] width 8 height 8
checkbox input "true"
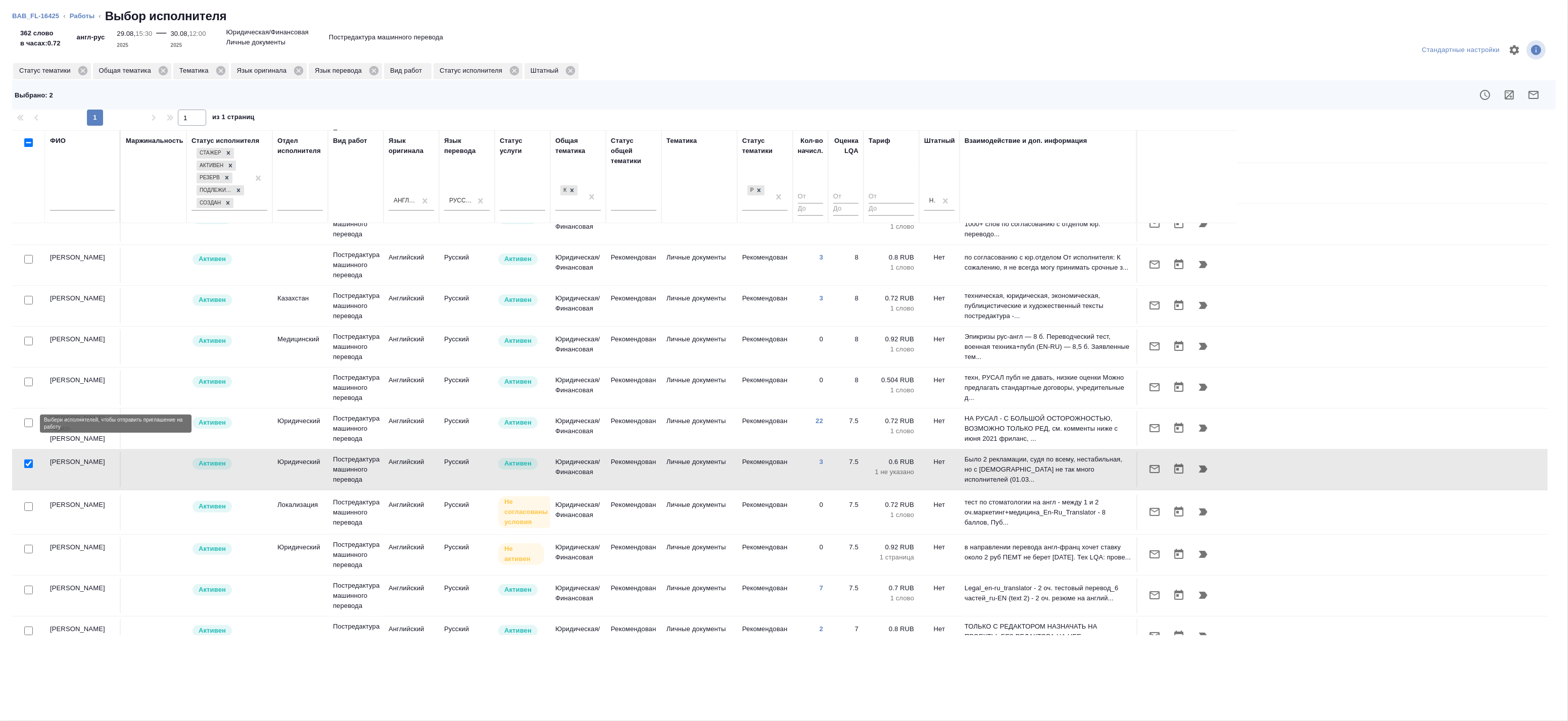
click at [29, 422] on input "checkbox" at bounding box center [28, 423] width 8 height 8
checkbox input "true"
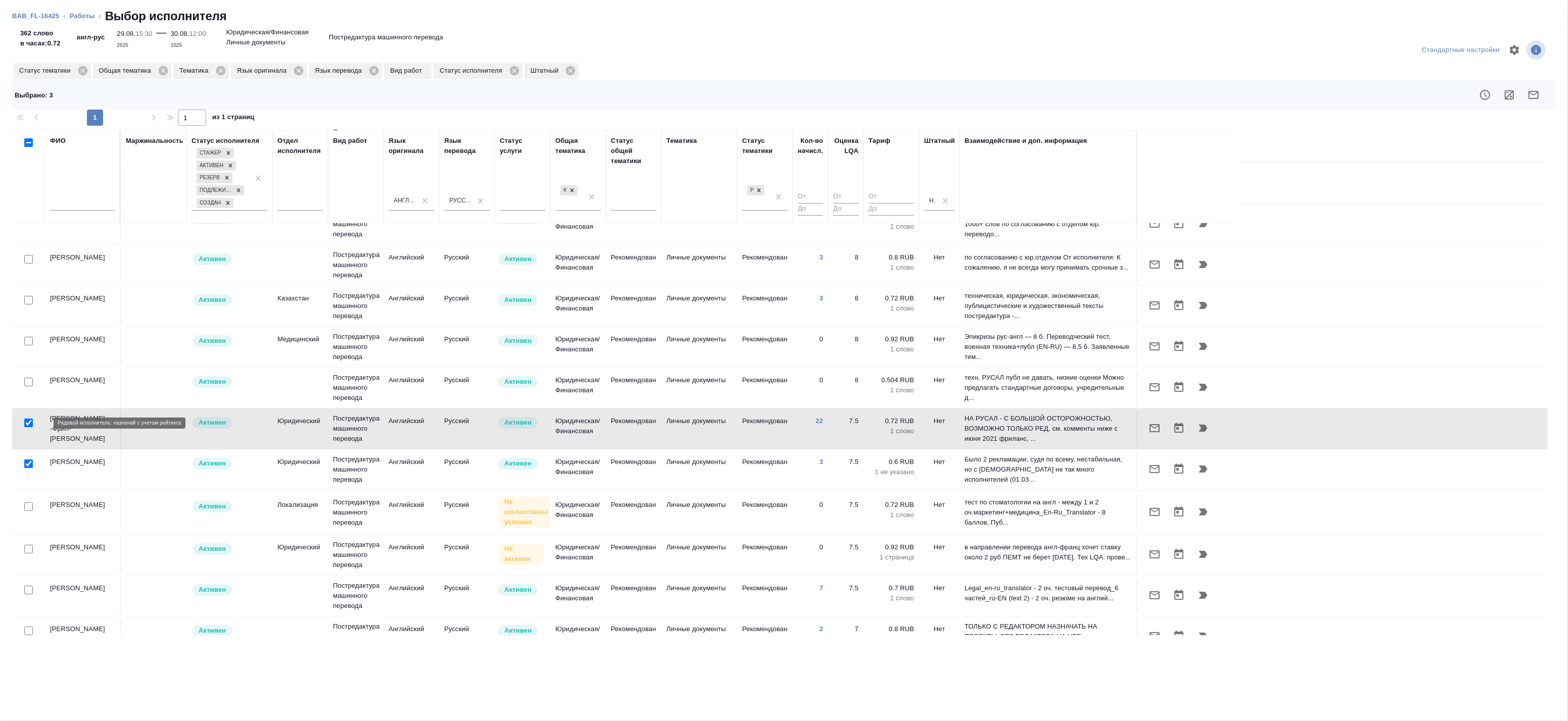
scroll to position [247, 0]
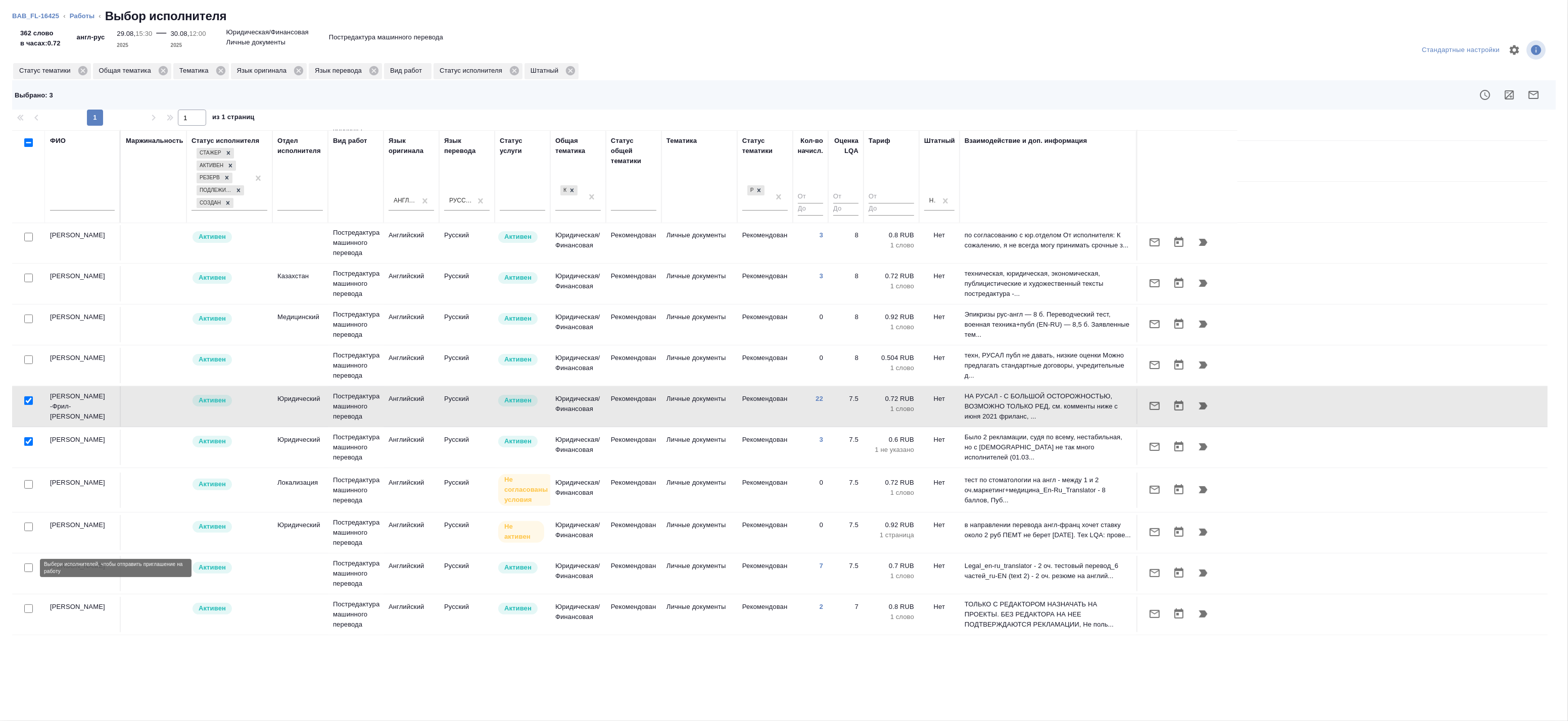
click at [27, 568] on input "checkbox" at bounding box center [28, 568] width 8 height 8
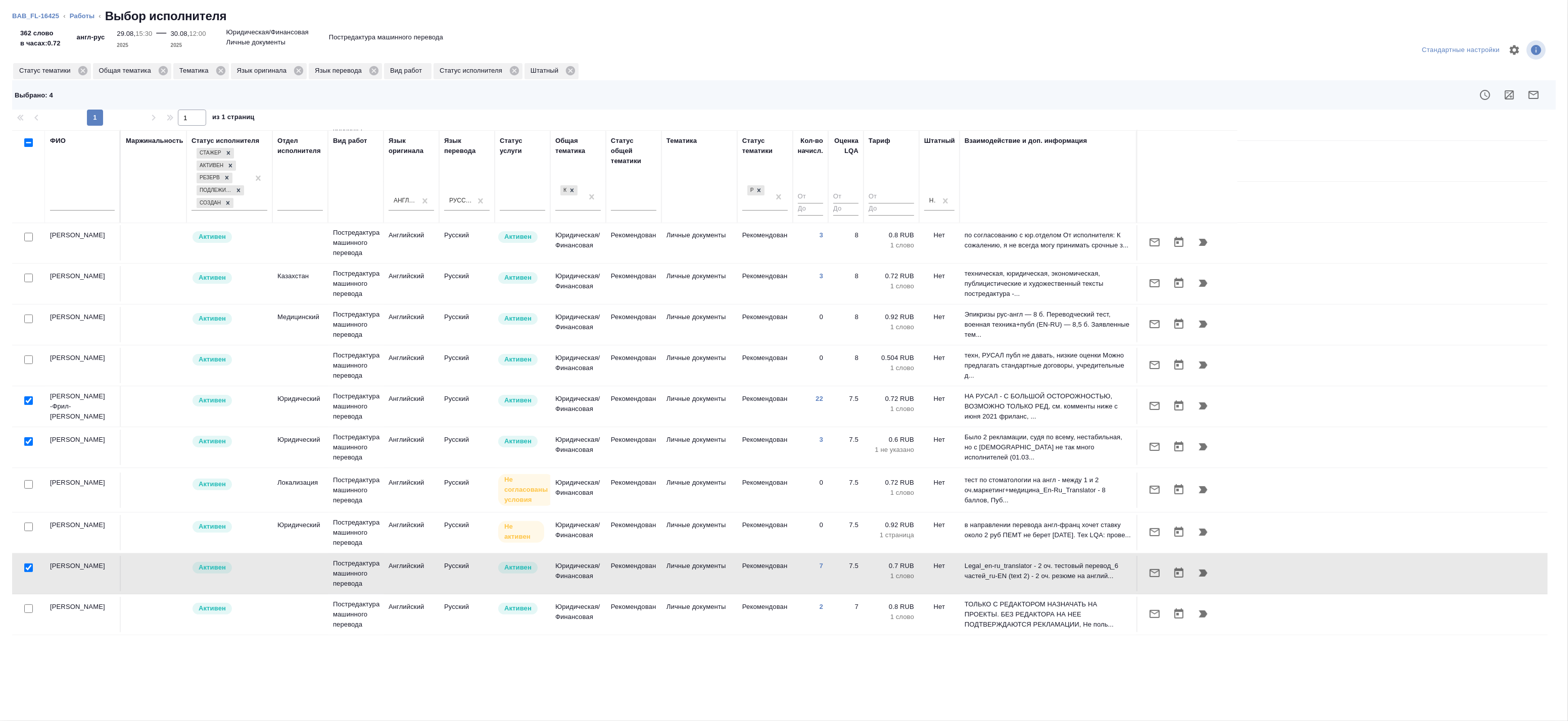
click at [24, 567] on input "checkbox" at bounding box center [28, 568] width 8 height 8
checkbox input "false"
click at [1534, 95] on icon "button" at bounding box center [1534, 95] width 12 height 12
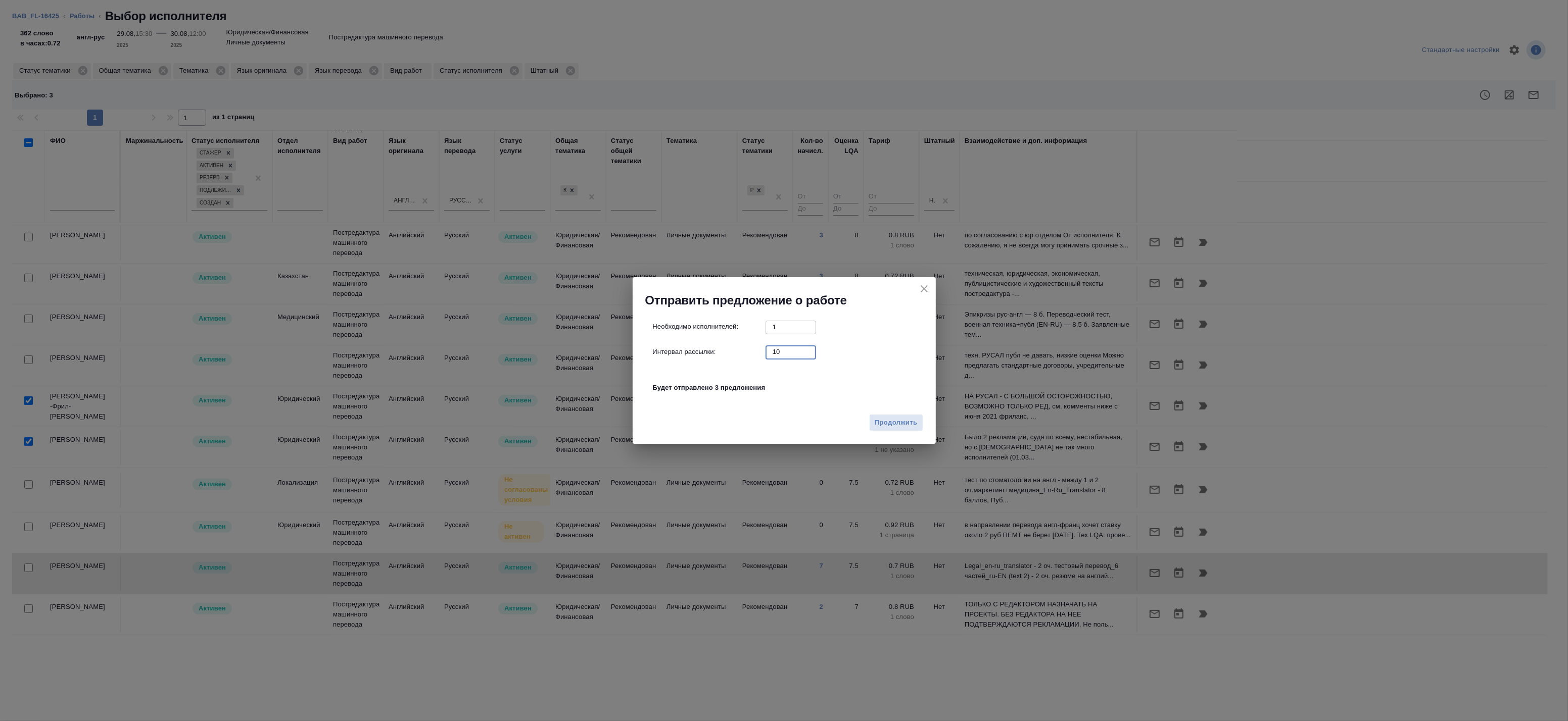
drag, startPoint x: 782, startPoint y: 350, endPoint x: 725, endPoint y: 355, distance: 57.2
click at [725, 355] on div "Интервал рассылки: 10 ​" at bounding box center [788, 352] width 271 height 12
type input "0"
click at [892, 422] on span "Продолжить" at bounding box center [895, 422] width 42 height 12
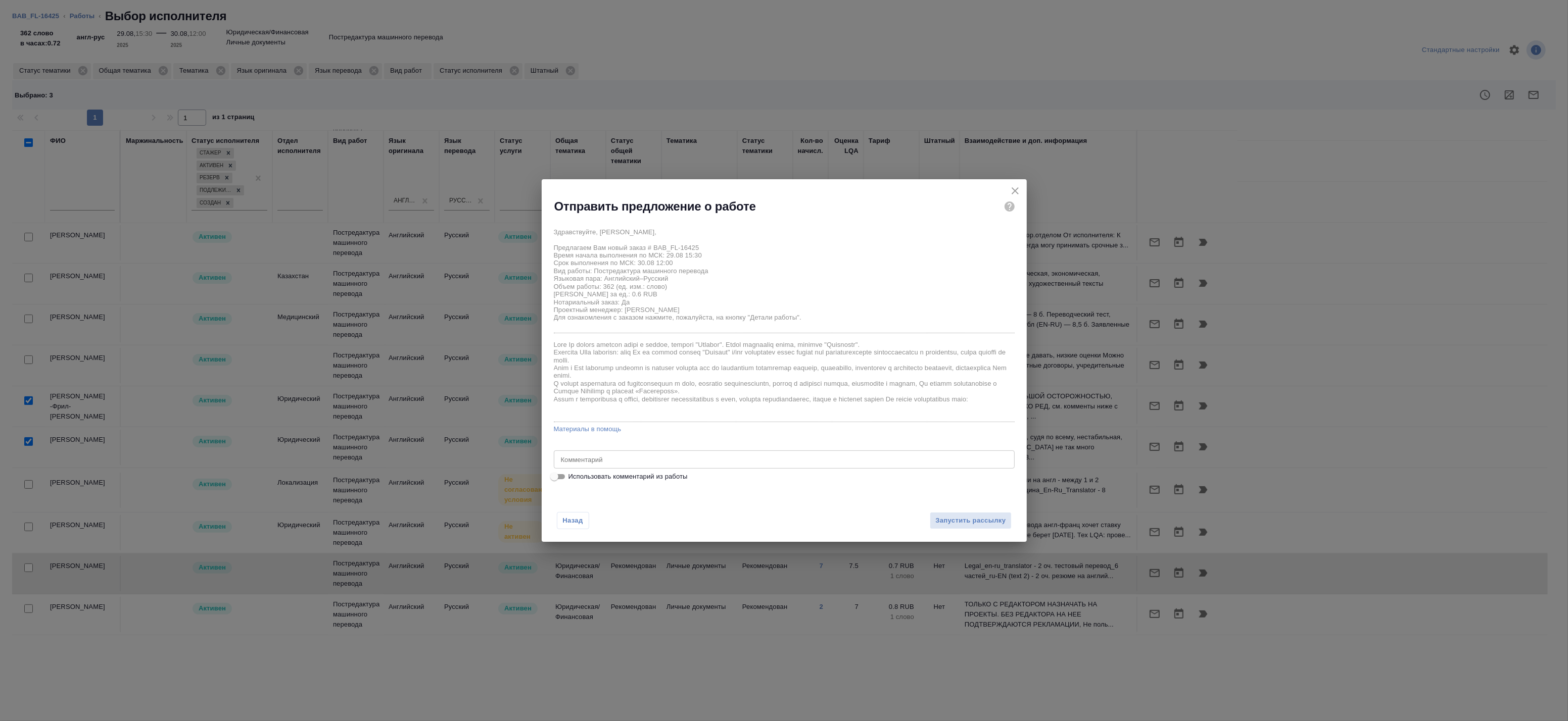
click at [619, 479] on span "Использовать комментарий из работы" at bounding box center [628, 477] width 119 height 10
click at [572, 479] on input "Использовать комментарий из работы" at bounding box center [554, 477] width 37 height 12
checkbox input "true"
type textarea "Под нот Оригинал для сверки: https://drive.awatera.com/s/k8NCbrZqCmAQyzz"
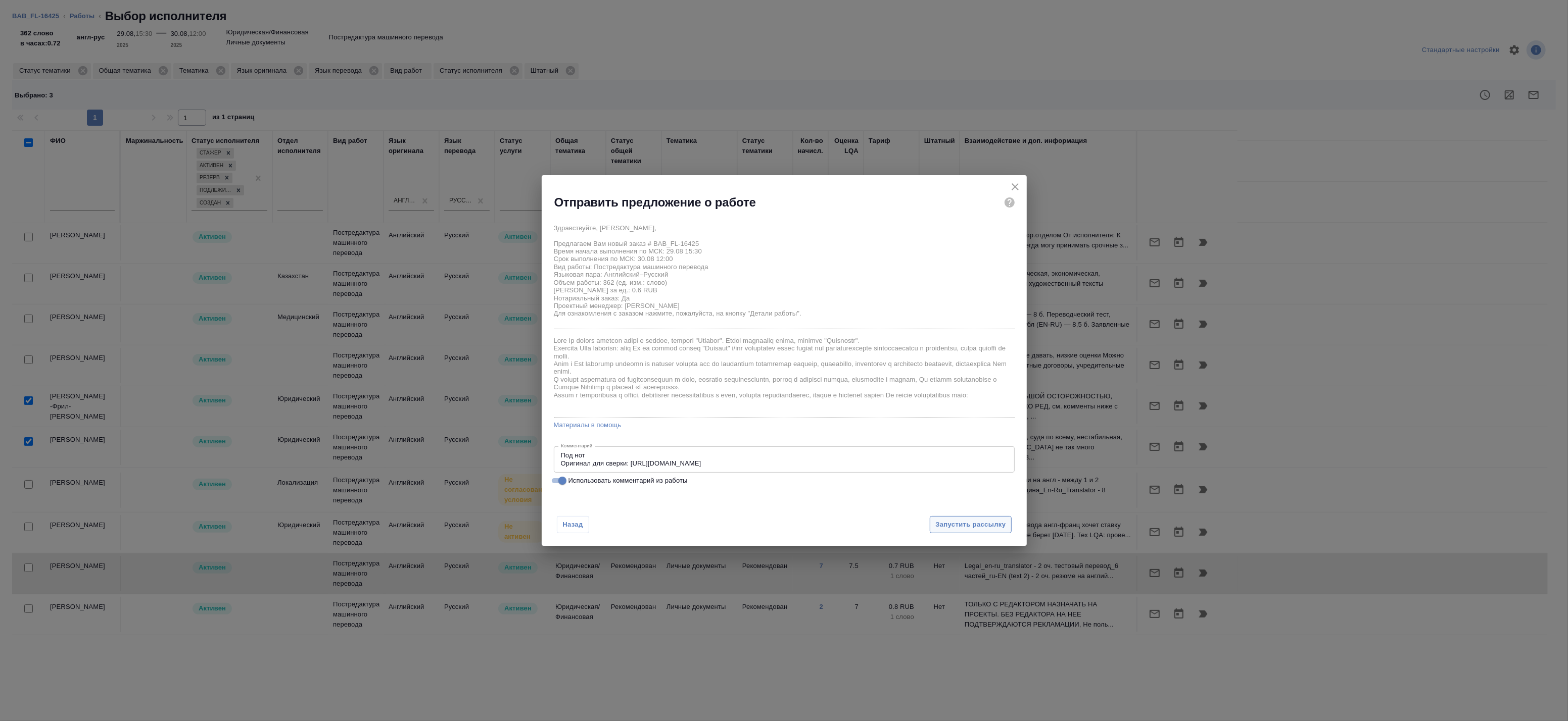
click at [936, 523] on span "Запустить рассылку" at bounding box center [970, 525] width 70 height 12
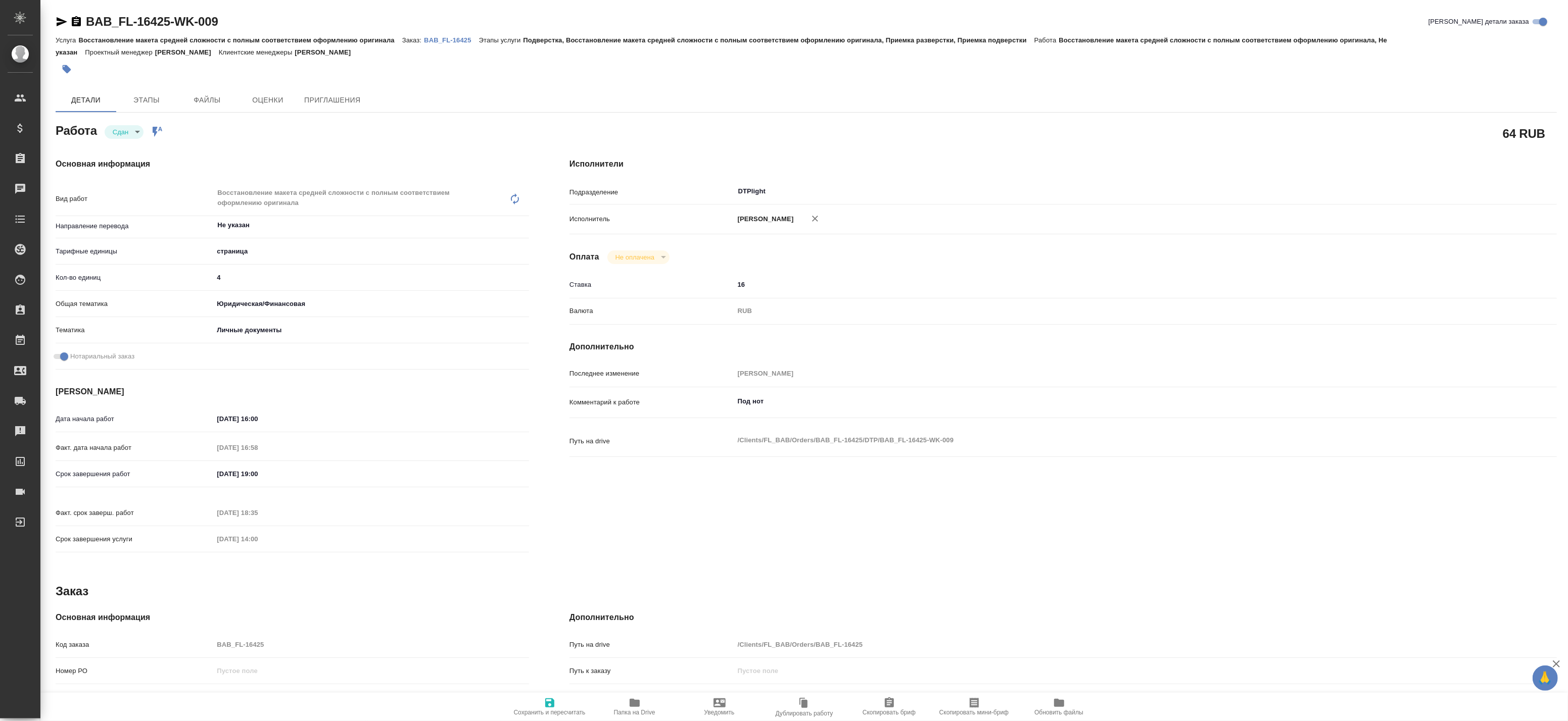
type textarea "x"
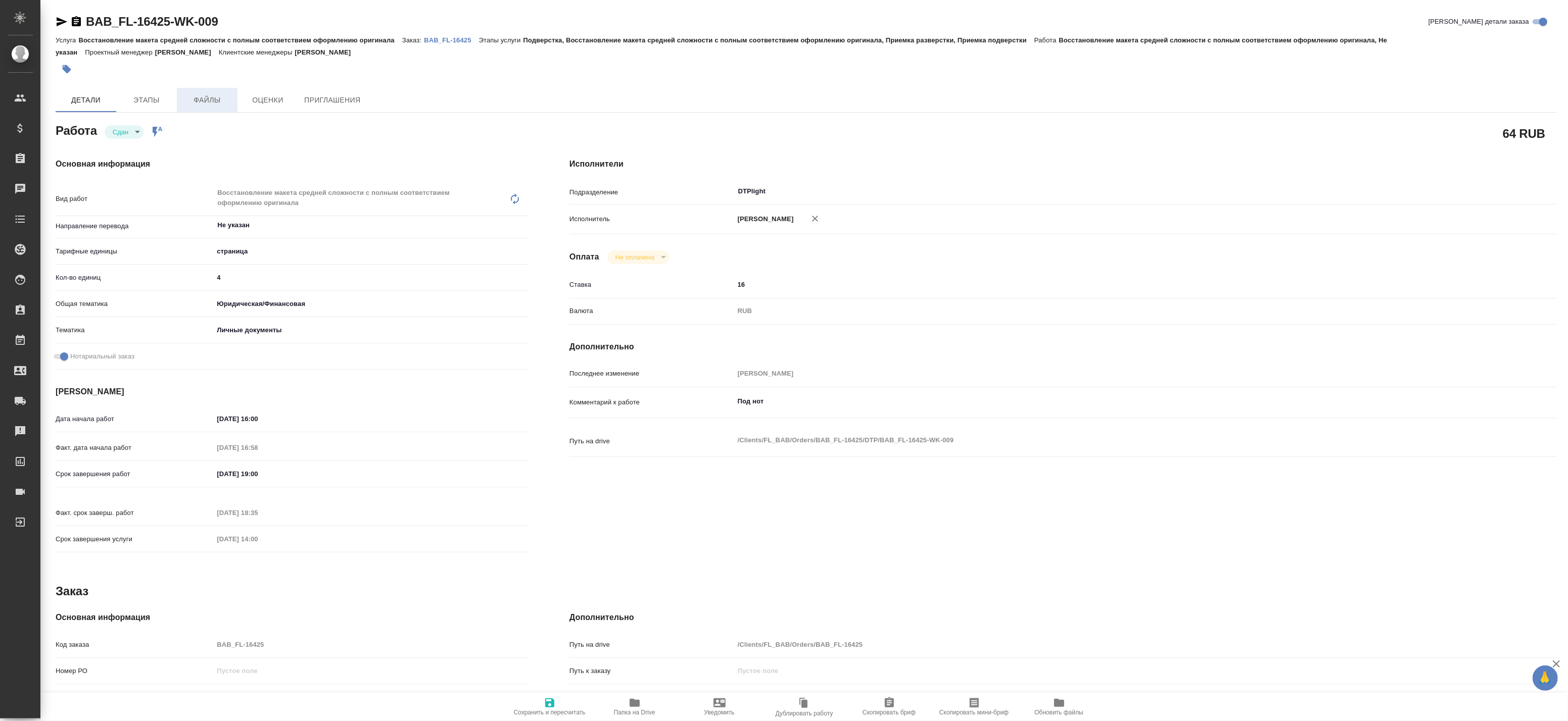
type textarea "x"
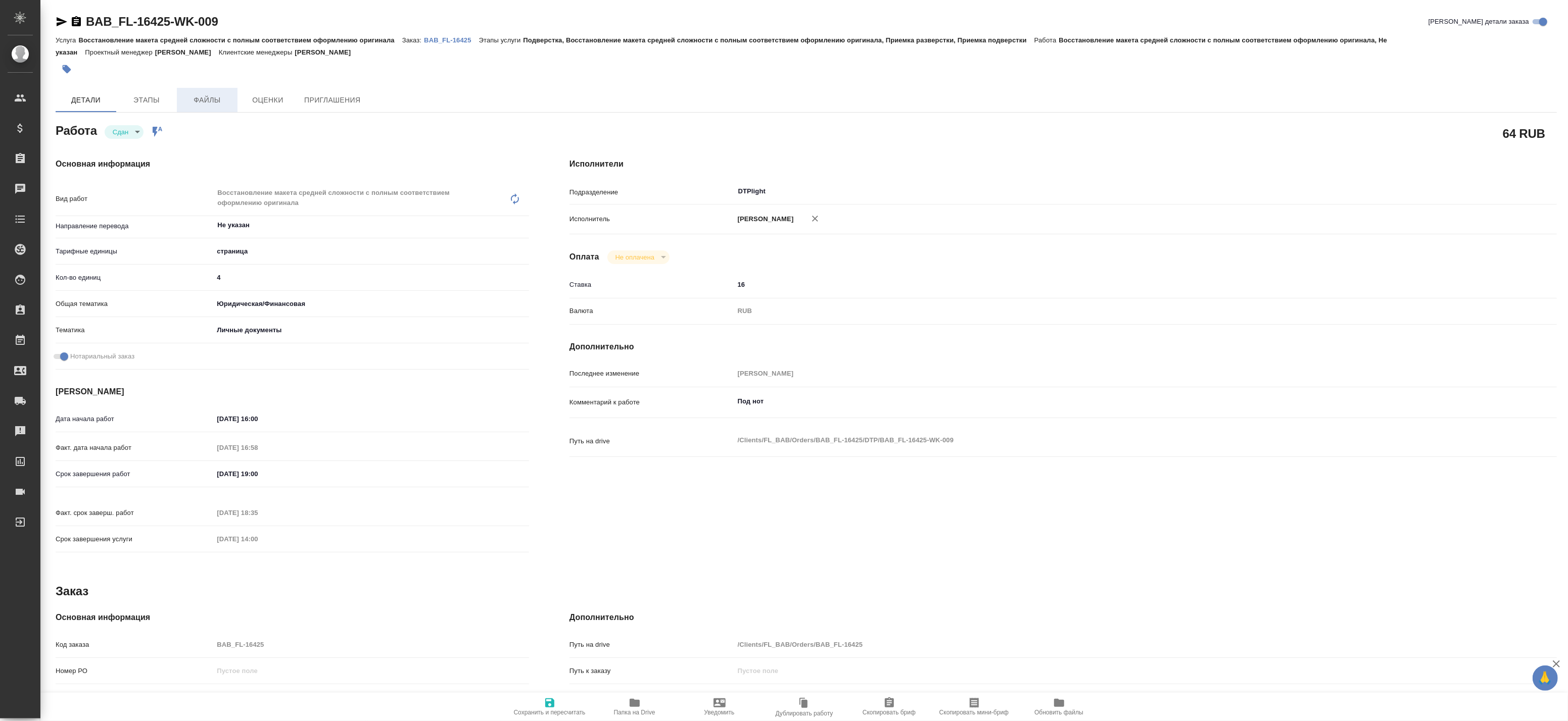
type textarea "x"
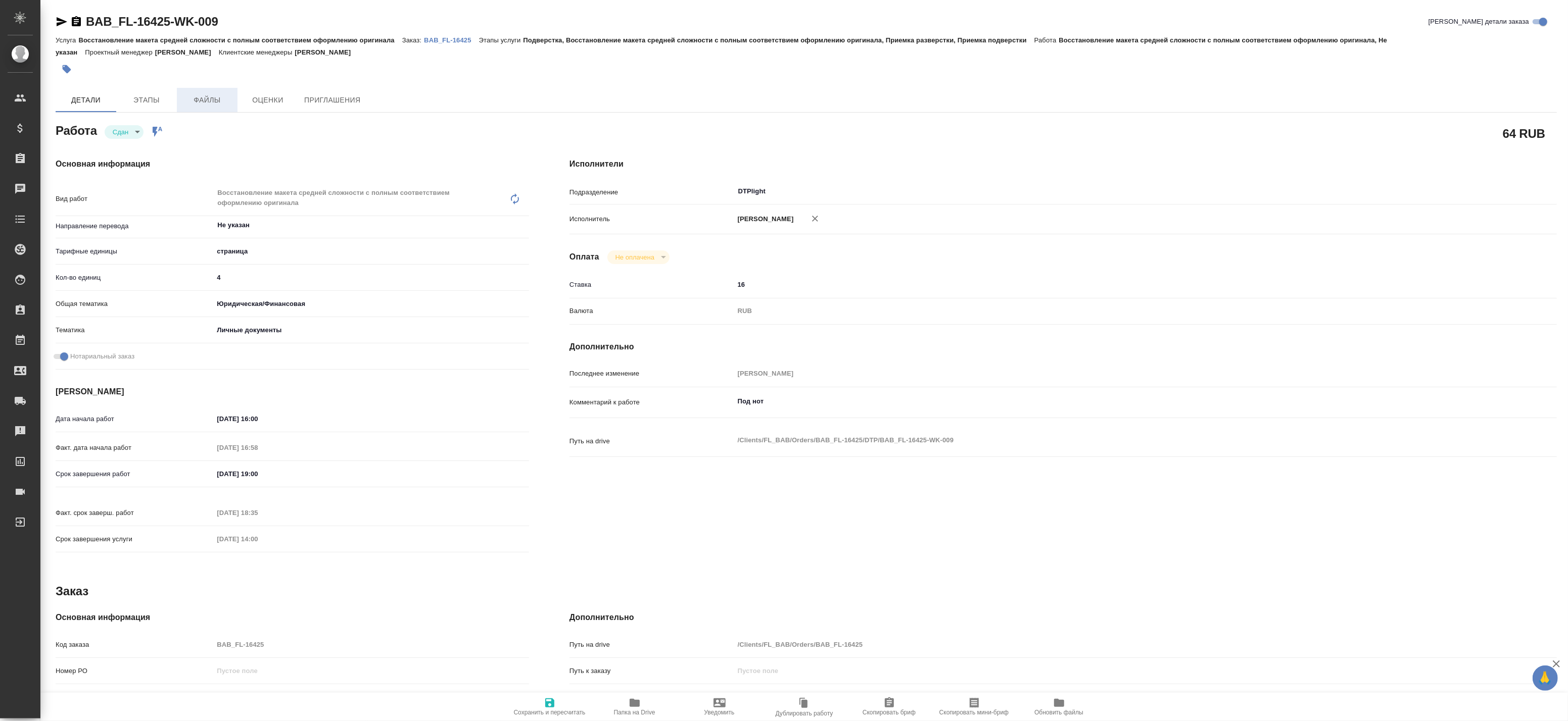
type textarea "x"
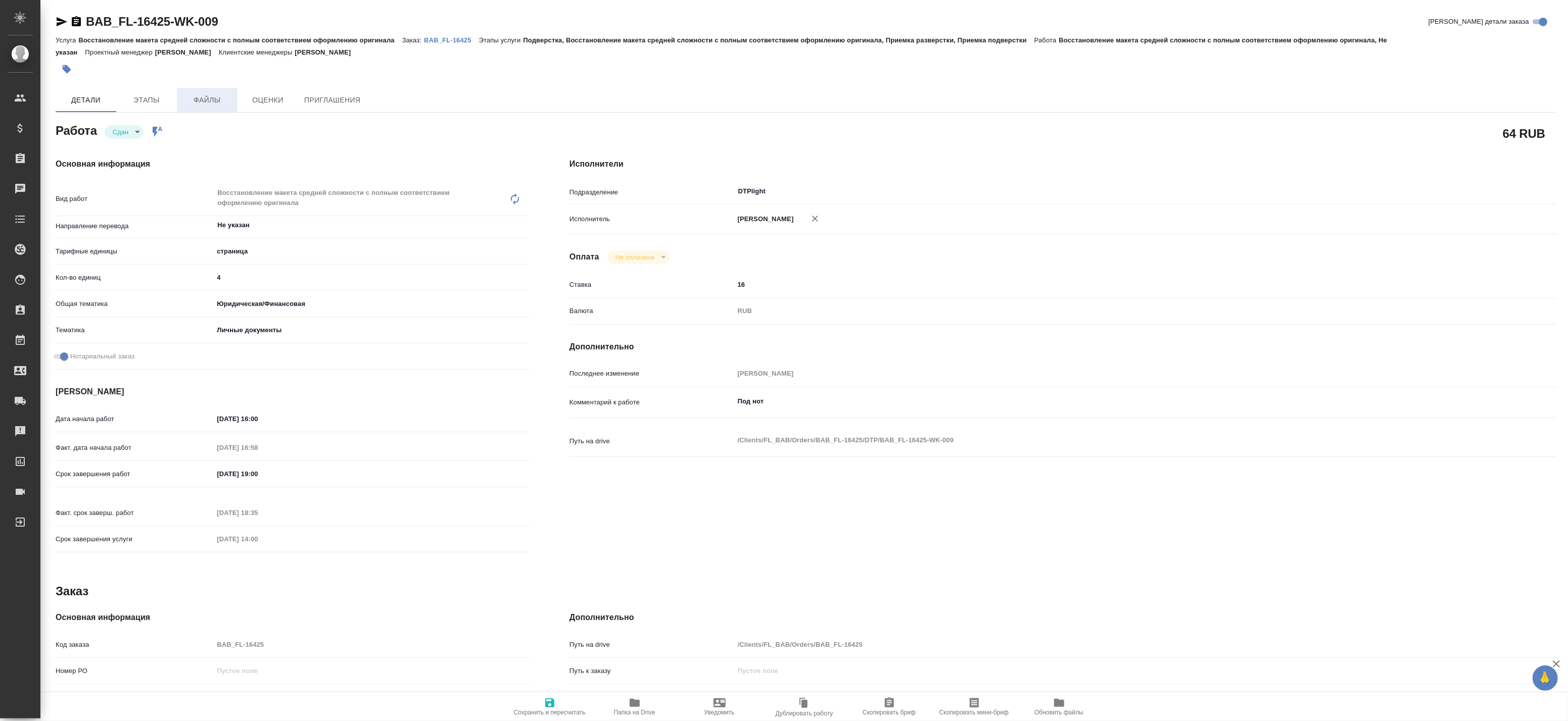
type textarea "x"
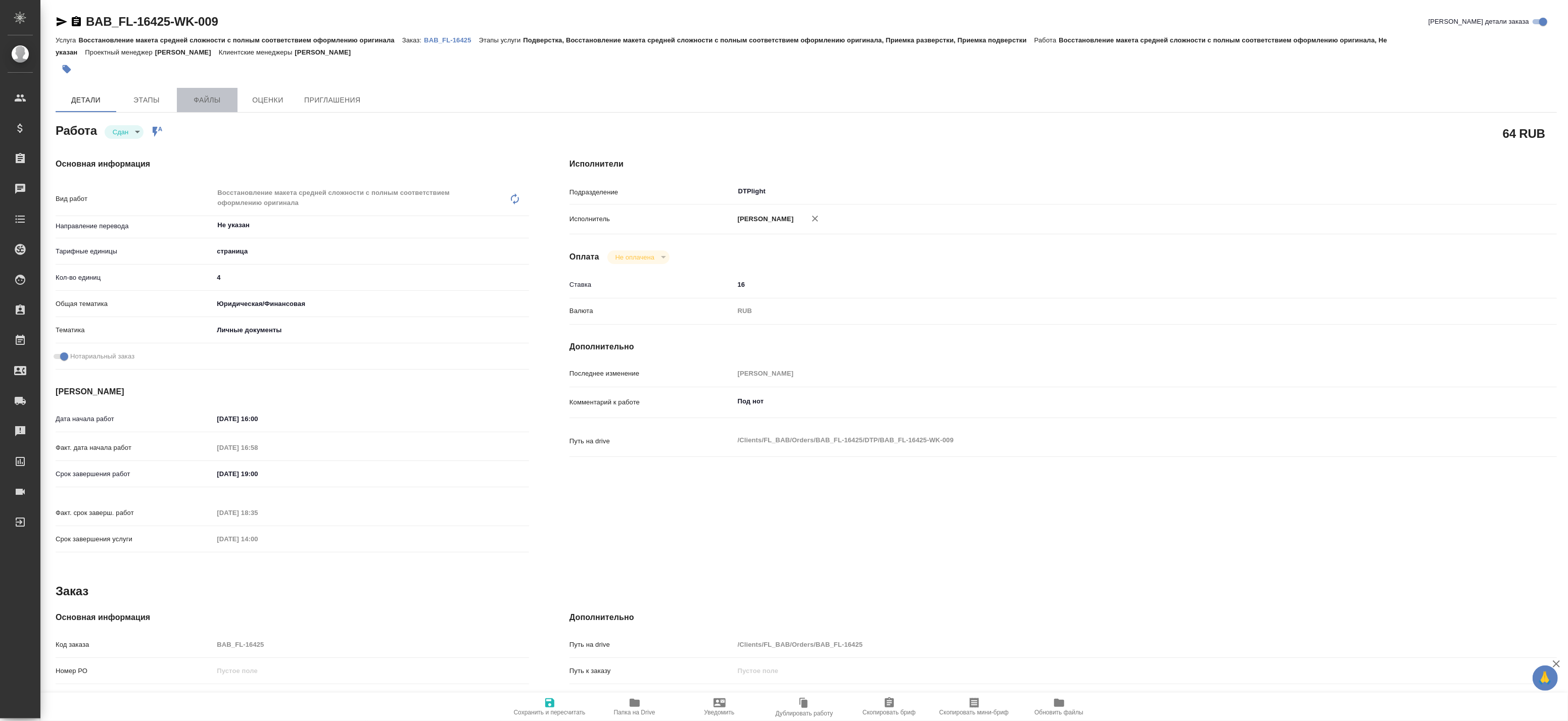
click at [189, 98] on span "Файлы" at bounding box center [207, 100] width 49 height 12
type textarea "x"
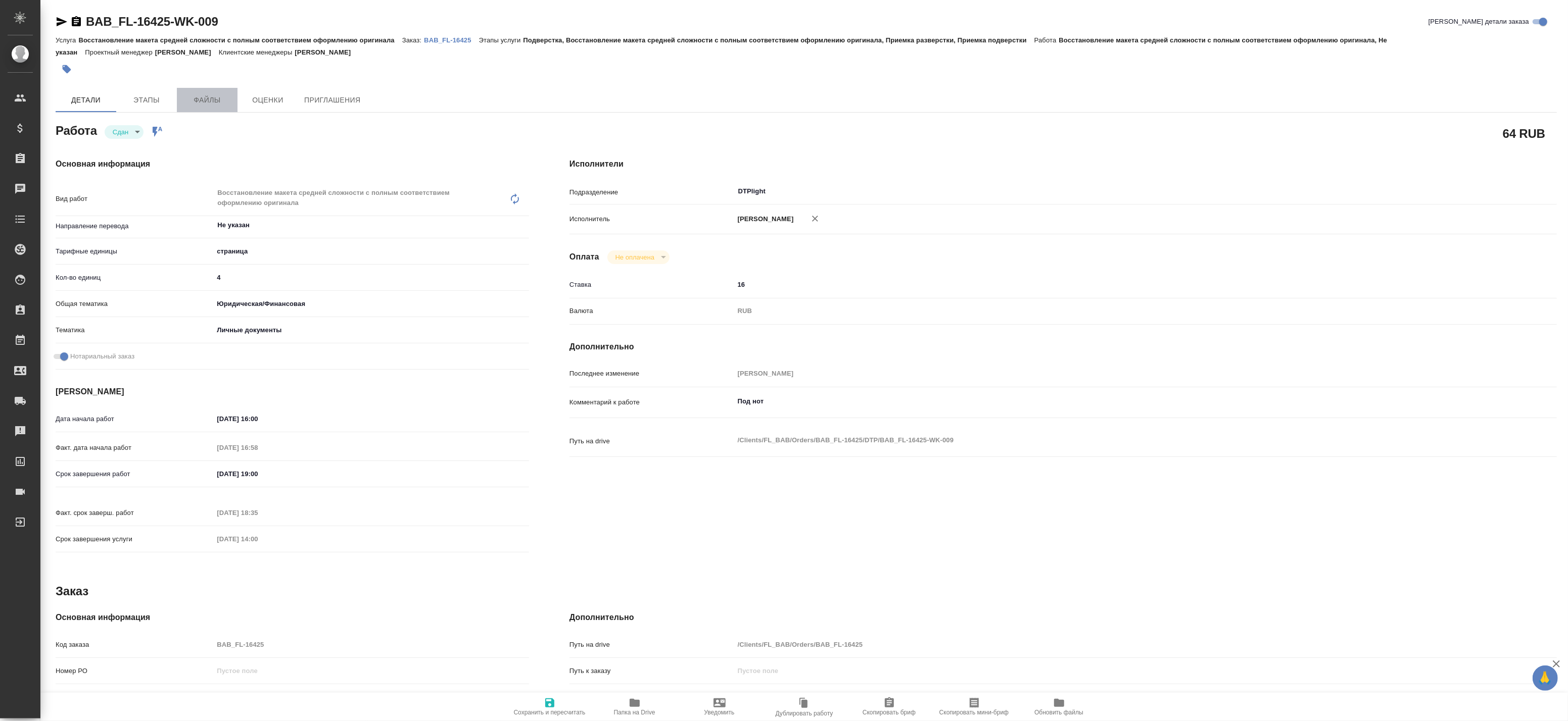
type textarea "x"
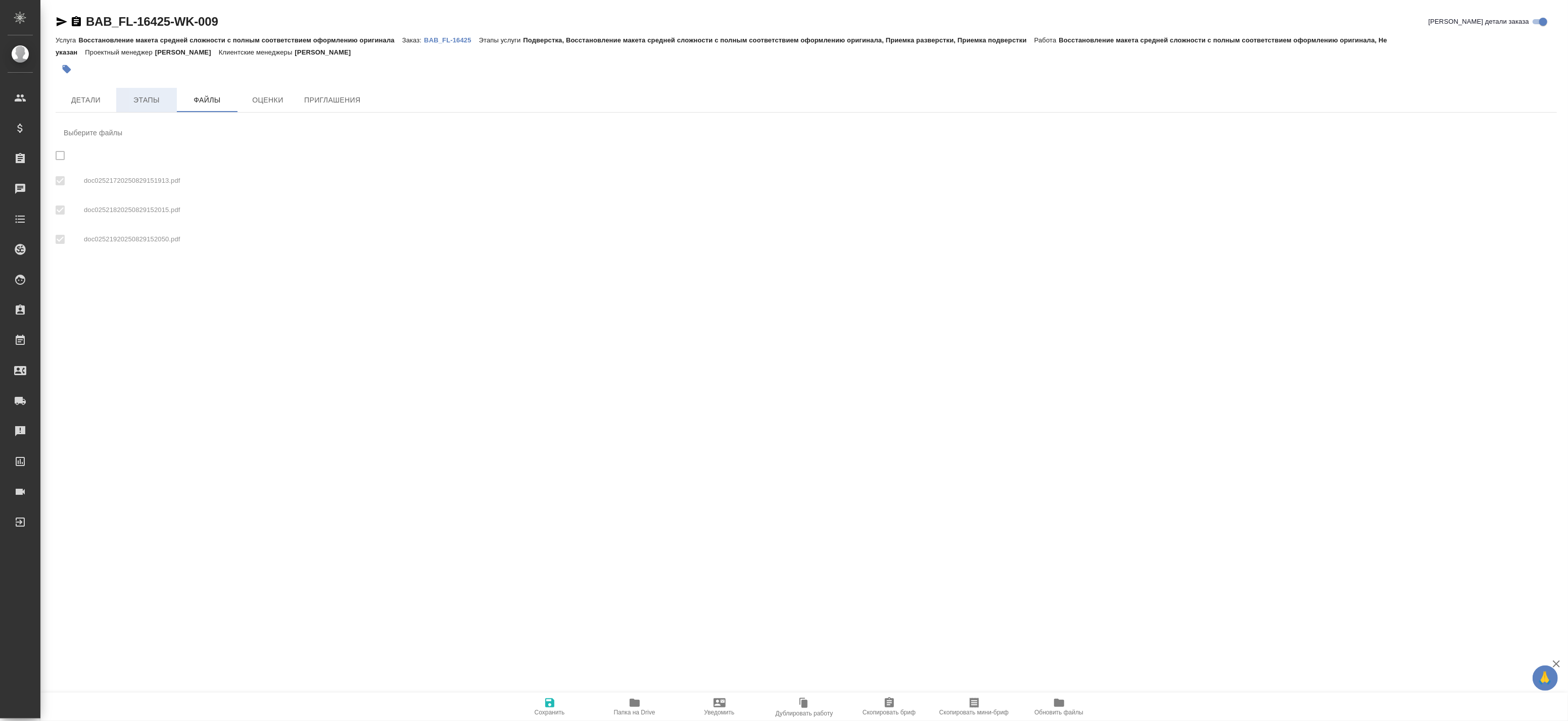
checkbox input "true"
click at [159, 101] on span "Этапы" at bounding box center [146, 100] width 49 height 12
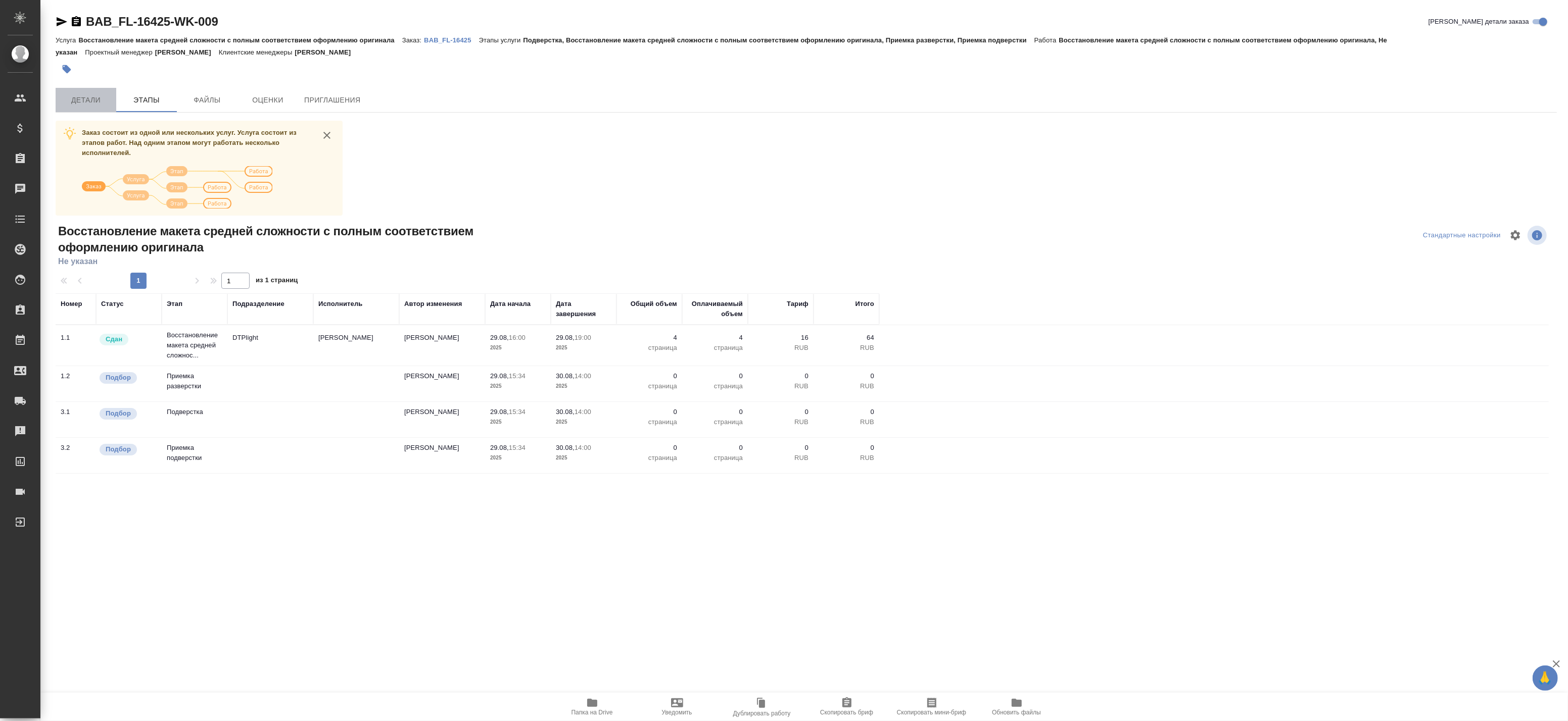
click at [87, 108] on button "Детали" at bounding box center [86, 100] width 61 height 24
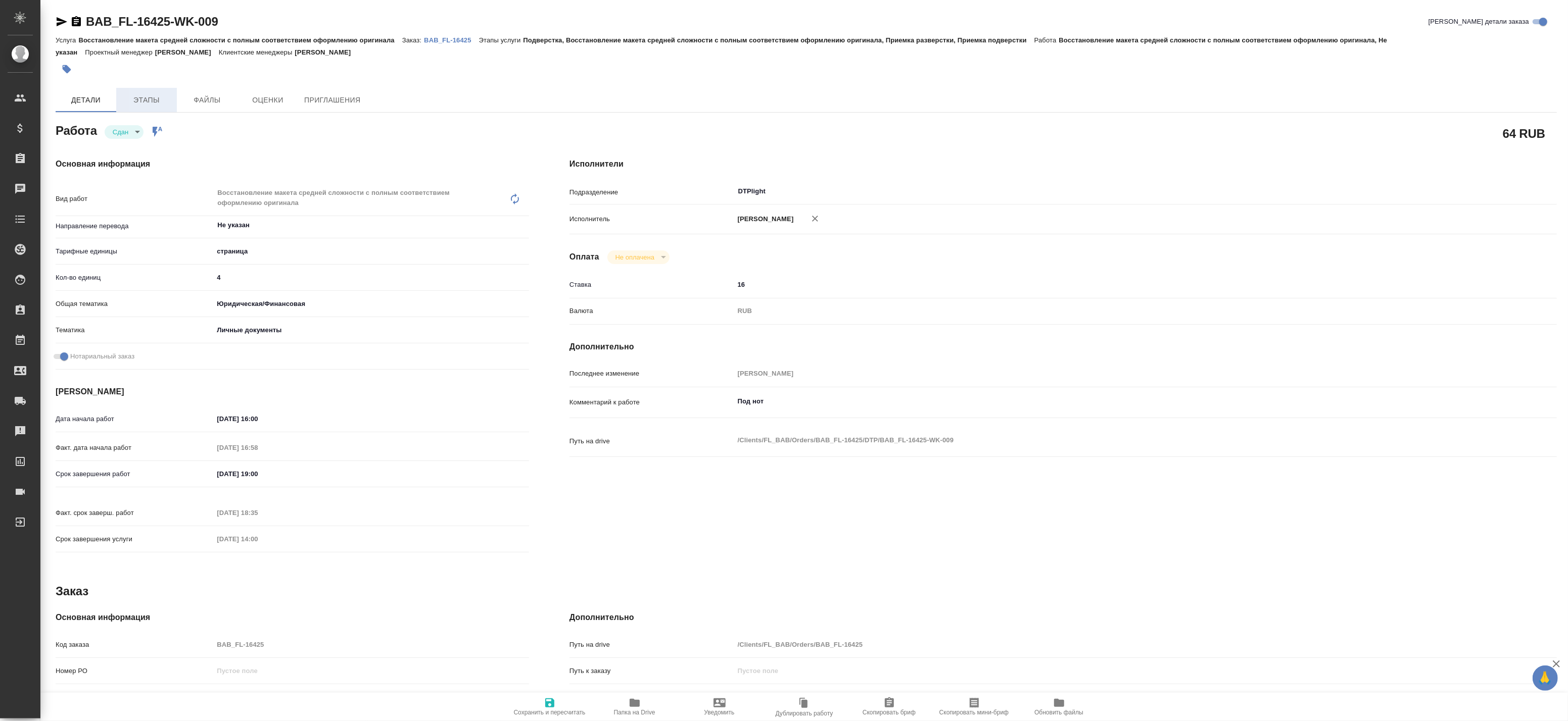
type textarea "x"
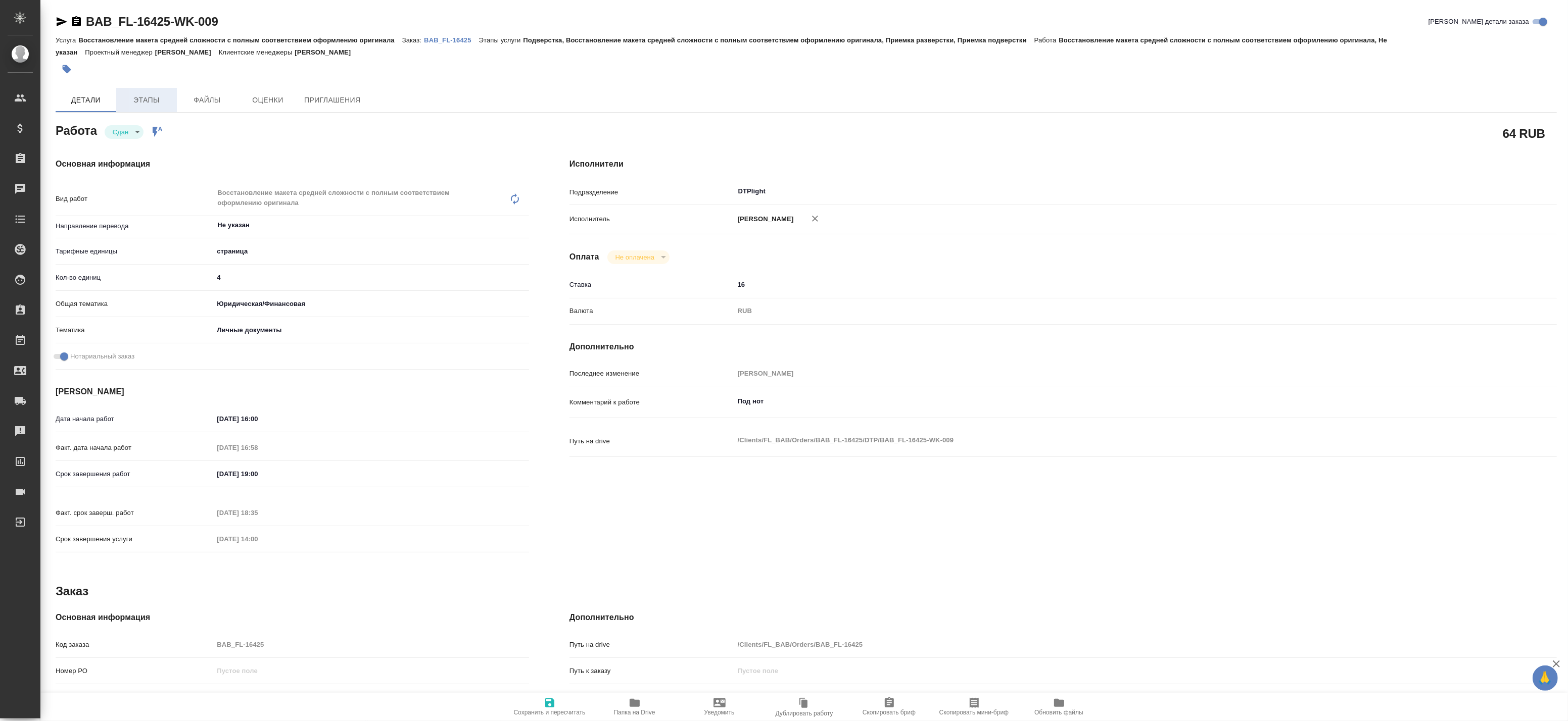
type textarea "x"
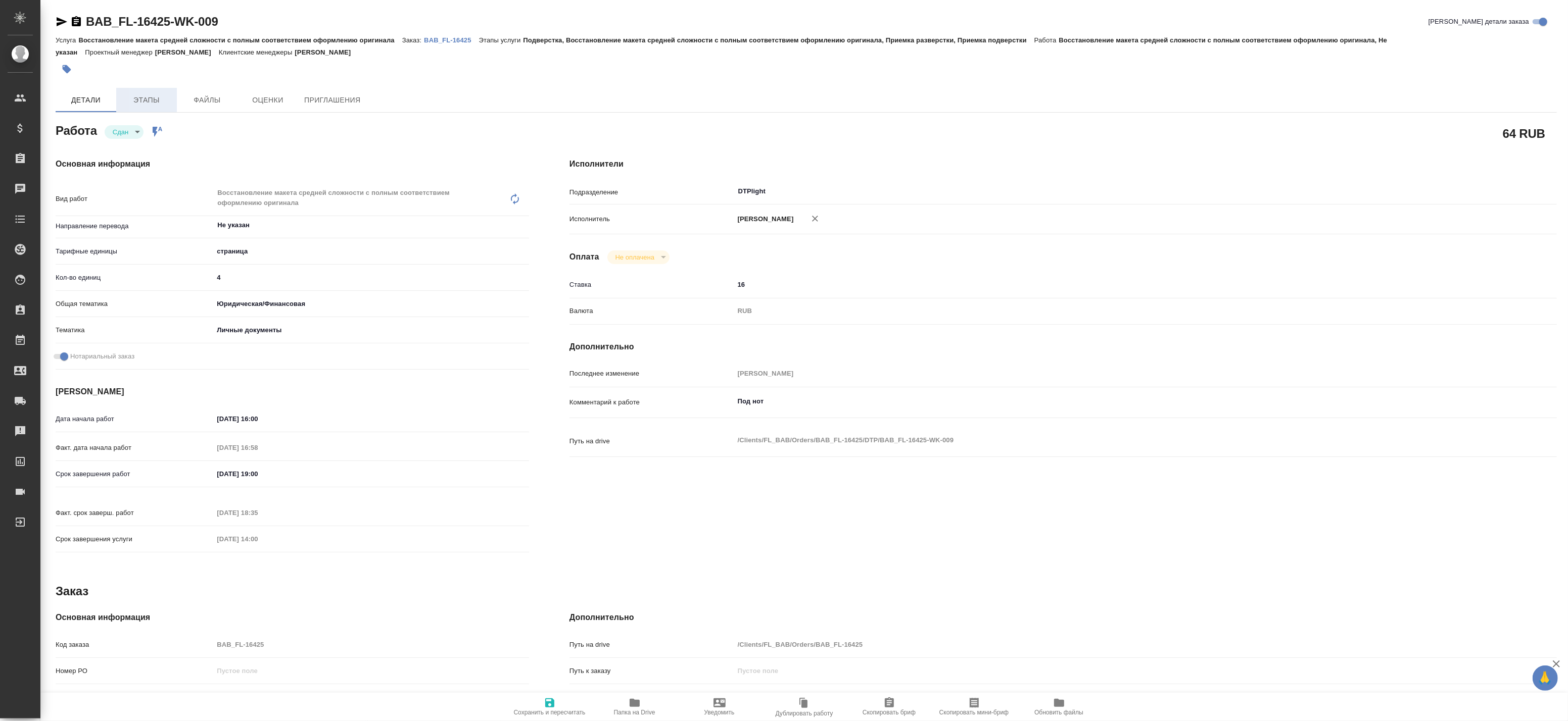
type textarea "x"
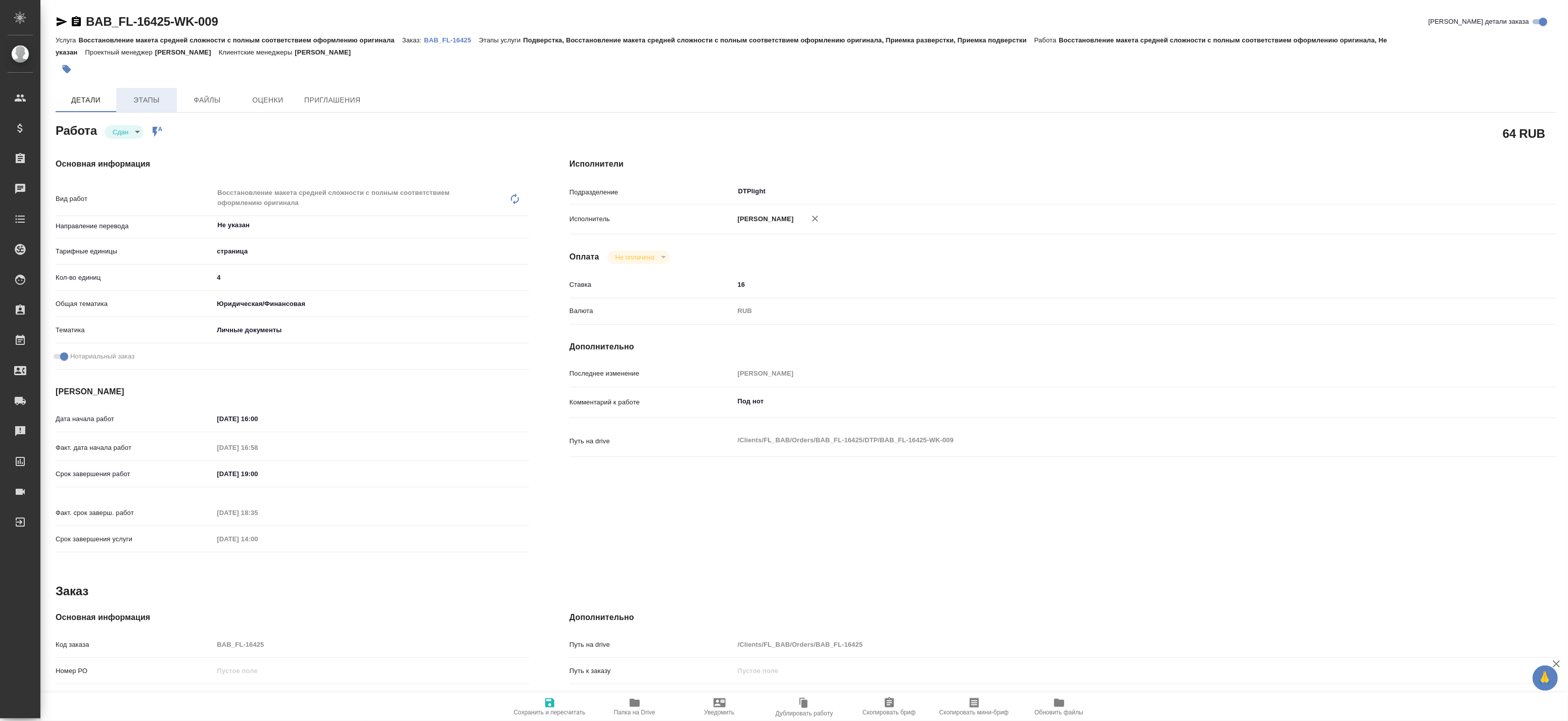
click at [164, 103] on span "Этапы" at bounding box center [146, 100] width 49 height 12
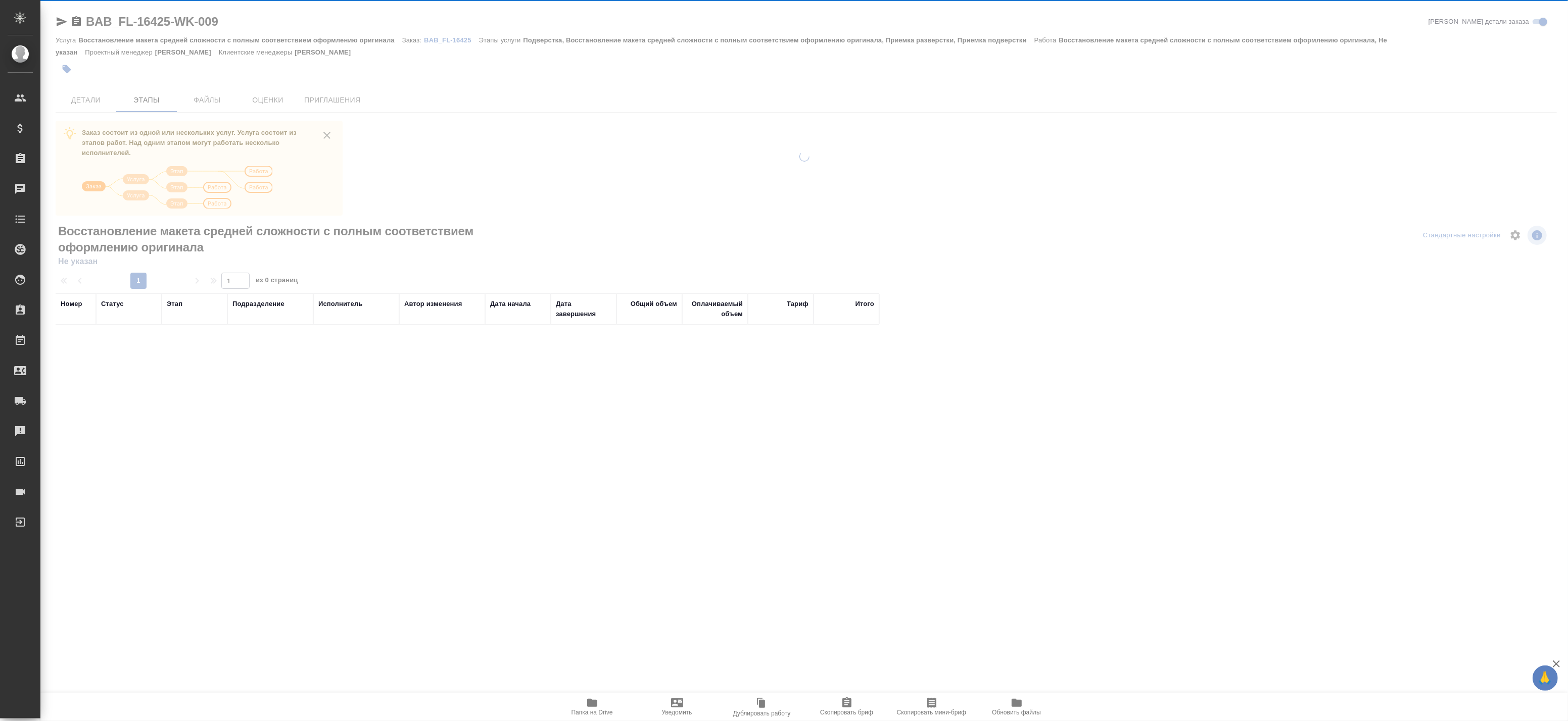
click at [193, 103] on div at bounding box center [804, 273] width 1528 height 546
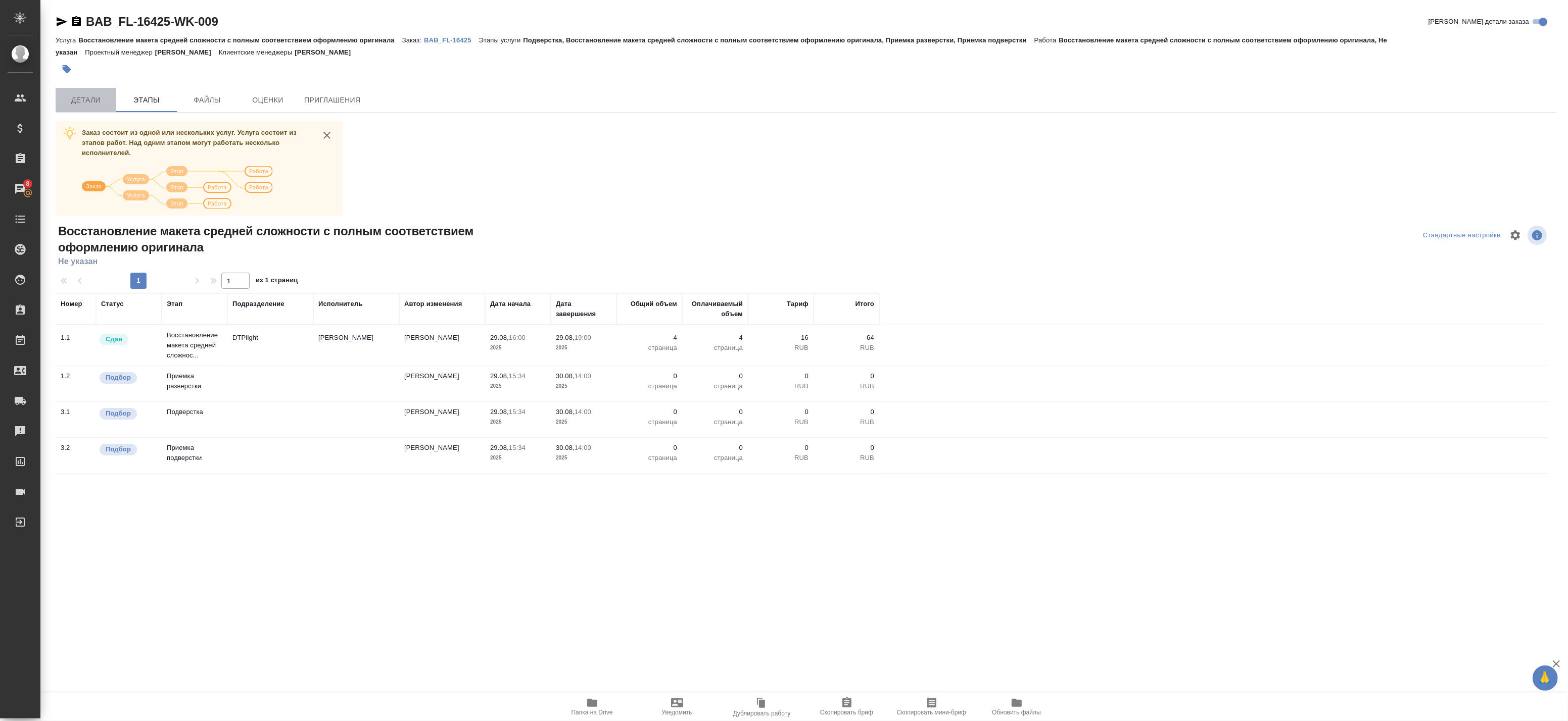
click at [94, 104] on span "Детали" at bounding box center [86, 100] width 49 height 12
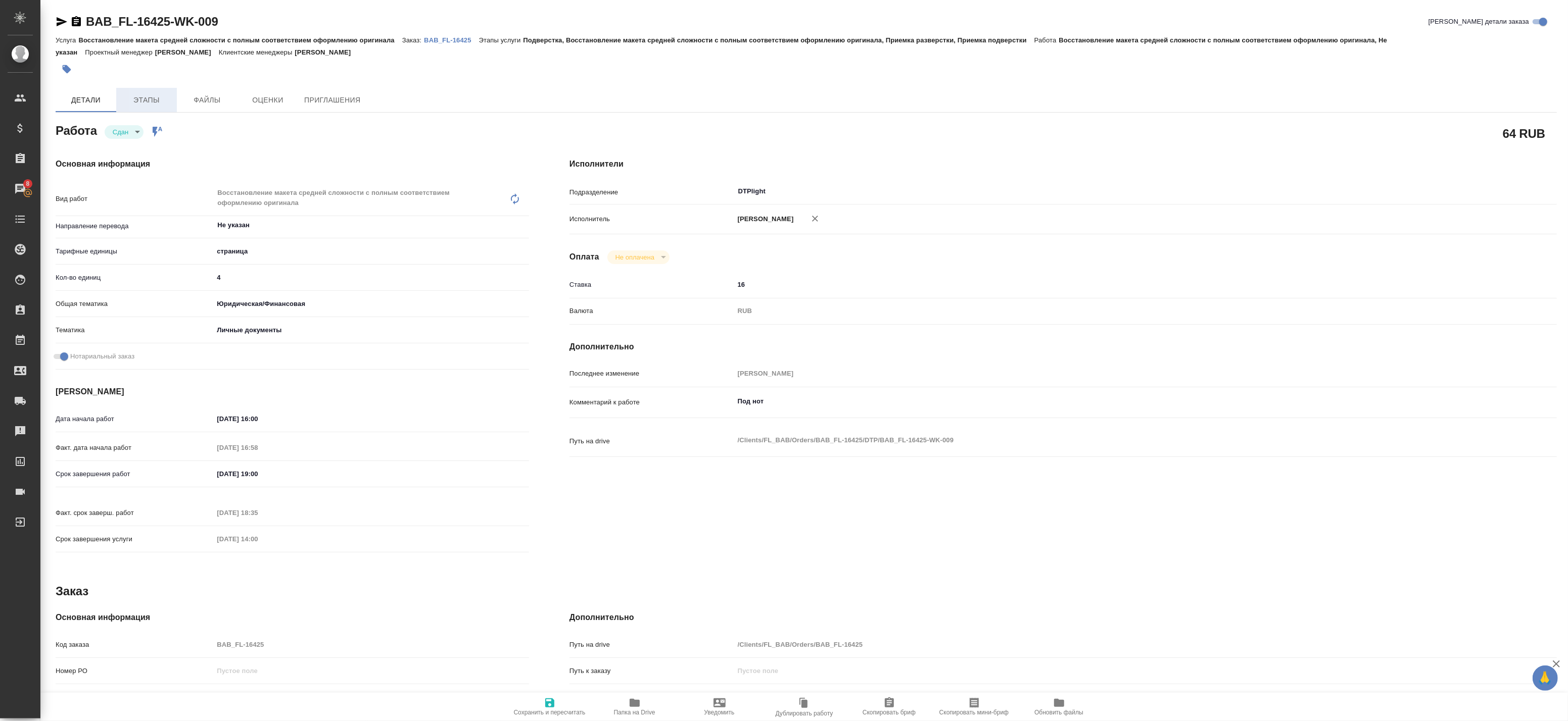
type textarea "x"
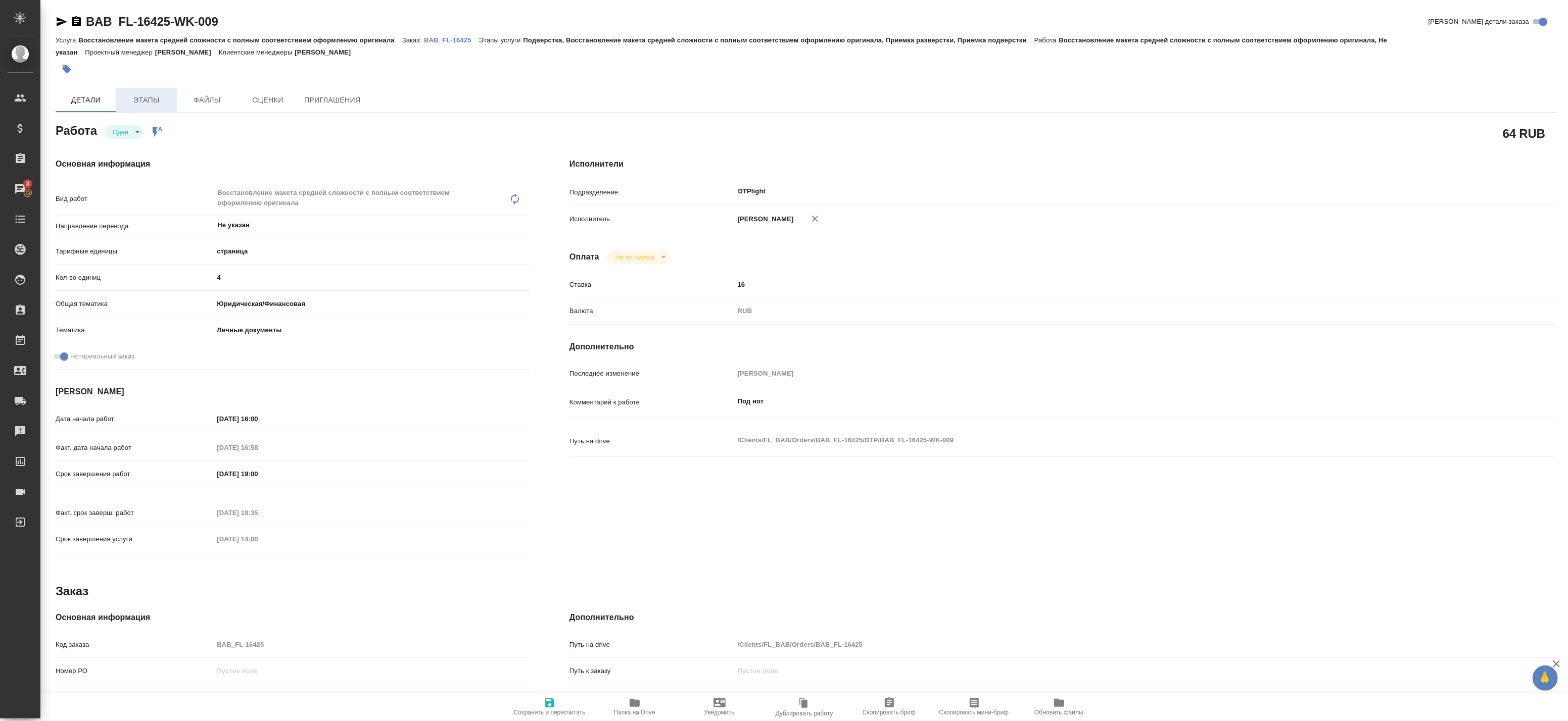
type textarea "x"
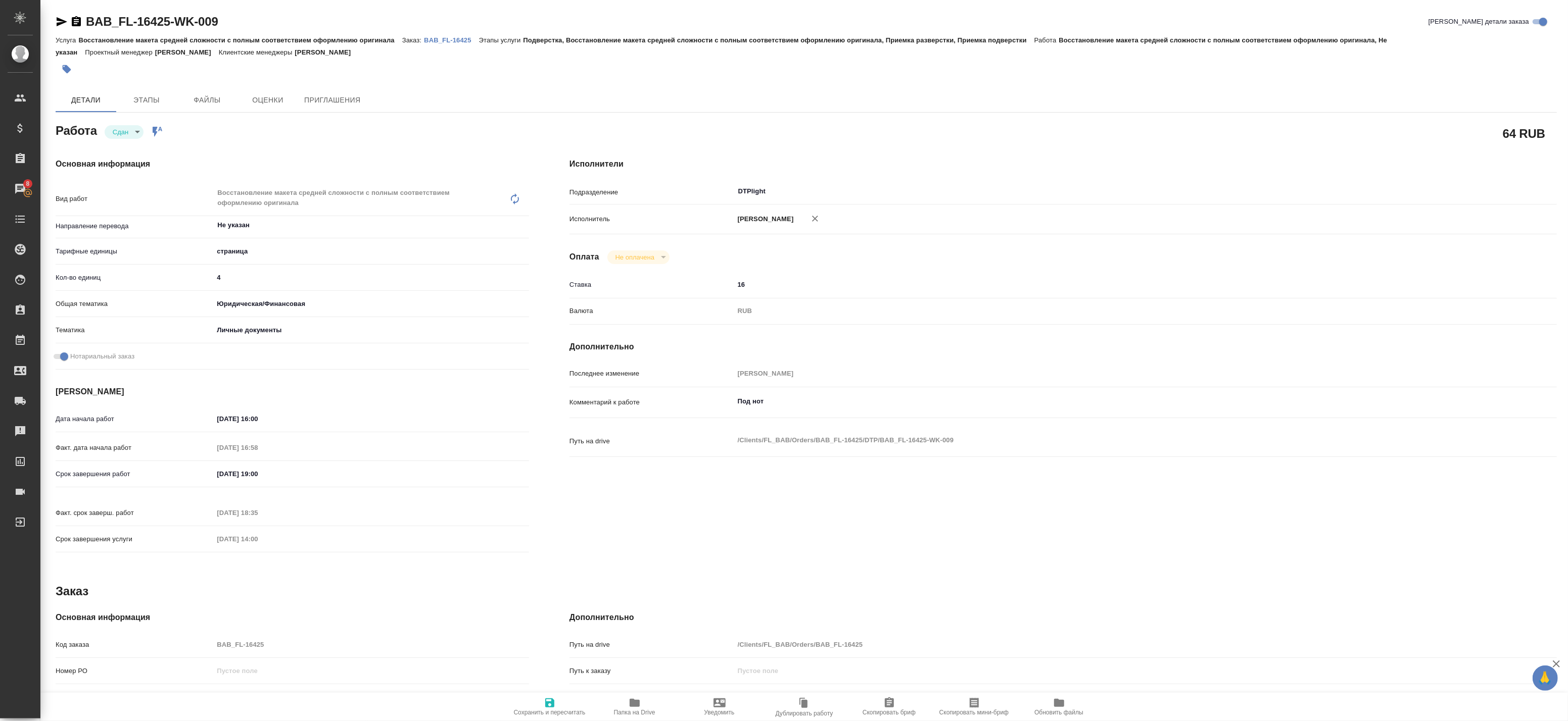
type textarea "x"
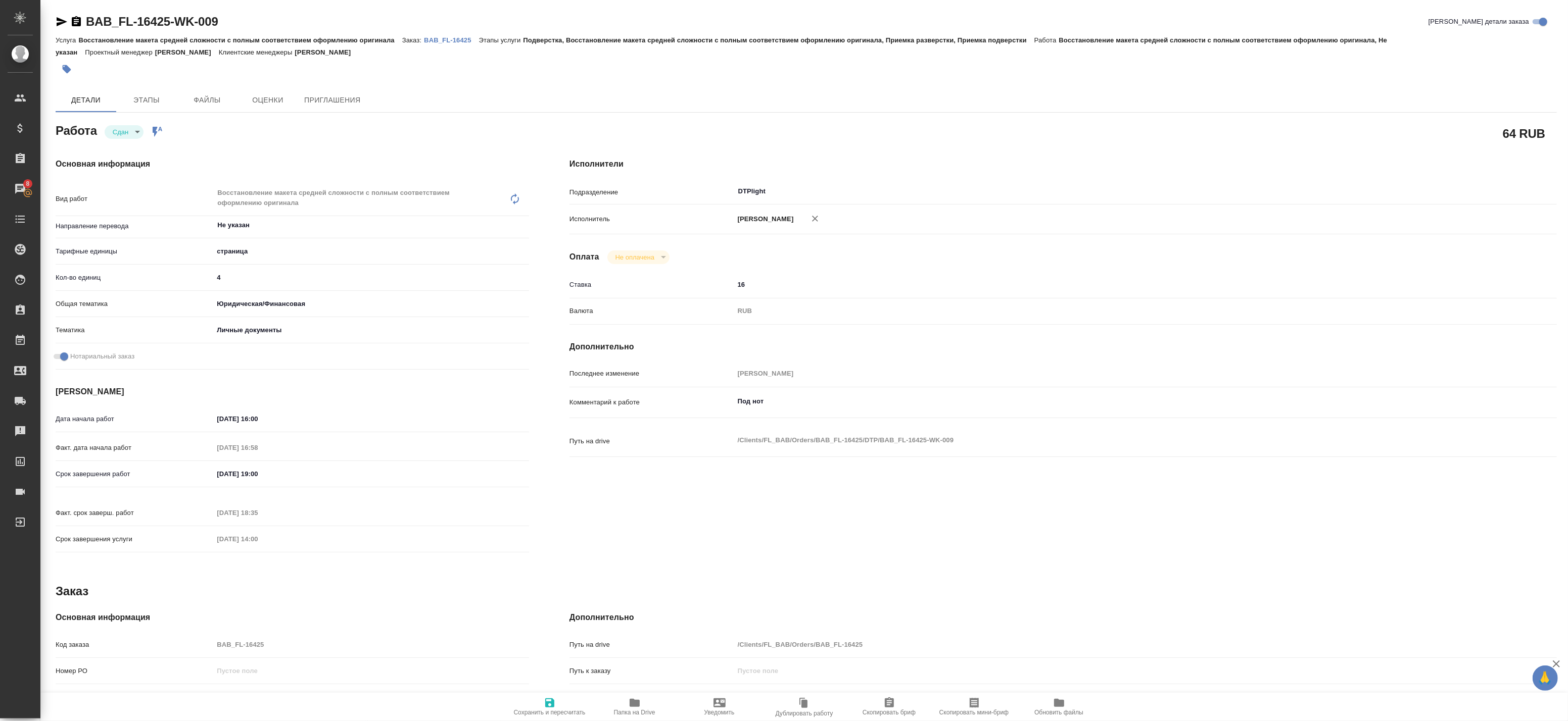
type textarea "x"
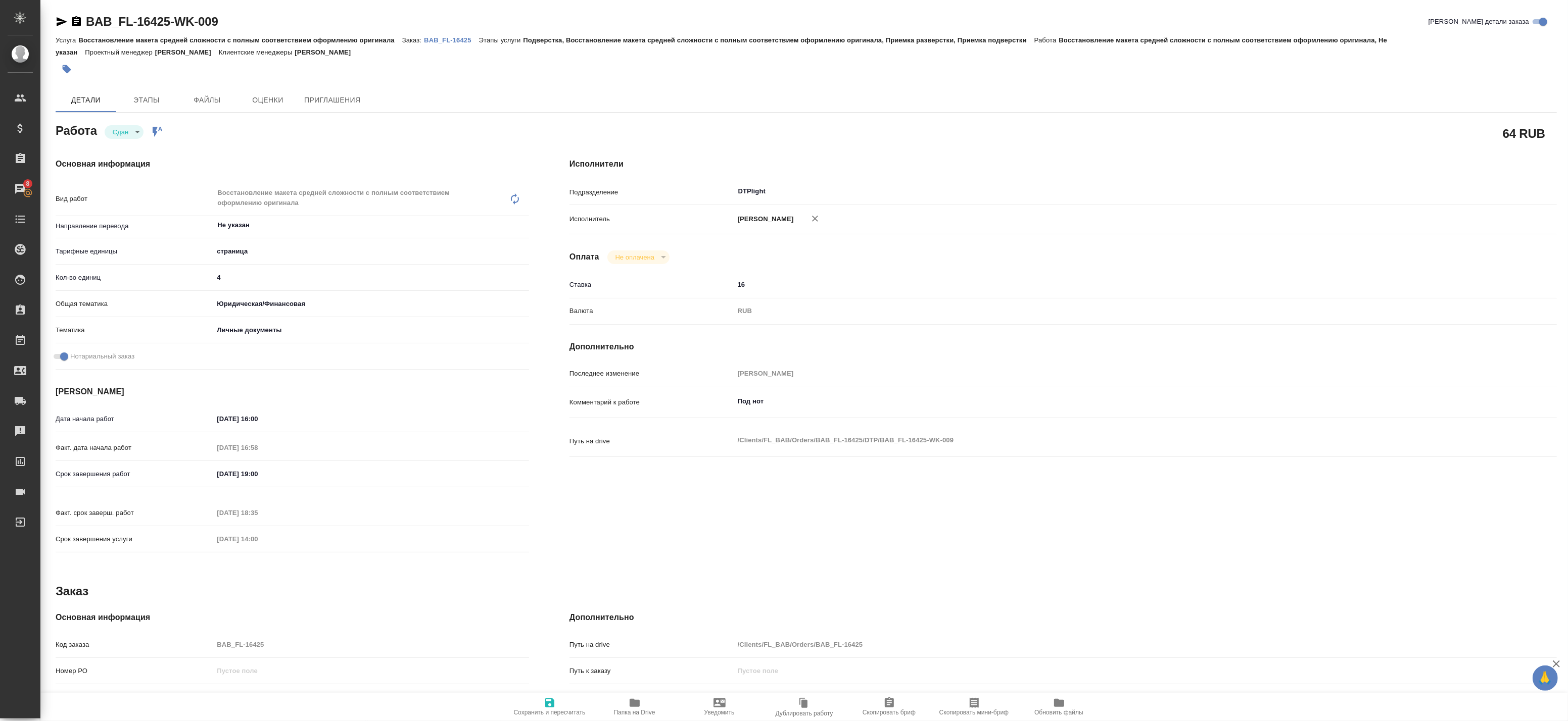
type textarea "x"
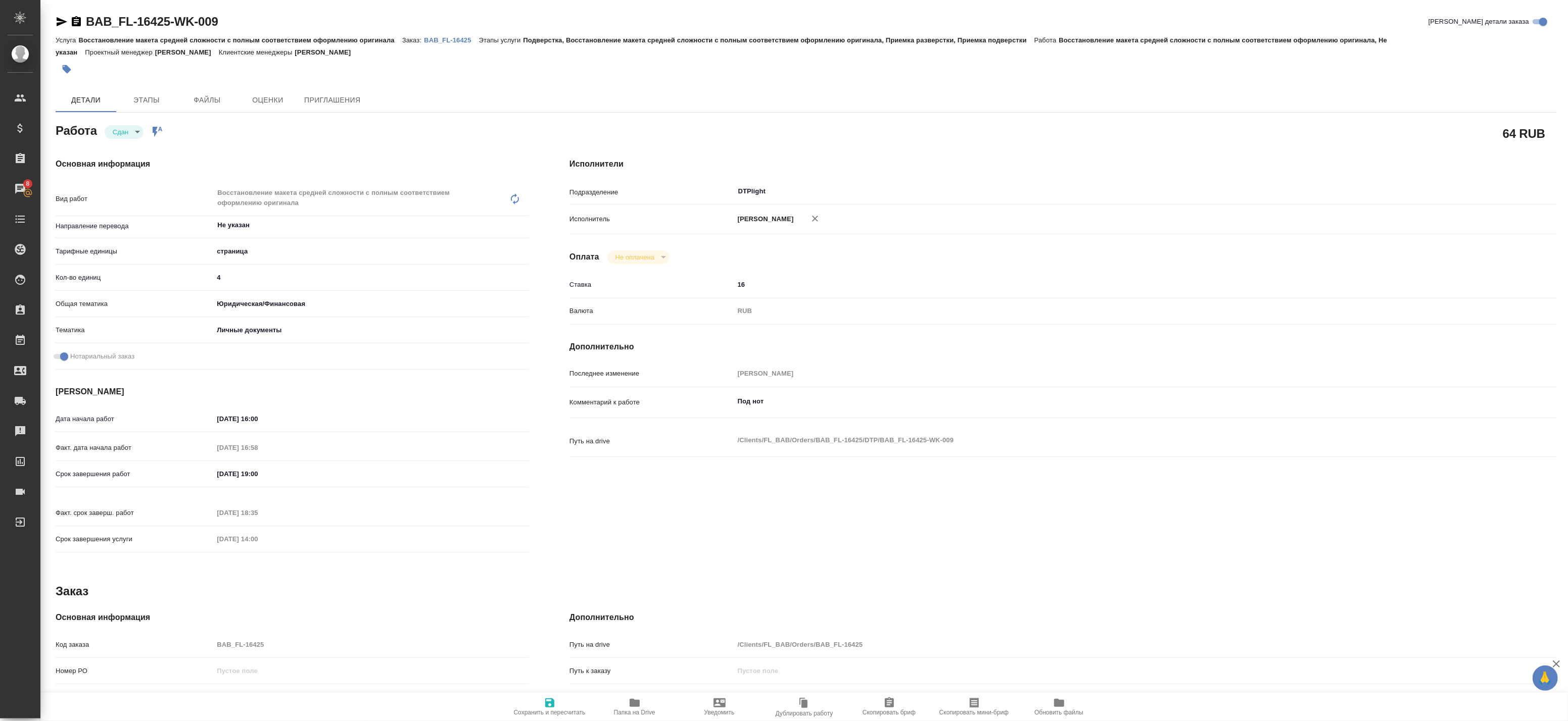
type textarea "x"
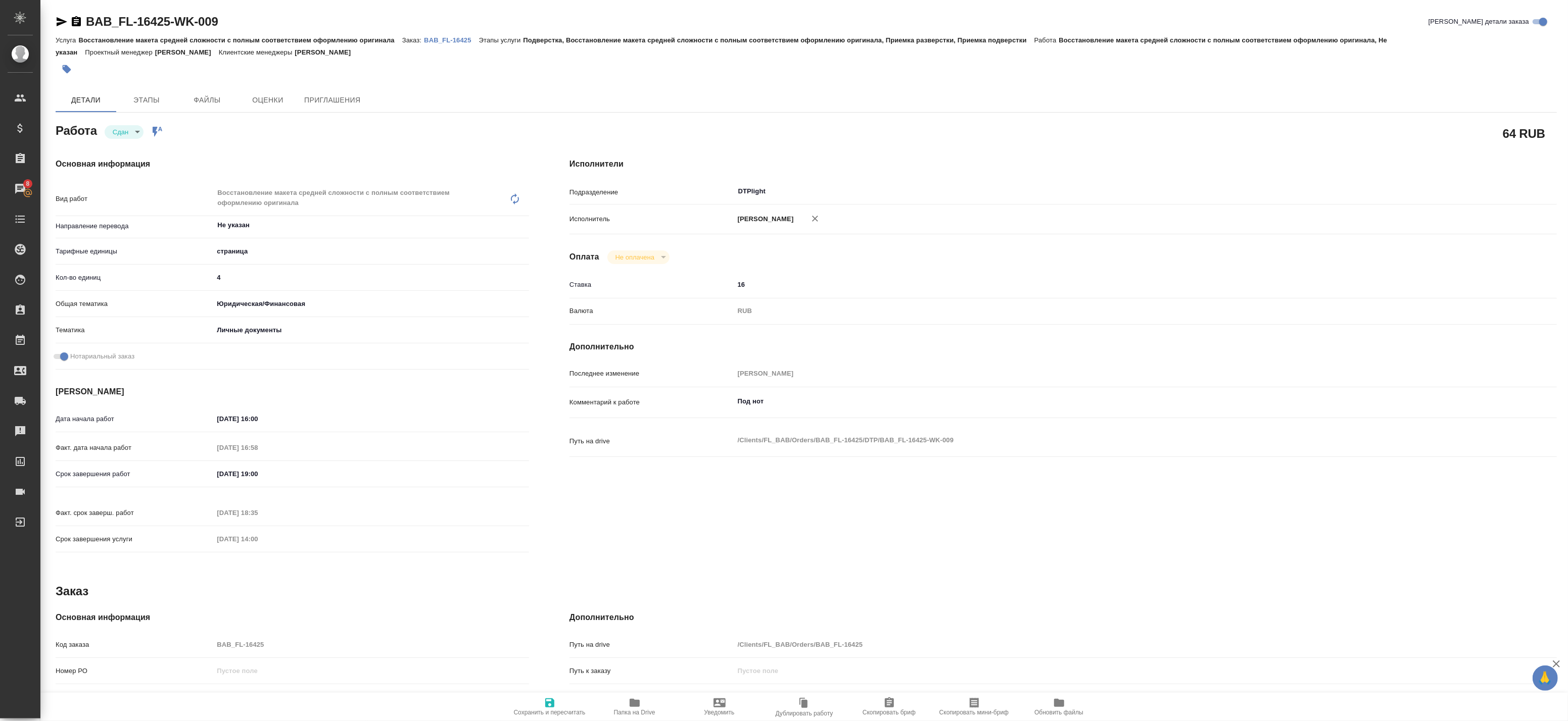
type textarea "x"
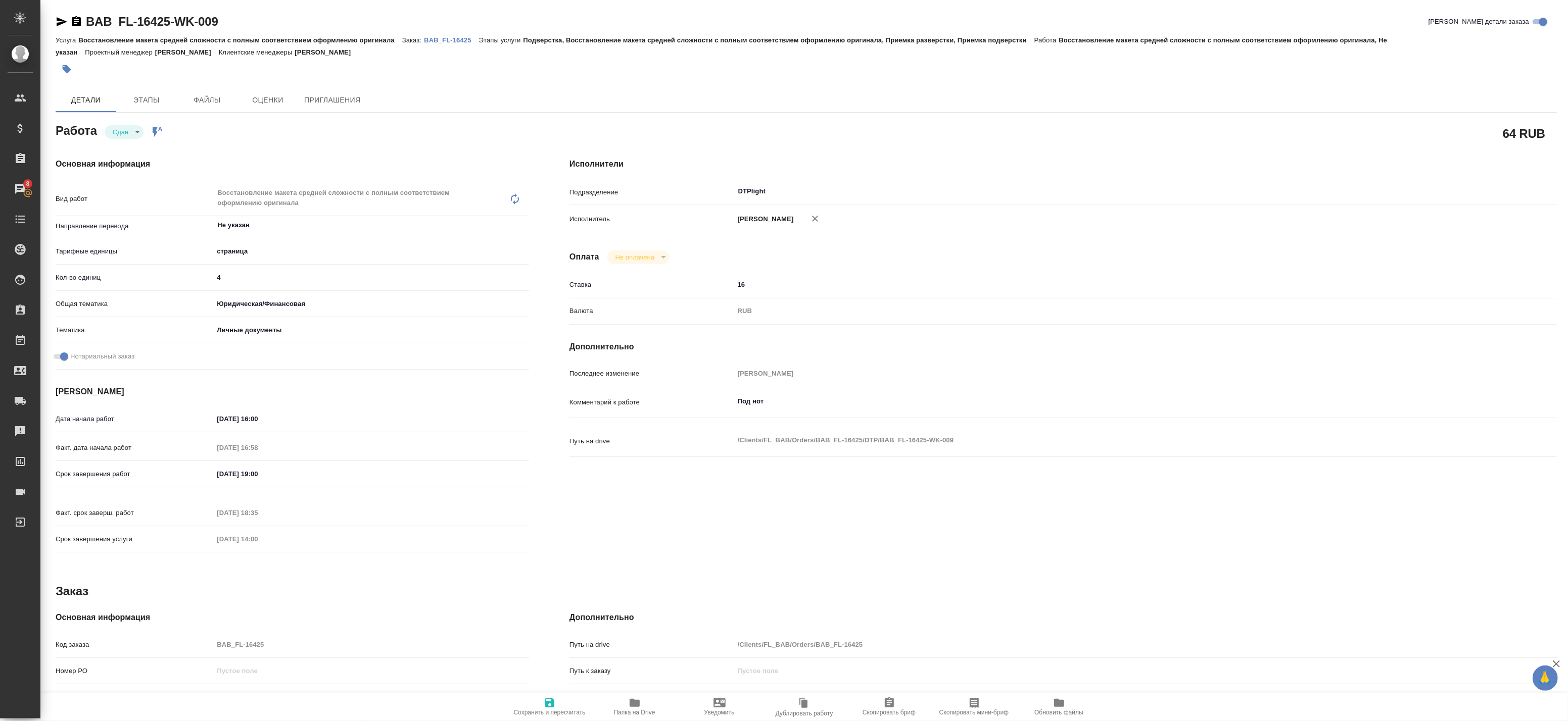
type textarea "x"
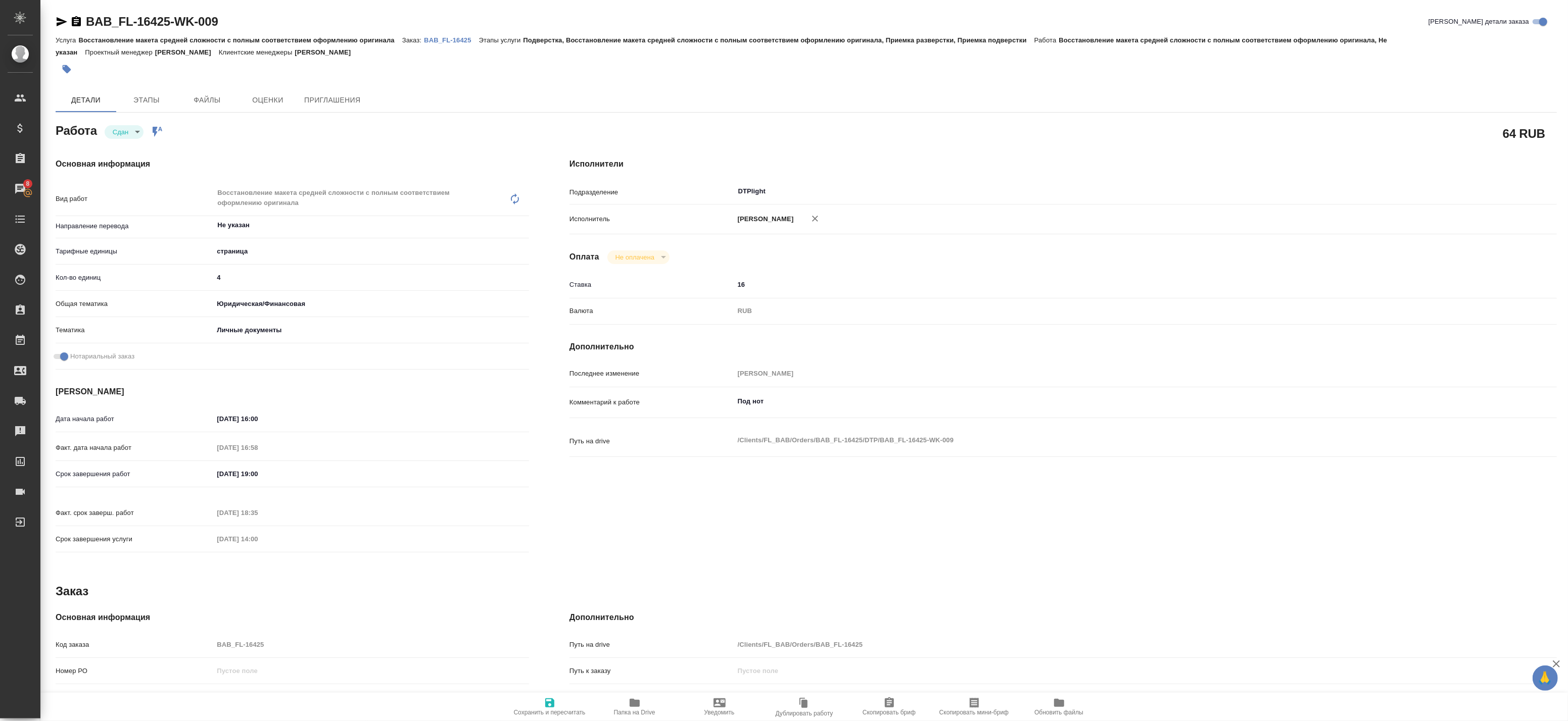
type textarea "x"
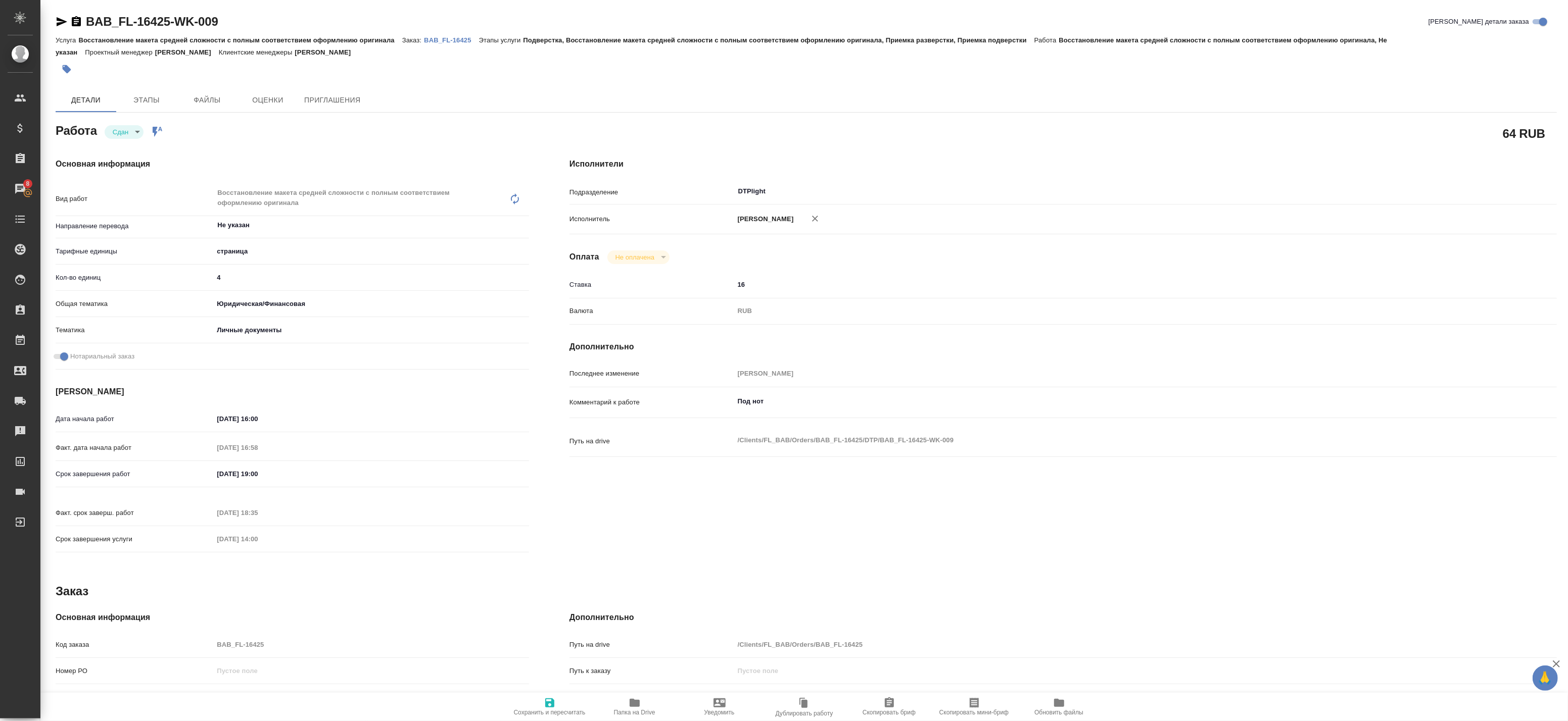
type textarea "x"
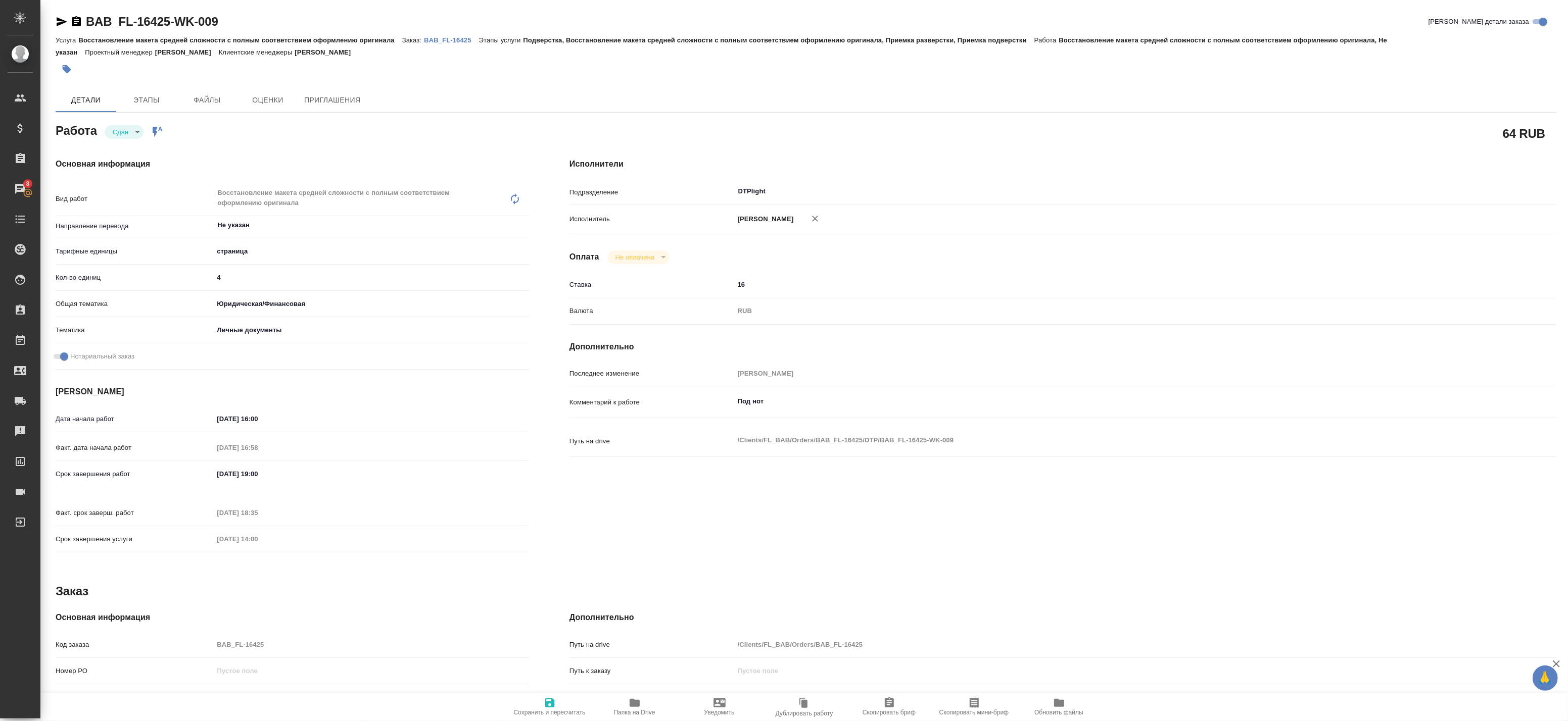
type textarea "x"
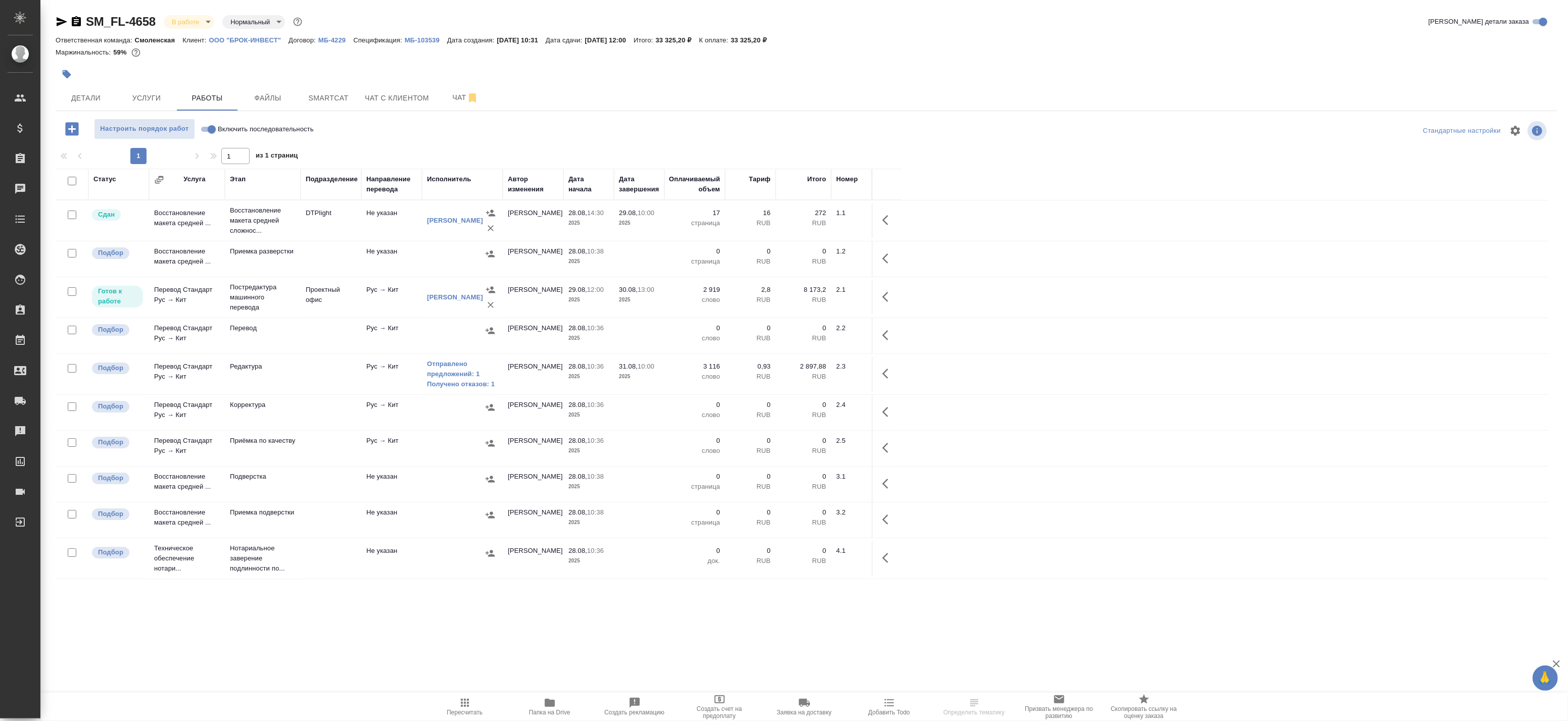
click at [73, 368] on input "checkbox" at bounding box center [72, 368] width 8 height 8
checkbox input "true"
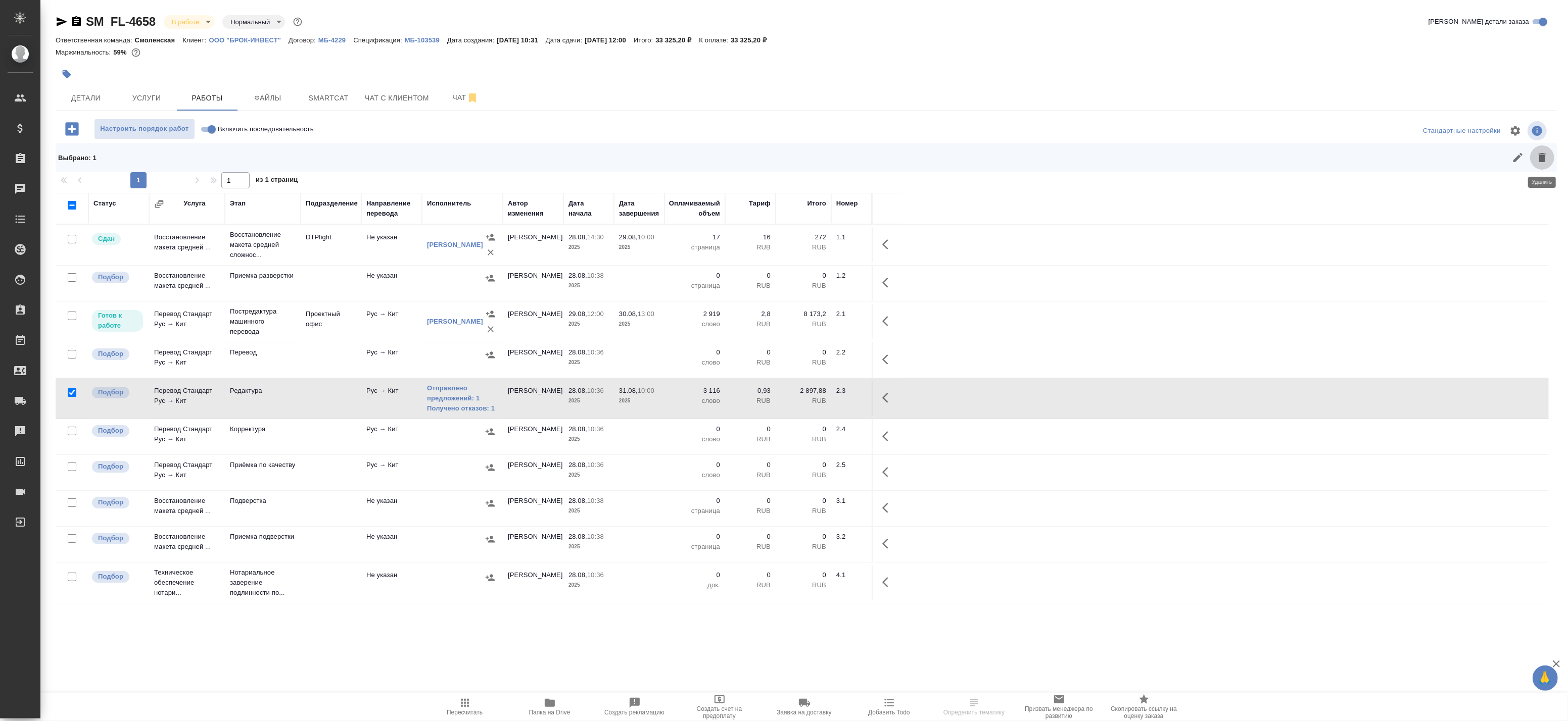
click at [1538, 158] on icon "button" at bounding box center [1542, 158] width 12 height 12
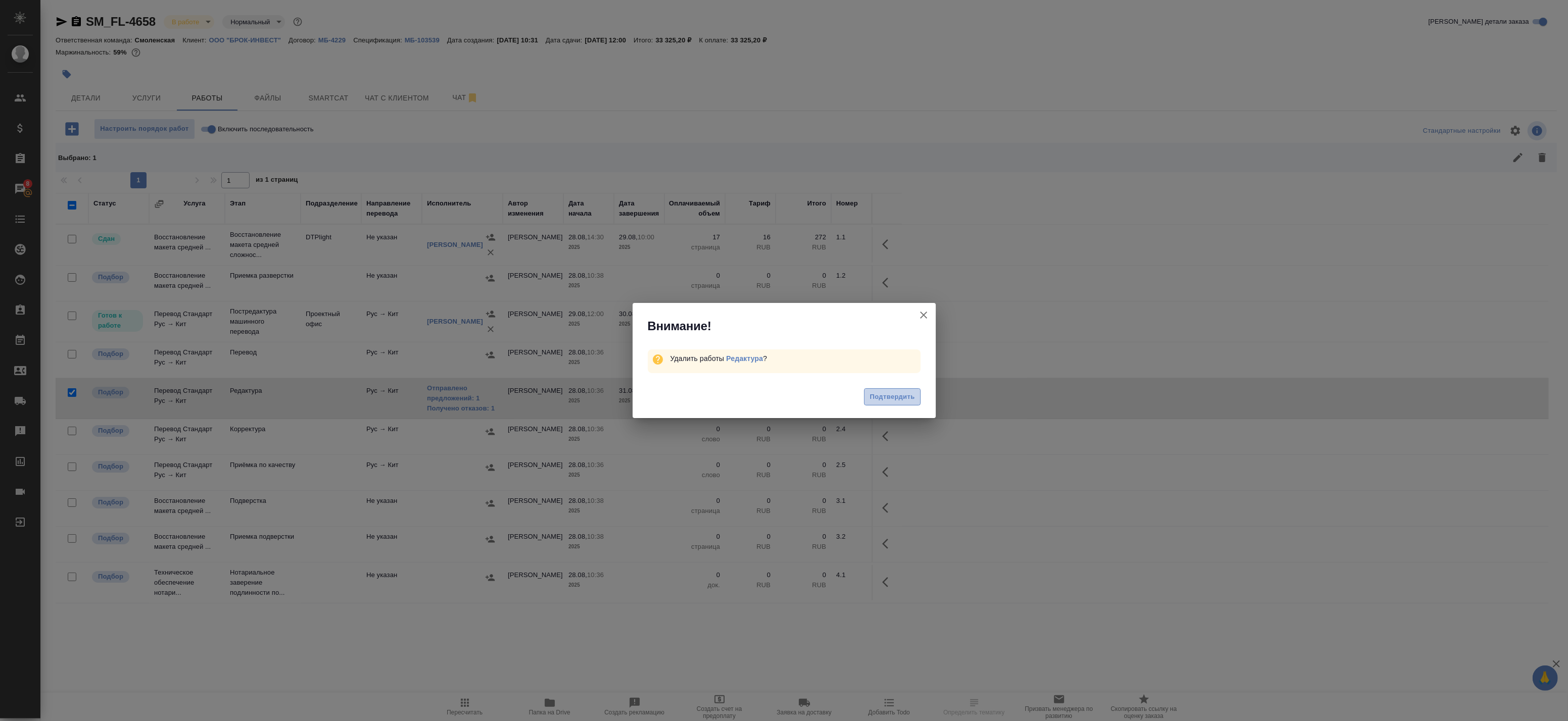
click at [892, 397] on span "Подтвердить" at bounding box center [892, 397] width 45 height 12
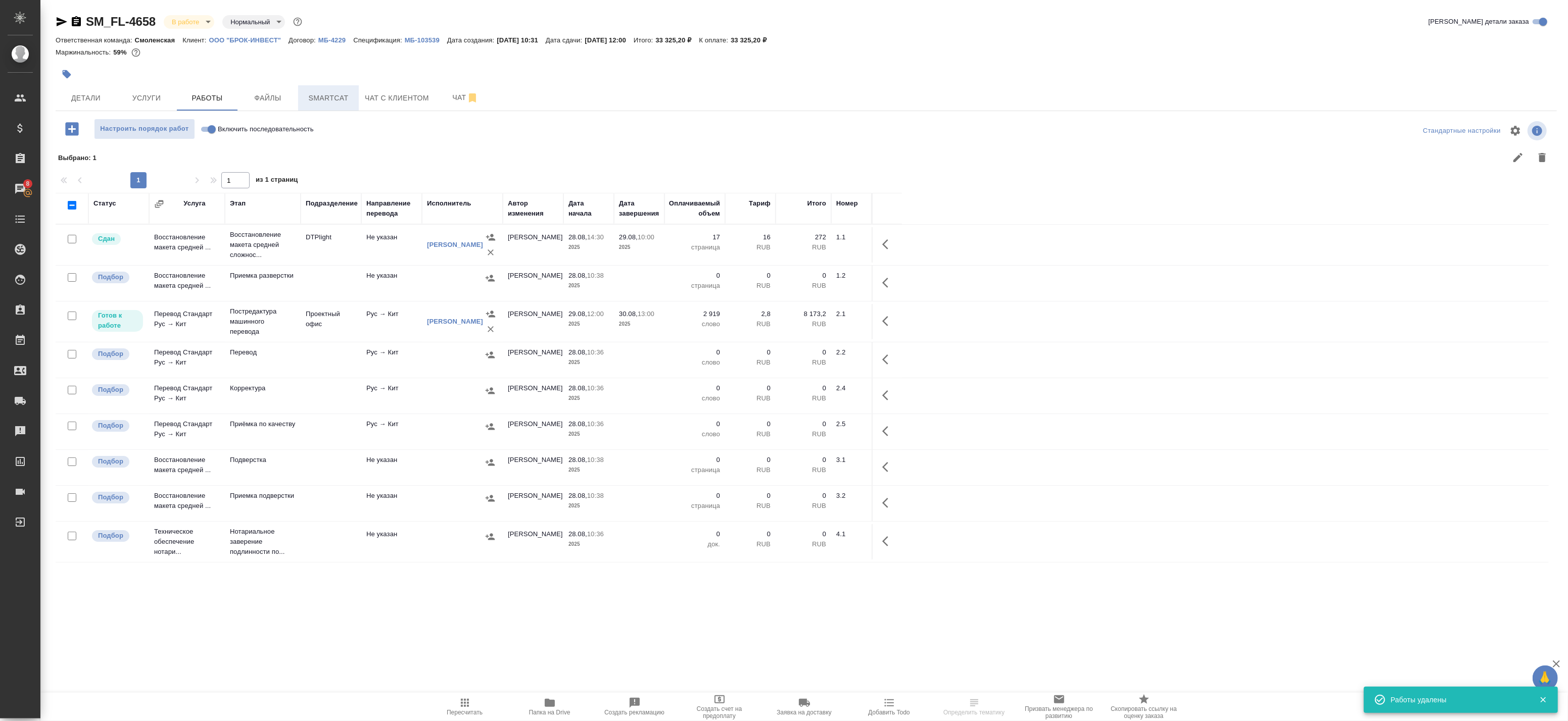
click at [344, 100] on span "Smartcat" at bounding box center [328, 98] width 49 height 12
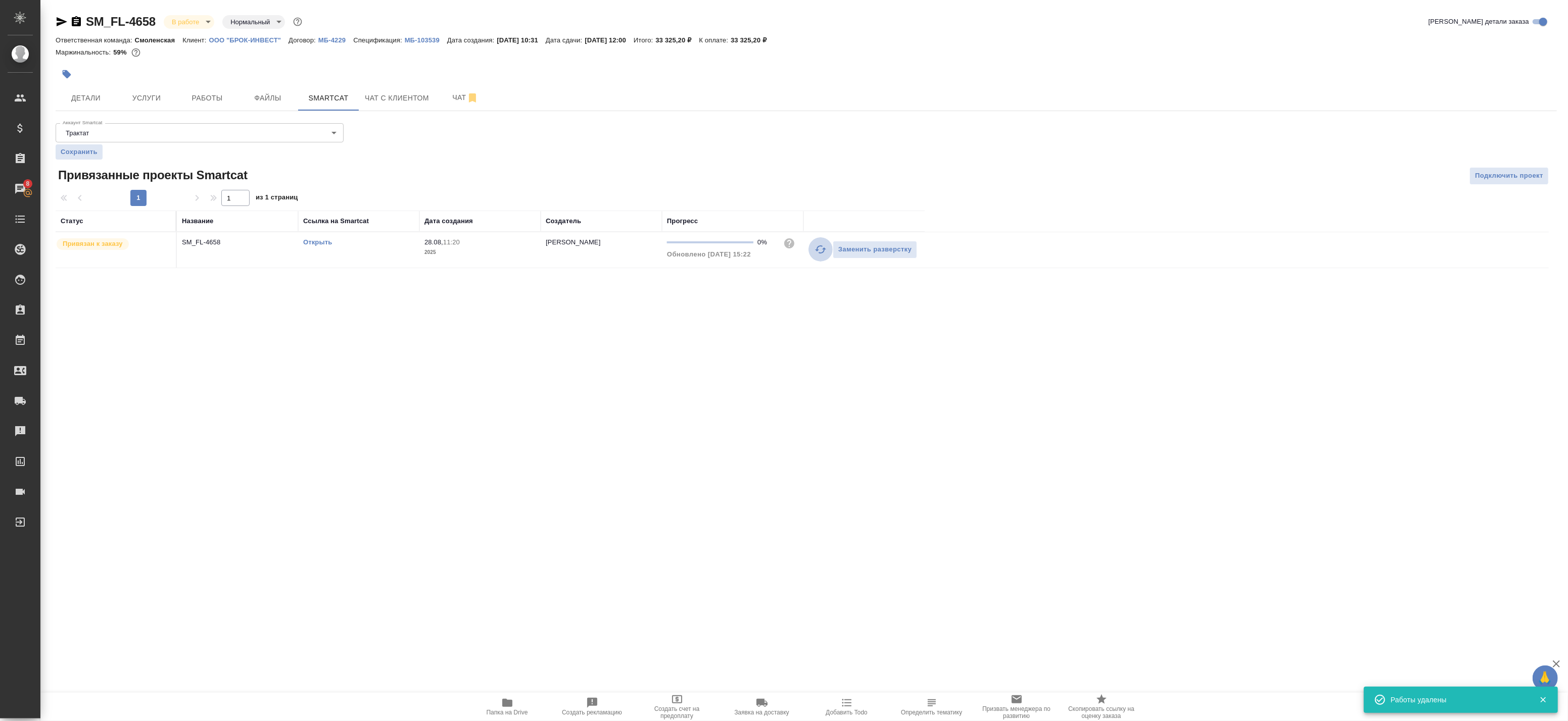
click at [820, 250] on icon "button" at bounding box center [821, 250] width 12 height 12
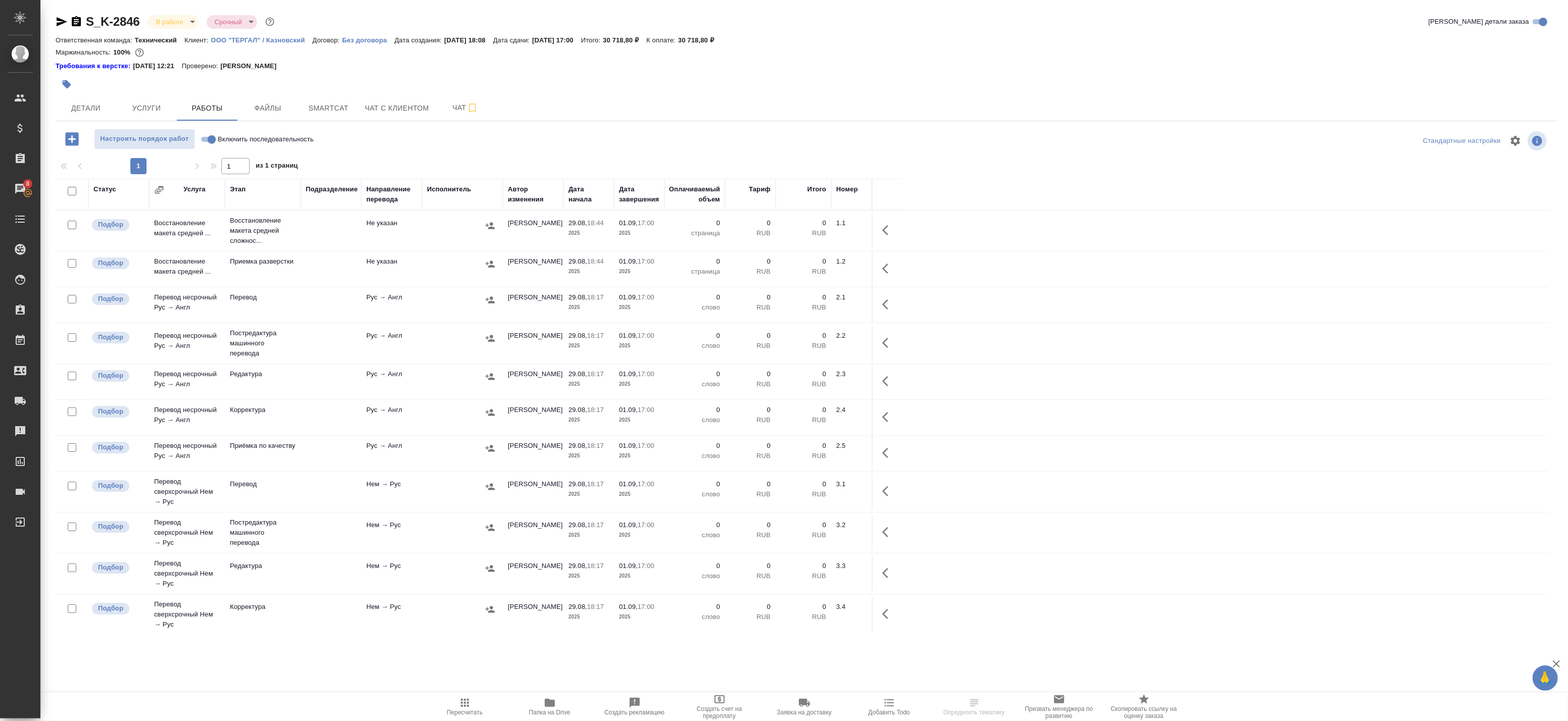
click at [540, 703] on span "Папка на Drive" at bounding box center [549, 706] width 73 height 19
click at [91, 107] on span "Детали" at bounding box center [86, 108] width 49 height 12
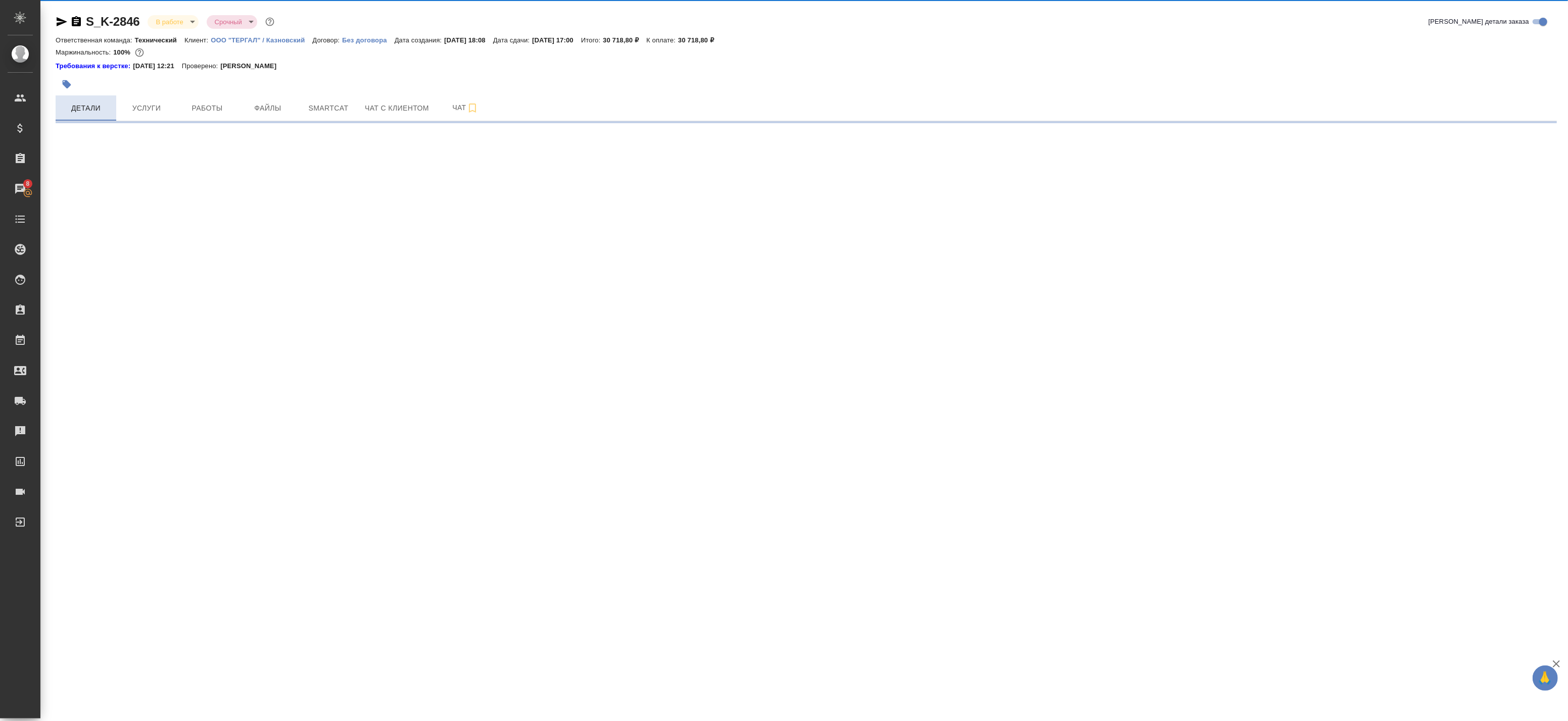
select select "RU"
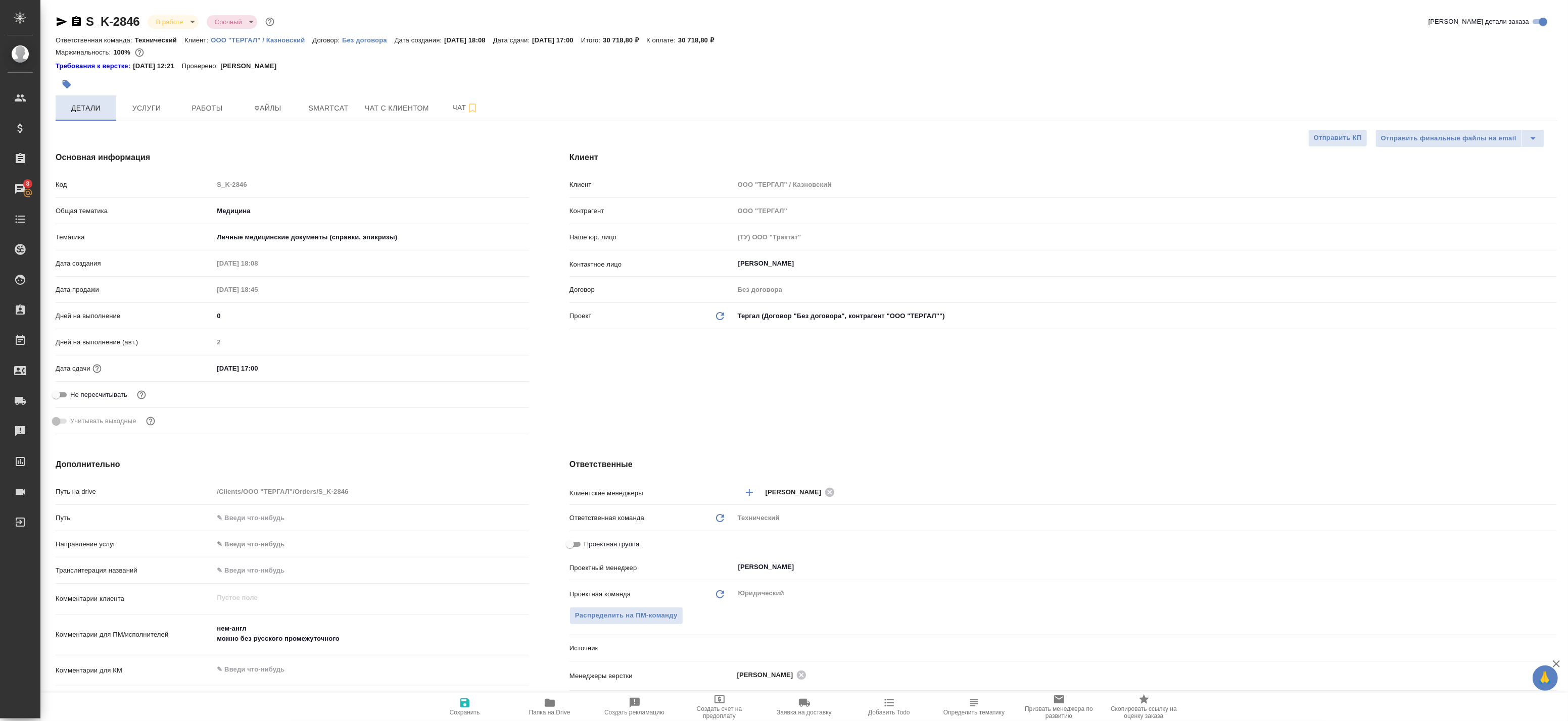
type textarea "x"
click at [172, 109] on button "Услуги" at bounding box center [147, 108] width 61 height 25
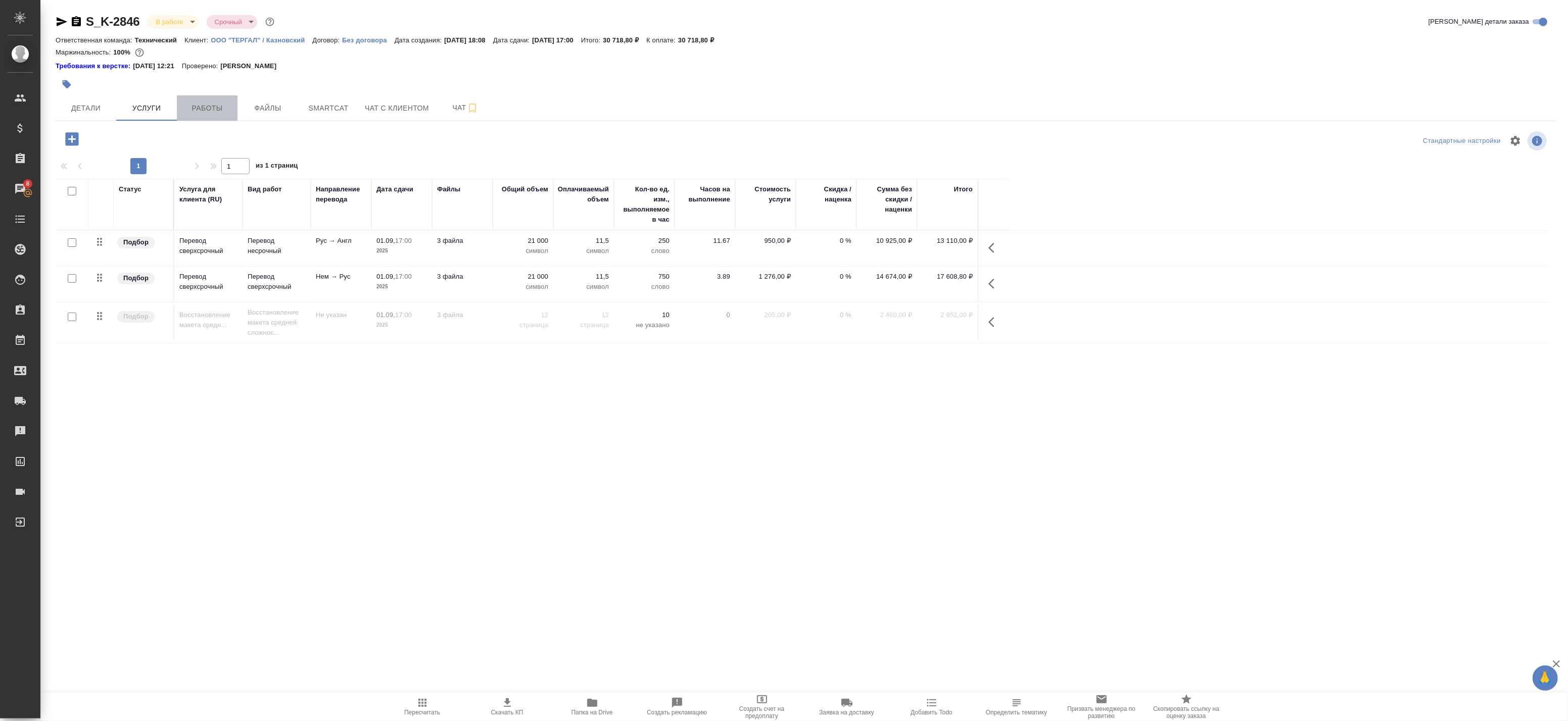
click at [183, 109] on span "Работы" at bounding box center [207, 108] width 49 height 12
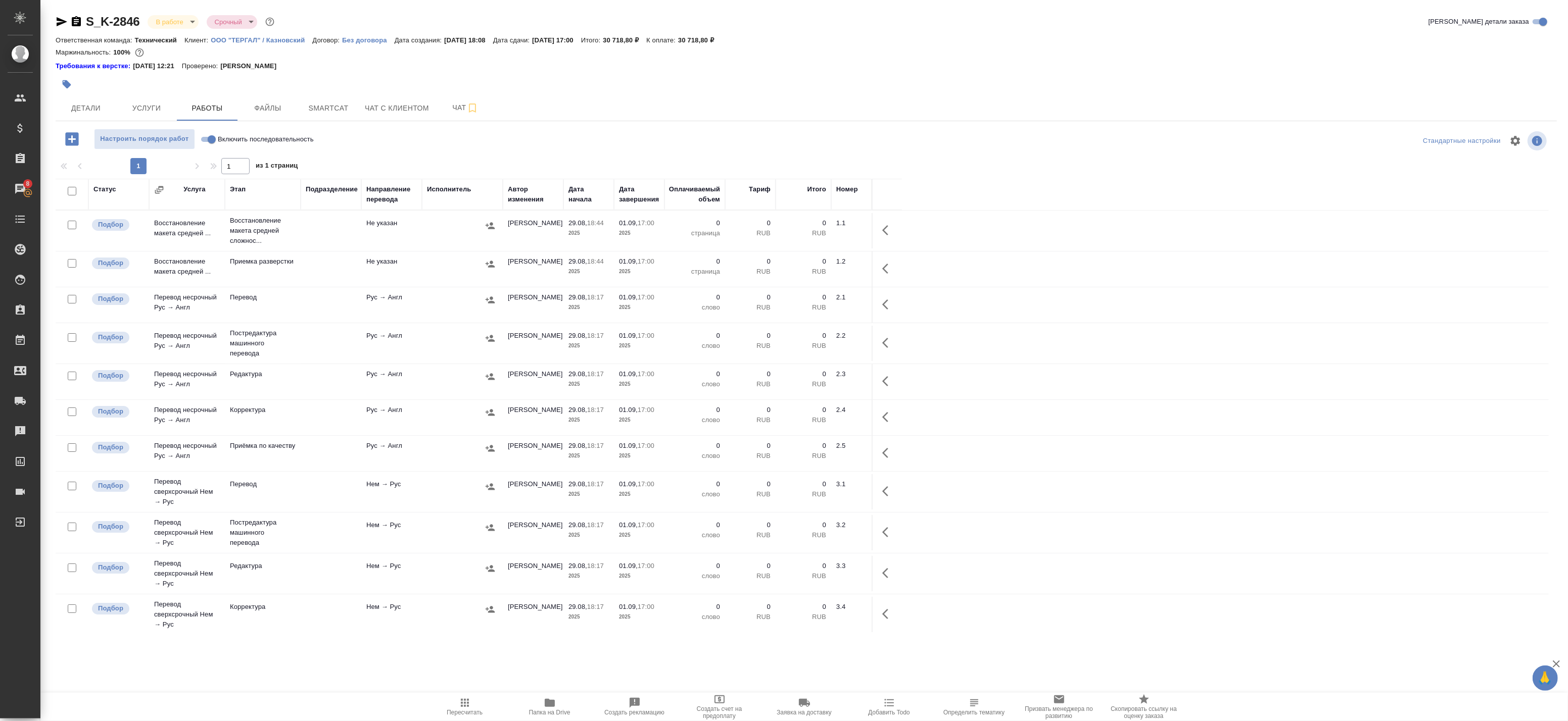
click at [328, 228] on td at bounding box center [331, 231] width 61 height 35
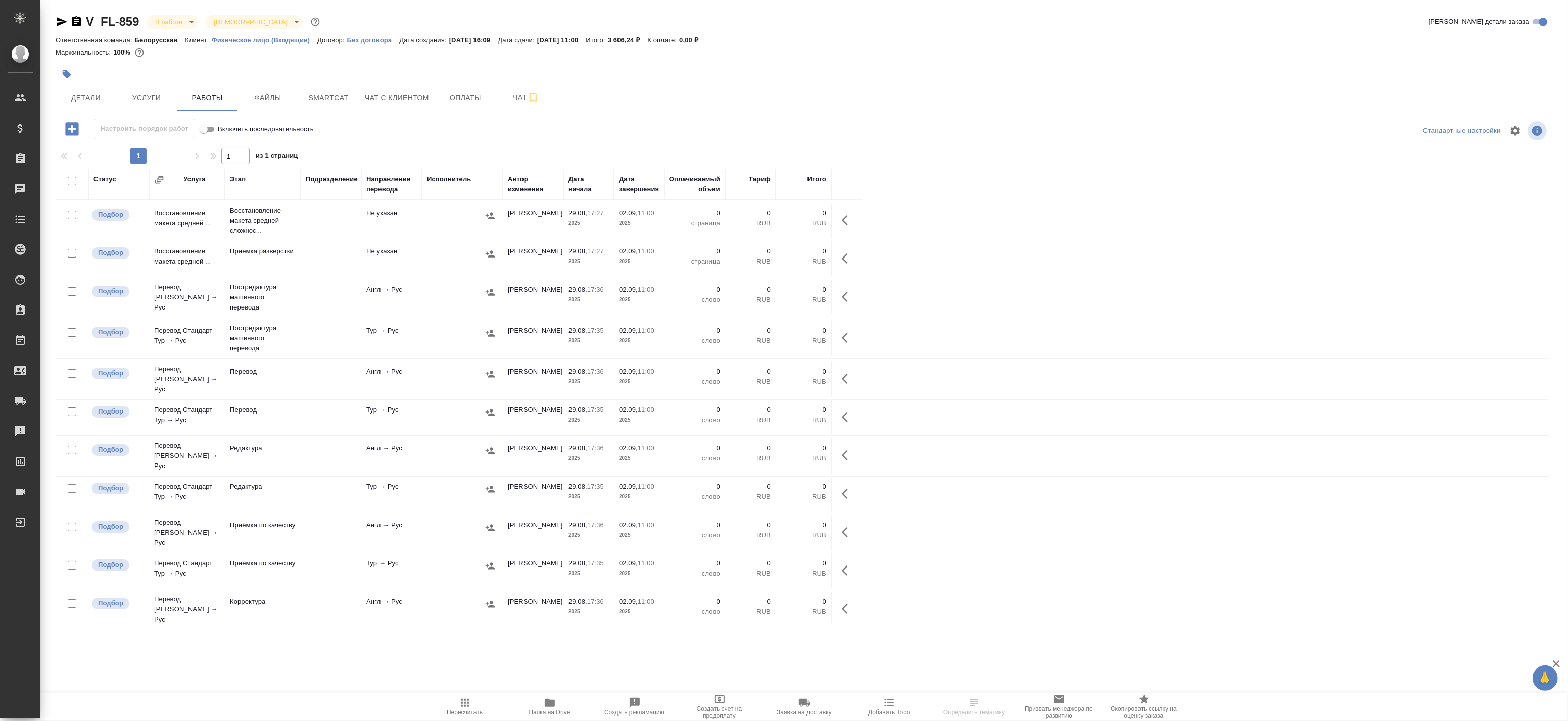
click at [121, 75] on div at bounding box center [556, 74] width 1001 height 22
click at [102, 85] on div "V_FL-859 В работе inProgress Святая троица holyTrinity Кратко детали заказа Отв…" at bounding box center [806, 324] width 1513 height 649
drag, startPoint x: 102, startPoint y: 85, endPoint x: 93, endPoint y: 96, distance: 14.2
click at [93, 96] on span "Детали" at bounding box center [86, 98] width 49 height 12
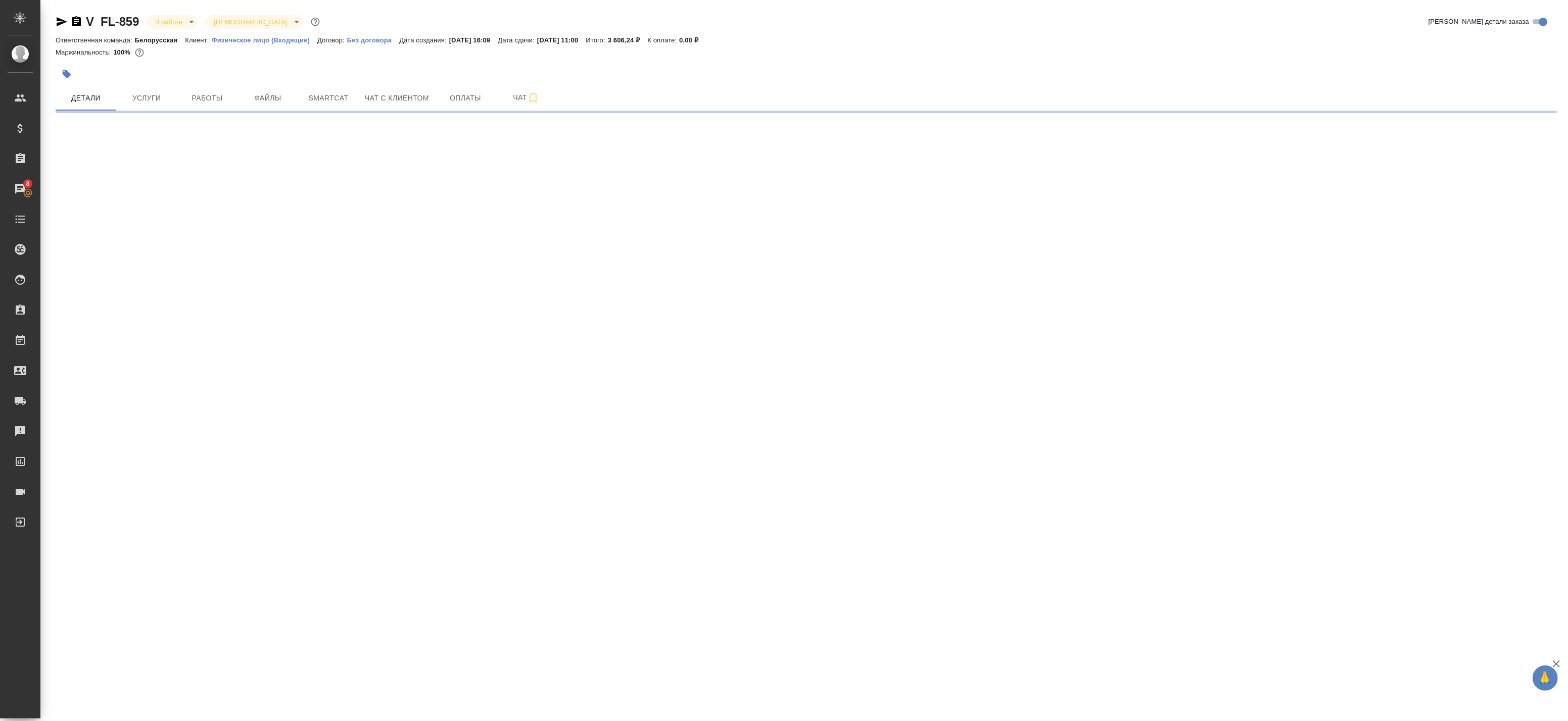
select select "RU"
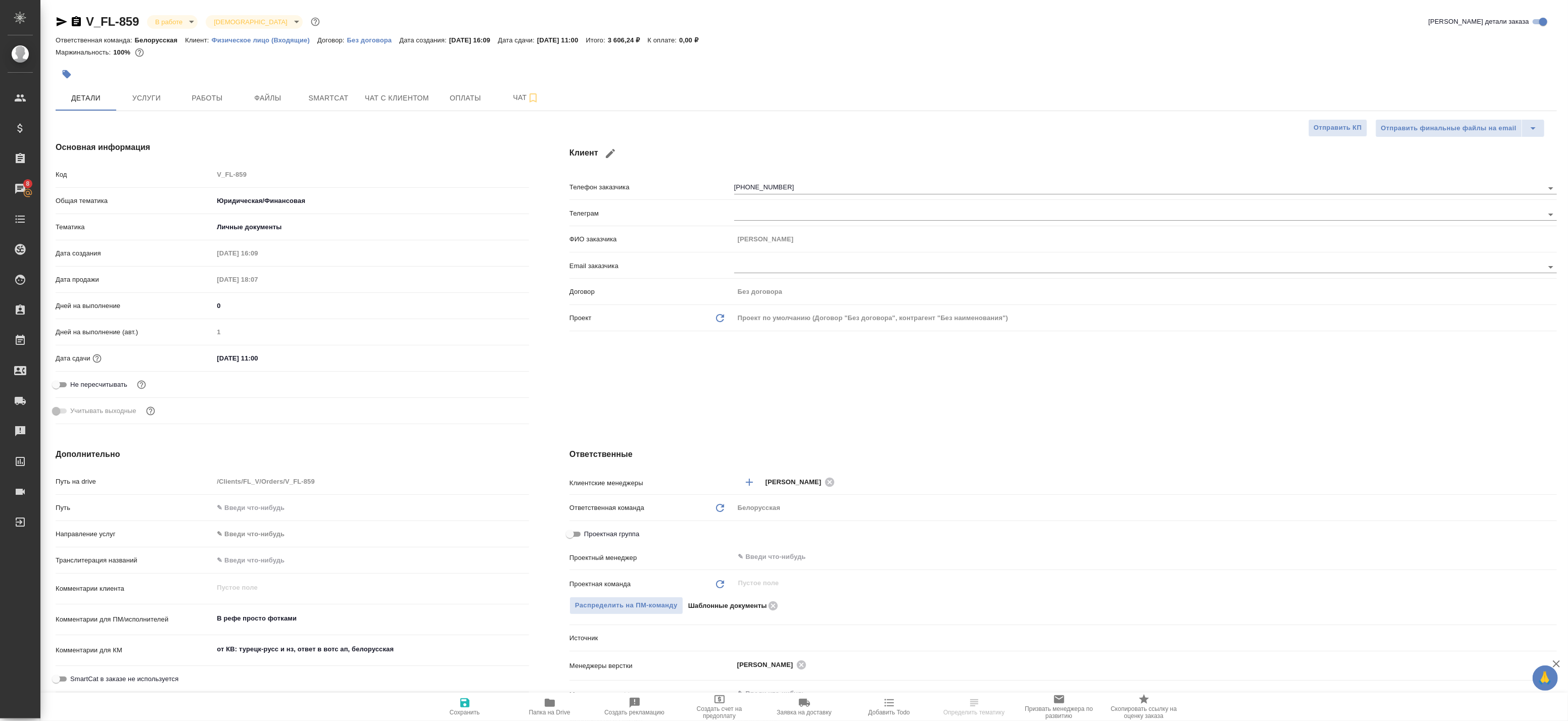
type textarea "x"
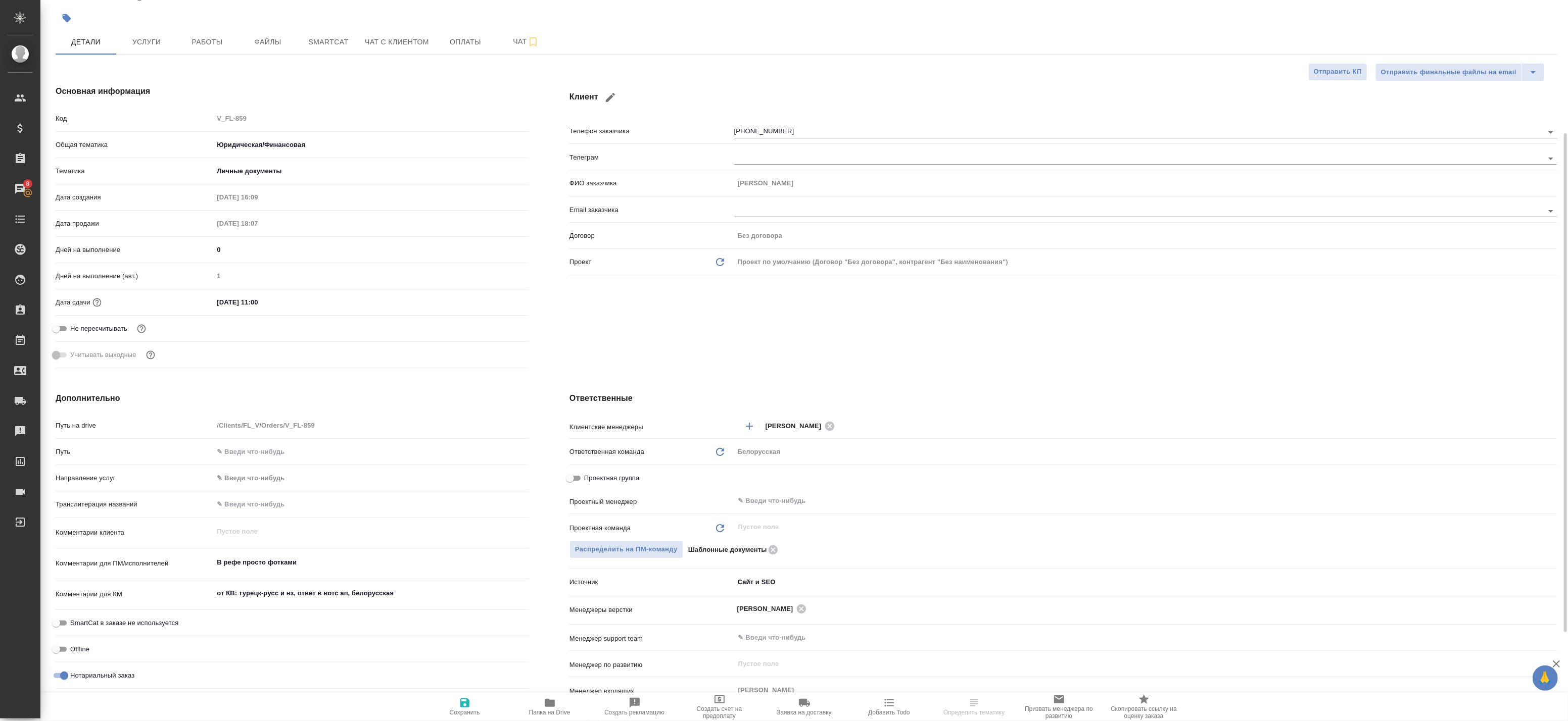
scroll to position [112, 0]
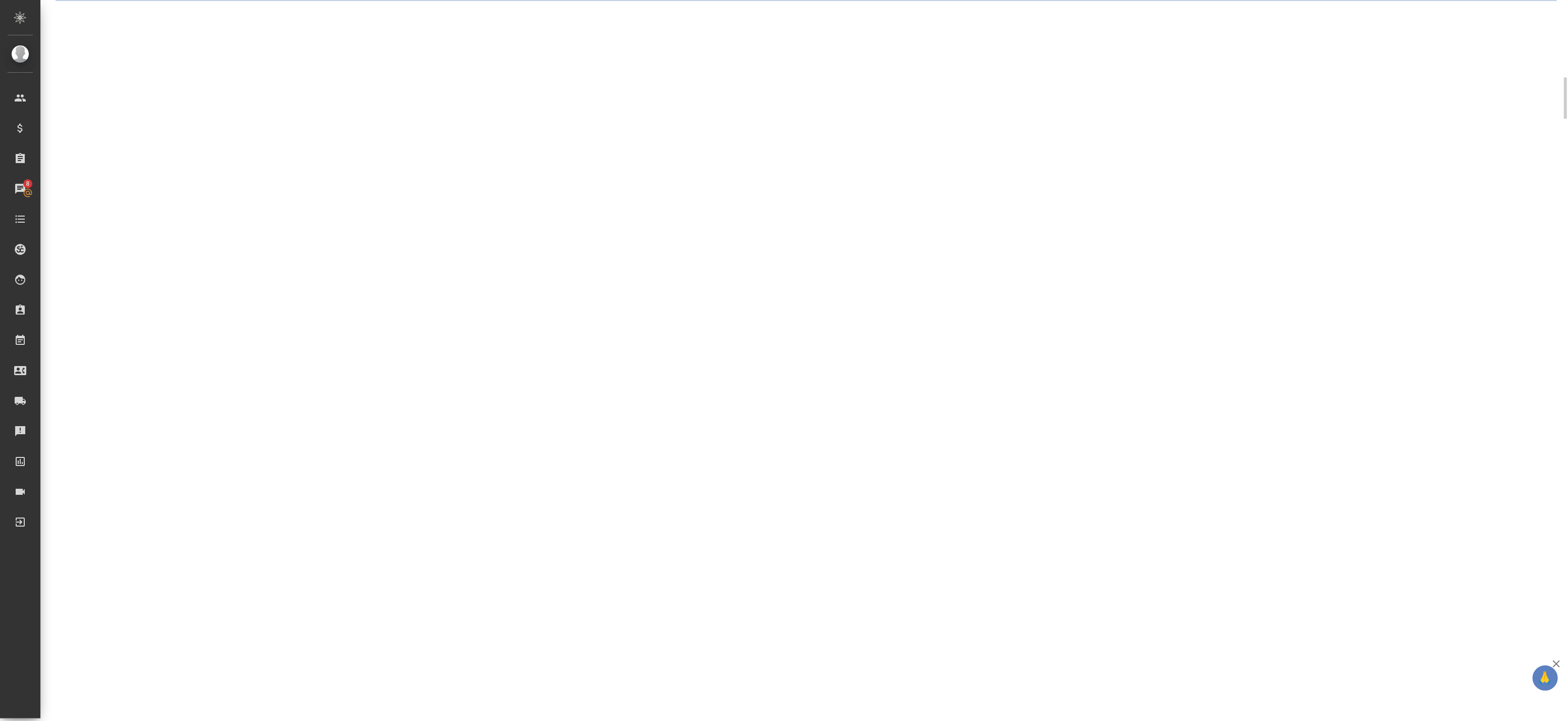
select select "RU"
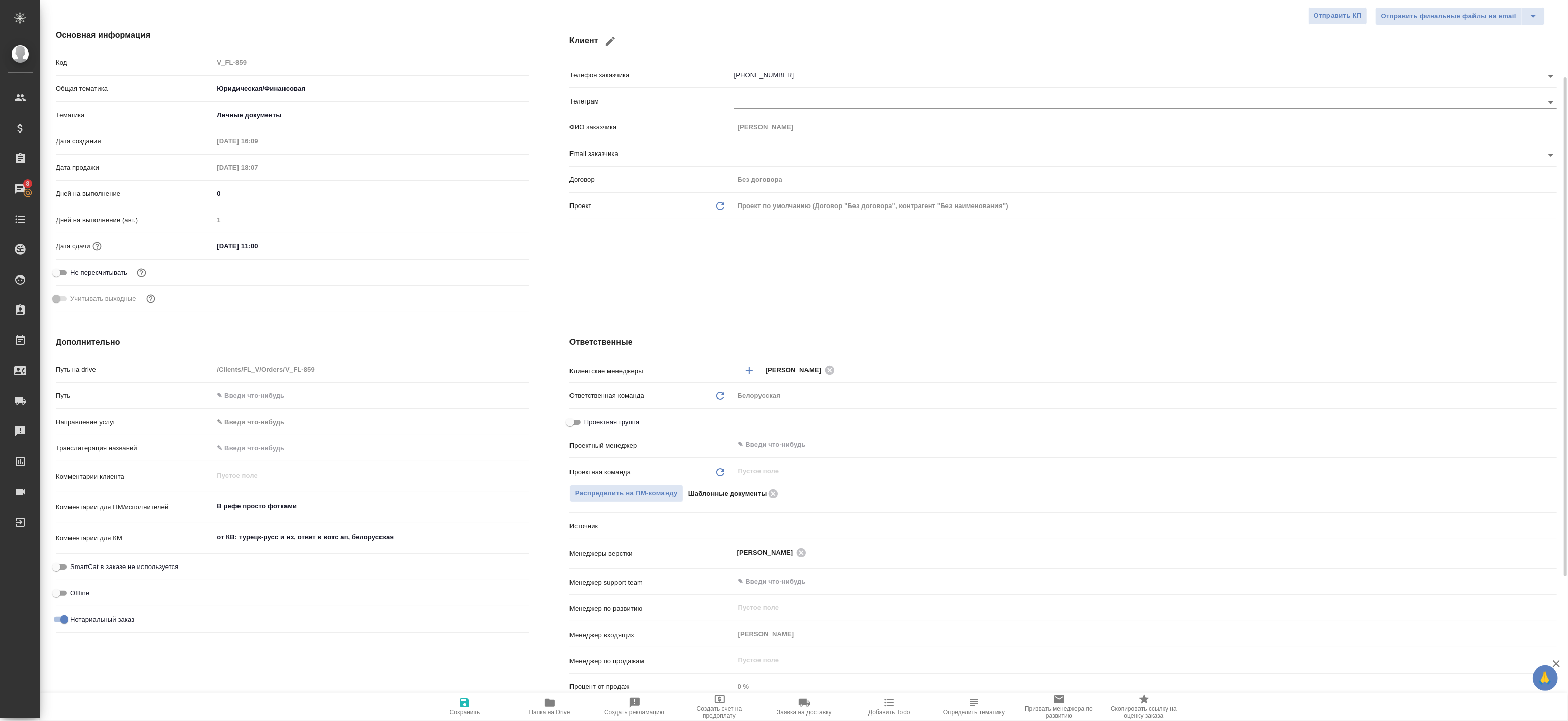
type textarea "x"
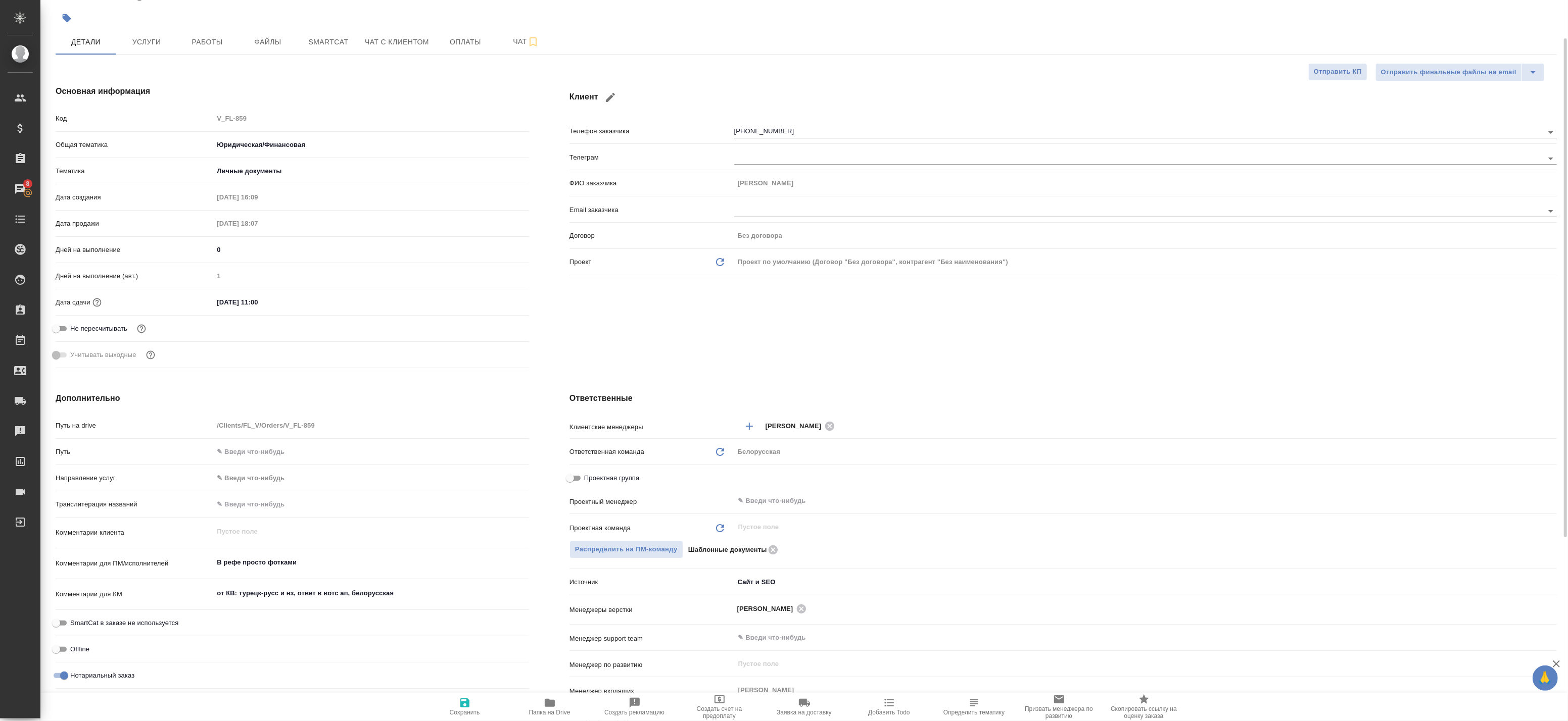
scroll to position [0, 0]
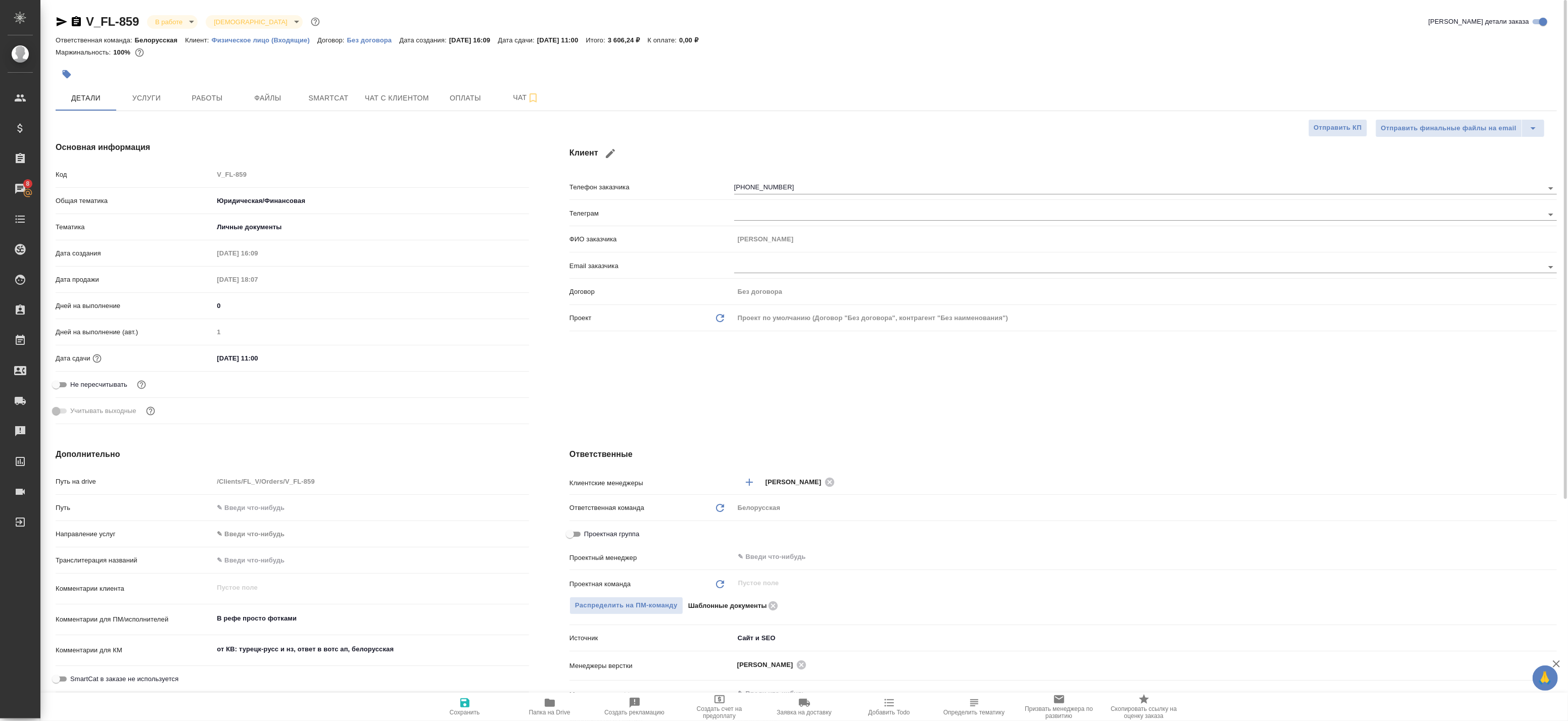
click at [552, 711] on span "Папка на Drive" at bounding box center [550, 713] width 42 height 7
type textarea "x"
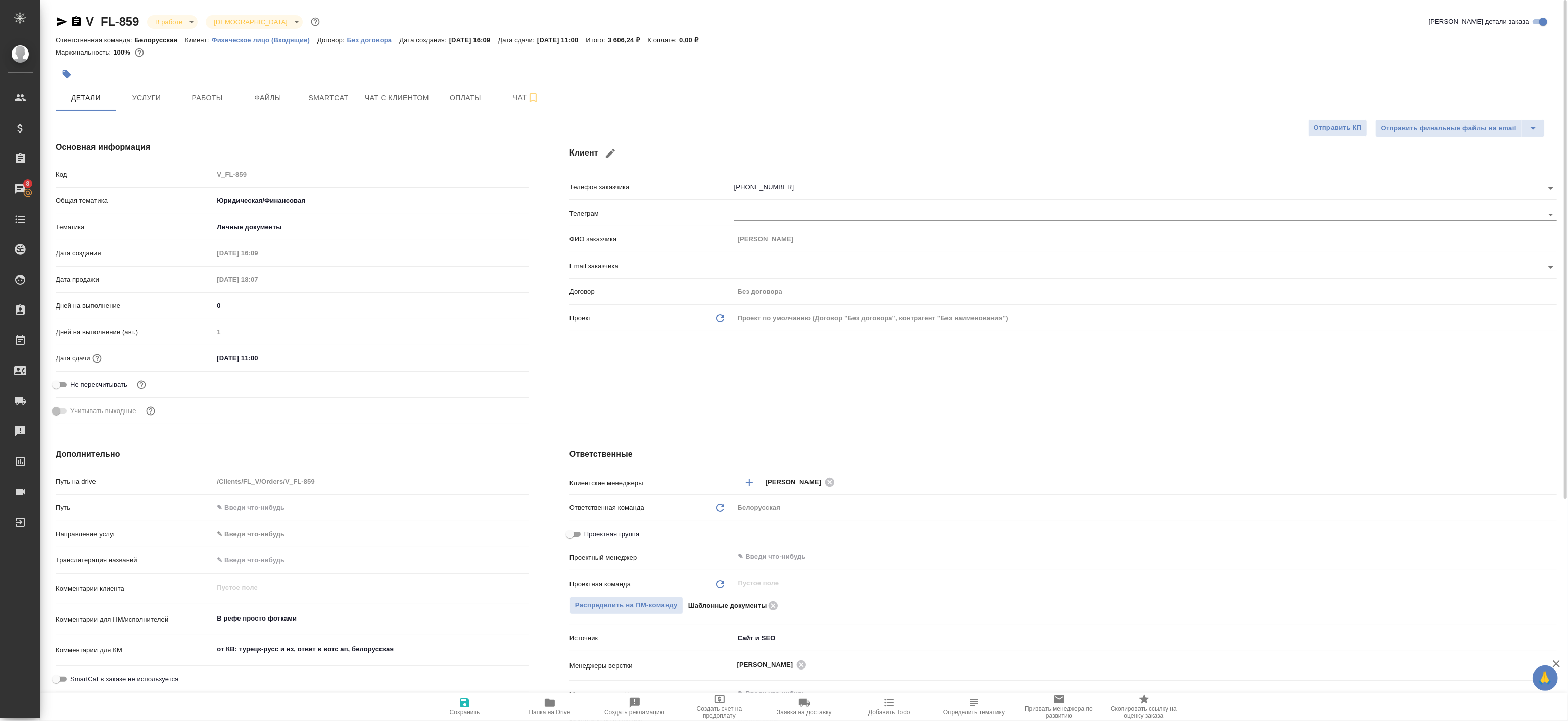
type textarea "x"
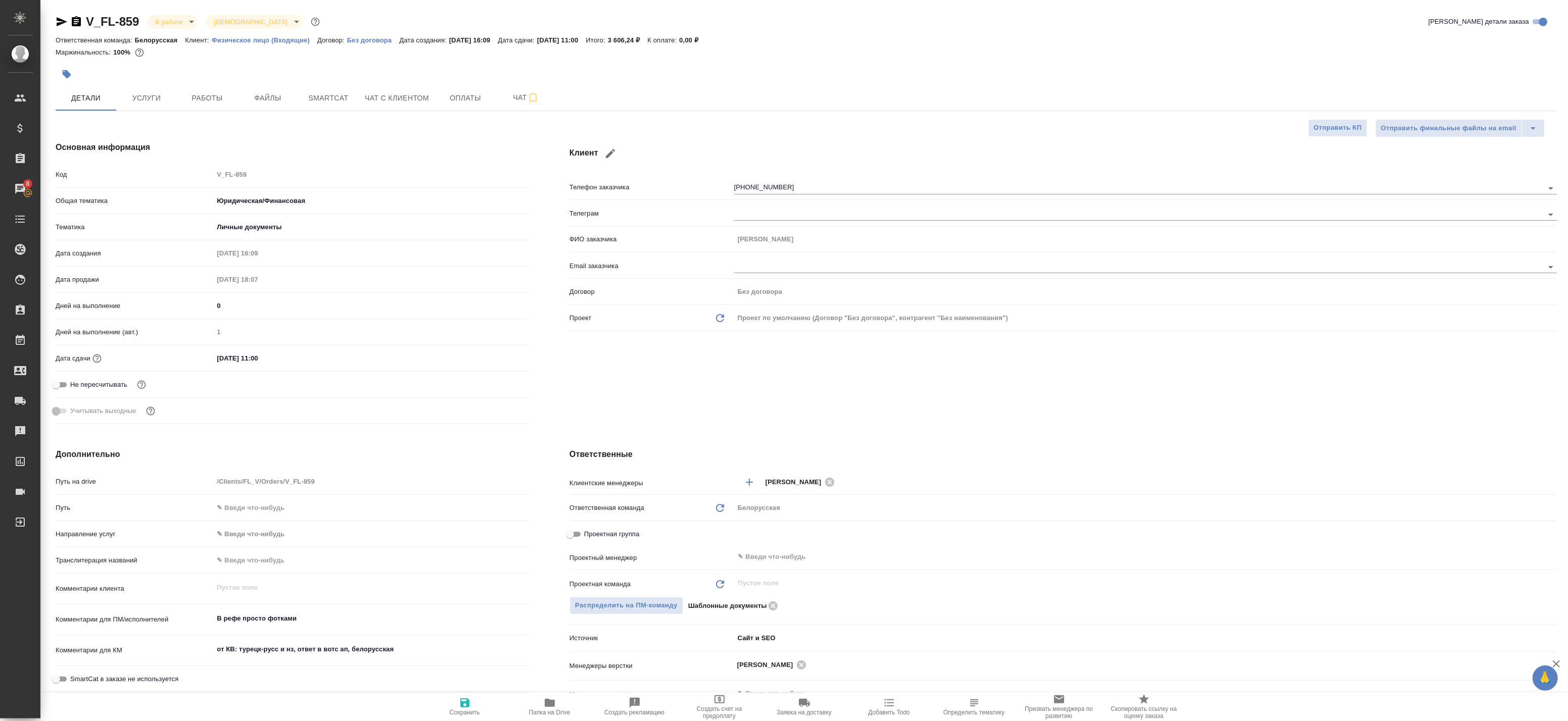
type textarea "x"
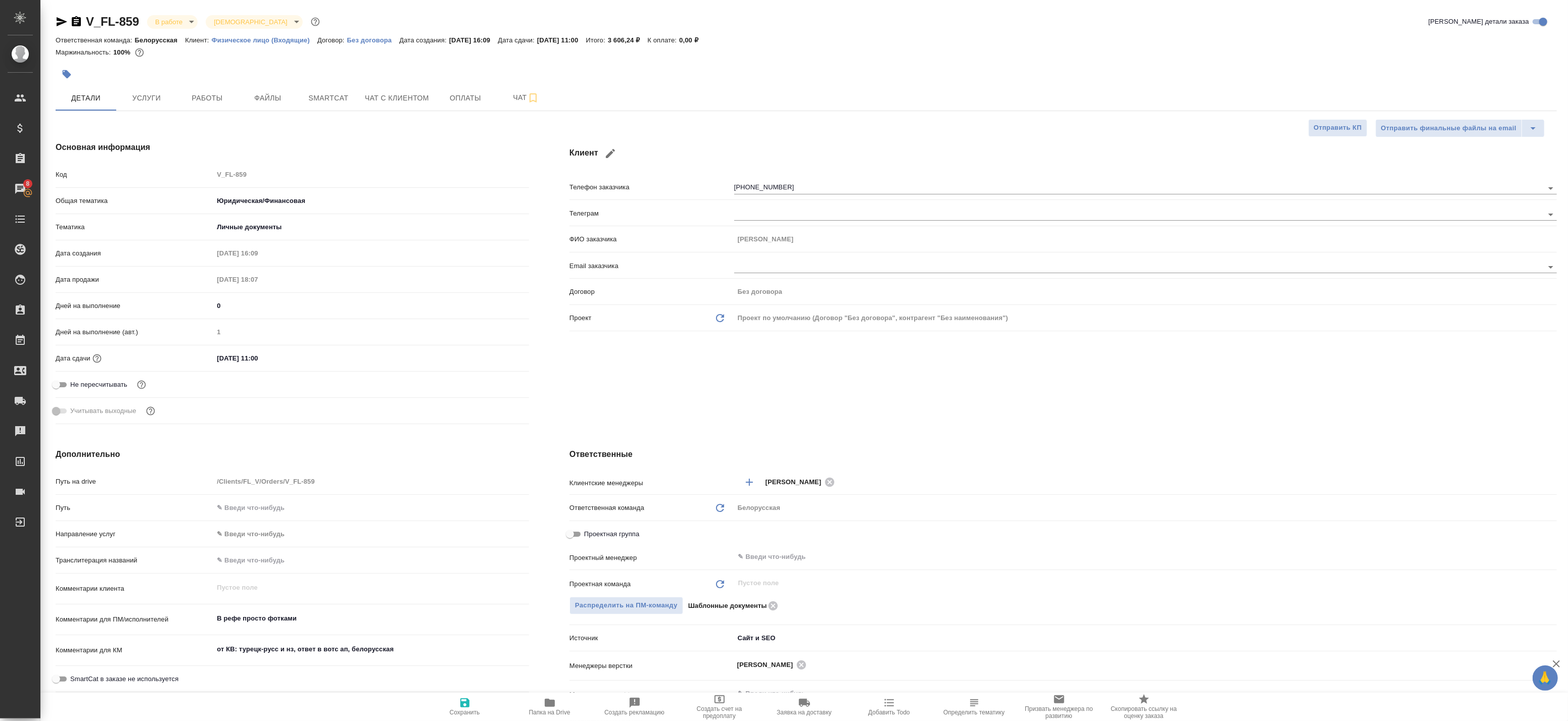
type textarea "x"
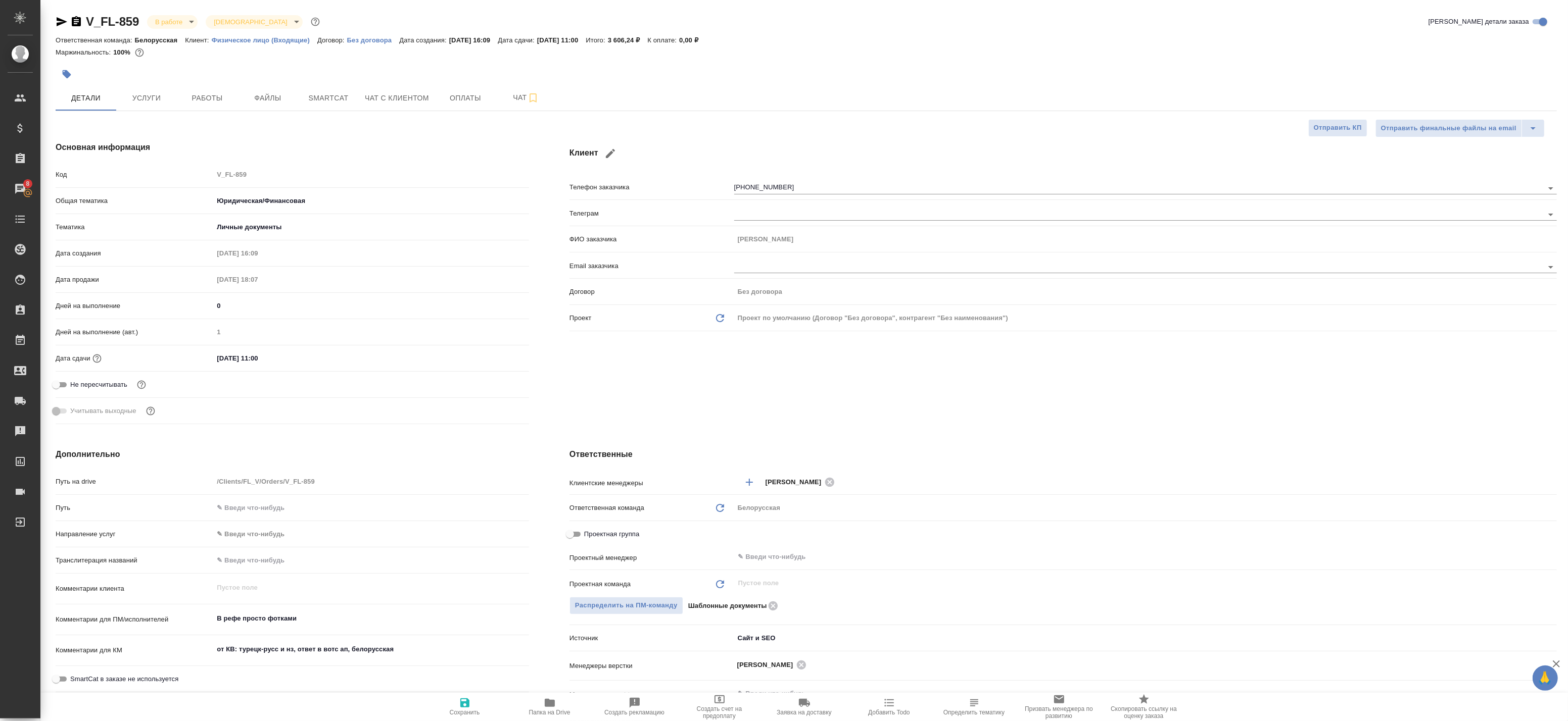
type textarea "x"
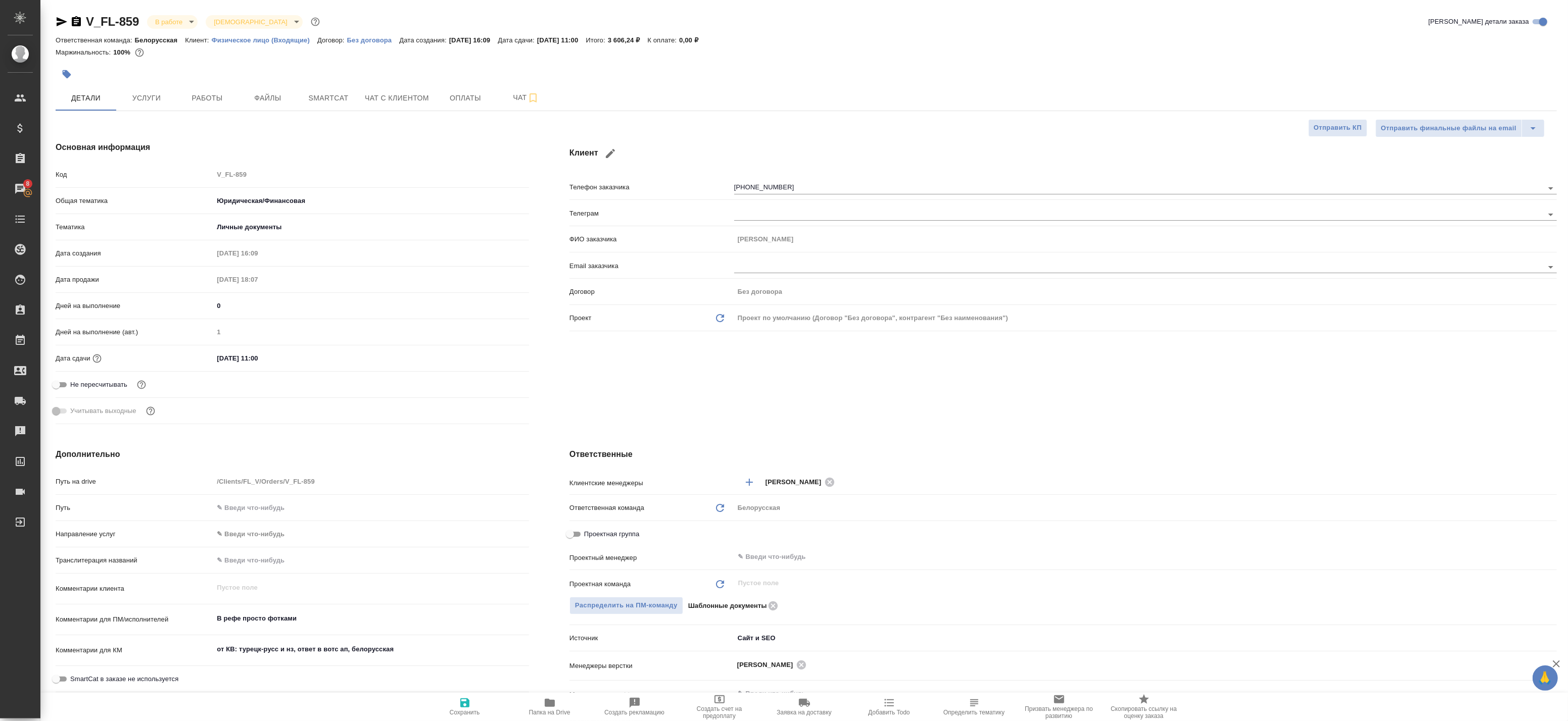
type textarea "x"
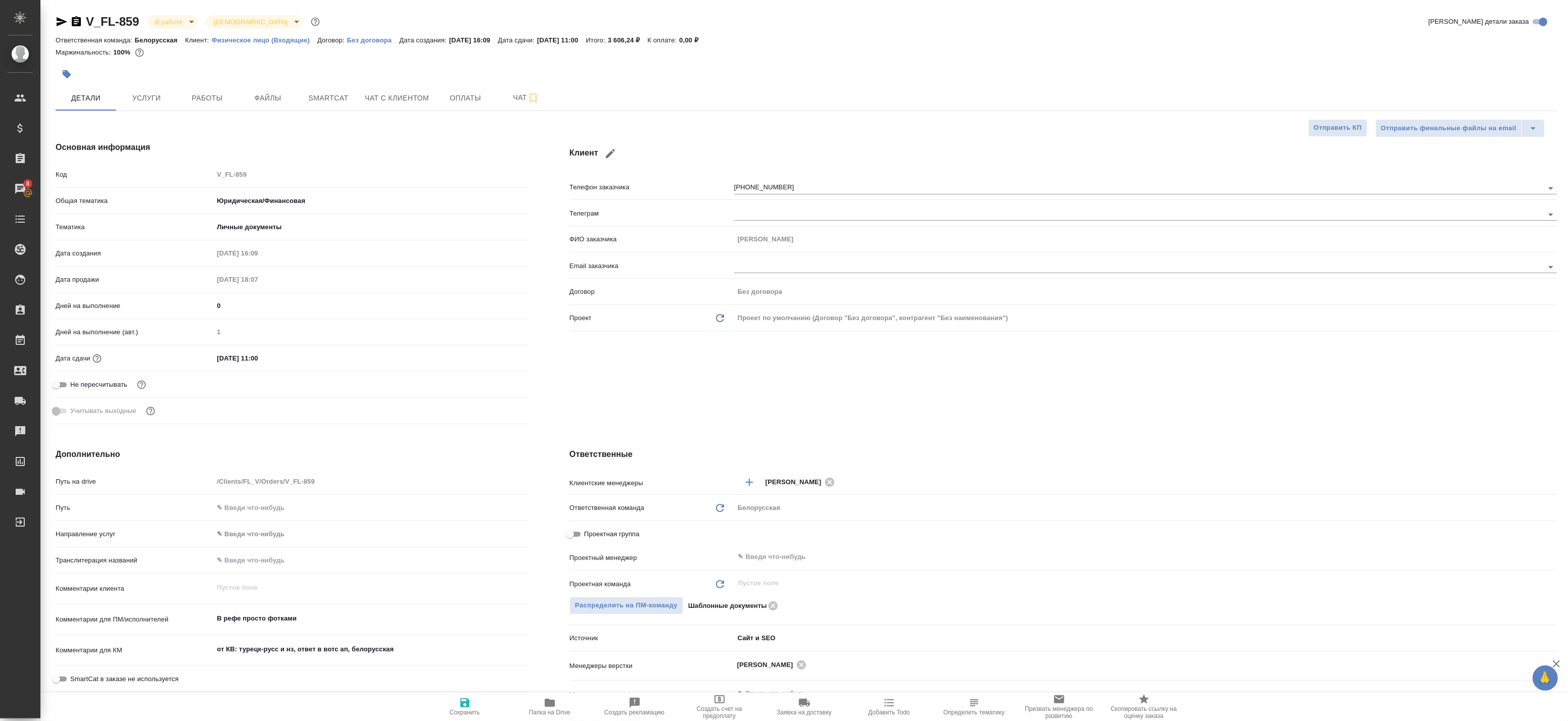
type textarea "x"
click at [203, 102] on span "Работы" at bounding box center [207, 98] width 49 height 12
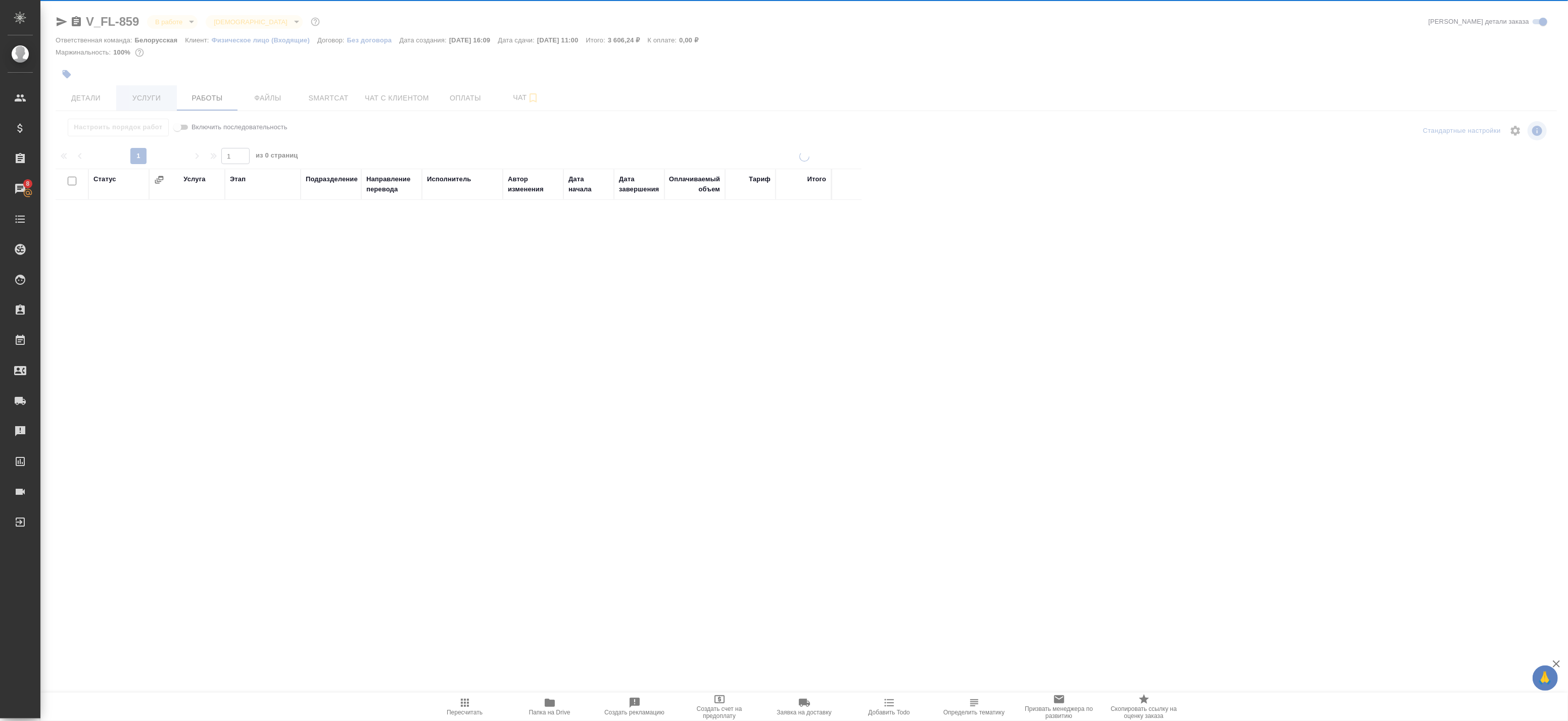
click at [158, 98] on div at bounding box center [804, 324] width 1528 height 649
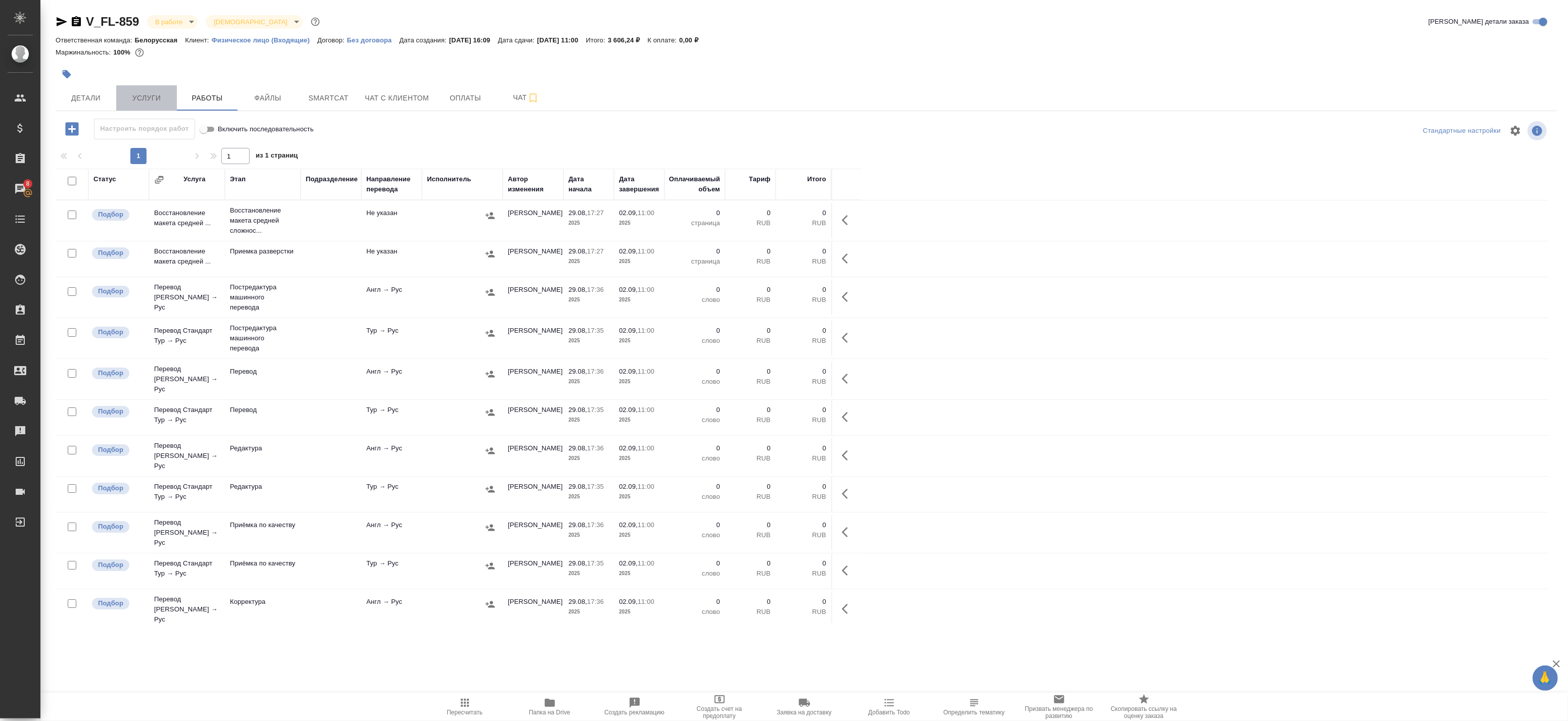
click at [158, 98] on span "Услуги" at bounding box center [146, 98] width 49 height 12
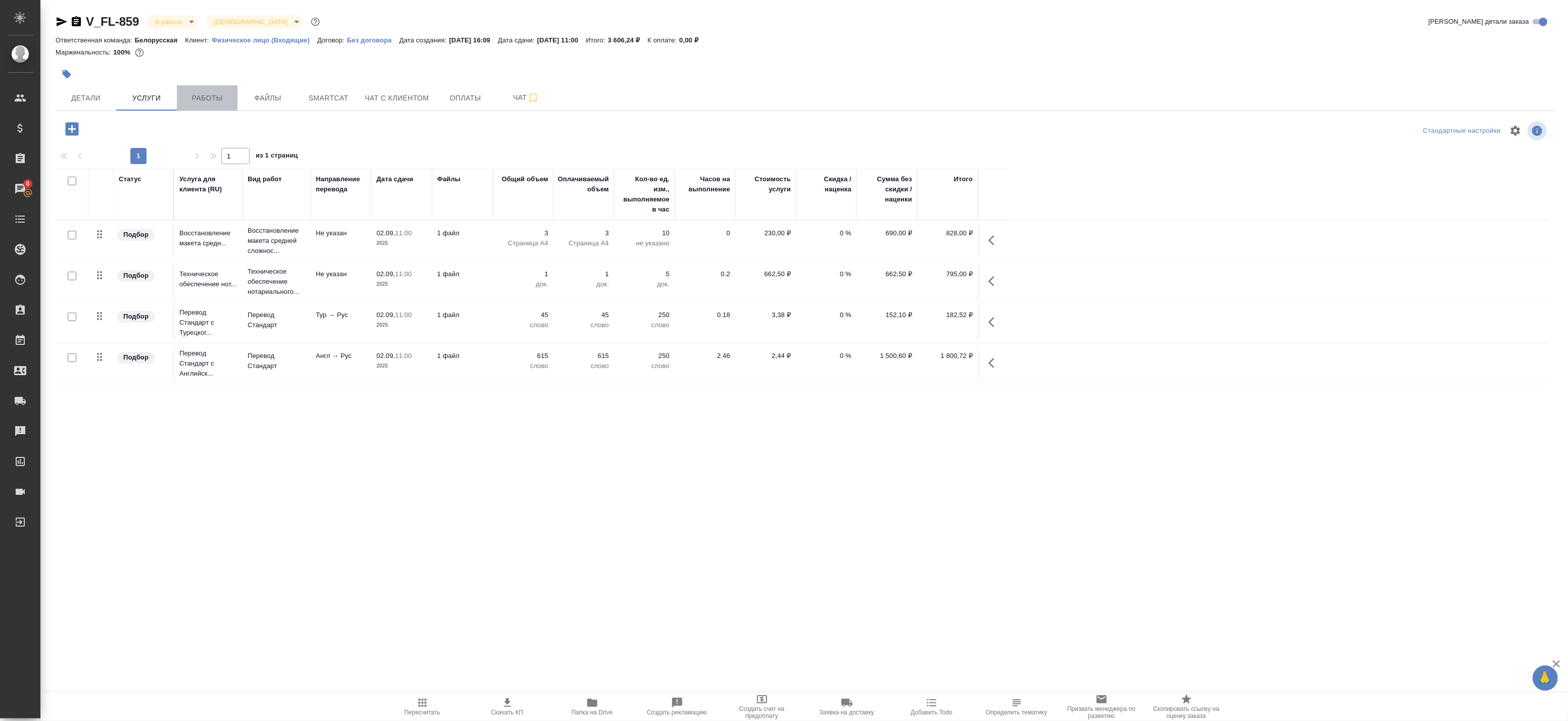
click at [218, 98] on span "Работы" at bounding box center [207, 98] width 49 height 12
